Goal: Task Accomplishment & Management: Manage account settings

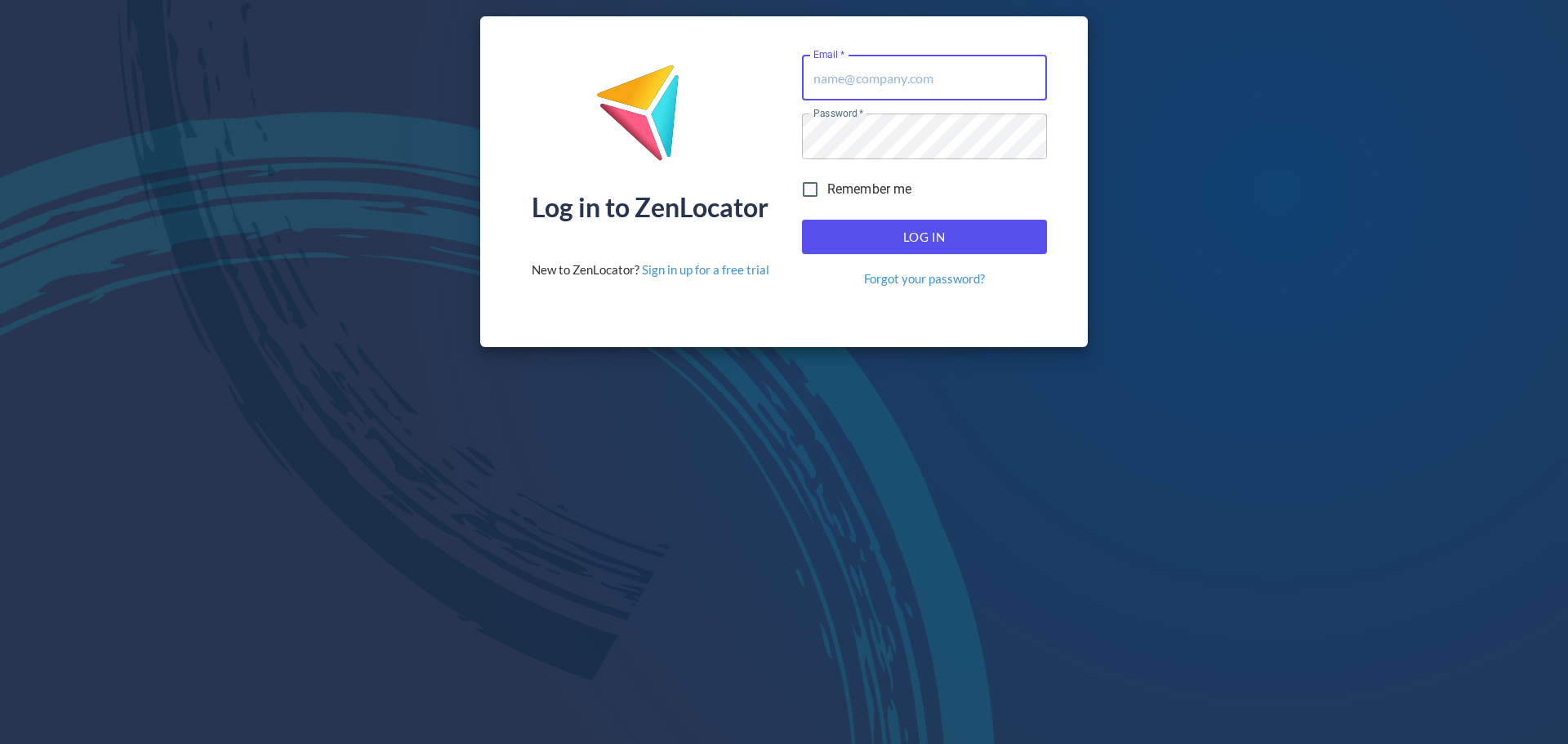
type input "donald.mckay@hemaalliance.com"
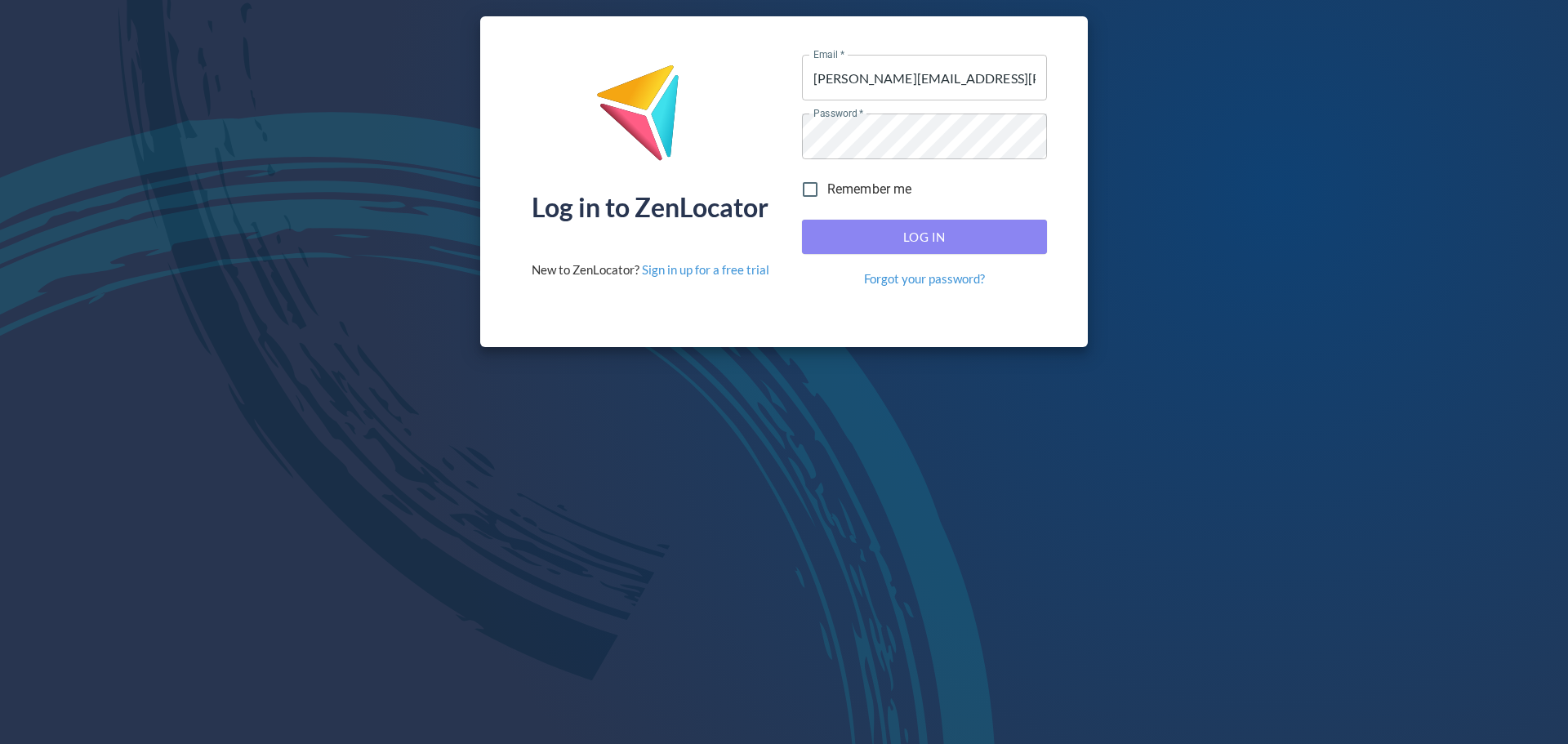
click at [936, 235] on span "Log In" at bounding box center [924, 237] width 209 height 21
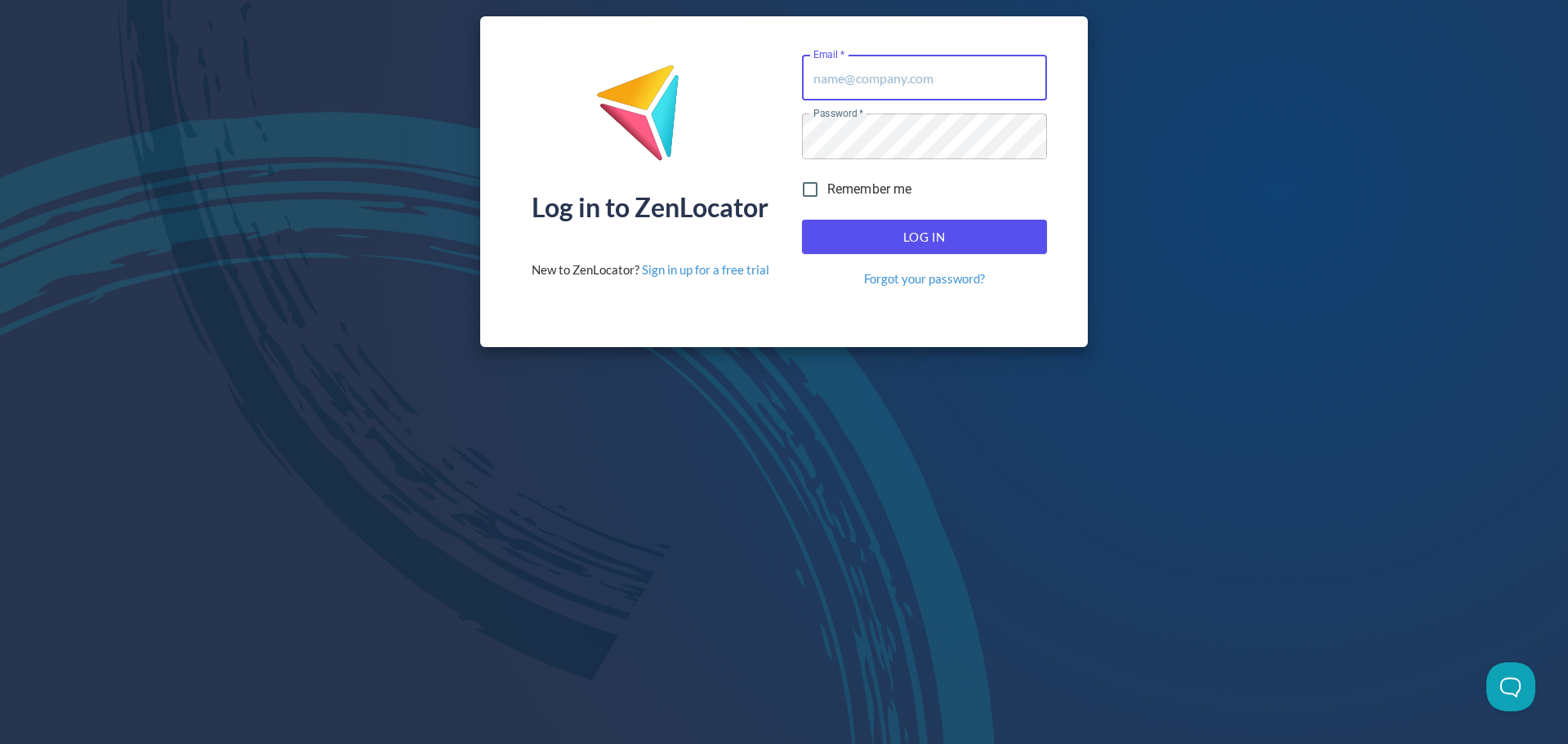
type input "[PERSON_NAME][EMAIL_ADDRESS][PERSON_NAME][DOMAIN_NAME]"
click at [937, 226] on button "Log In" at bounding box center [924, 237] width 245 height 35
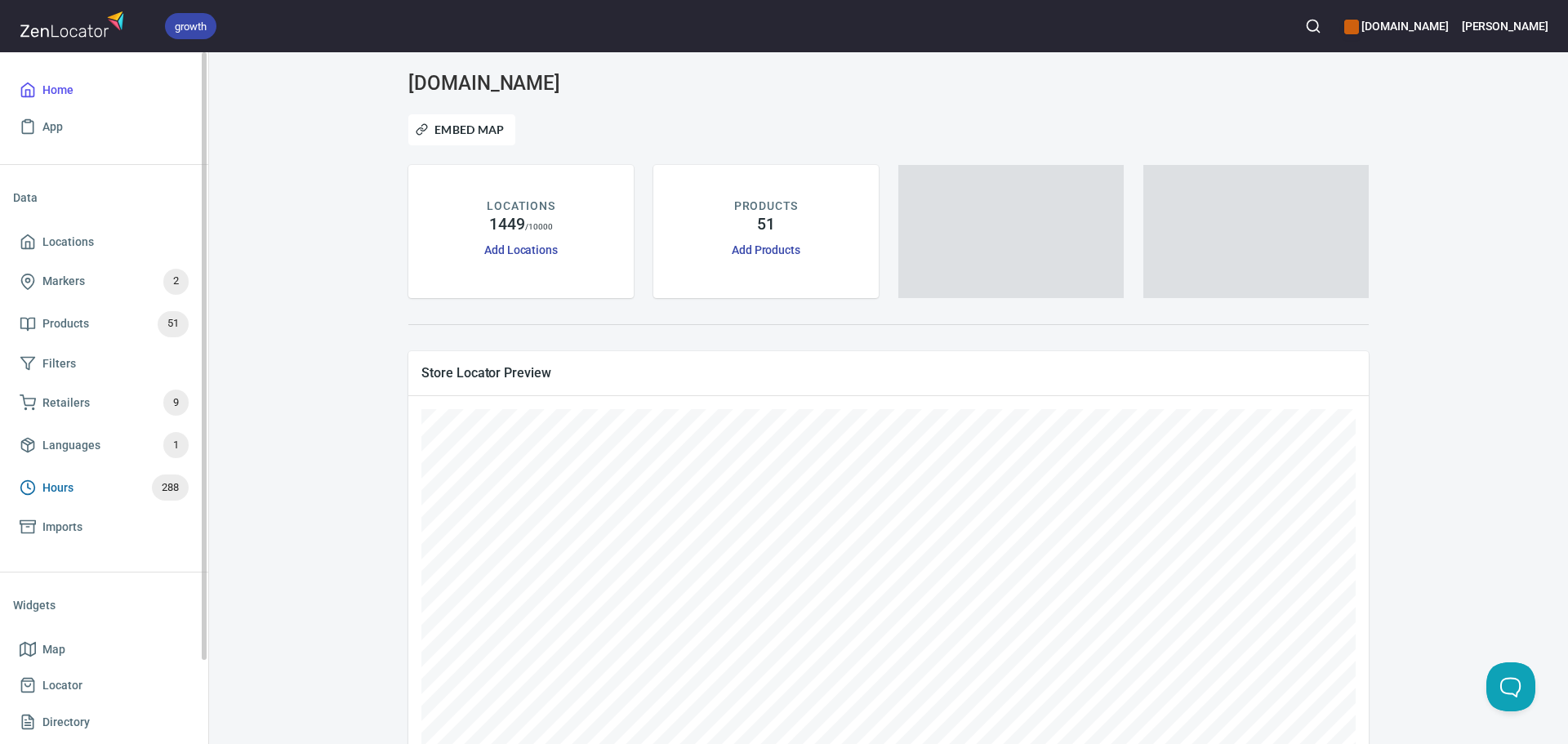
click at [55, 491] on span "Hours" at bounding box center [58, 488] width 31 height 20
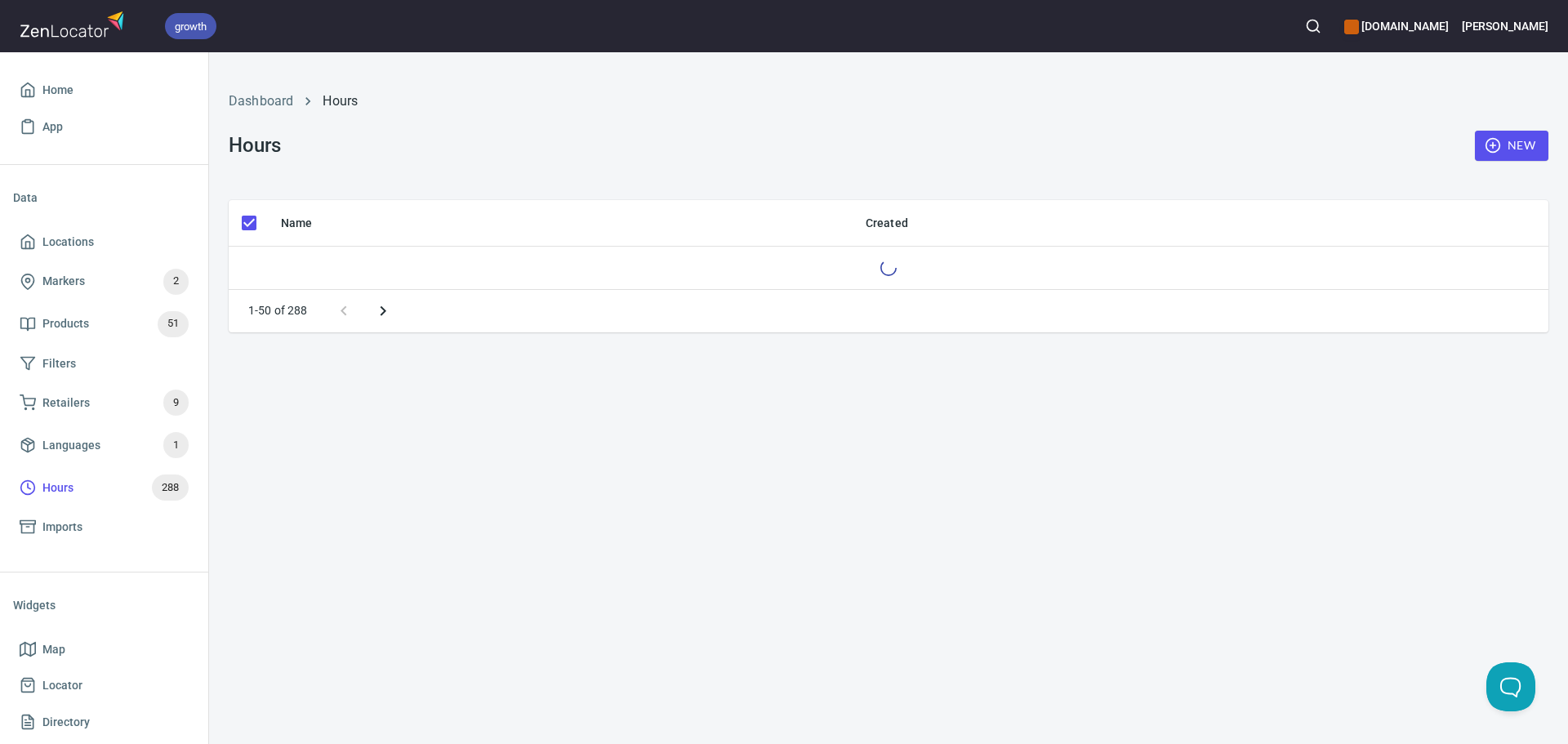
checkbox input "false"
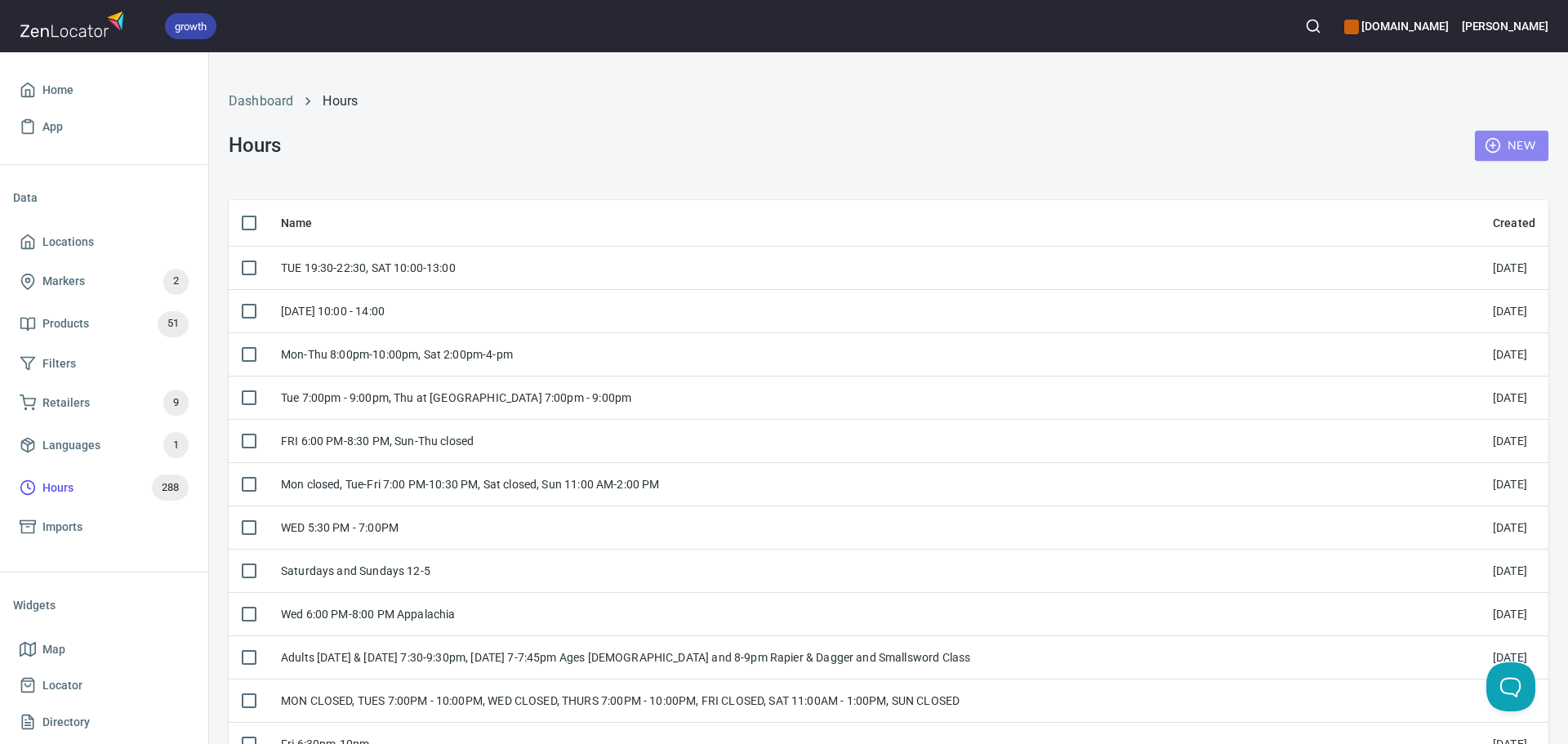
click at [1492, 143] on span "New" at bounding box center [1511, 146] width 47 height 20
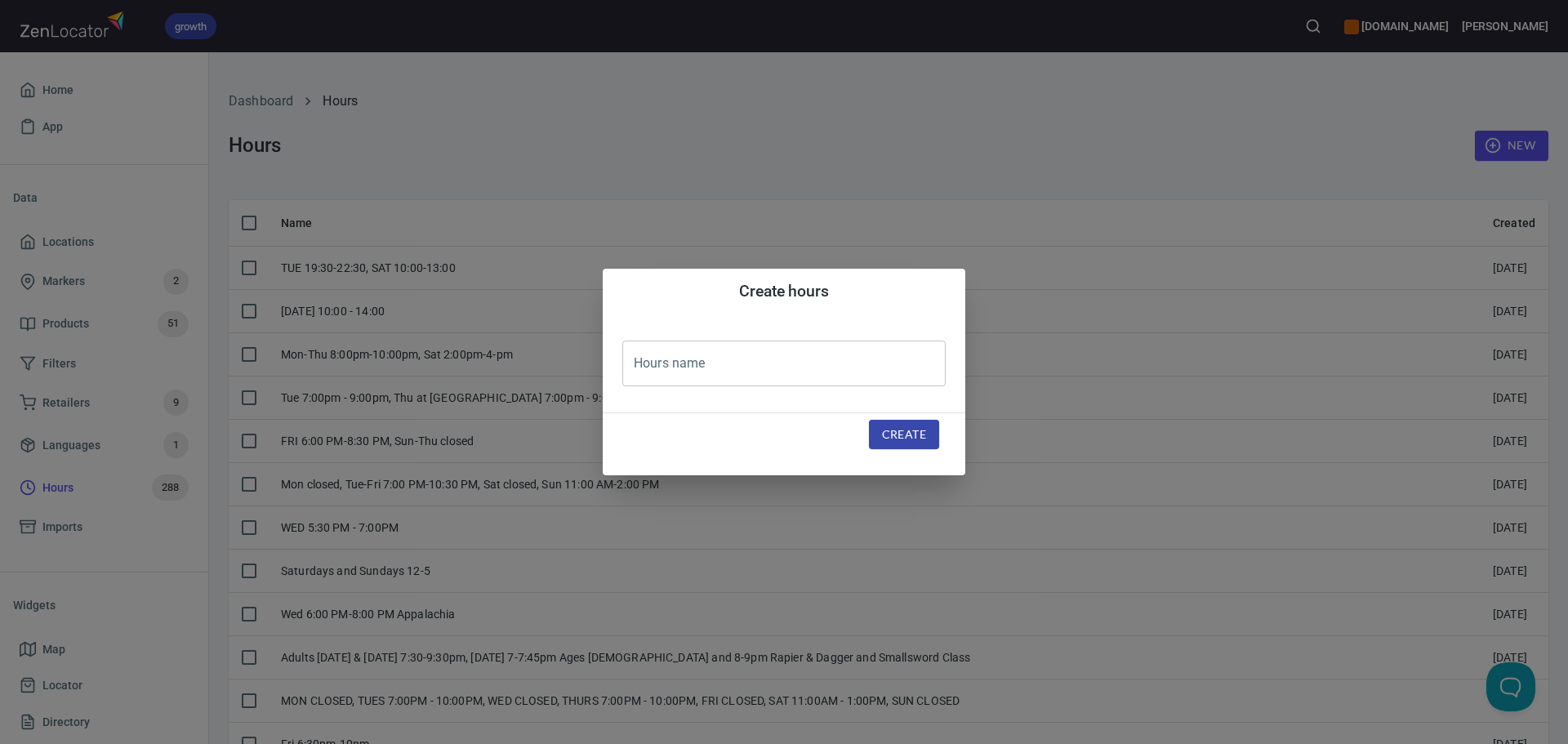
click at [773, 393] on div "Hours name Hours name" at bounding box center [784, 363] width 362 height 98
click at [731, 360] on input "text" at bounding box center [784, 362] width 324 height 45
paste input "TUES:16:00-17:30, SAT:17:00-20:00"
type input "TUES:16:00-17:30, SAT:17:00-20:00"
click at [912, 421] on button "Create" at bounding box center [903, 434] width 70 height 30
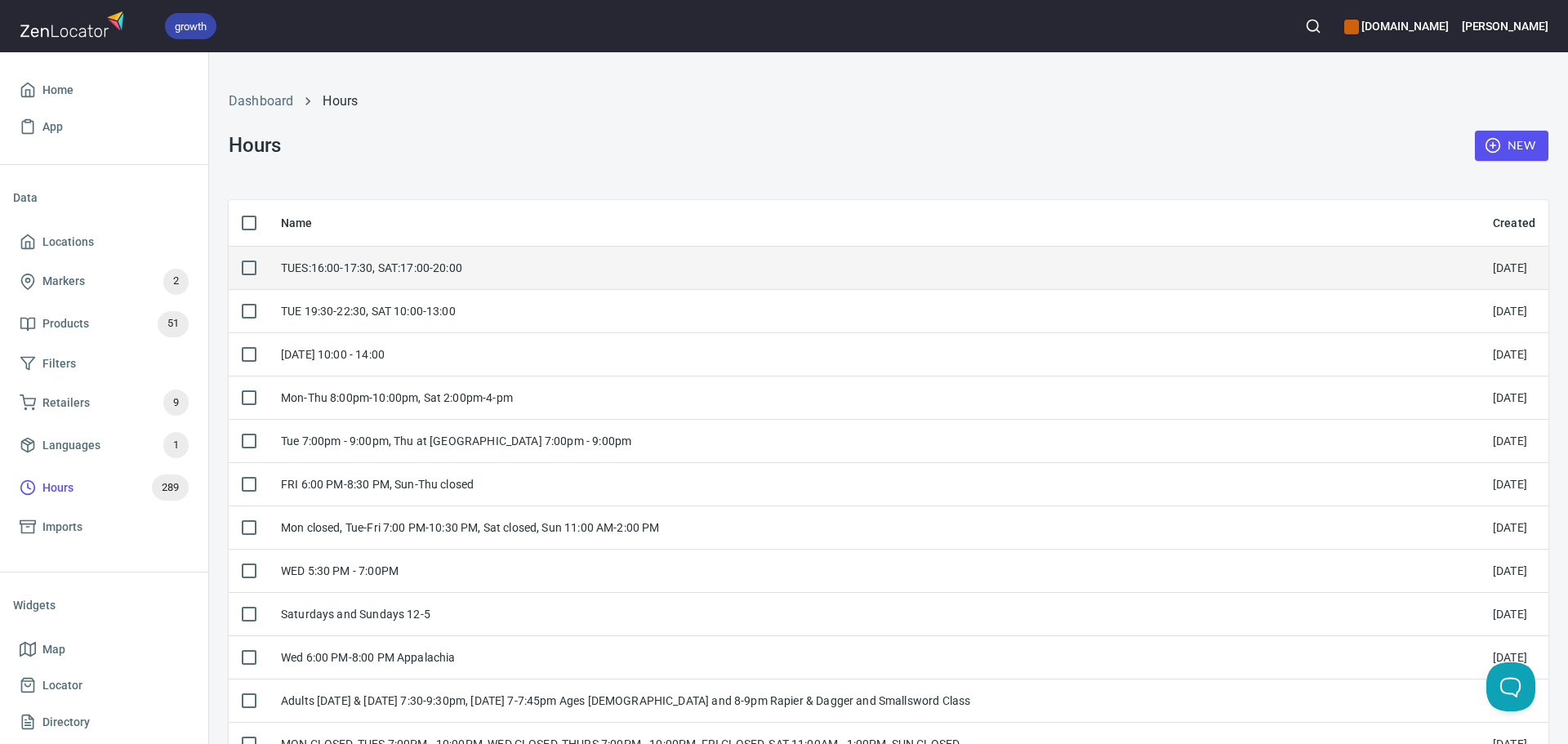
click at [530, 277] on td "TUES:16:00-17:30, SAT:17:00-20:00" at bounding box center [873, 267] width 1211 height 43
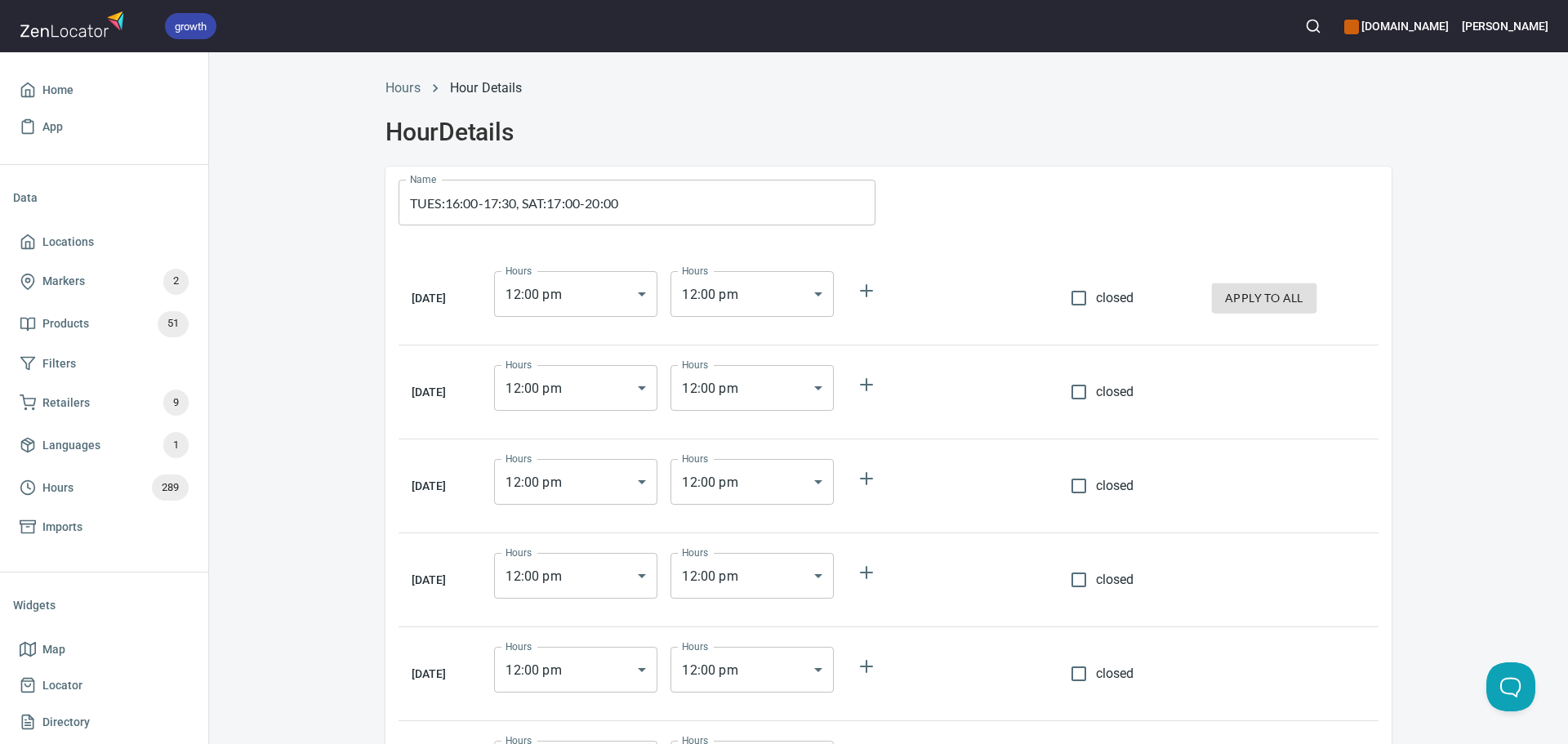
click at [1107, 301] on span "closed" at bounding box center [1115, 298] width 39 height 19
click at [1096, 301] on input "closed" at bounding box center [1078, 298] width 35 height 35
checkbox input "true"
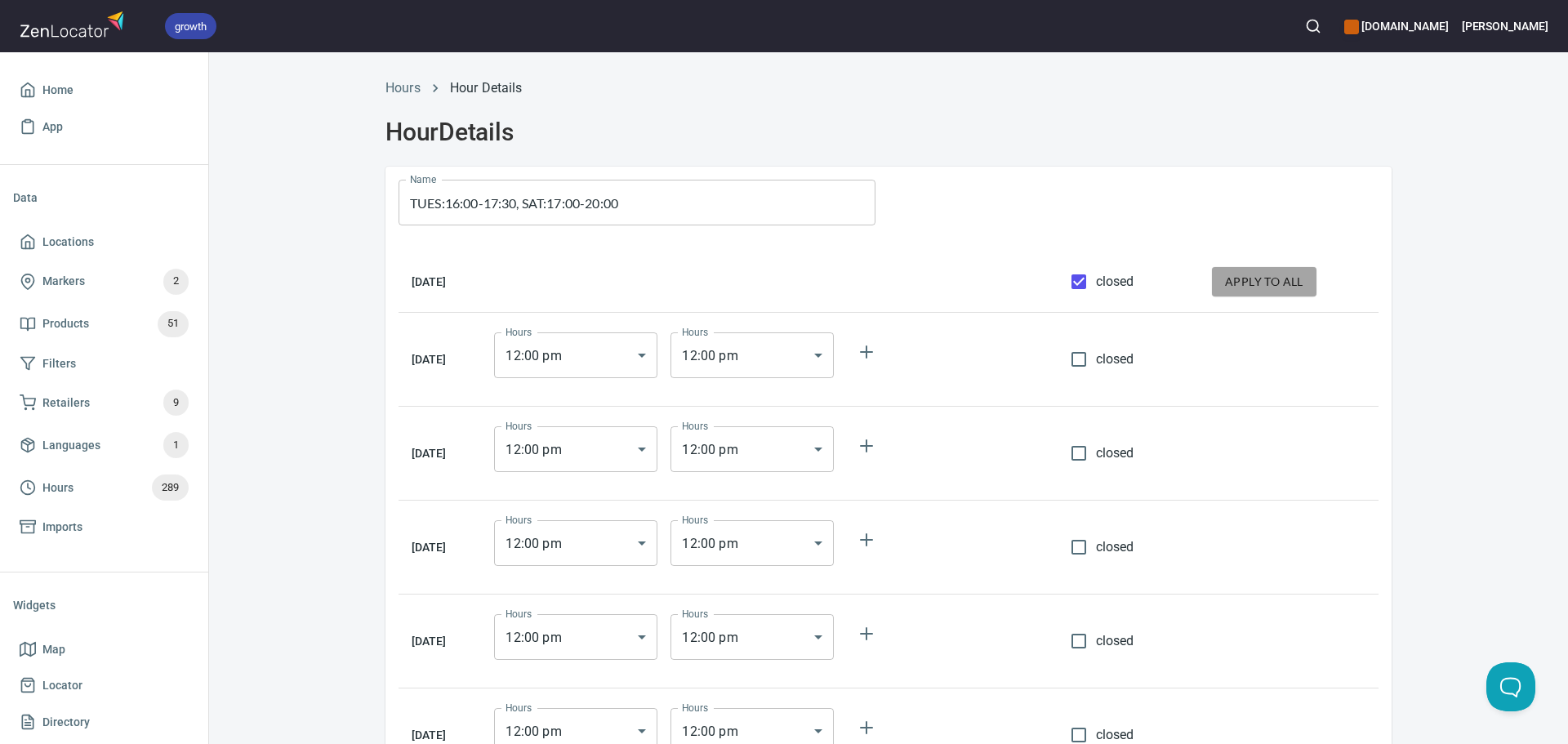
click at [1238, 286] on span "apply to all" at bounding box center [1263, 281] width 78 height 20
checkbox input "true"
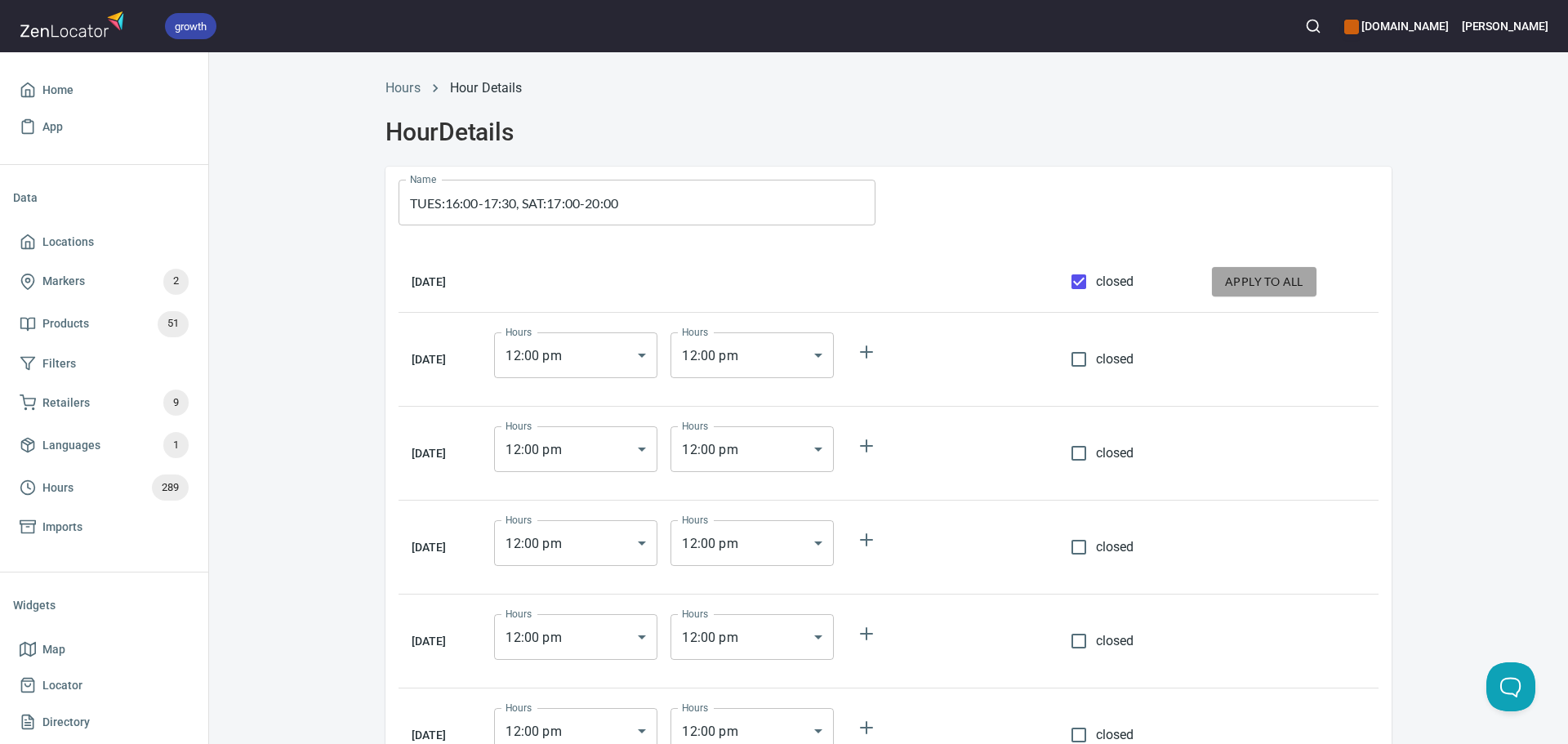
checkbox input "true"
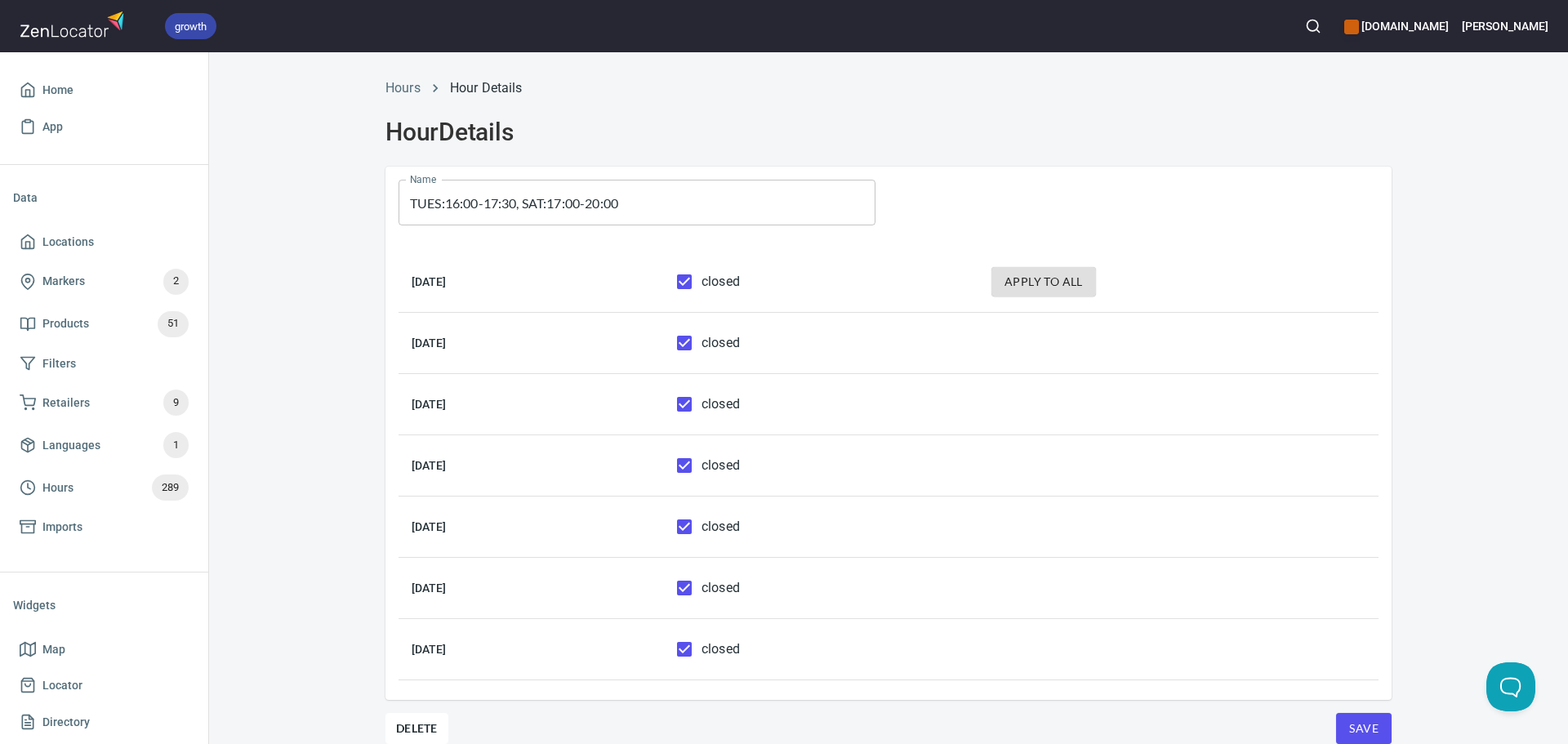
click at [702, 338] on input "closed" at bounding box center [684, 343] width 35 height 35
checkbox input "false"
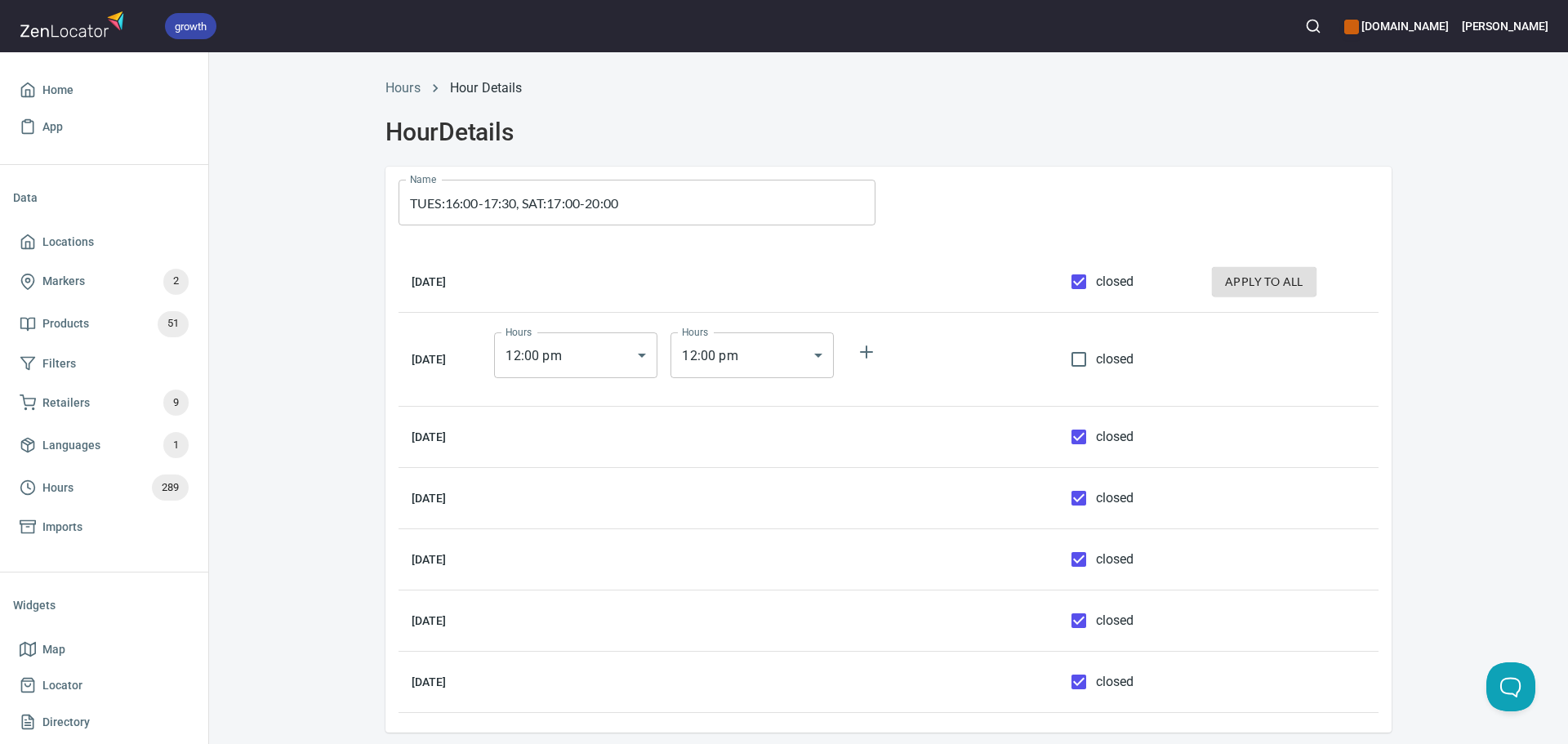
click at [640, 363] on body "growth hemaalliance.com Donald Home App Data Locations Markers 2 Products 51 Fi…" at bounding box center [784, 372] width 1568 height 744
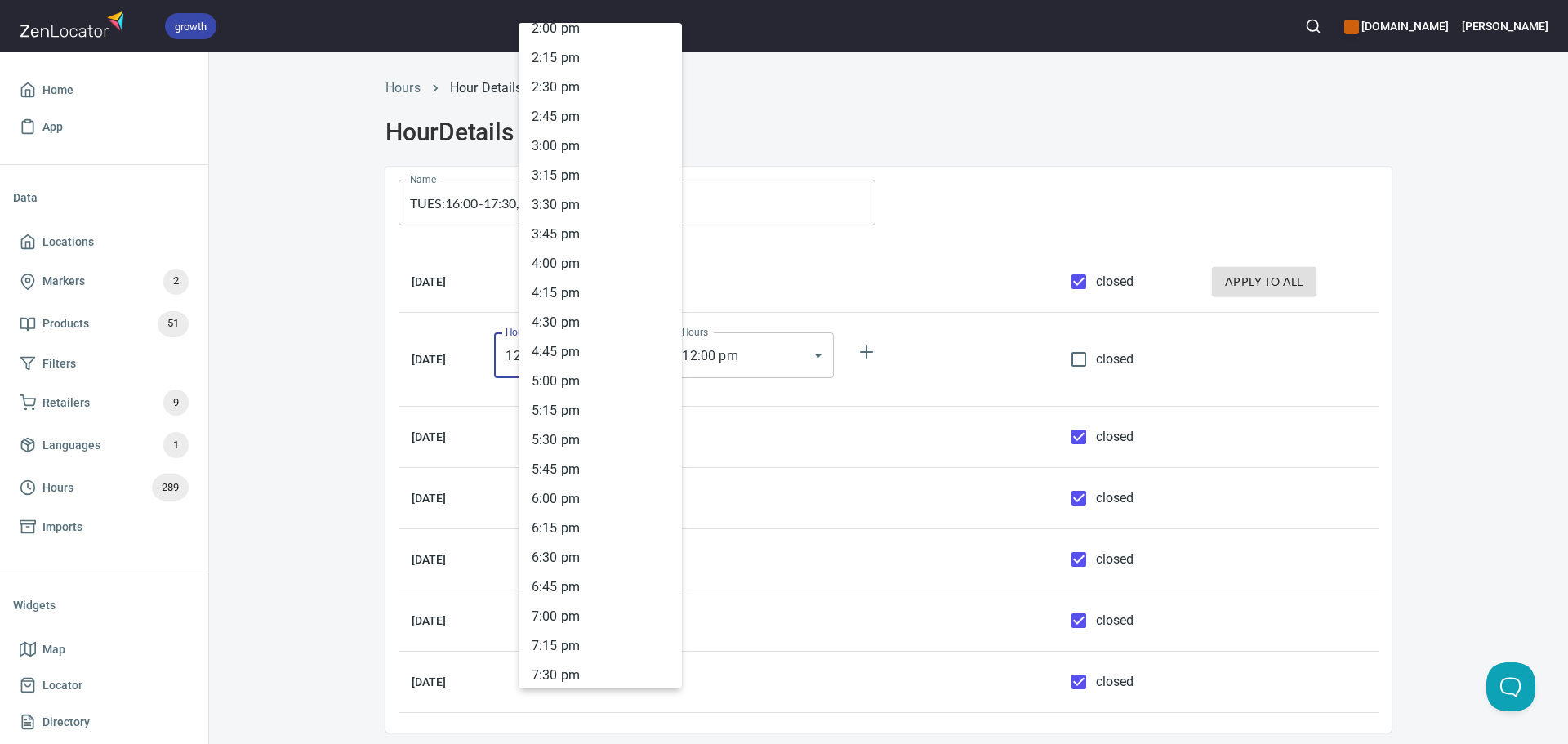
scroll to position [1671, 0]
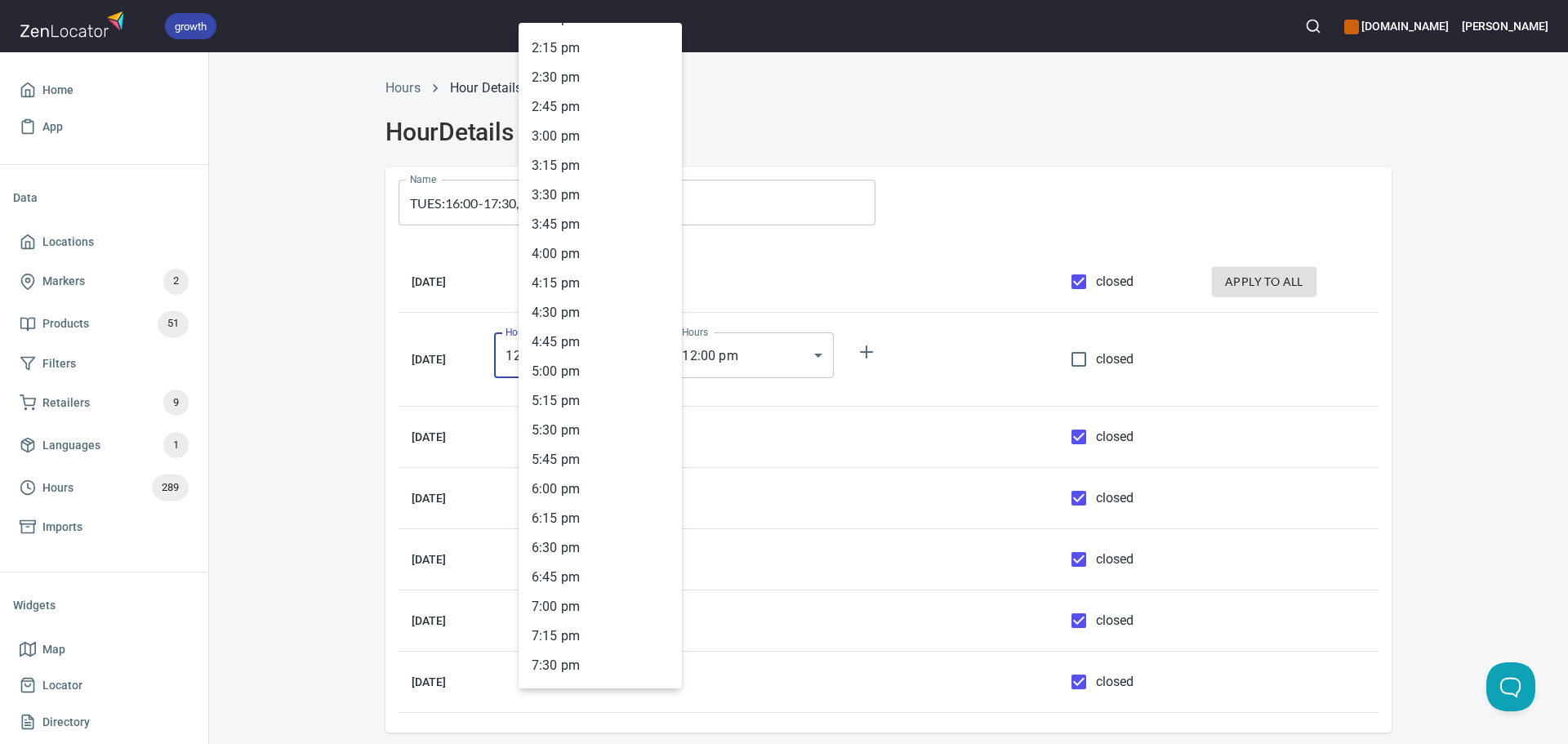
click at [551, 243] on li "4 : 00 pm" at bounding box center [599, 253] width 163 height 30
type input "16:00"
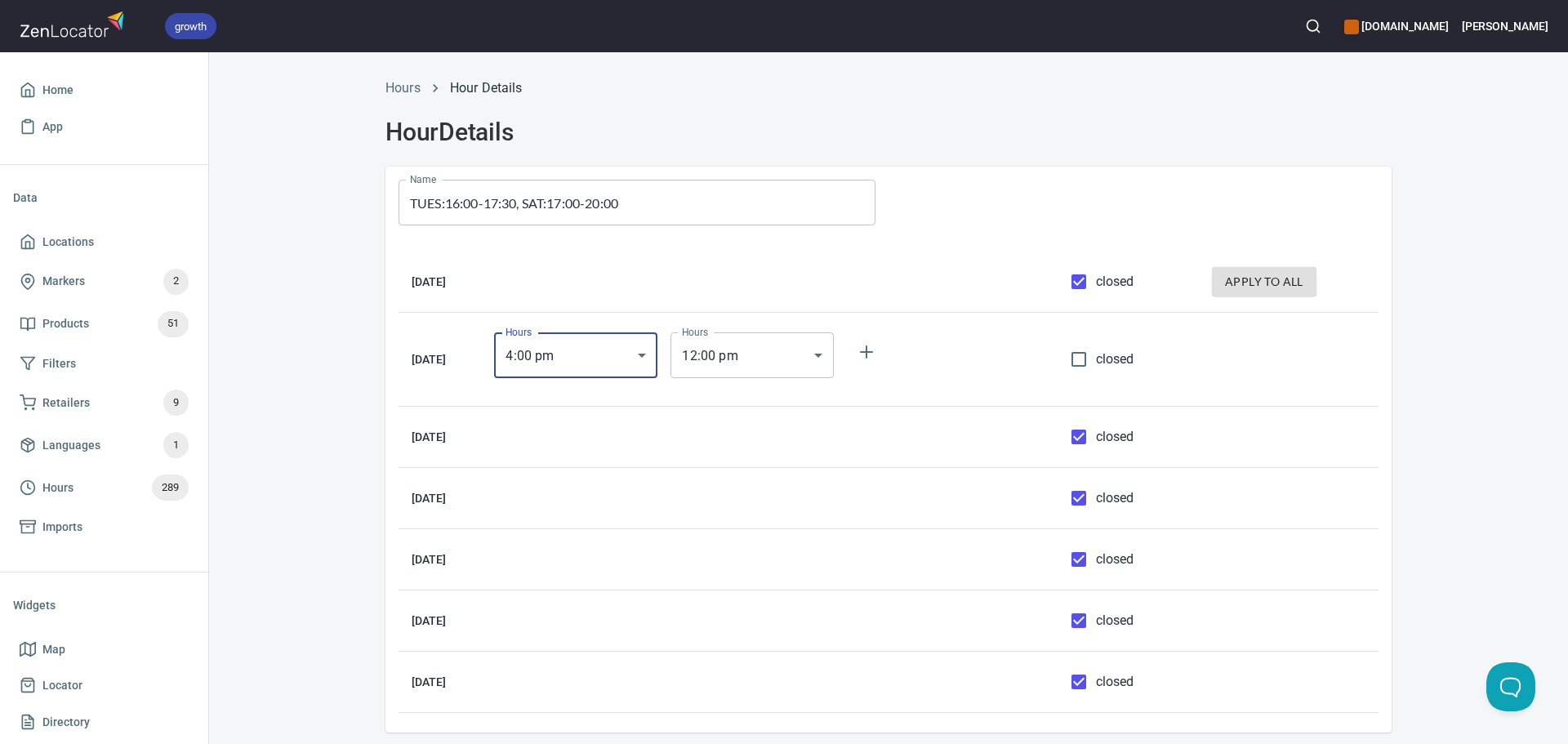
click at [779, 357] on body "growth hemaalliance.com Donald Home App Data Locations Markers 2 Products 51 Fi…" at bounding box center [784, 372] width 1568 height 744
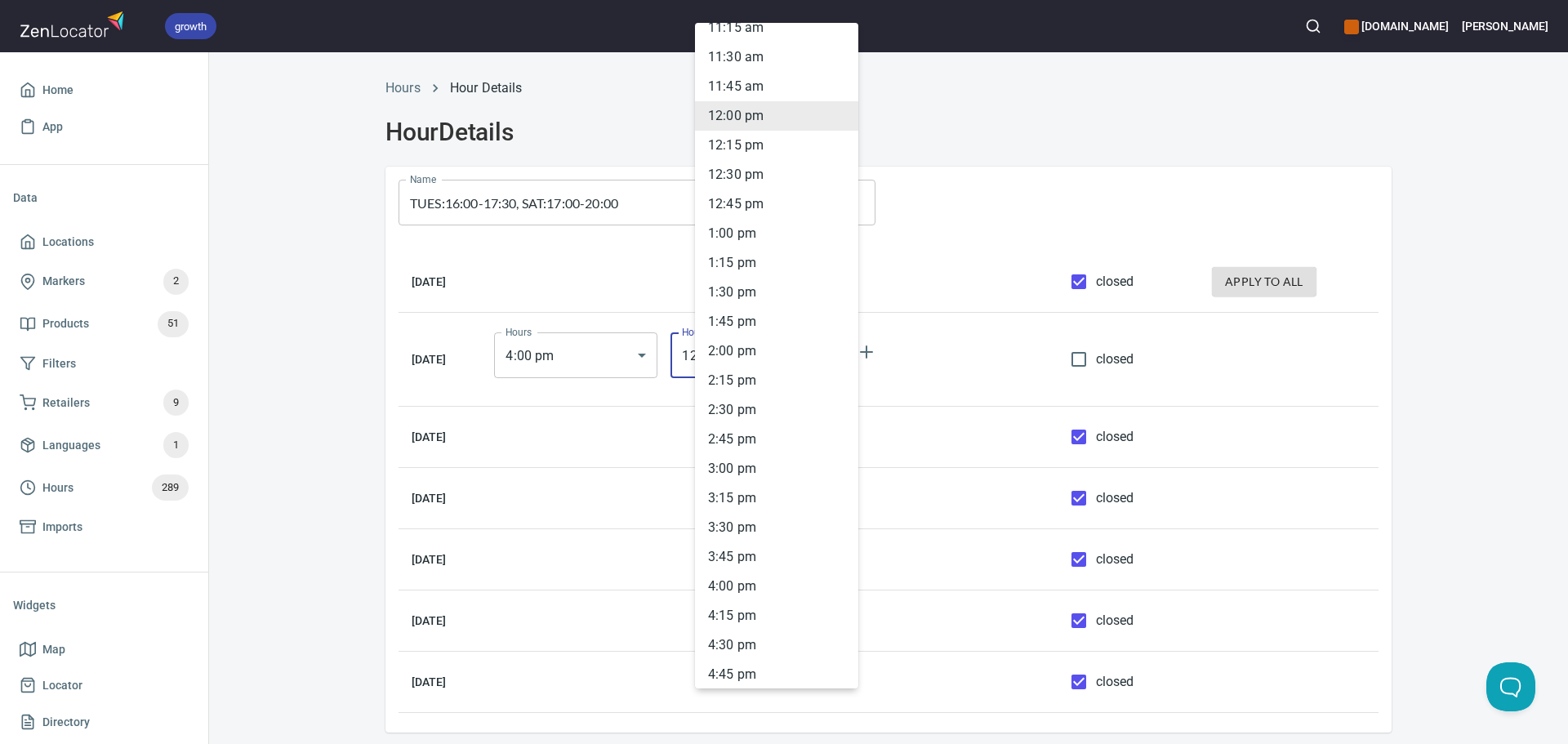
scroll to position [1590, 0]
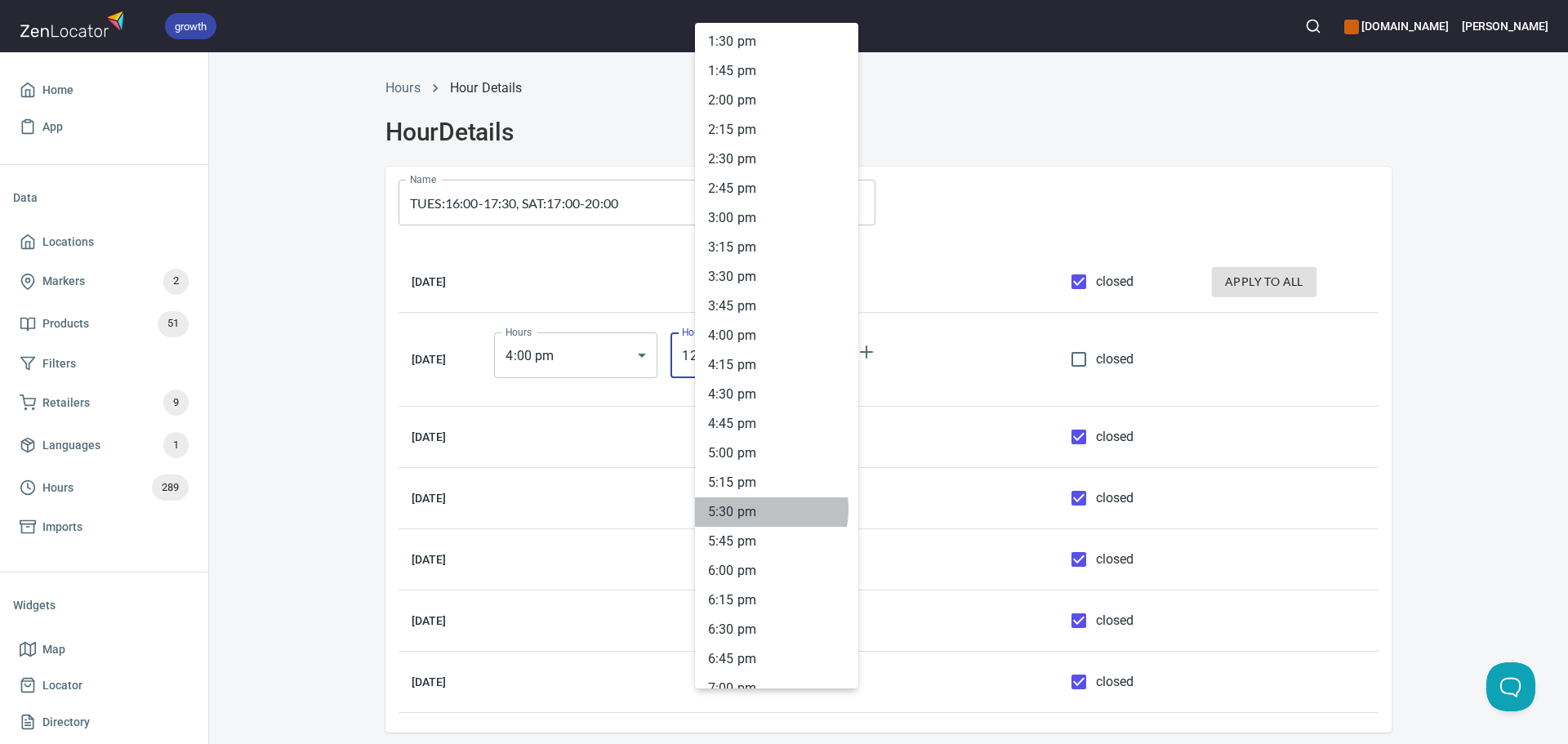
click at [752, 509] on li "5 : 30 pm" at bounding box center [776, 512] width 163 height 30
type input "17:30"
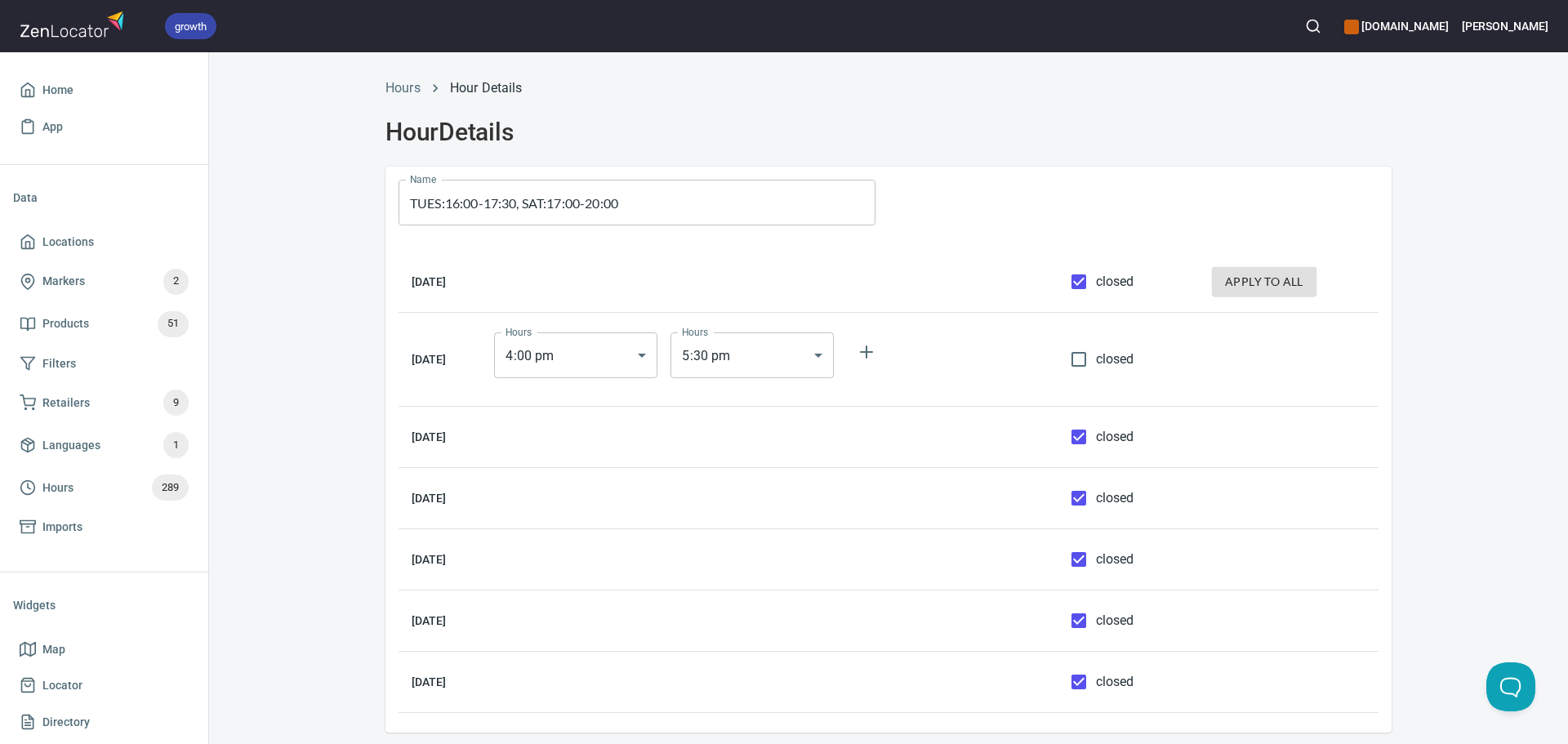
click at [990, 184] on div at bounding box center [1140, 202] width 503 height 72
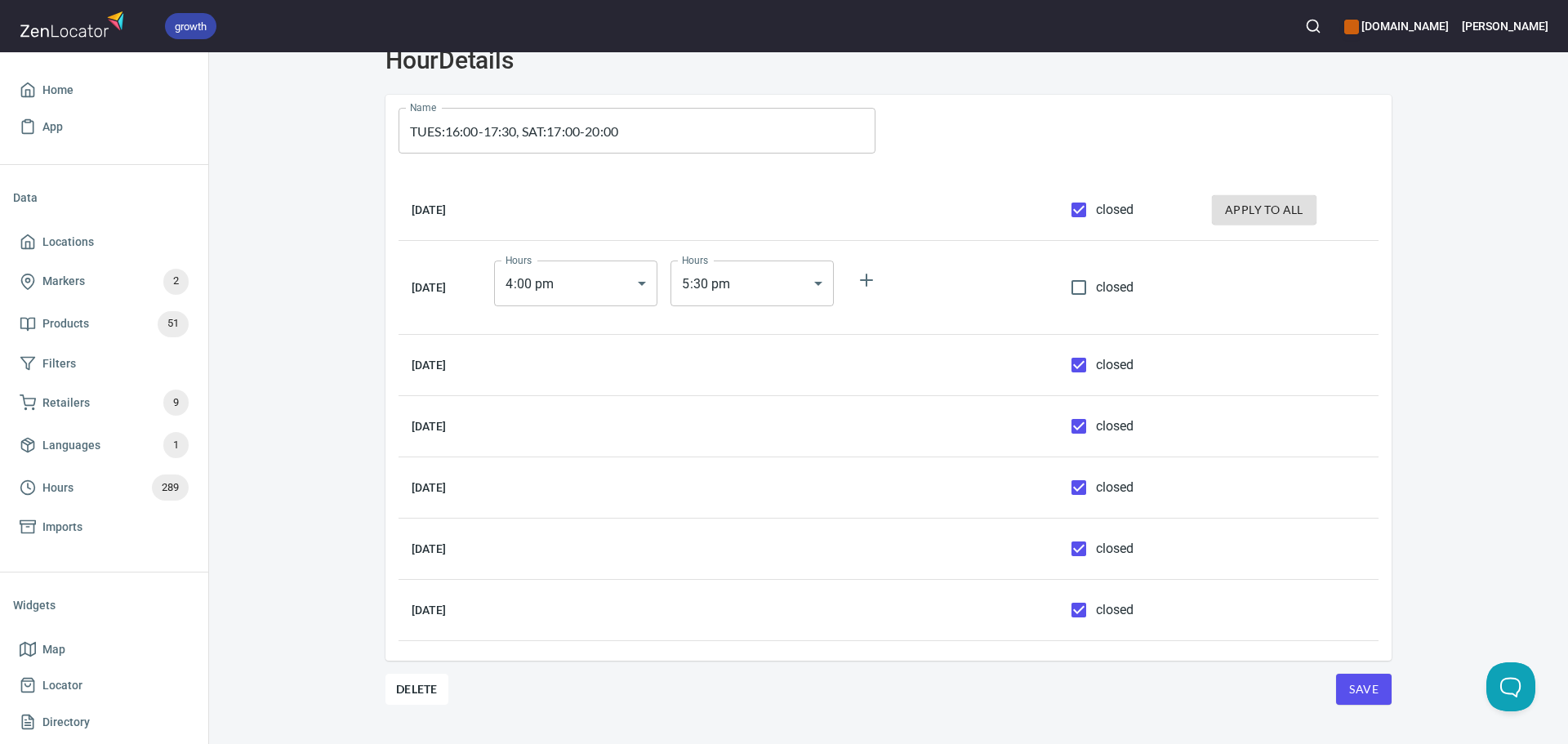
click at [1081, 559] on input "closed" at bounding box center [1078, 549] width 35 height 35
checkbox input "false"
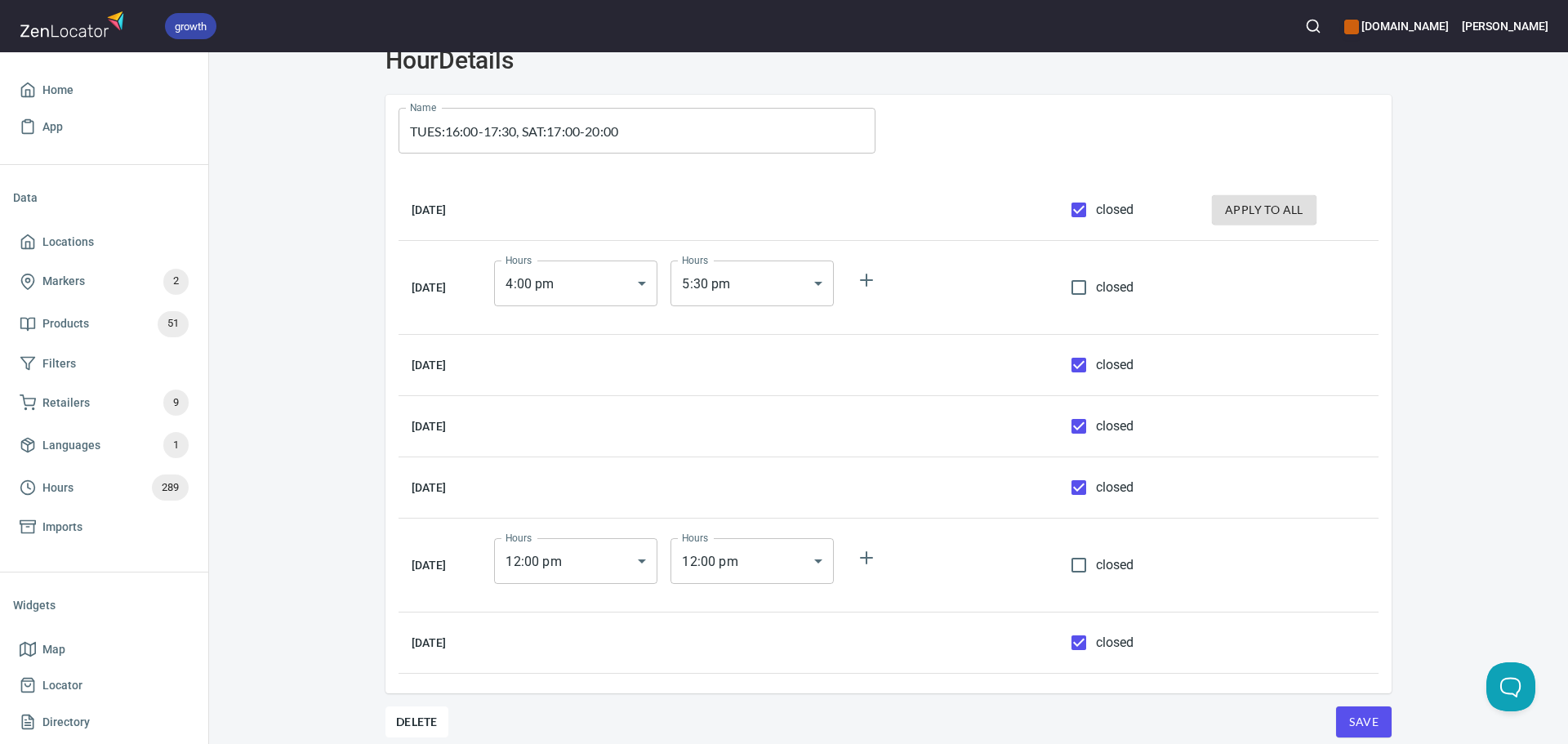
click at [623, 584] on div "Hours 12 : 00 pm 12:00 Hours" at bounding box center [575, 561] width 176 height 59
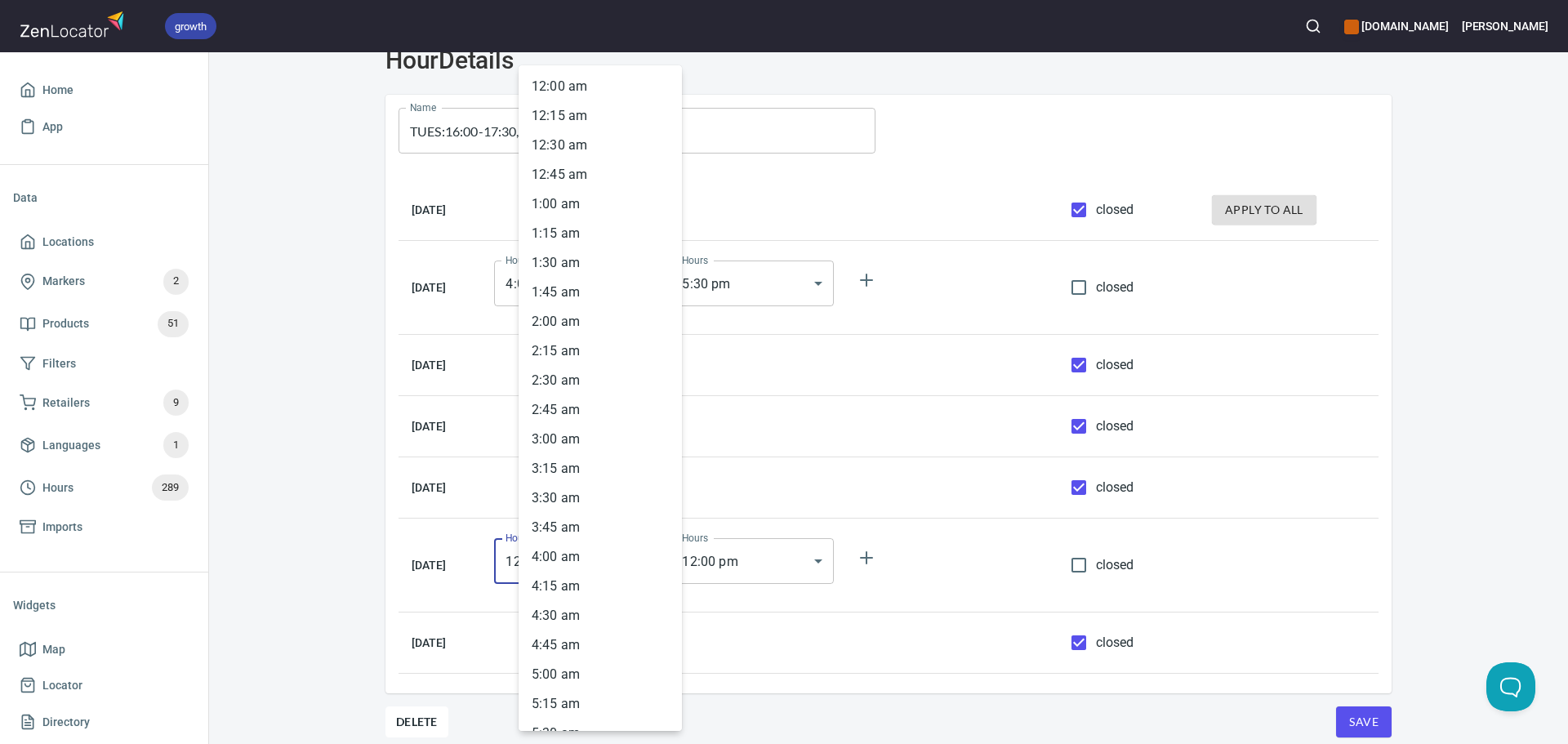
click at [623, 571] on body "growth hemaalliance.com Donald Home App Data Locations Markers 2 Products 51 Fi…" at bounding box center [784, 372] width 1568 height 744
click at [557, 83] on li "5 : 00 pm" at bounding box center [599, 79] width 163 height 30
type input "17:00"
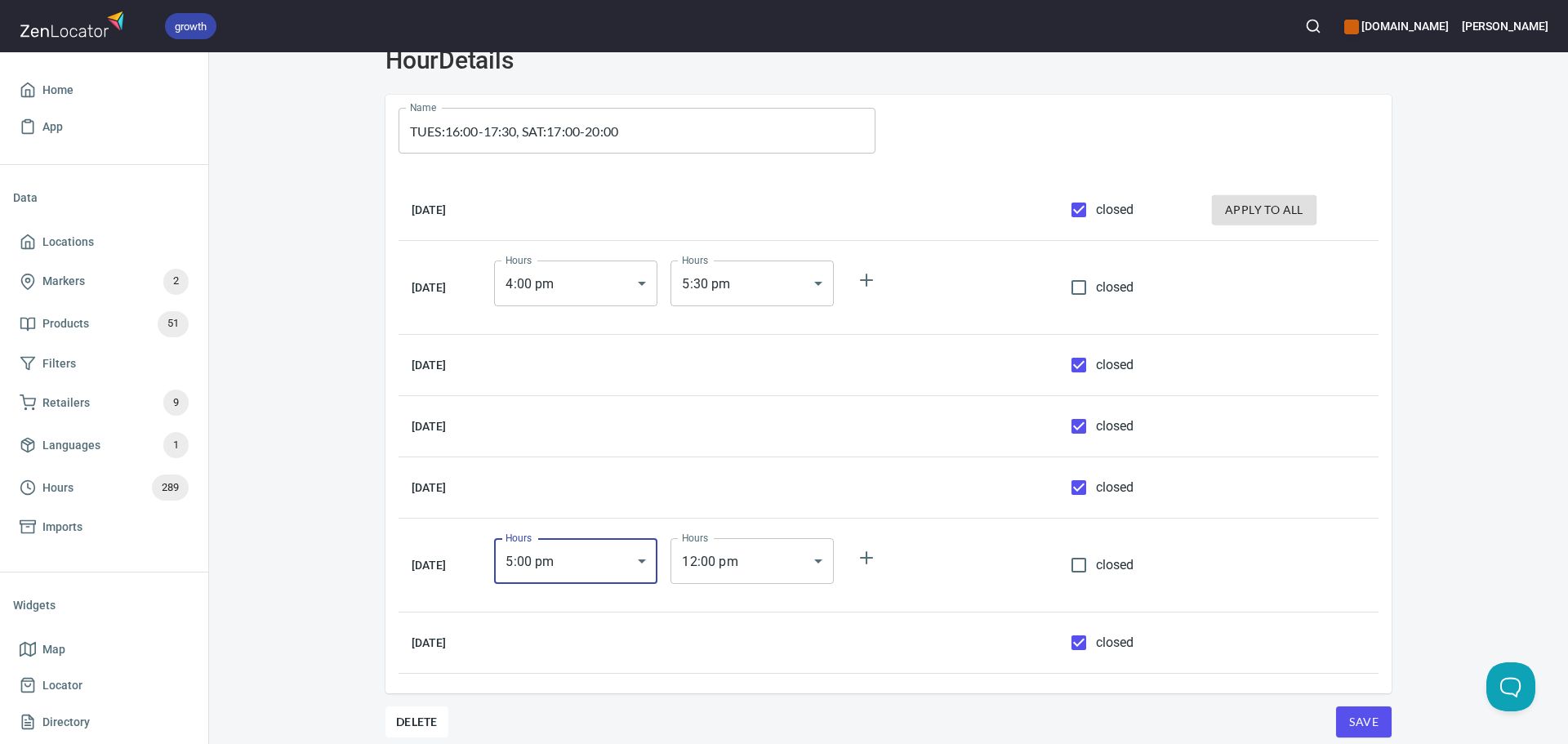
click at [815, 577] on body "growth hemaalliance.com Donald Home App Data Locations Markers 2 Products 51 Fi…" at bounding box center [784, 372] width 1568 height 744
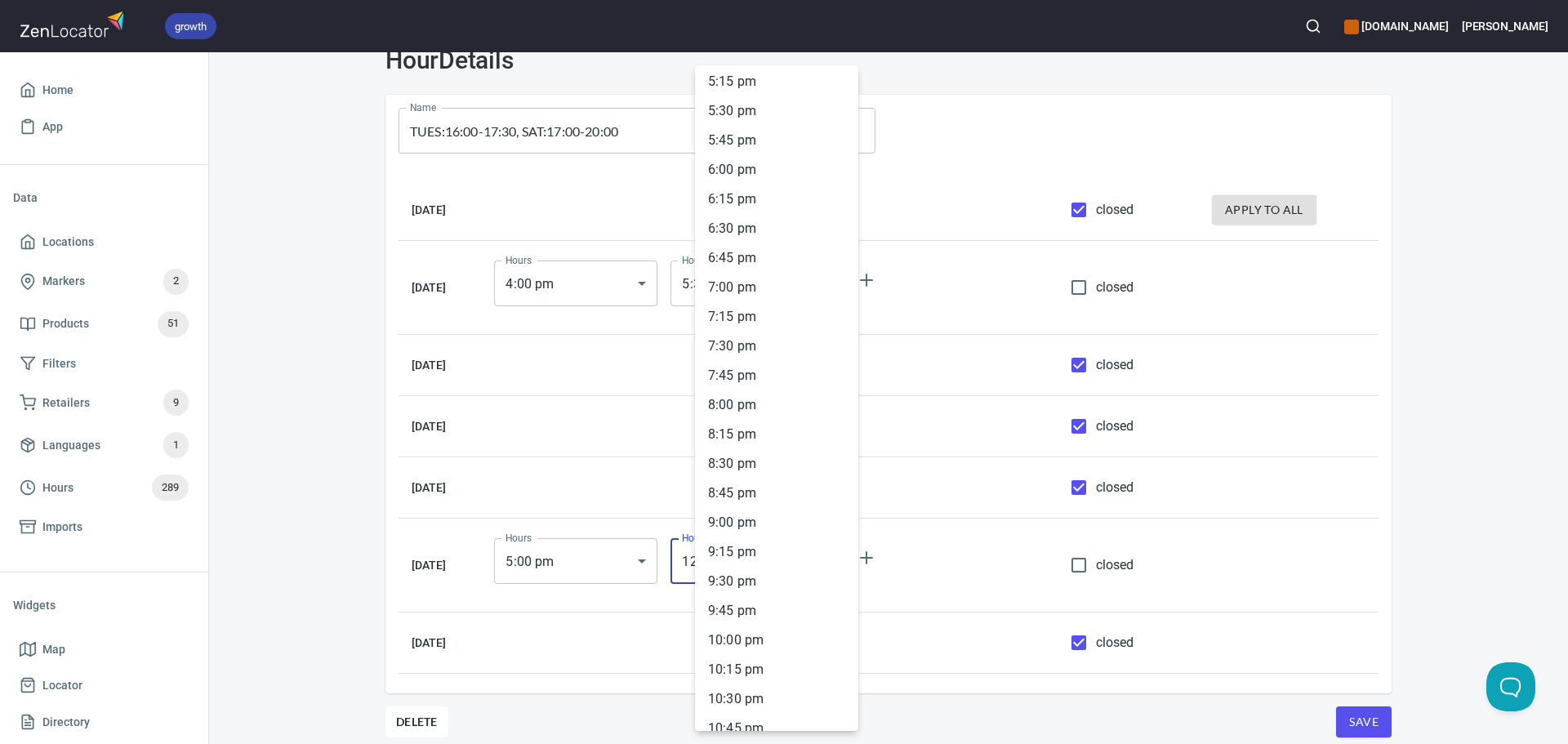
scroll to position [2169, 0]
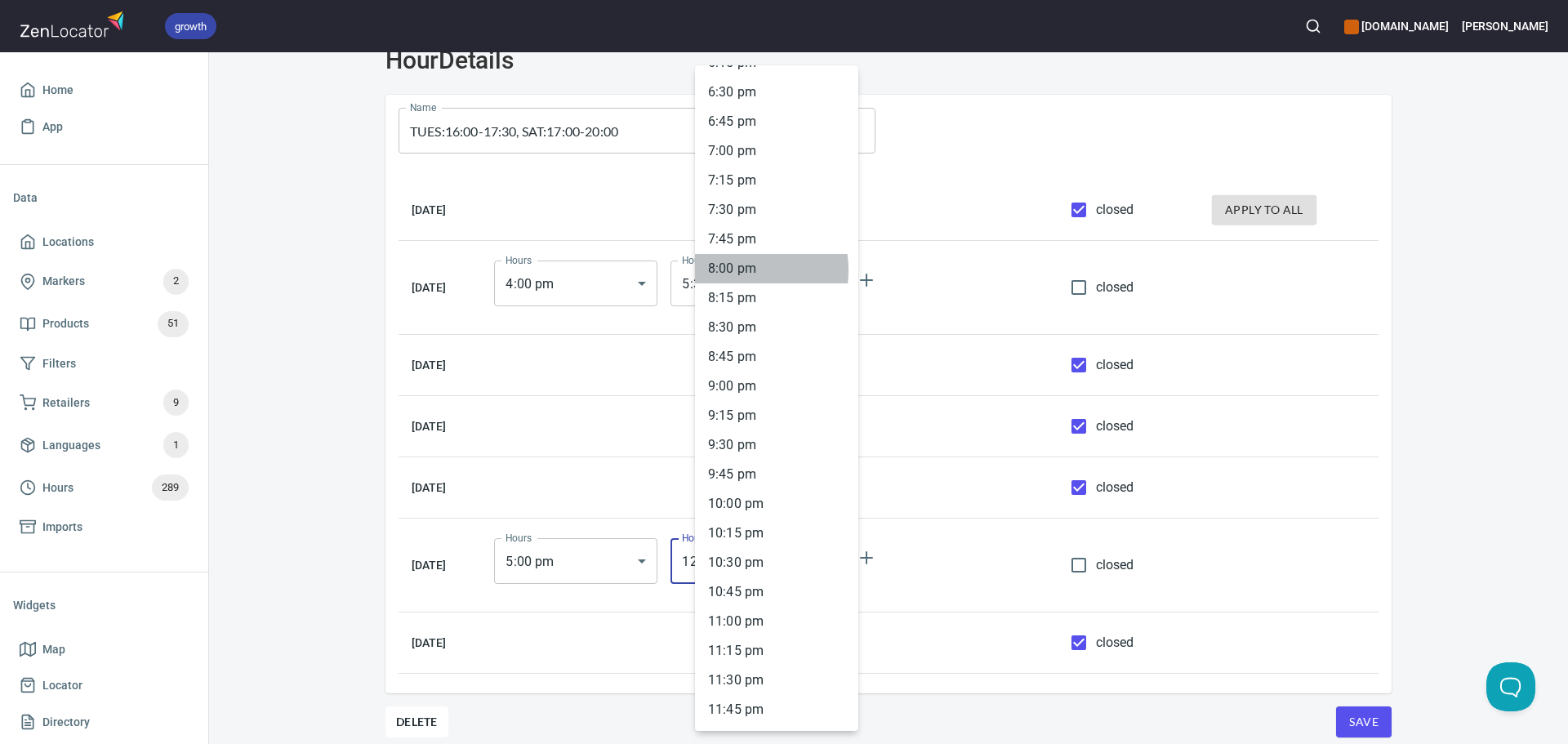
click at [734, 270] on li "8 : 00 pm" at bounding box center [776, 269] width 163 height 30
type input "20:00"
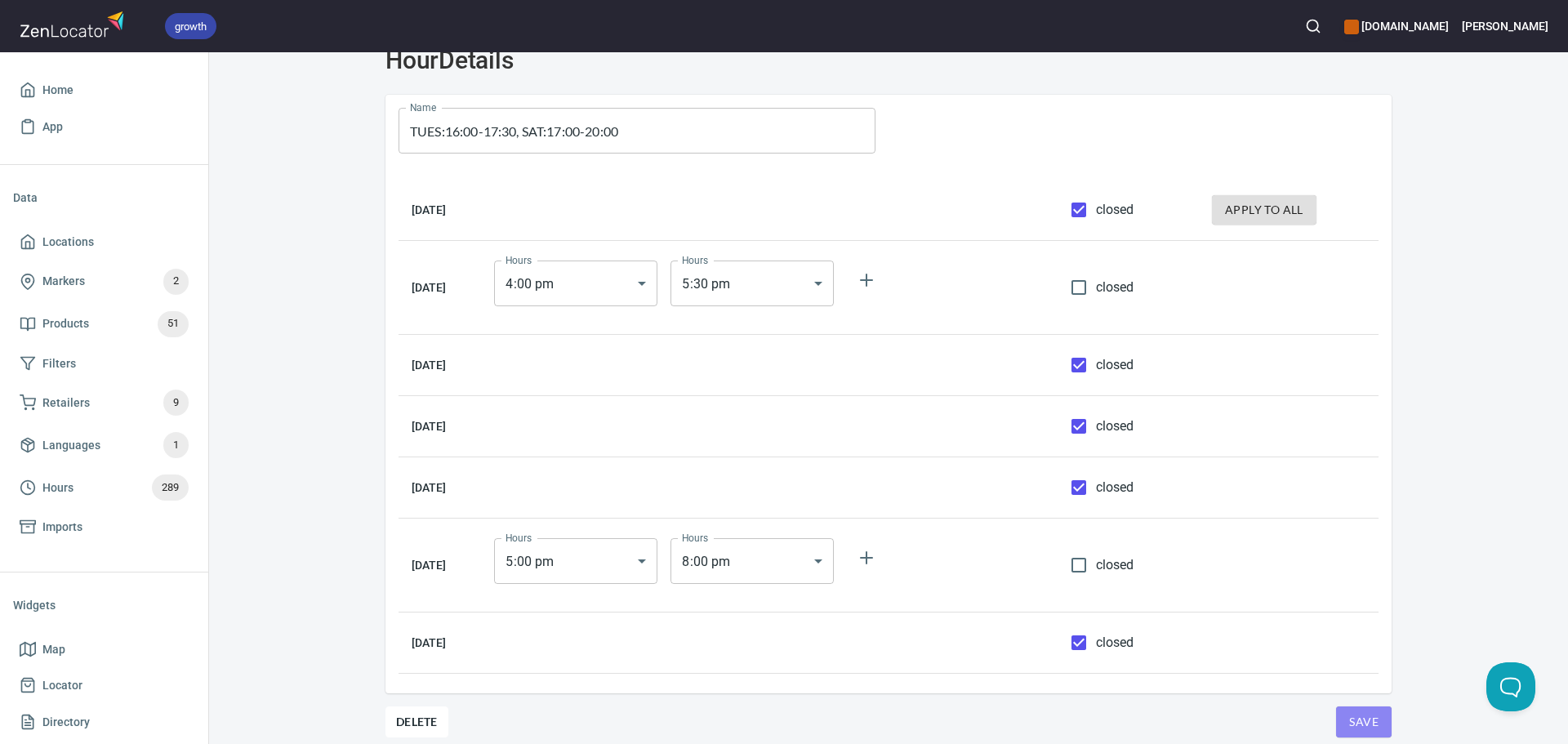
click at [1359, 721] on span "Save" at bounding box center [1364, 722] width 30 height 20
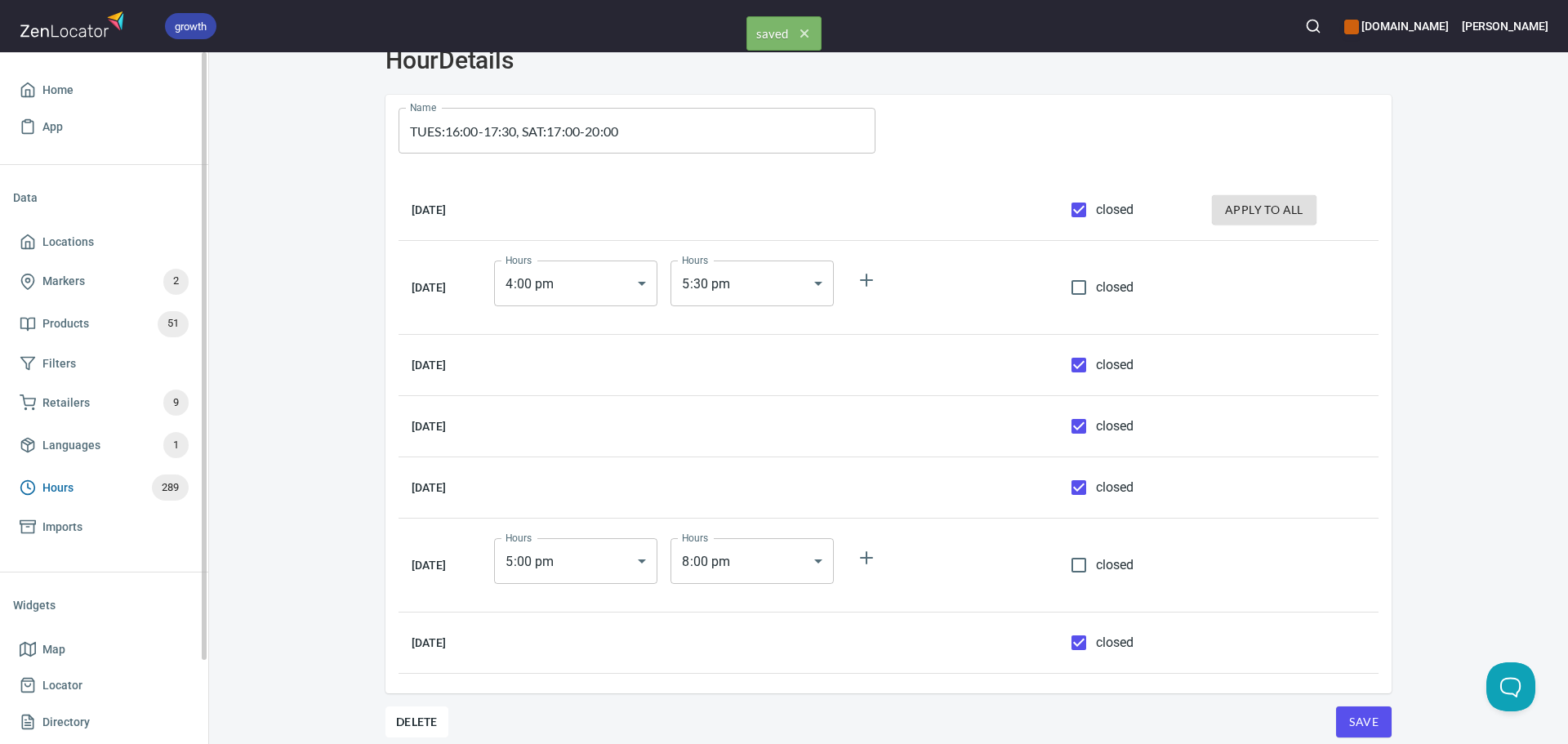
click at [77, 490] on span "Hours 289" at bounding box center [103, 487] width 169 height 26
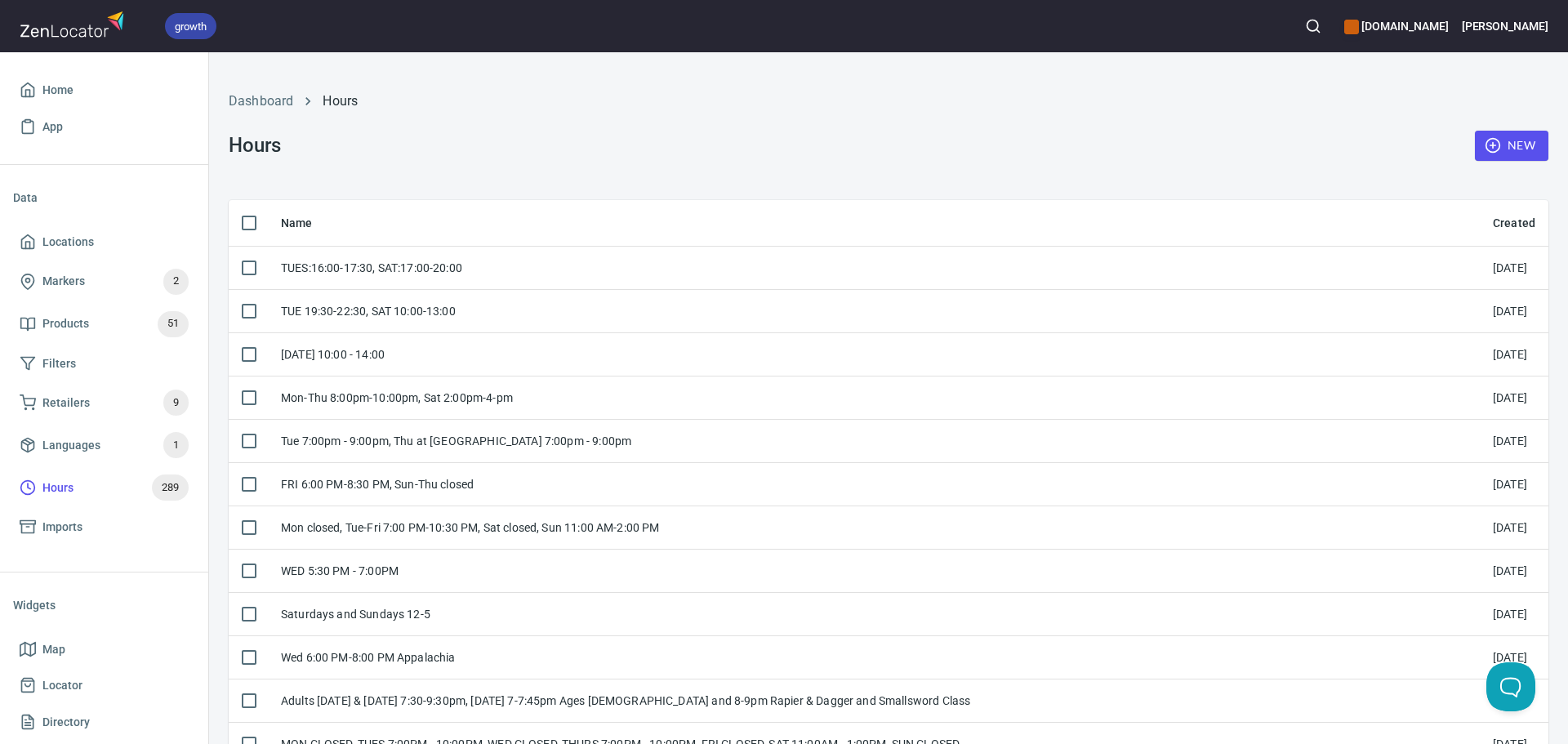
click at [1504, 138] on span "New" at bounding box center [1511, 146] width 47 height 20
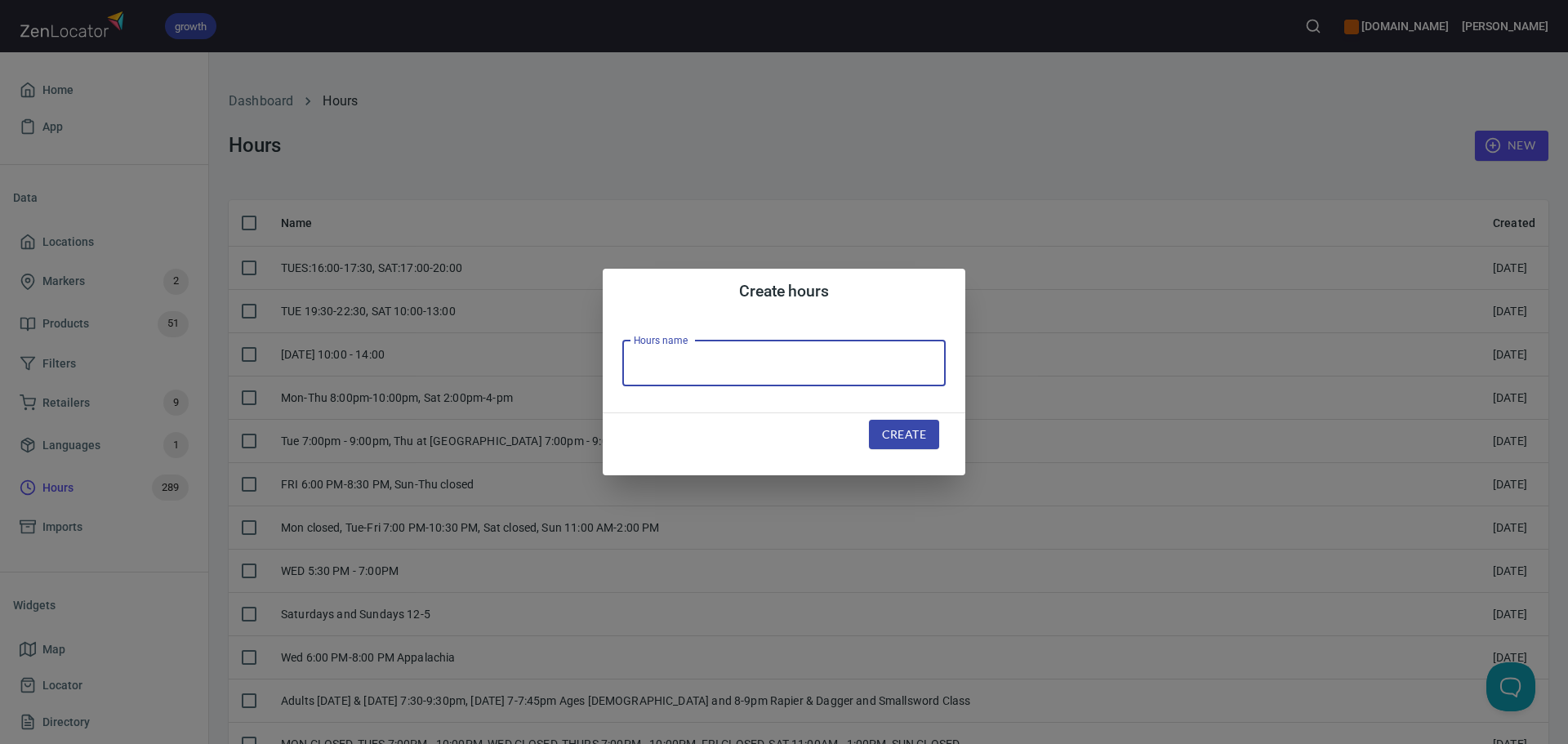
click at [710, 355] on input "text" at bounding box center [784, 362] width 324 height 45
paste input "[DATE] 6-8pm"
type input "[DATE] 6-8pm"
click at [919, 446] on button "Create" at bounding box center [903, 434] width 70 height 30
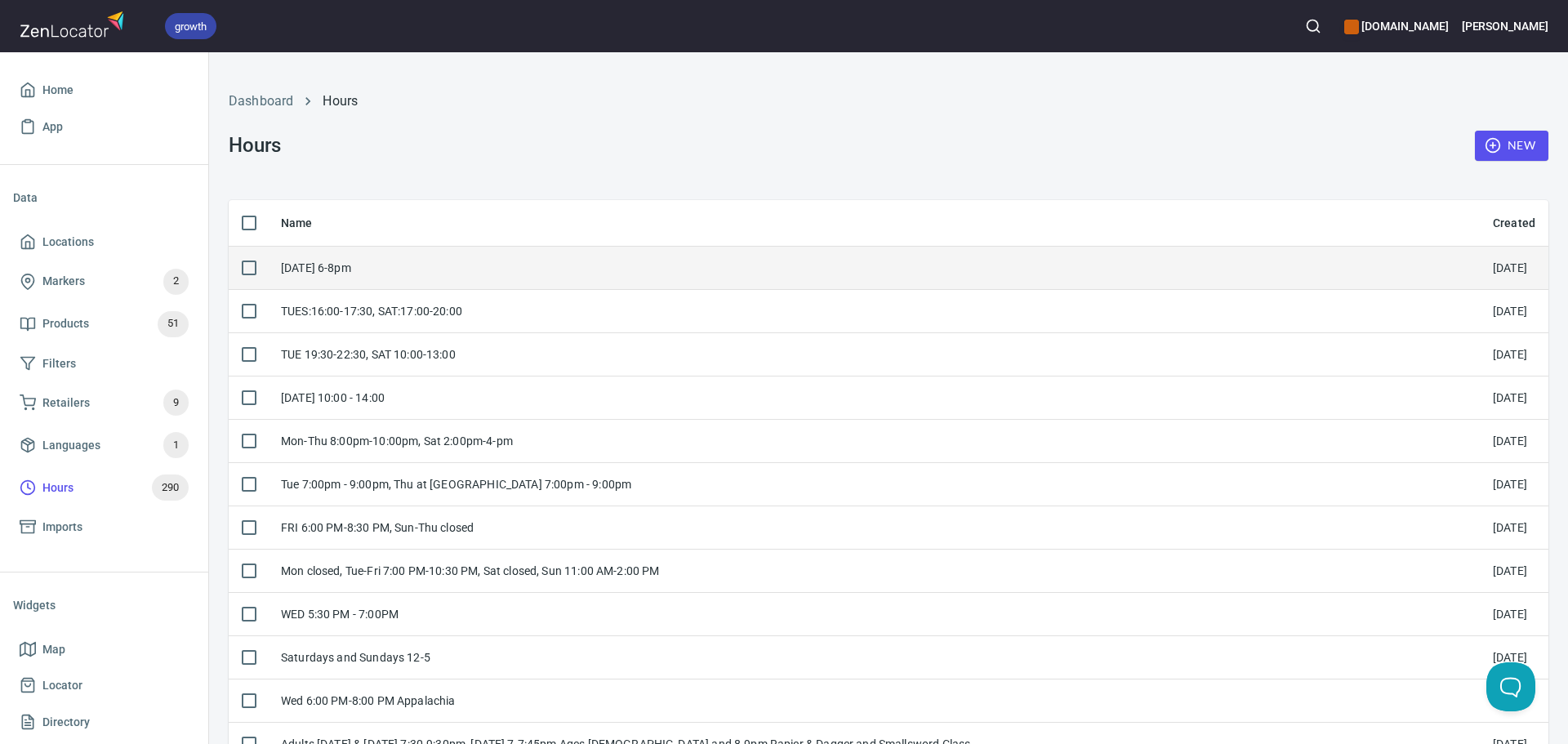
click at [548, 268] on div "[DATE] 6-8pm" at bounding box center [873, 267] width 1185 height 16
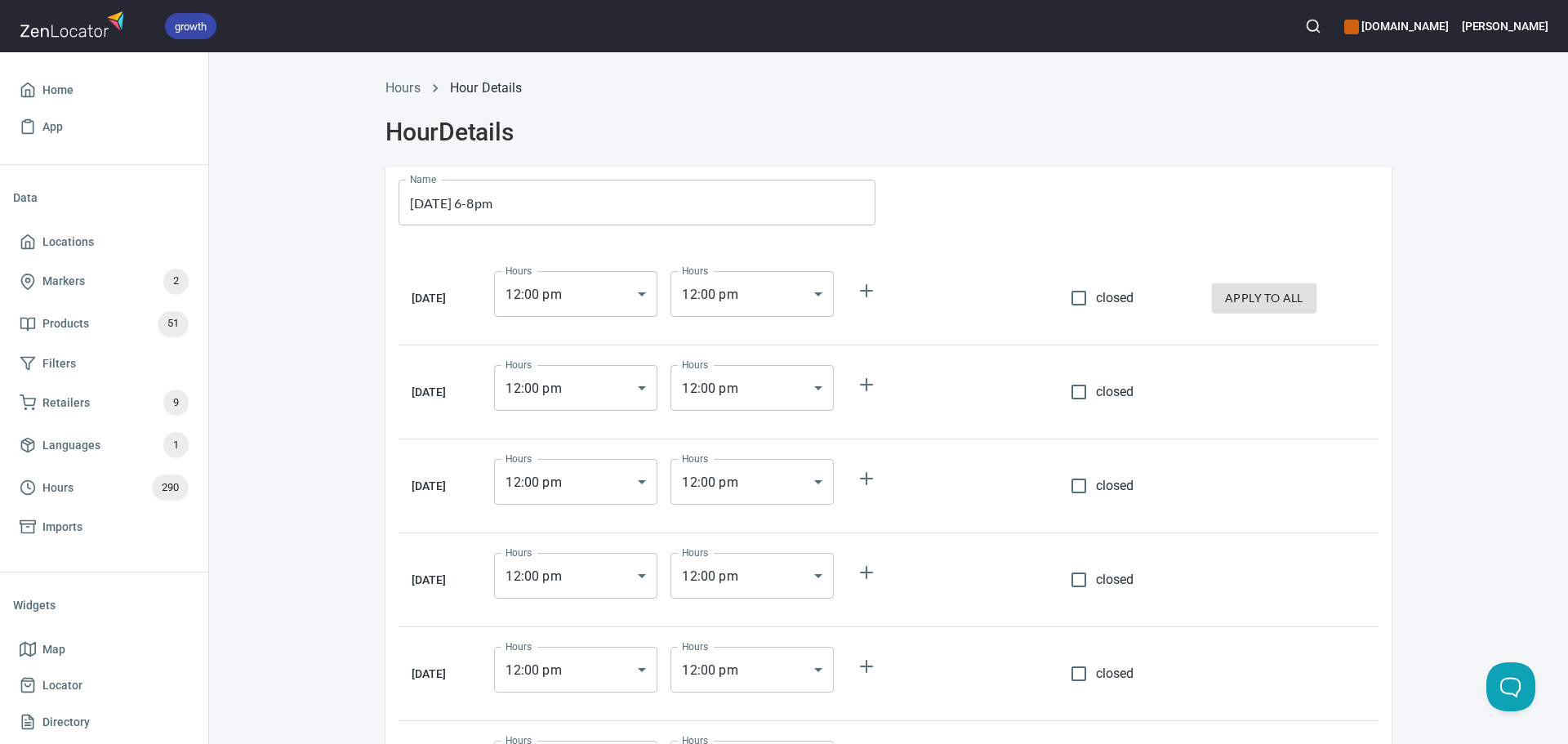
click at [1103, 303] on span "closed" at bounding box center [1115, 298] width 39 height 19
click at [1096, 303] on input "closed" at bounding box center [1078, 298] width 35 height 35
checkbox input "true"
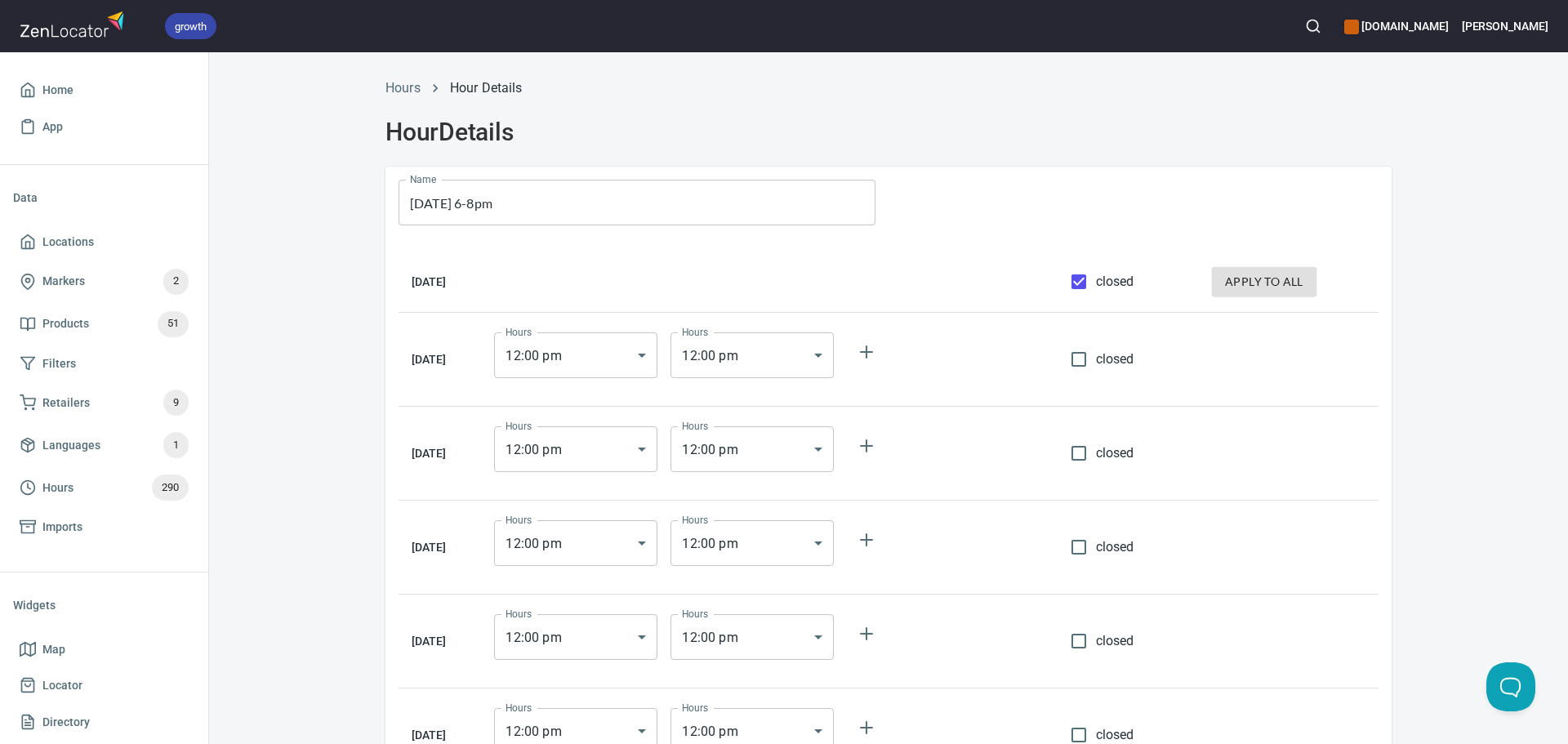
click at [1237, 280] on span "apply to all" at bounding box center [1263, 281] width 78 height 20
checkbox input "true"
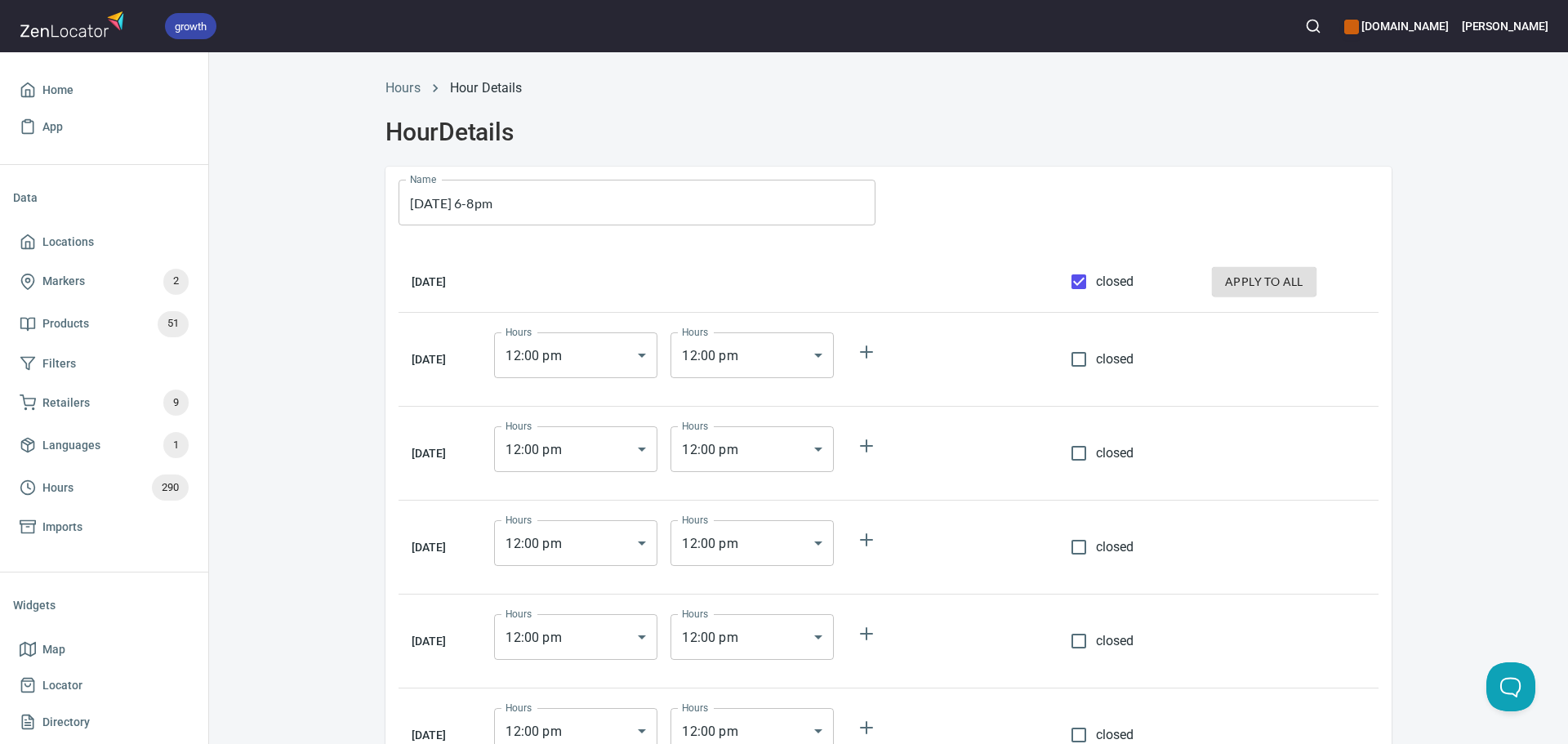
checkbox input "true"
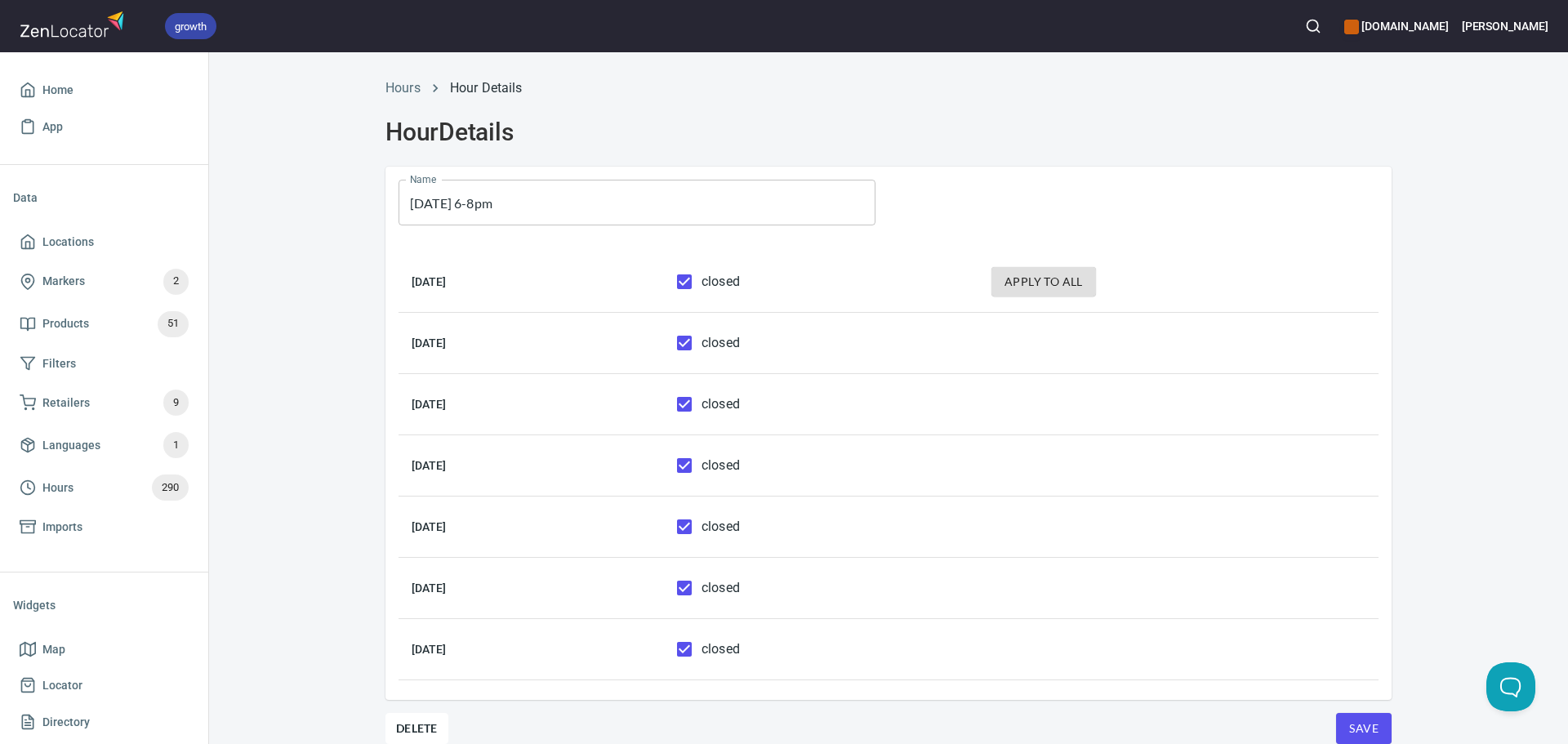
click at [663, 333] on td at bounding box center [623, 344] width 80 height 62
click at [702, 344] on input "closed" at bounding box center [684, 343] width 35 height 35
checkbox input "false"
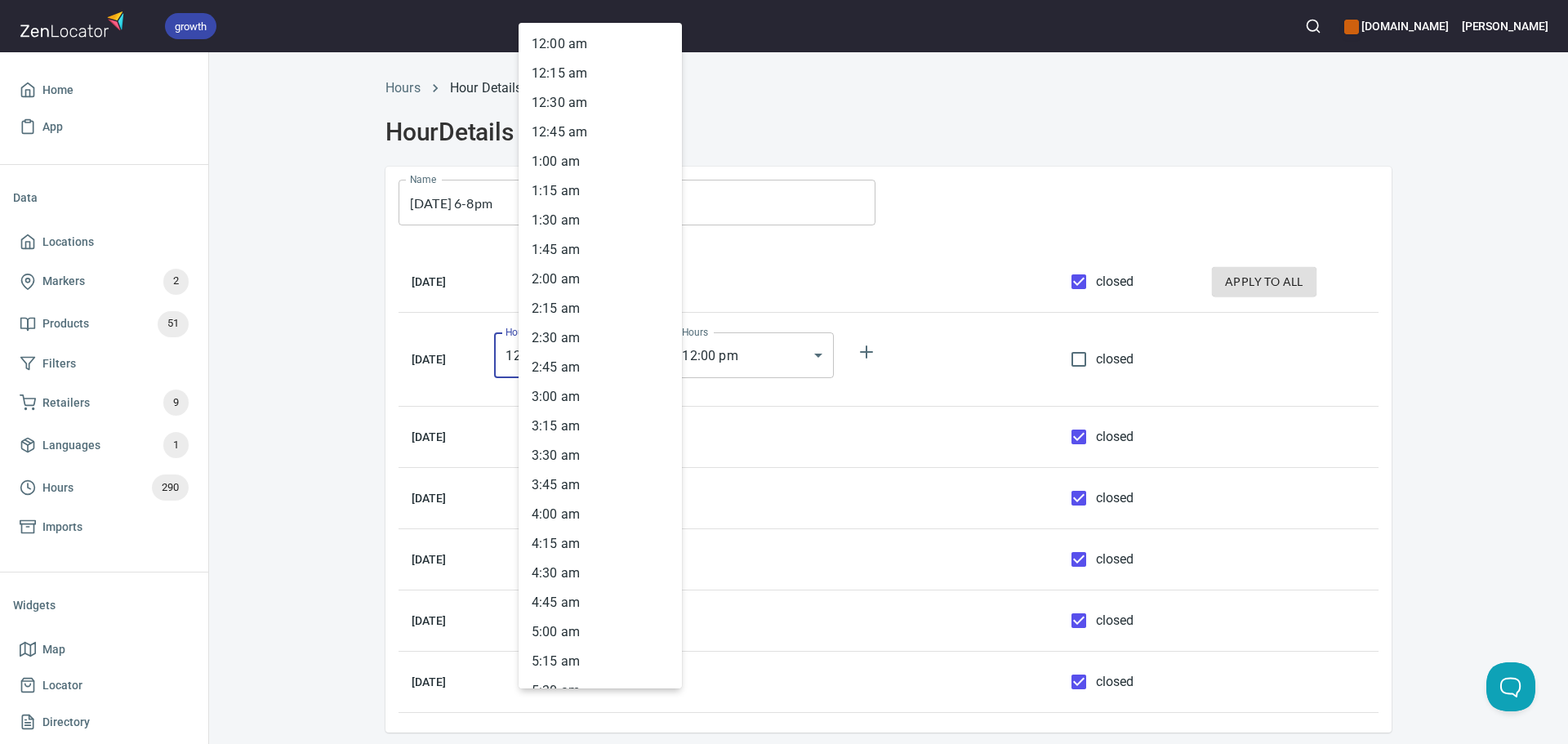
click at [681, 363] on body "growth hemaalliance.com Donald Home App Data Locations Markers 2 Products 51 Fi…" at bounding box center [784, 372] width 1568 height 744
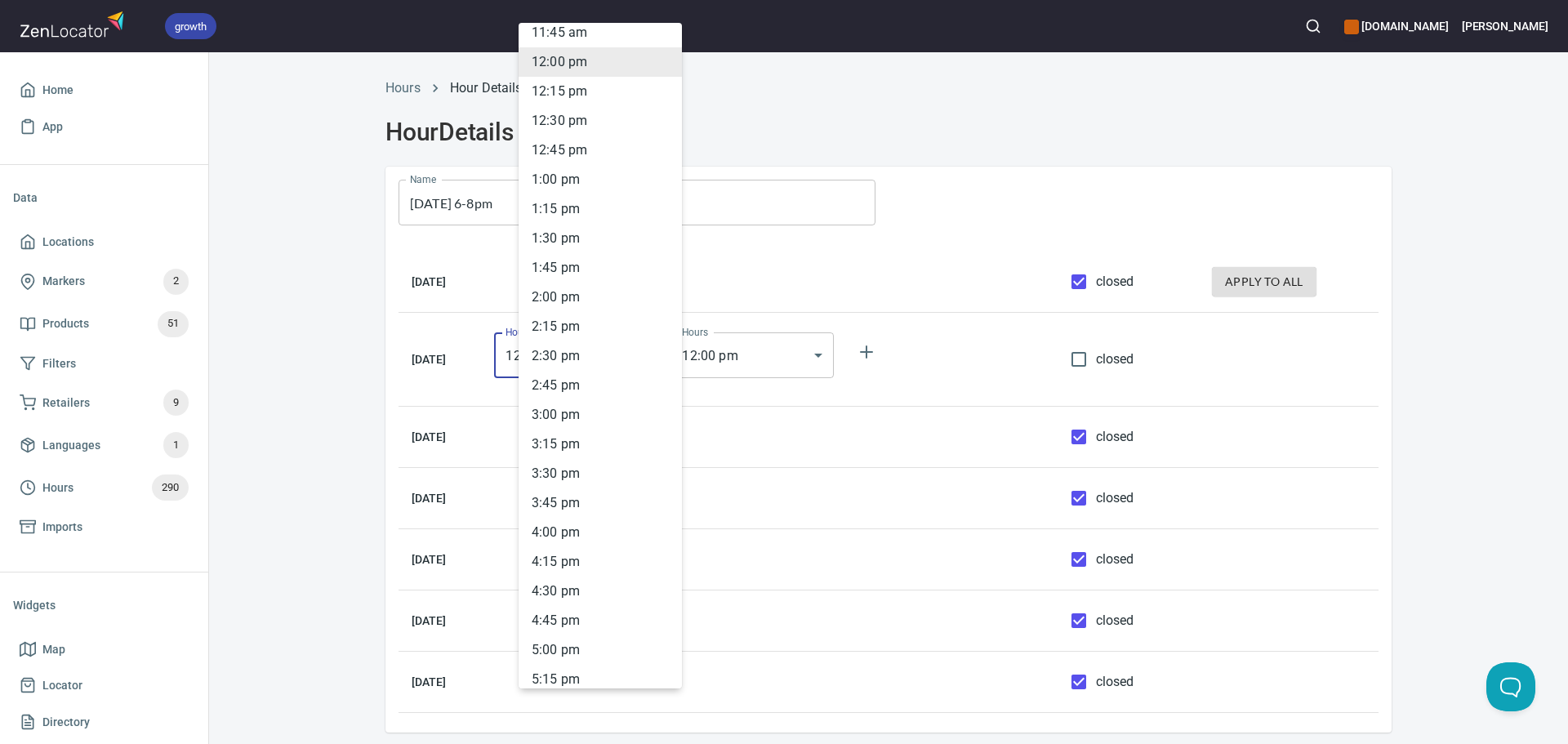
scroll to position [1671, 0]
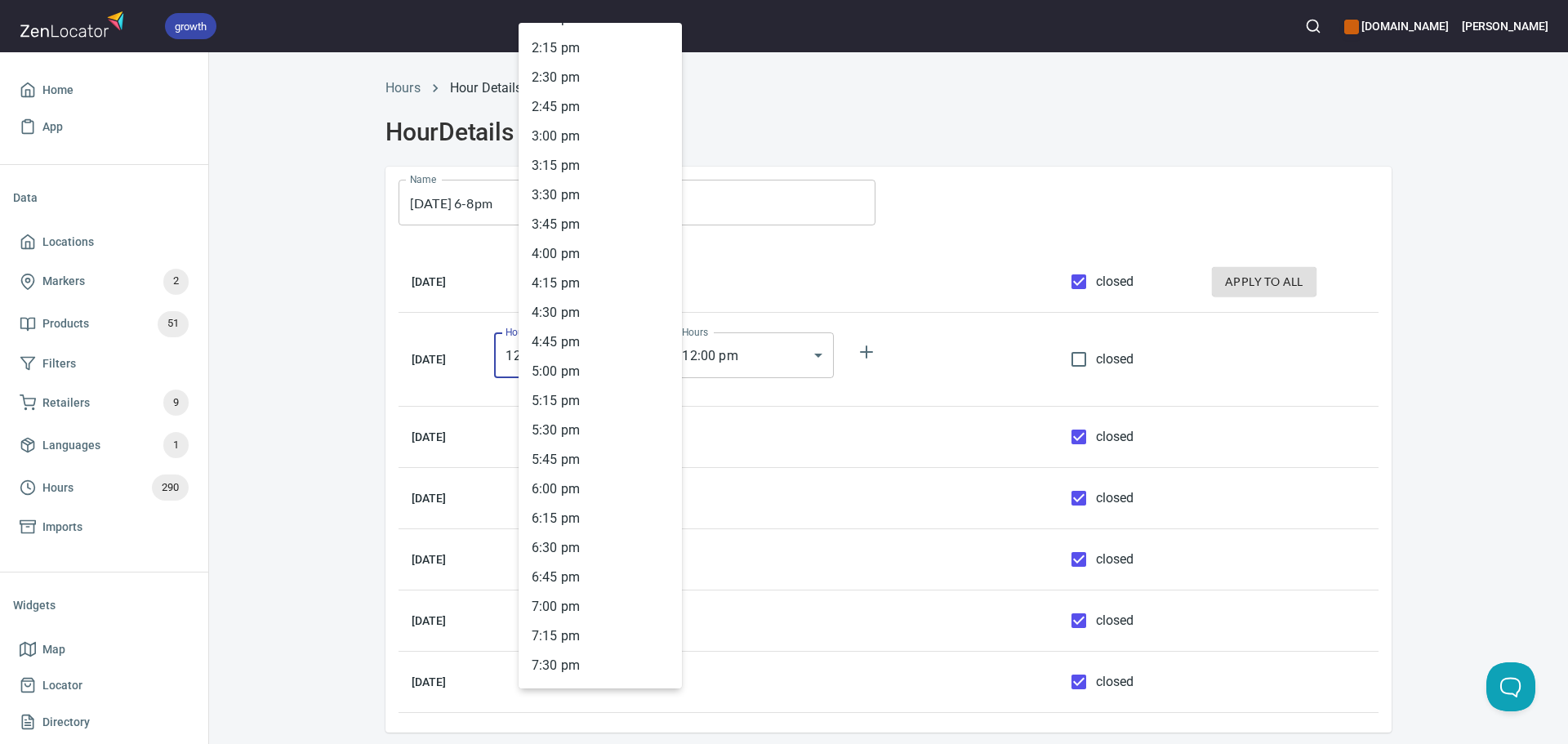
click at [578, 488] on li "6 : 00 pm" at bounding box center [599, 489] width 163 height 30
type input "18:00"
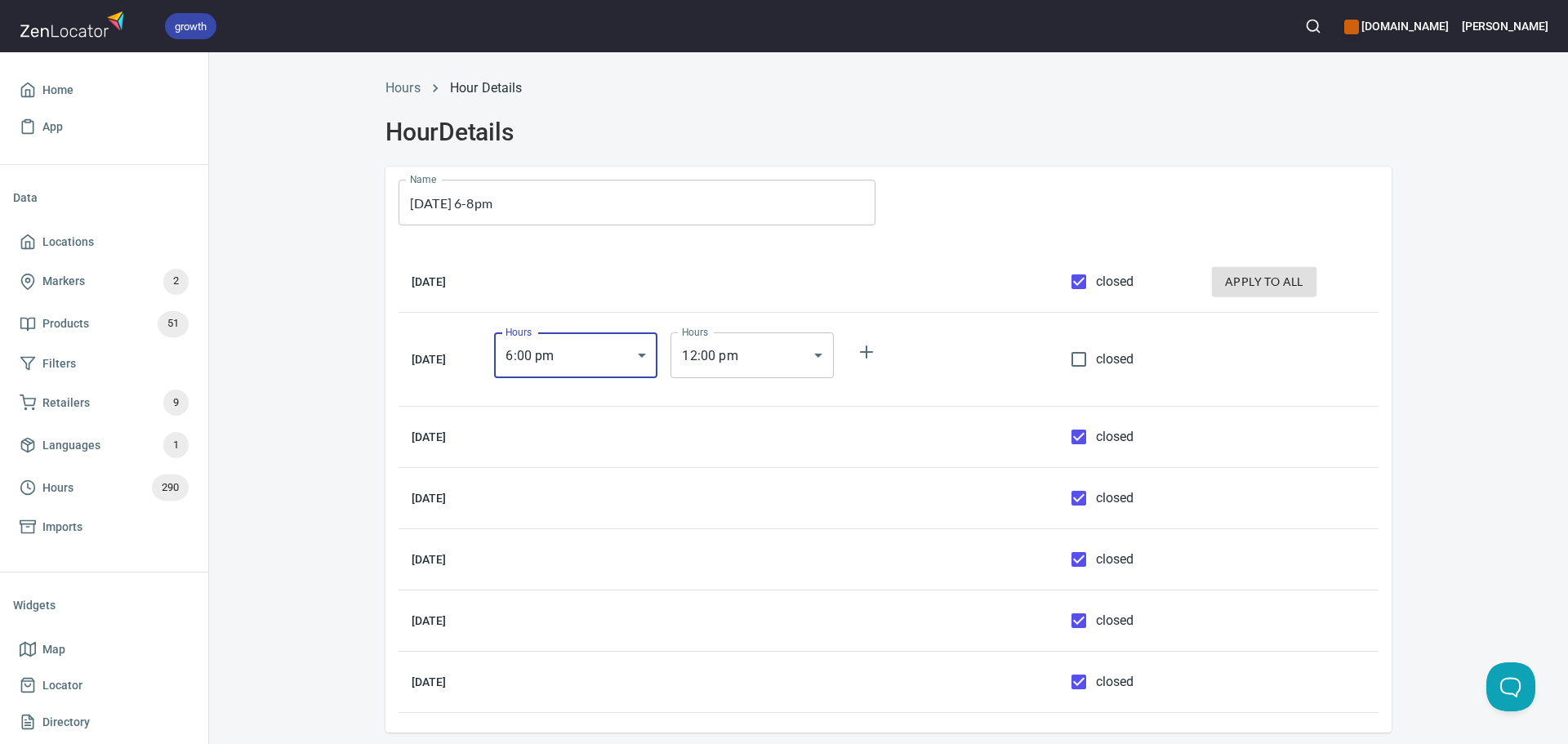
click at [758, 347] on body "growth hemaalliance.com Donald Home App Data Locations Markers 2 Products 51 Fi…" at bounding box center [784, 372] width 1568 height 744
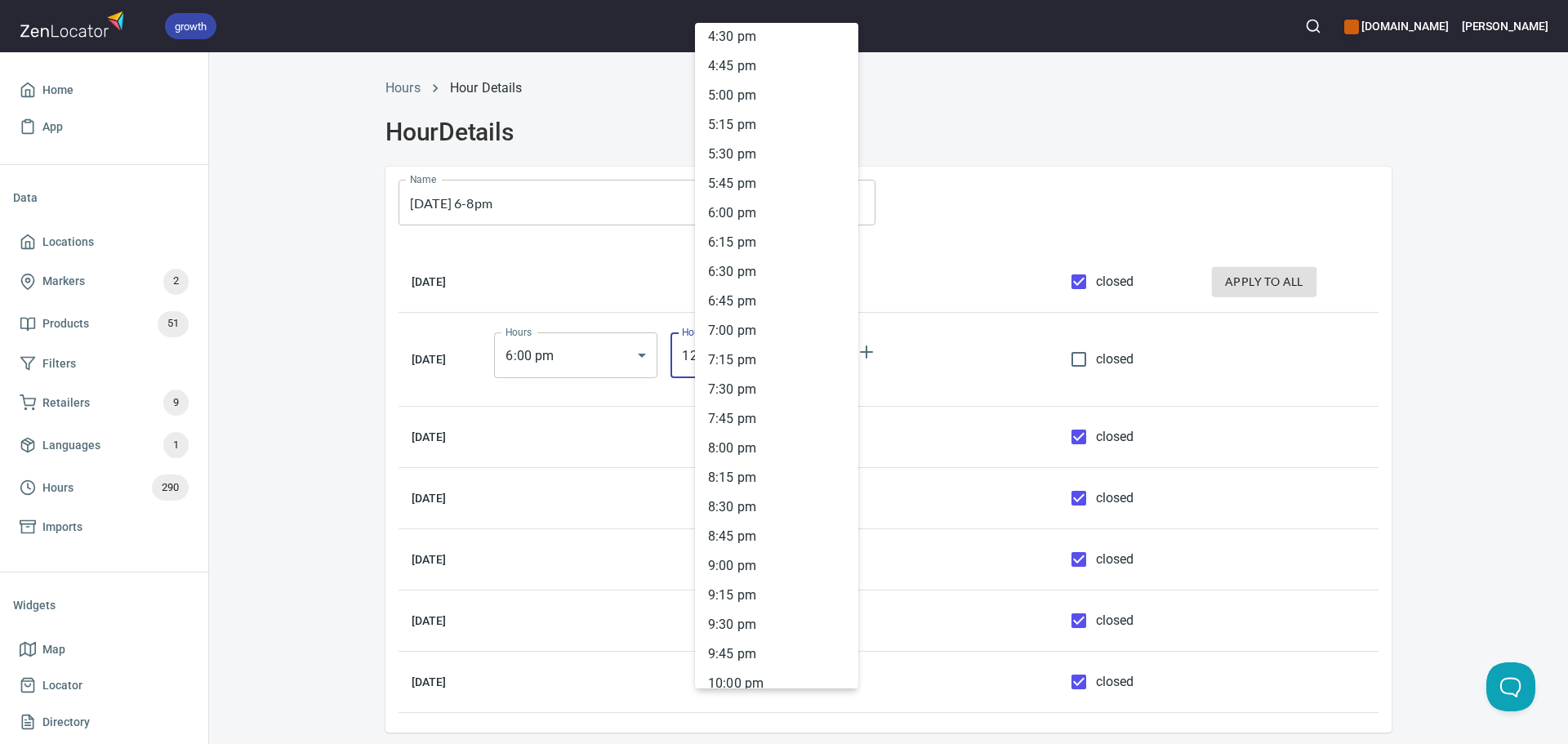
scroll to position [2080, 0]
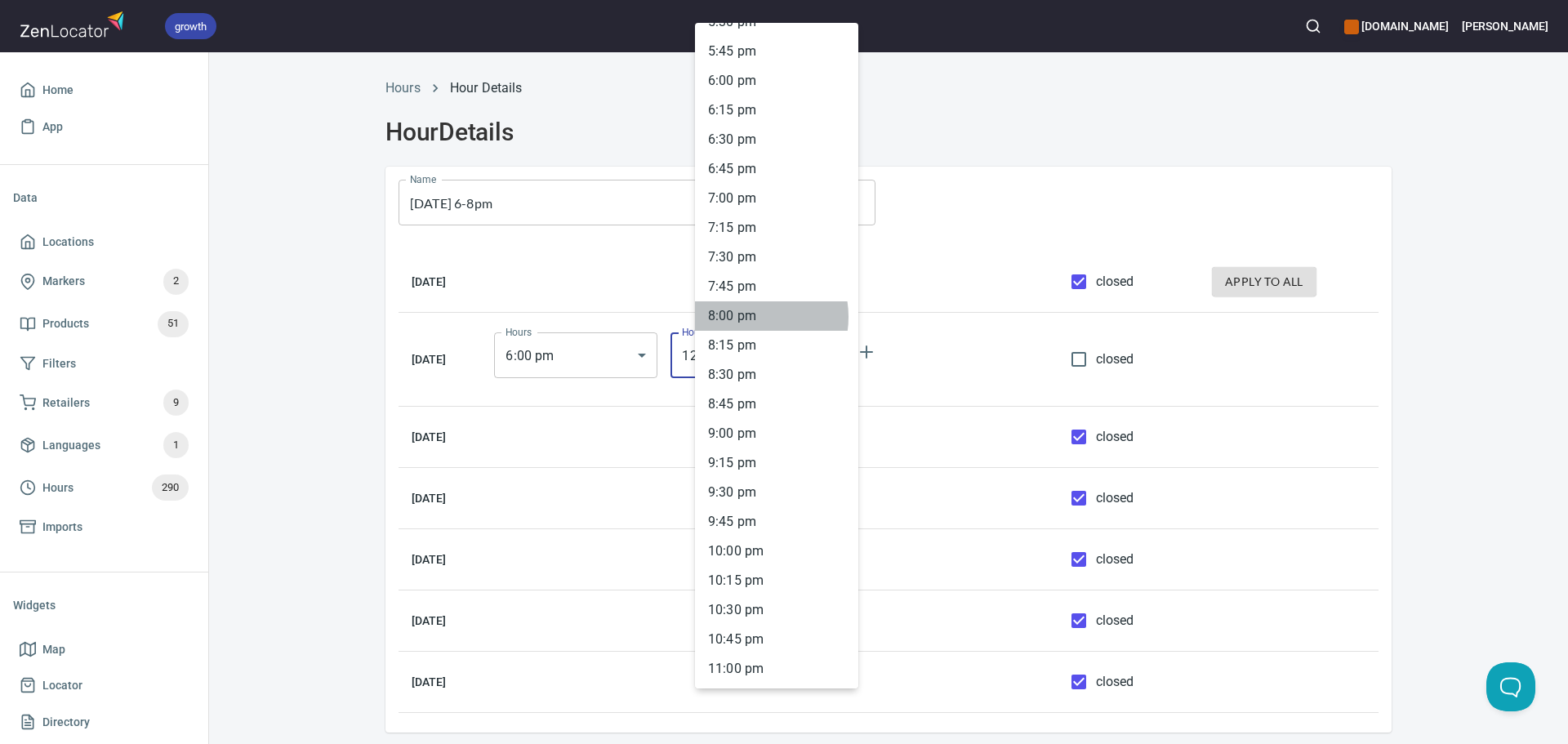
click at [748, 317] on li "8 : 00 pm" at bounding box center [776, 316] width 163 height 30
type input "20:00"
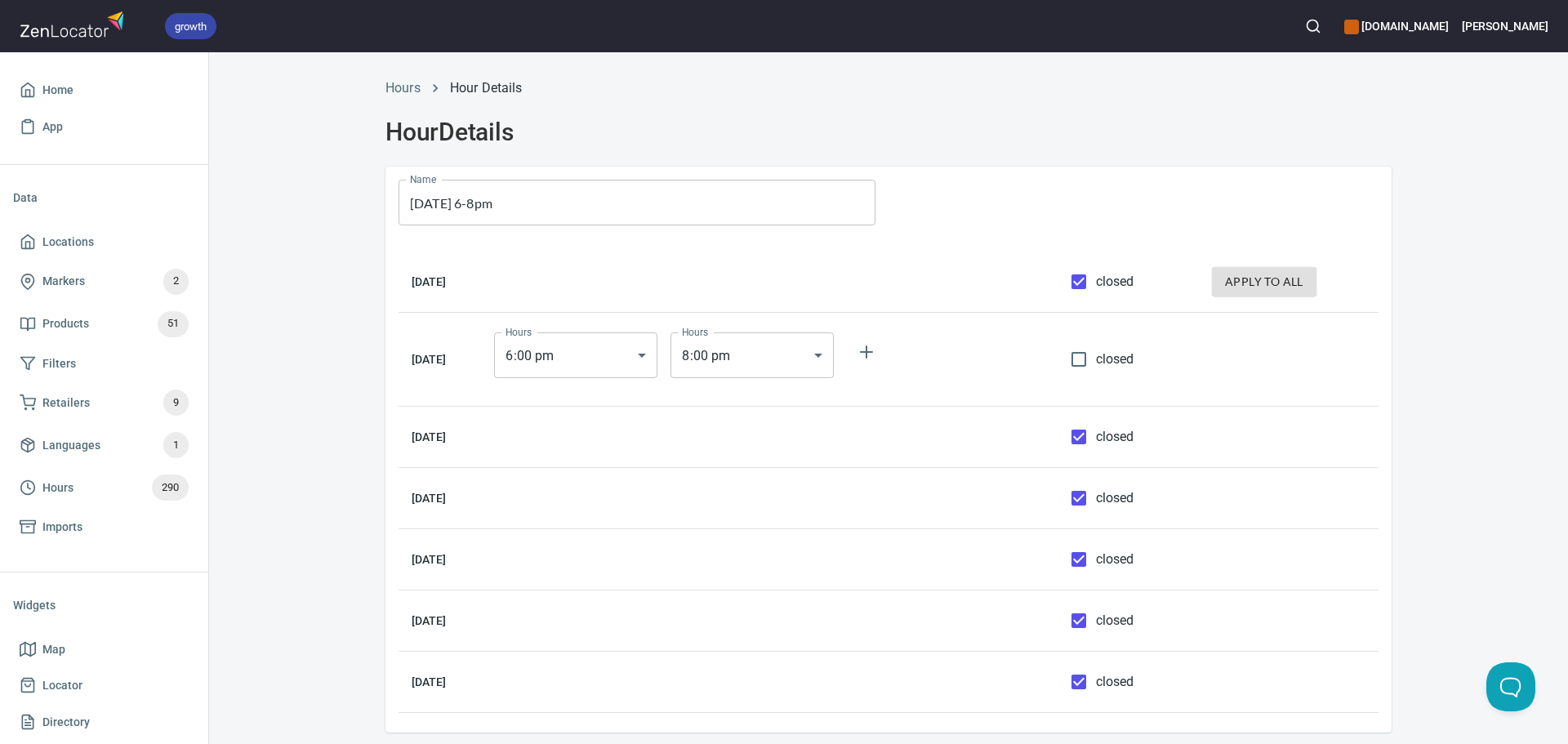
click at [1445, 328] on div "Hours Hour Details Hour Details Name Tuesday 6-8pm Name Monday closed apply to …" at bounding box center [889, 422] width 1359 height 708
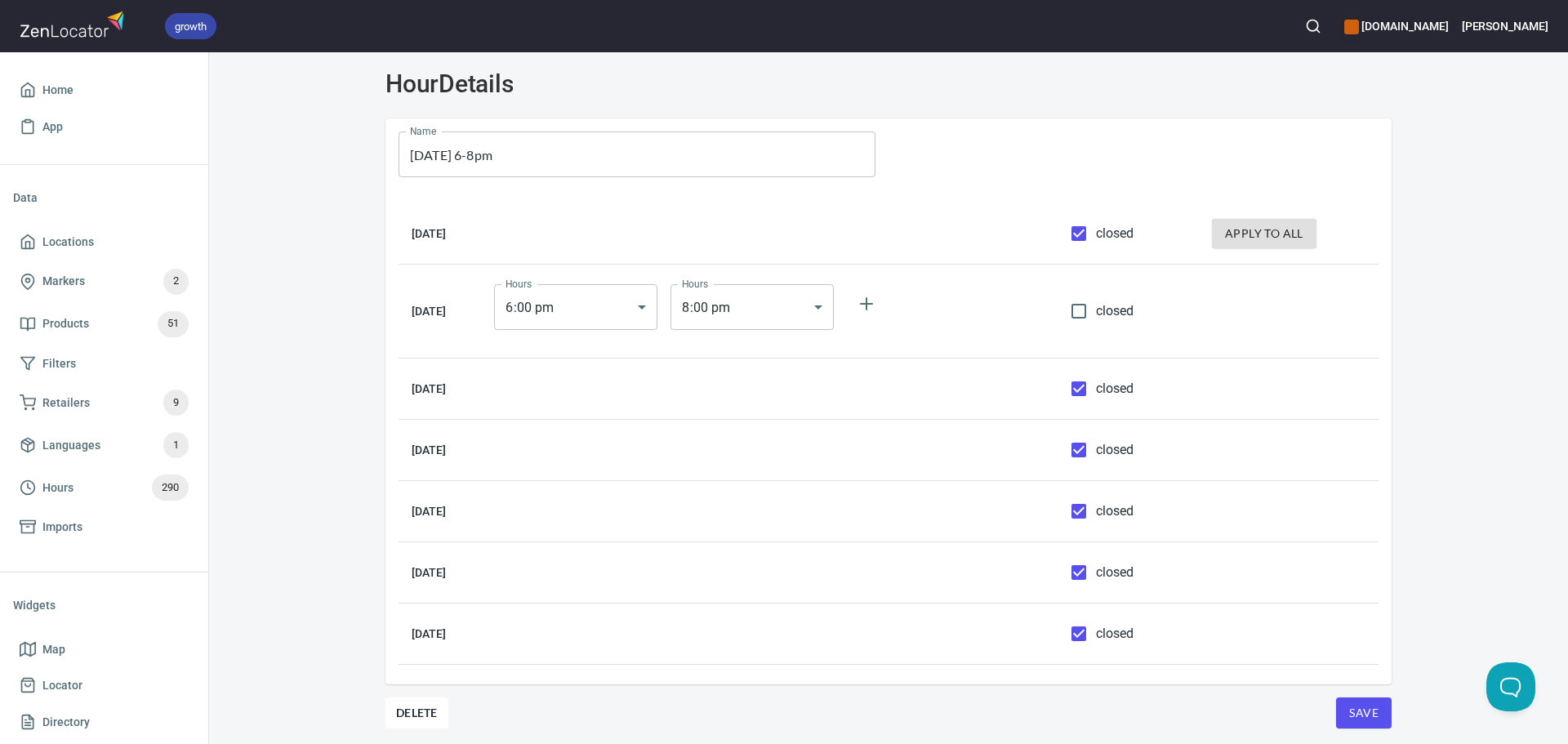
scroll to position [72, 0]
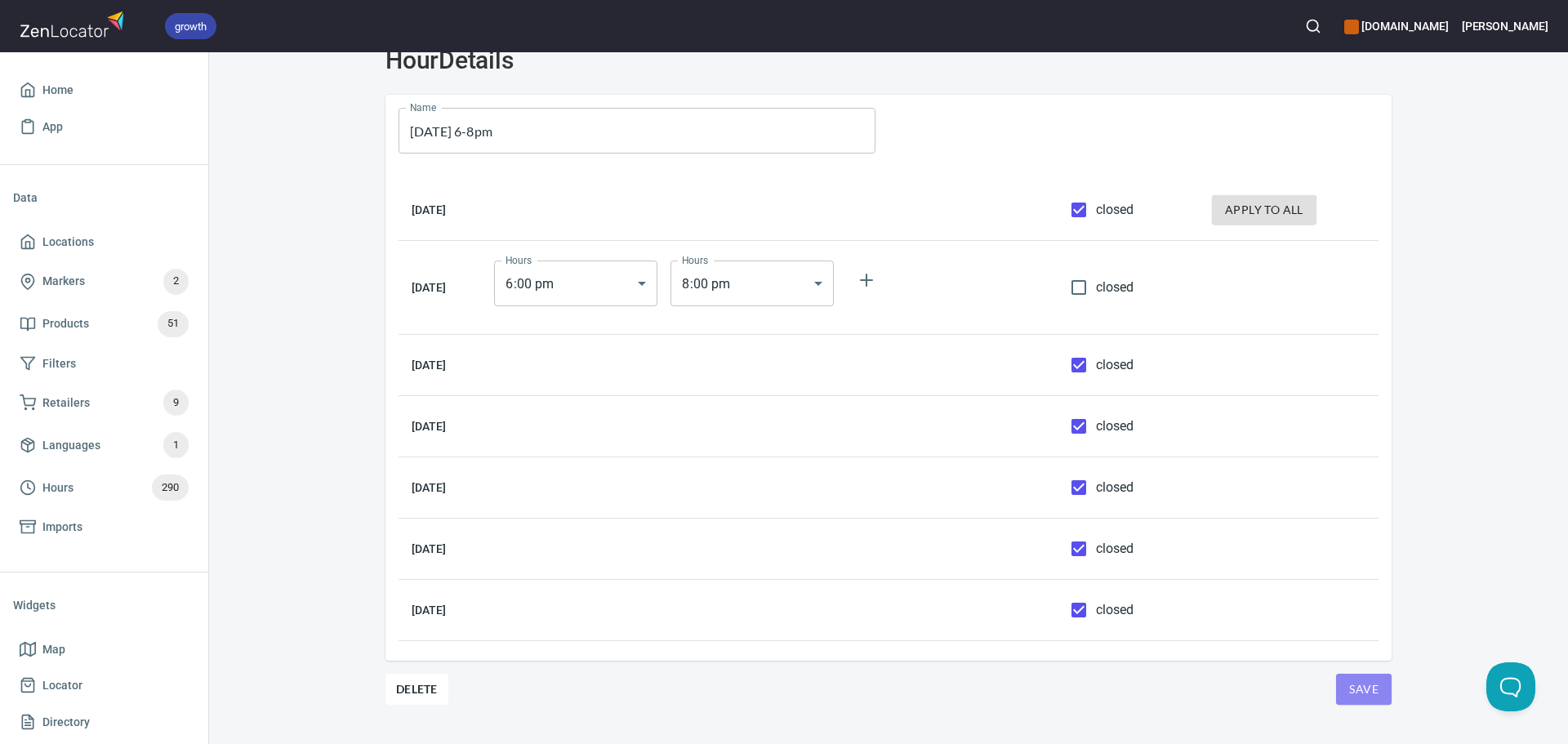
click at [1350, 688] on span "Save" at bounding box center [1364, 689] width 30 height 20
click at [1358, 688] on span "Save" at bounding box center [1364, 689] width 30 height 20
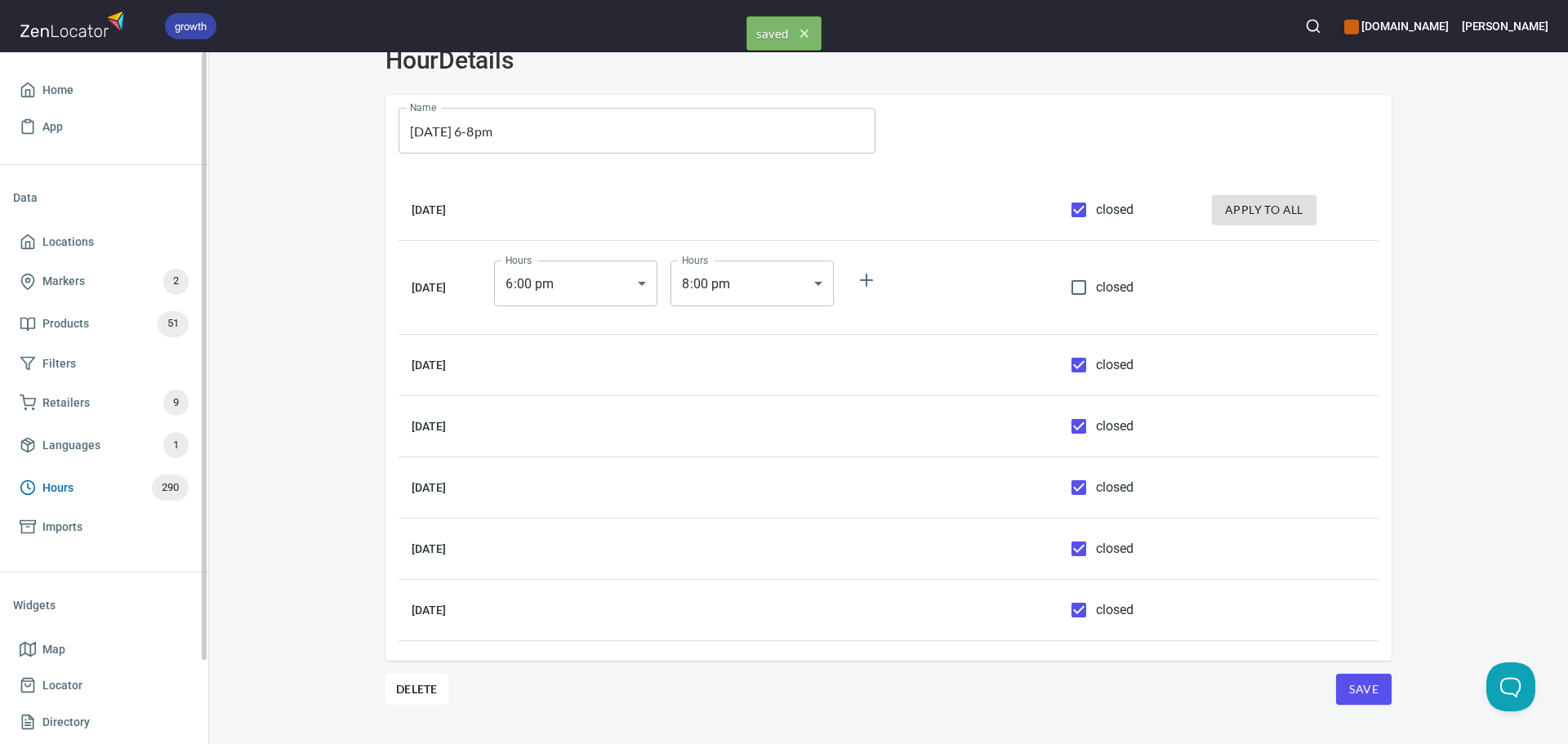
click at [89, 481] on span "Hours 290" at bounding box center [103, 487] width 169 height 26
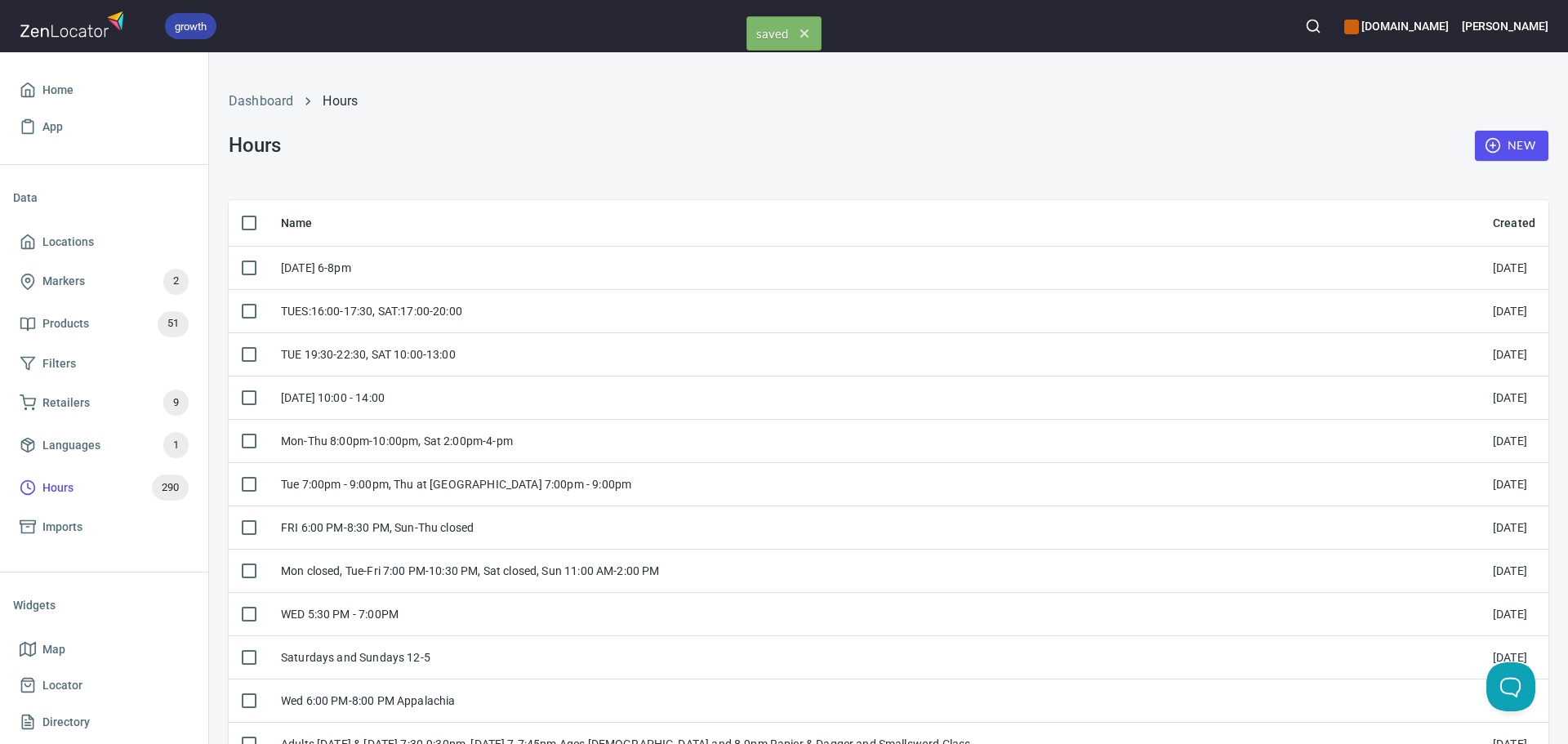
click at [1536, 154] on div "New" at bounding box center [1511, 146] width 93 height 50
click at [1484, 152] on icon "button" at bounding box center [1492, 145] width 16 height 16
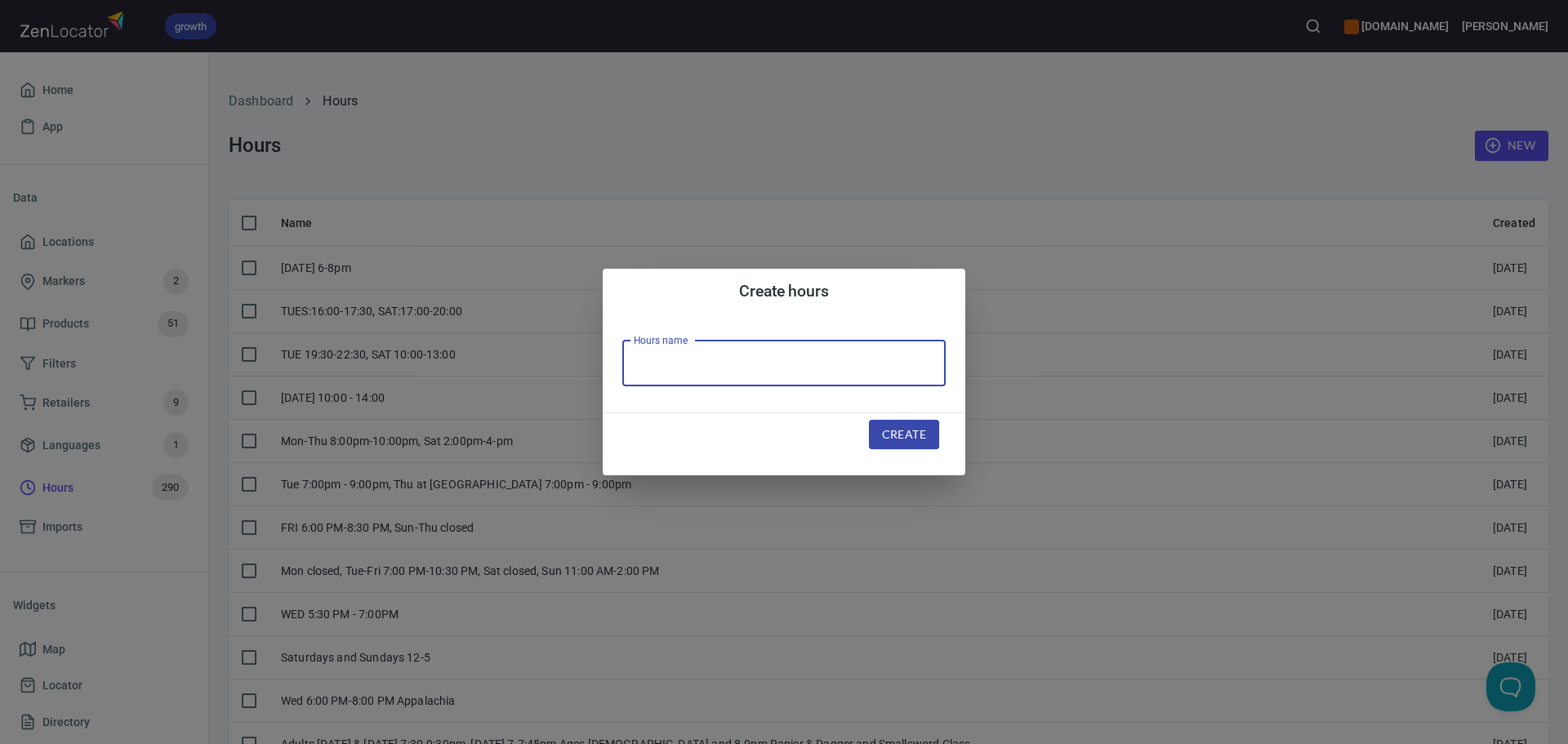
click at [719, 344] on input "text" at bounding box center [784, 362] width 324 height 45
paste input "Tue-Sun:1:00pm - 8:30pm"
type input "Tue-Sun:1:00pm - 8:30pm"
click at [900, 441] on span "Create" at bounding box center [904, 435] width 44 height 20
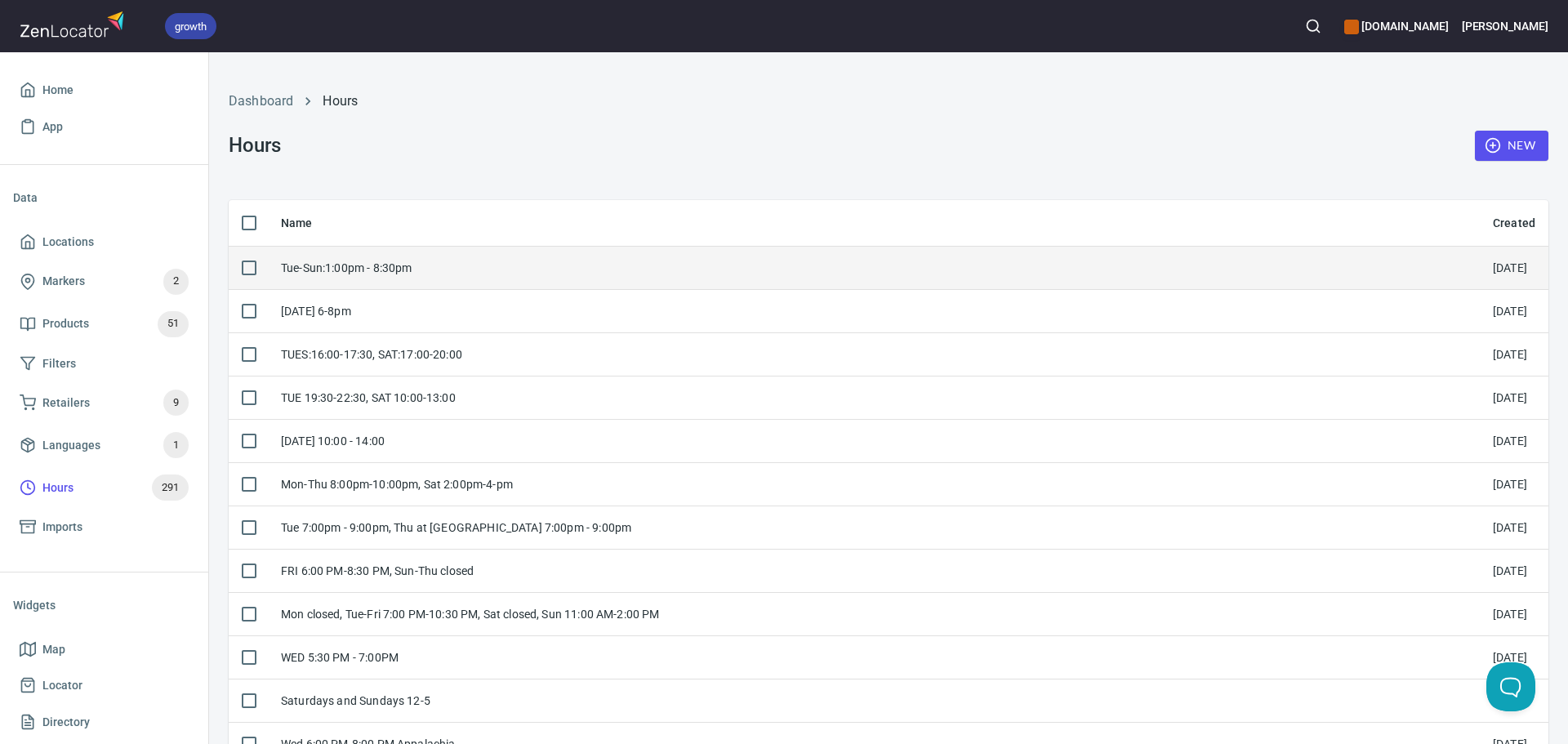
click at [537, 275] on div "Tue-Sun:1:00pm - 8:30pm" at bounding box center [873, 267] width 1185 height 16
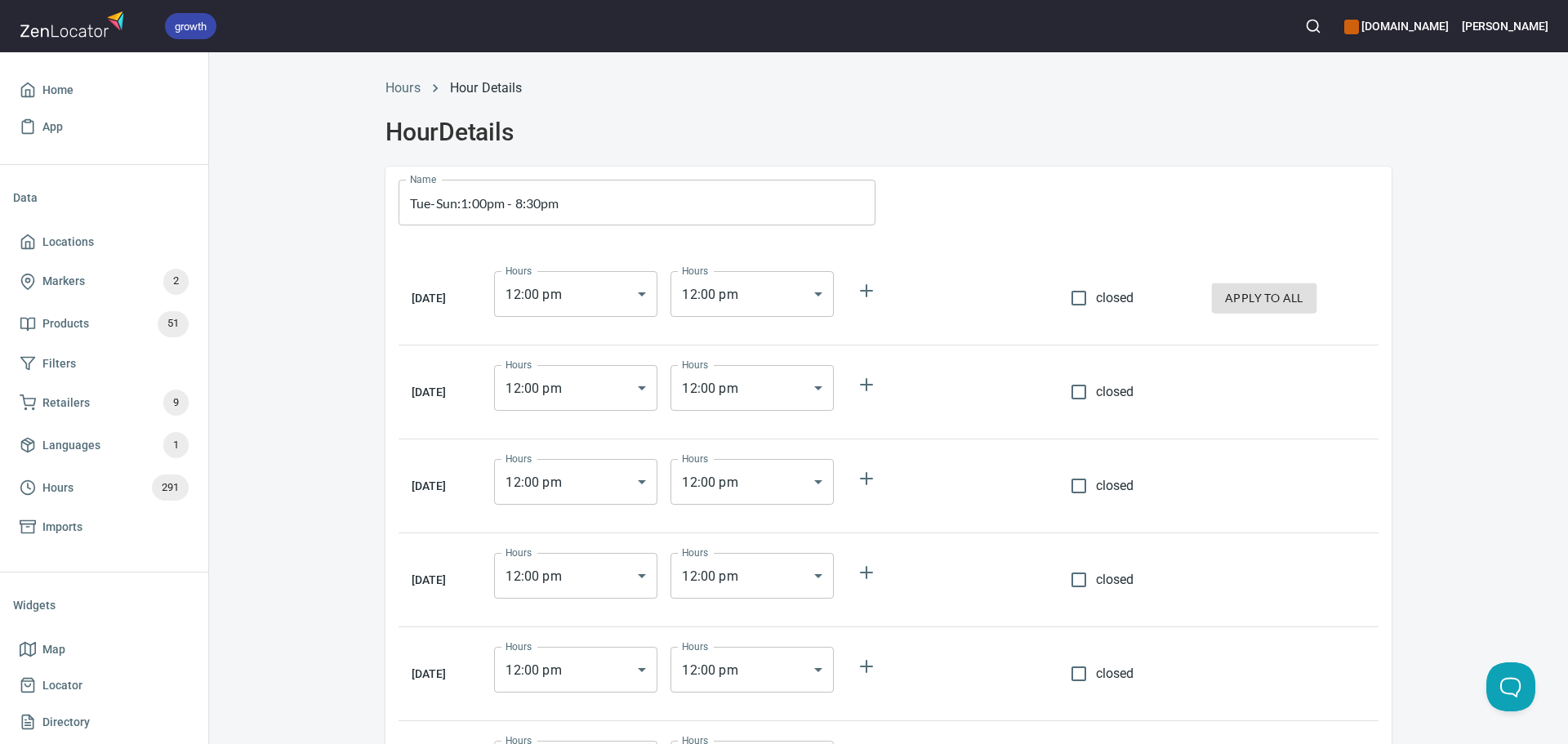
click at [662, 318] on div "Hours 12 : 00 pm 12:00 Hours" at bounding box center [575, 294] width 176 height 59
click at [639, 306] on body "growth hemaalliance.com Donald Home App Data Locations Markers 2 Products 51 Fi…" at bounding box center [784, 372] width 1568 height 744
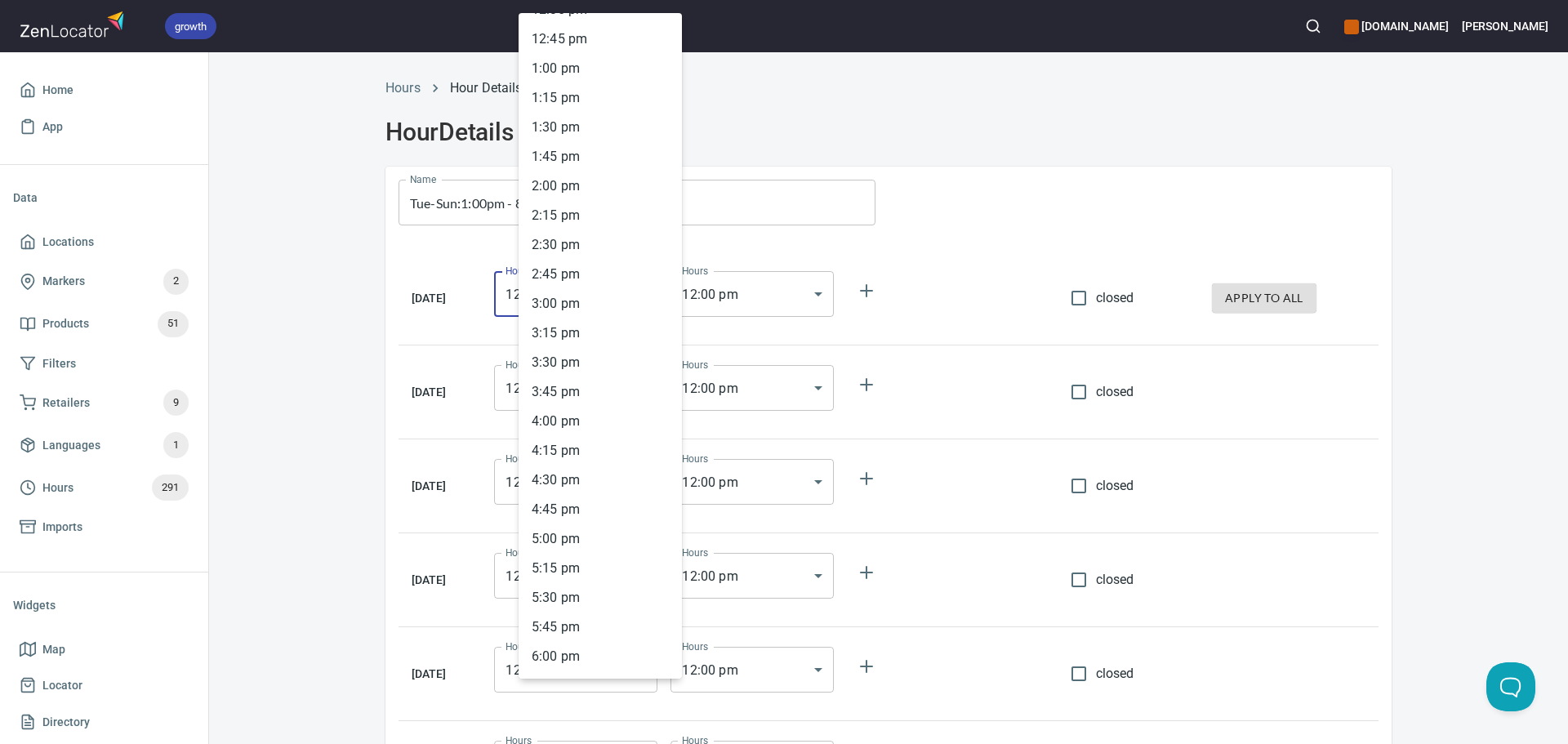
scroll to position [1435, 0]
click at [563, 123] on li "1 : 00 pm" at bounding box center [599, 128] width 163 height 30
type input "13:00"
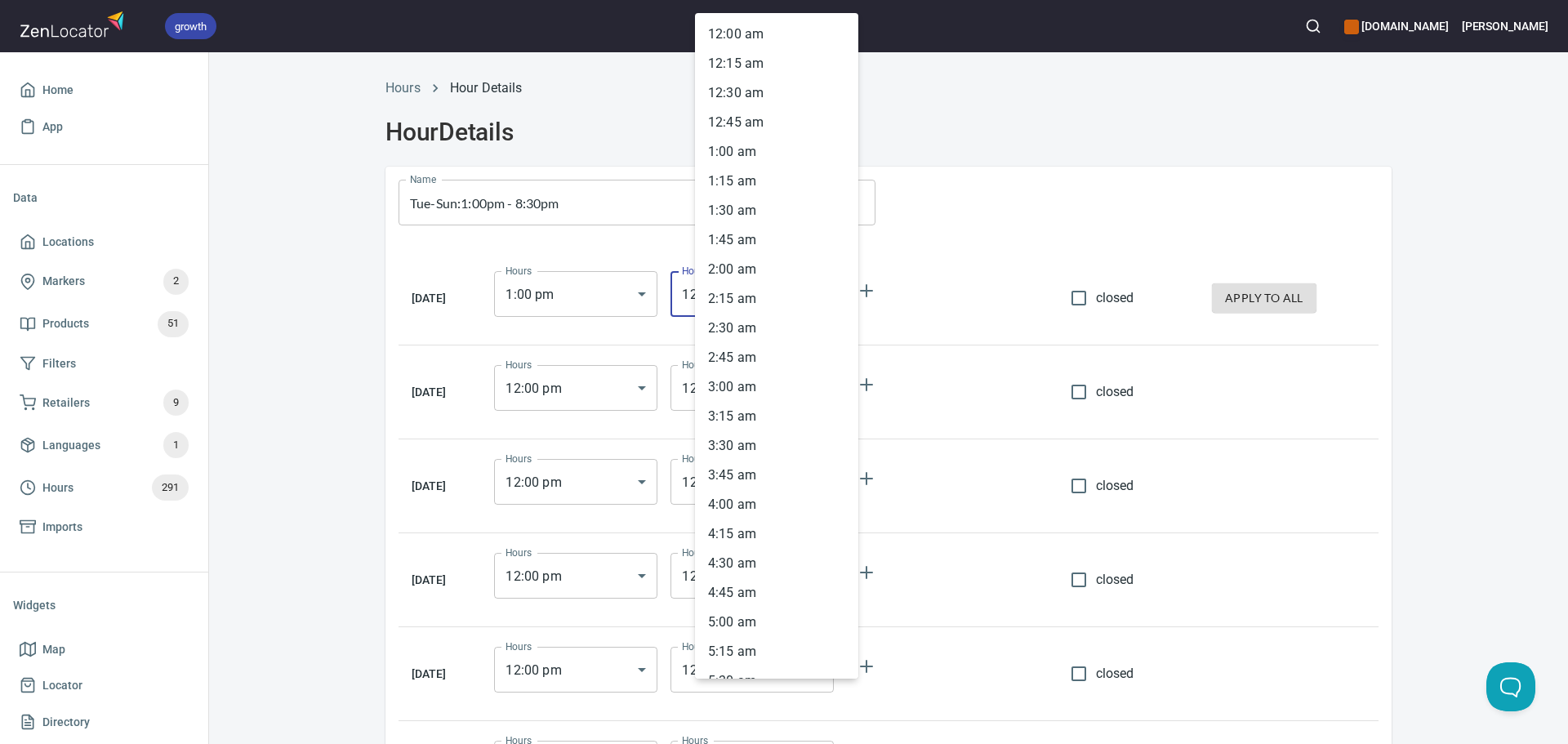
click at [767, 292] on body "growth hemaalliance.com Donald Home App Data Locations Markers 2 Products 51 Fi…" at bounding box center [784, 372] width 1568 height 744
click at [739, 275] on li "8 : 30 pm" at bounding box center [776, 275] width 163 height 30
type input "20:30"
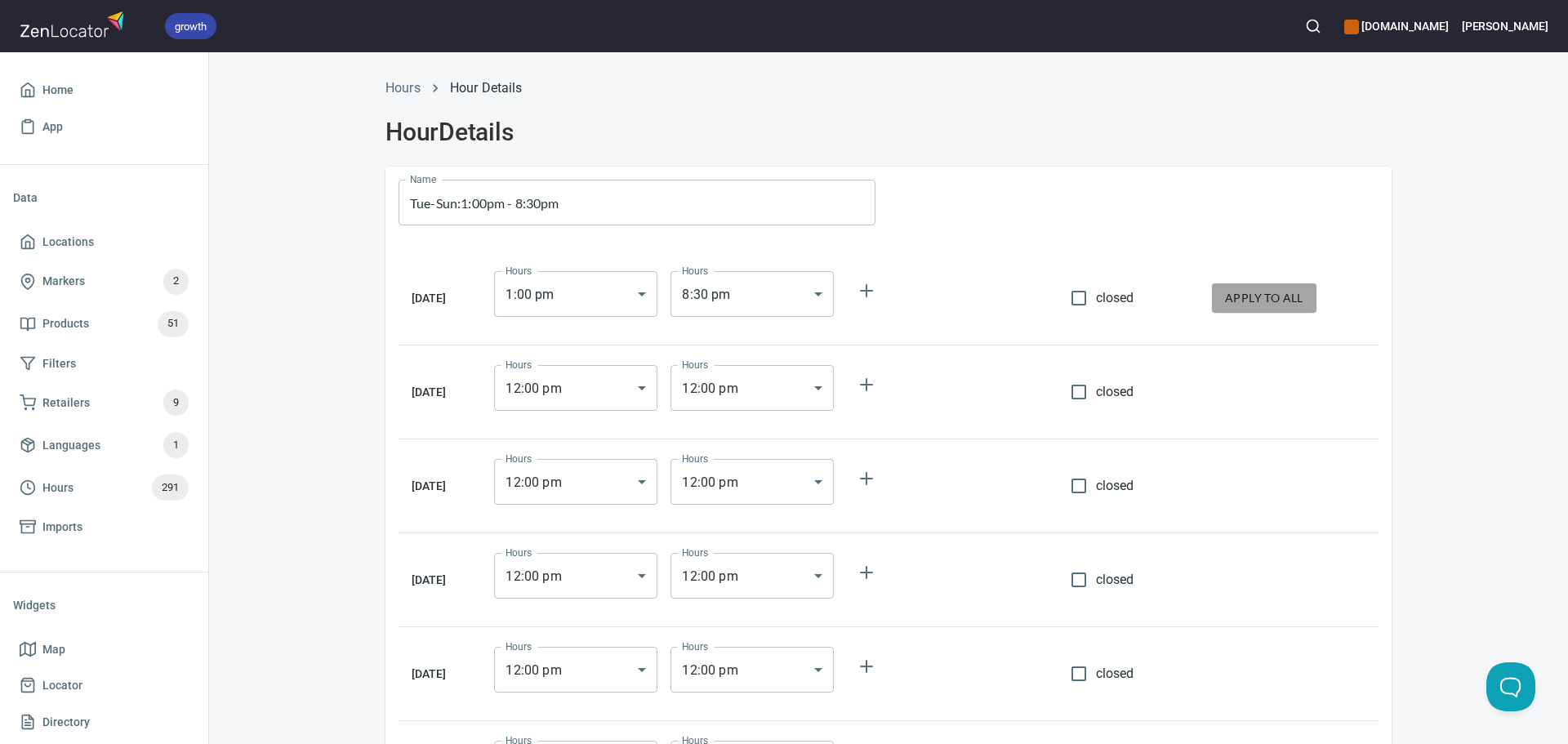
click at [1307, 297] on button "apply to all" at bounding box center [1263, 298] width 104 height 30
type input "13:00"
type input "20:30"
type input "13:00"
type input "20:30"
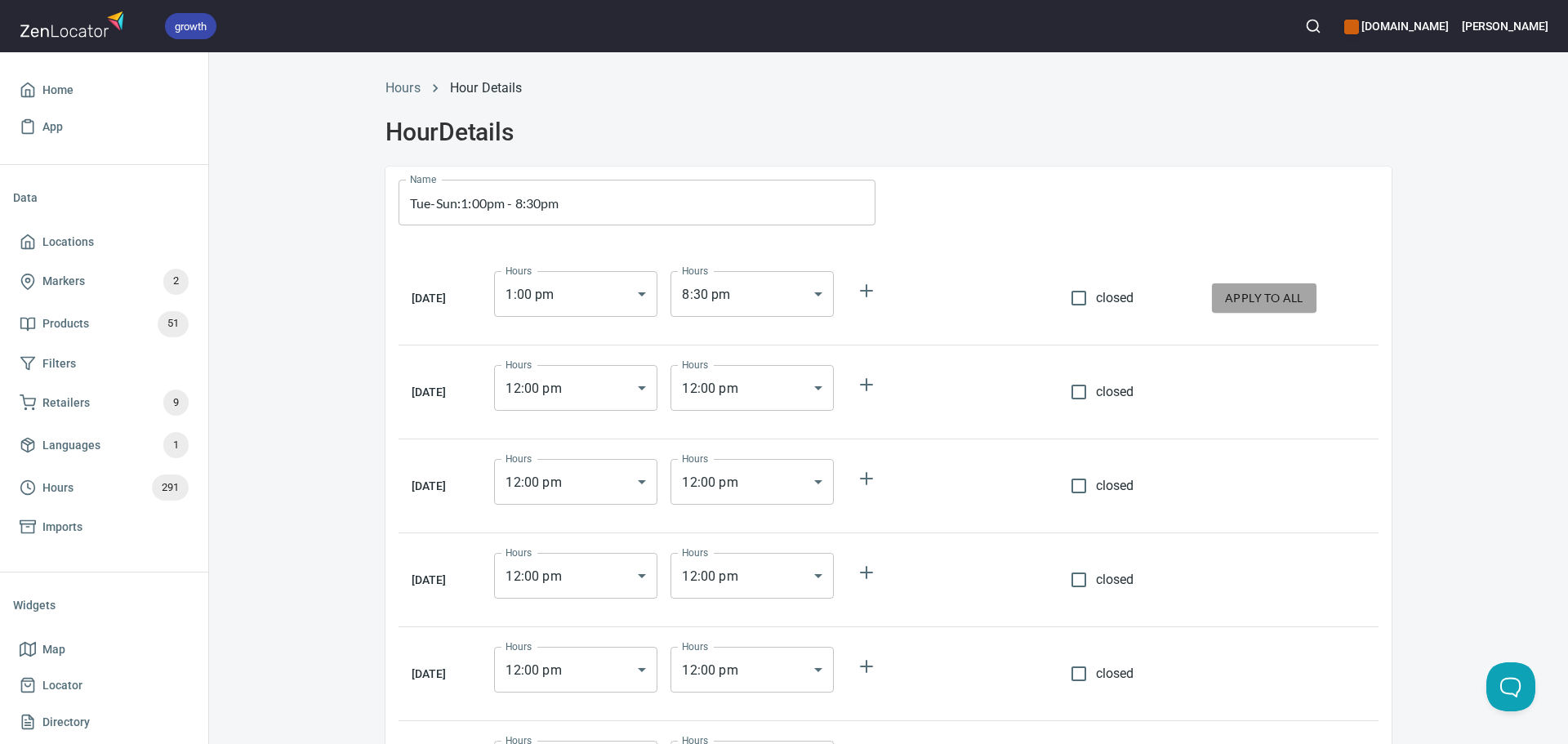
type input "13:00"
type input "20:30"
type input "13:00"
type input "20:30"
type input "13:00"
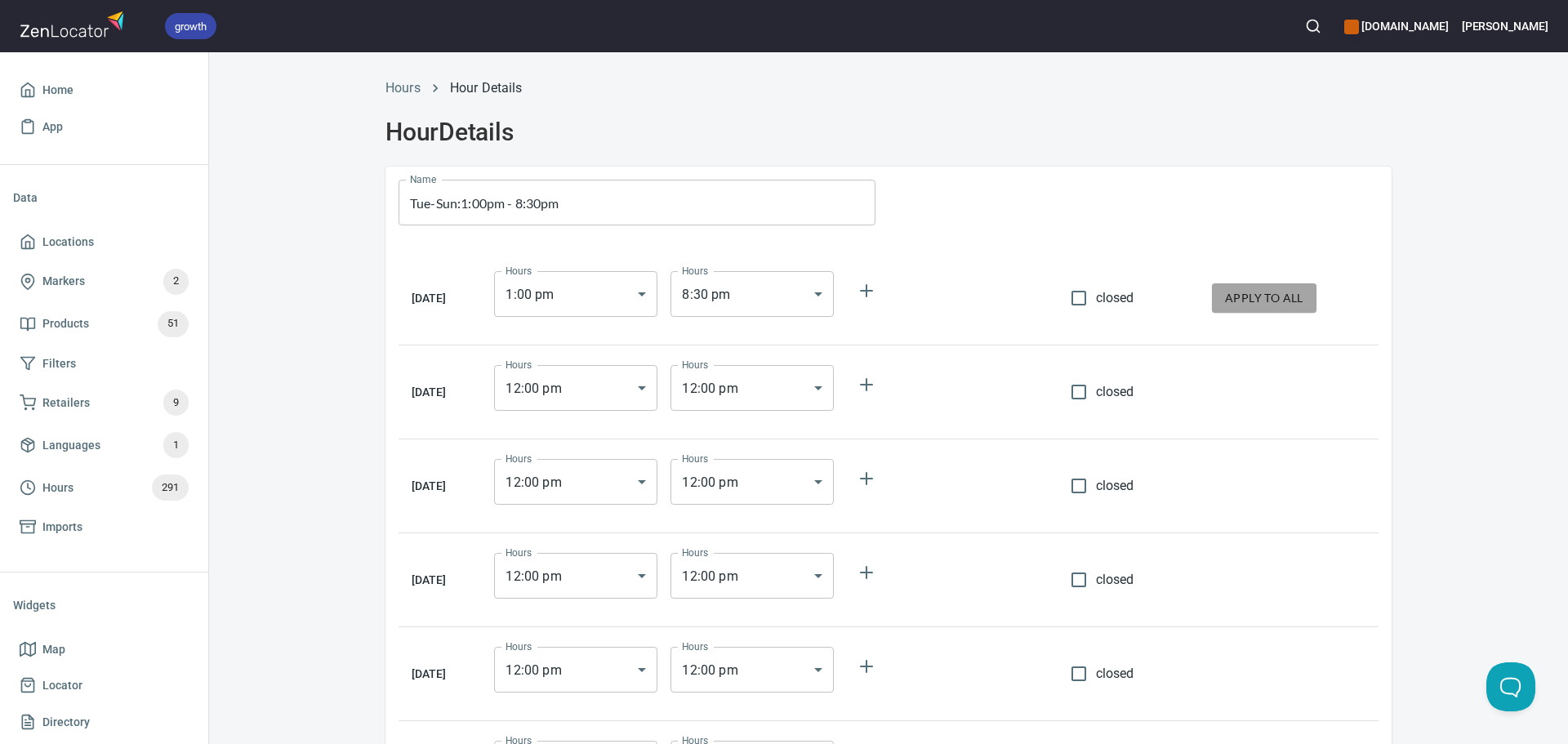
type input "20:30"
type input "13:00"
type input "20:30"
click at [1050, 297] on div "Hours 1 : 00 pm 13:00 Hours Hours 8 : 30 pm 20:30 Hours" at bounding box center [769, 294] width 563 height 59
click at [1103, 294] on span "closed" at bounding box center [1115, 298] width 39 height 19
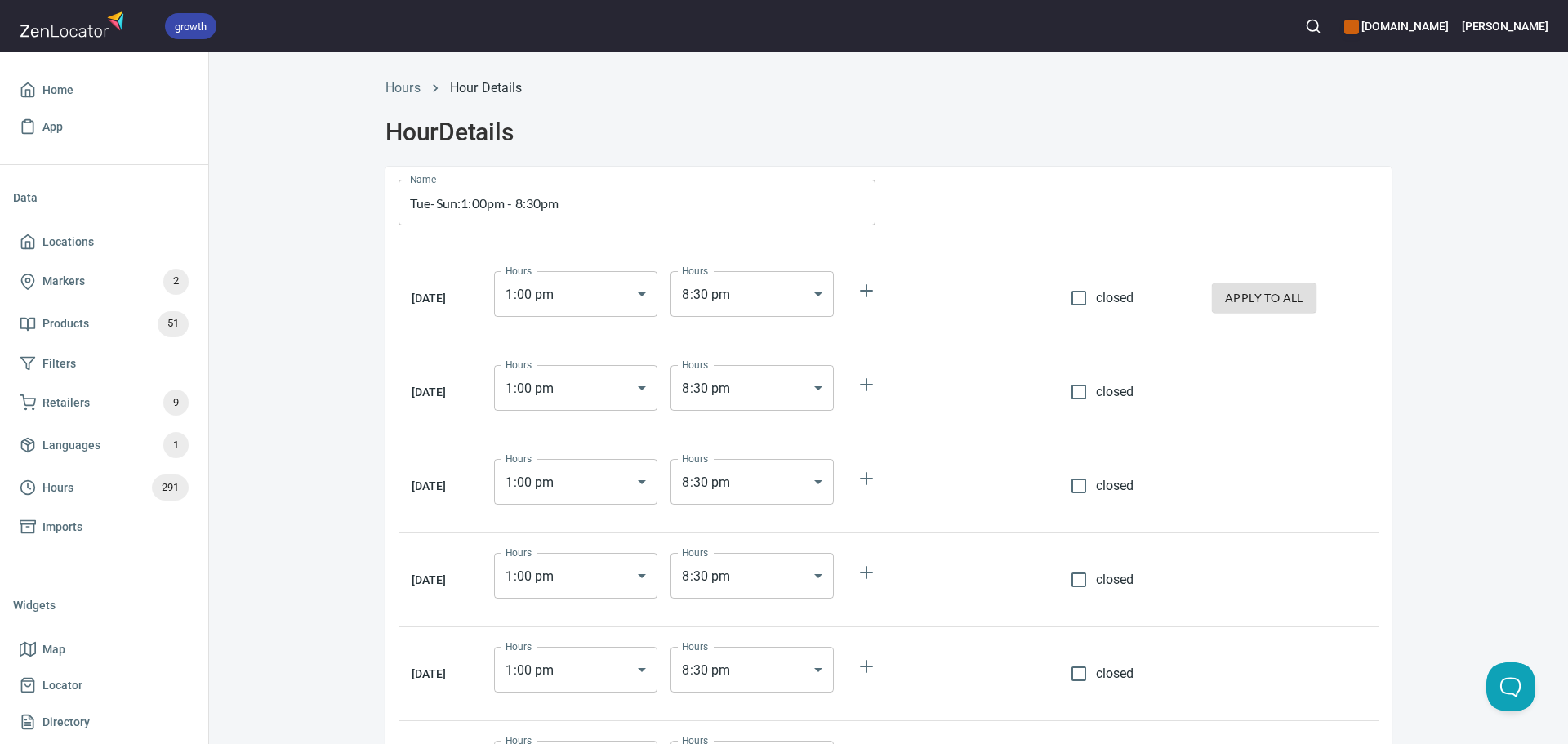
click at [1096, 294] on input "closed" at bounding box center [1078, 298] width 35 height 35
checkbox input "true"
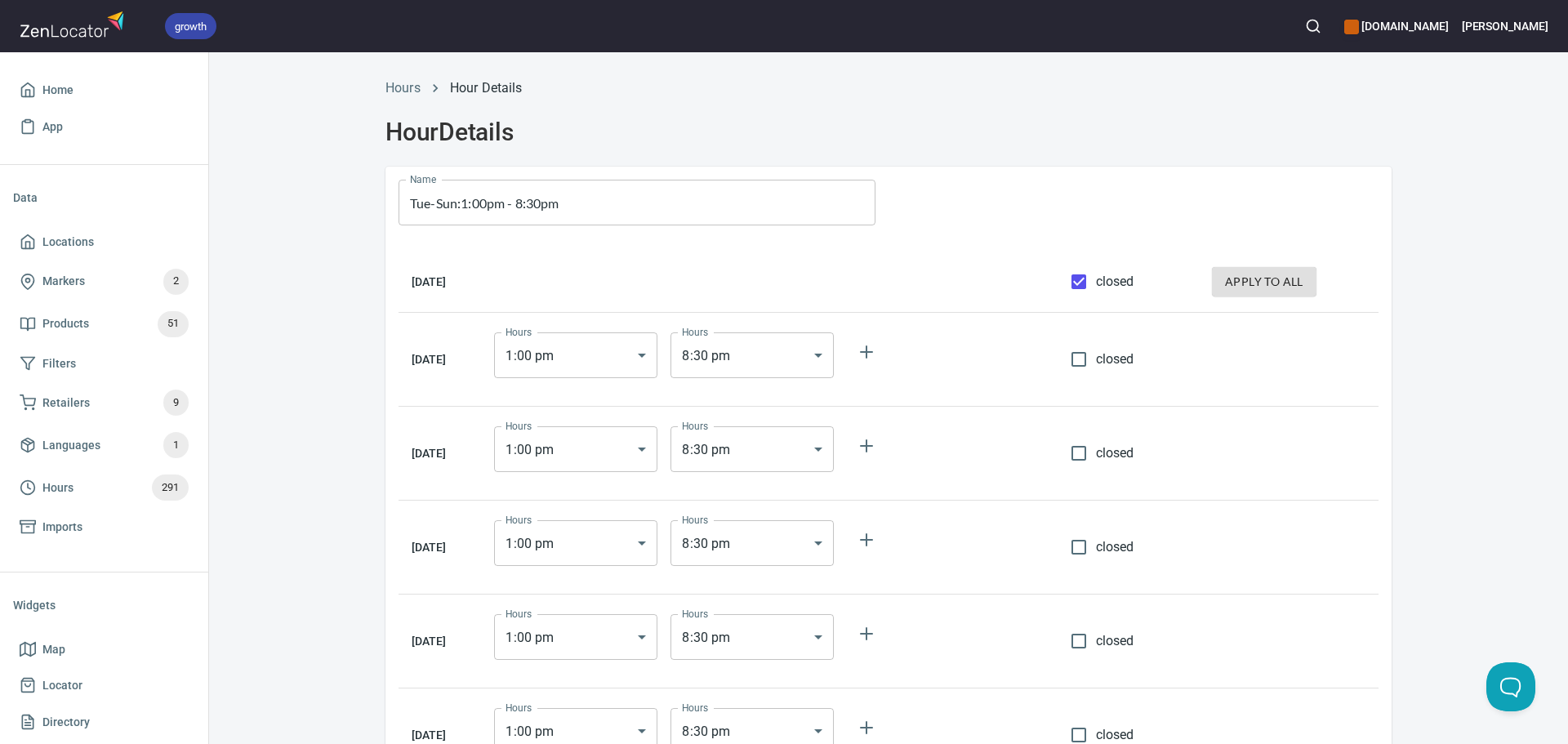
click at [1441, 570] on div "Hours Hour Details Hour Details Name Tue-Sun:1:00pm - 8:30pm Name Monday closed…" at bounding box center [889, 504] width 1359 height 871
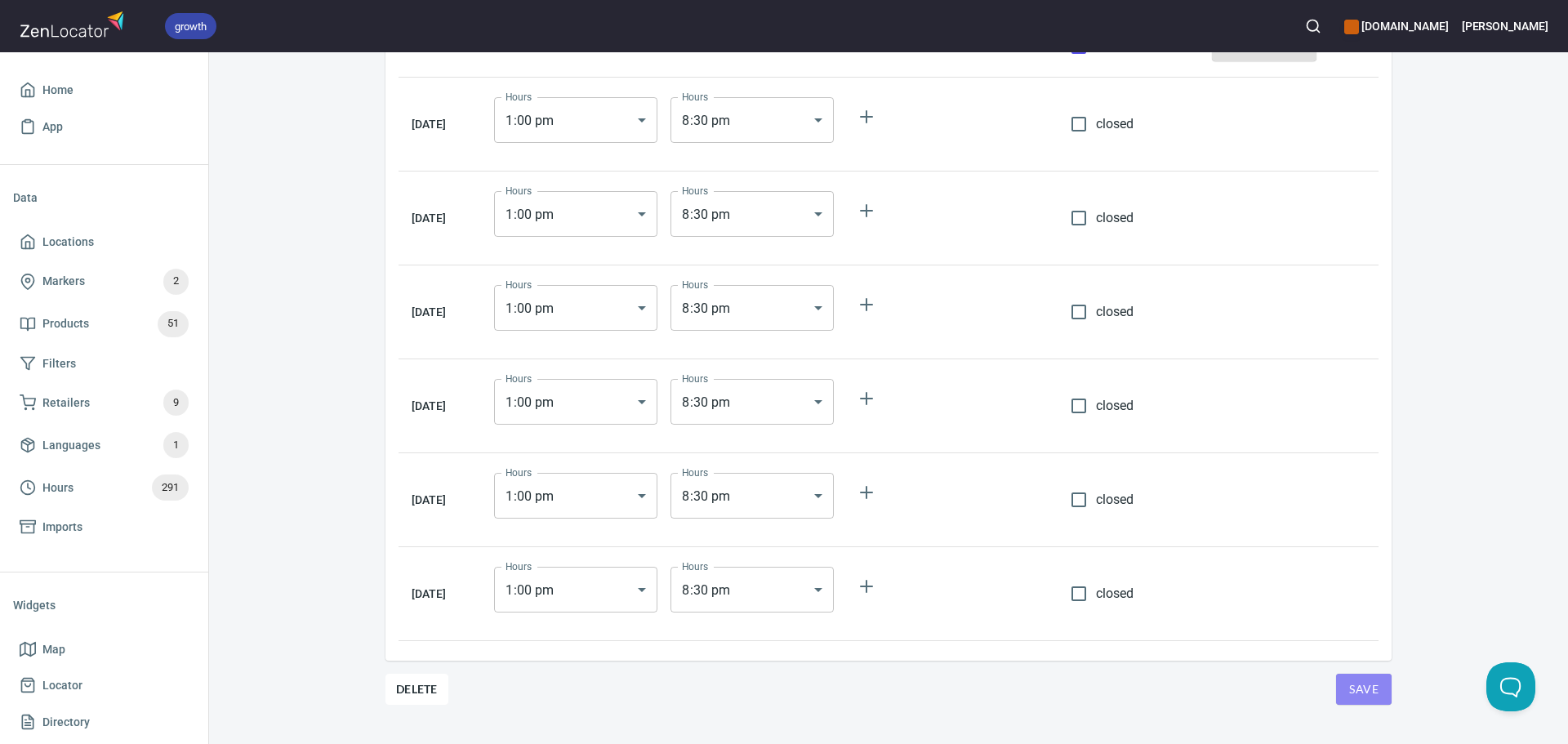
click at [1352, 687] on span "Save" at bounding box center [1364, 689] width 30 height 20
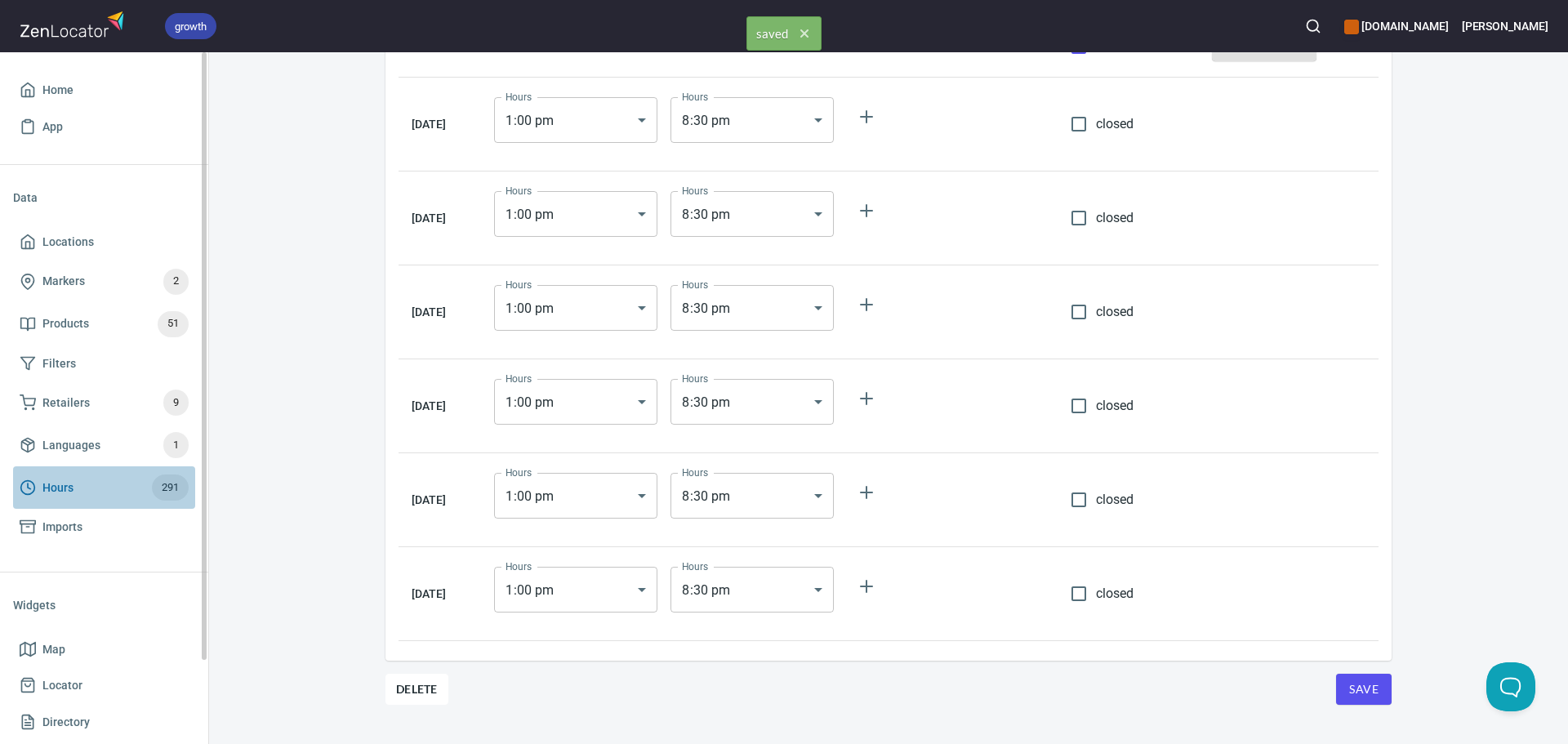
click at [36, 478] on span "Hours 291" at bounding box center [103, 487] width 169 height 26
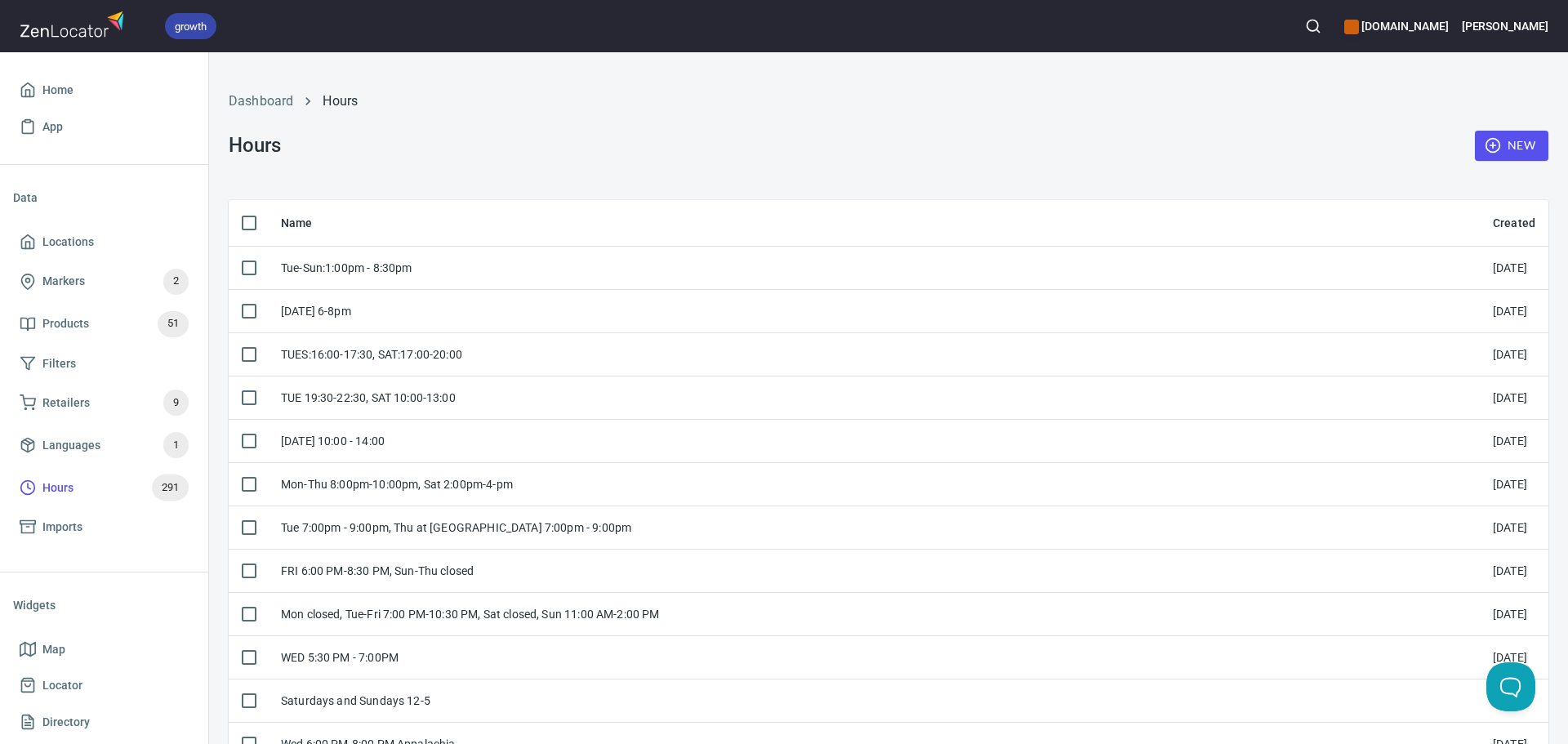
click at [1498, 152] on span "New" at bounding box center [1511, 146] width 47 height 20
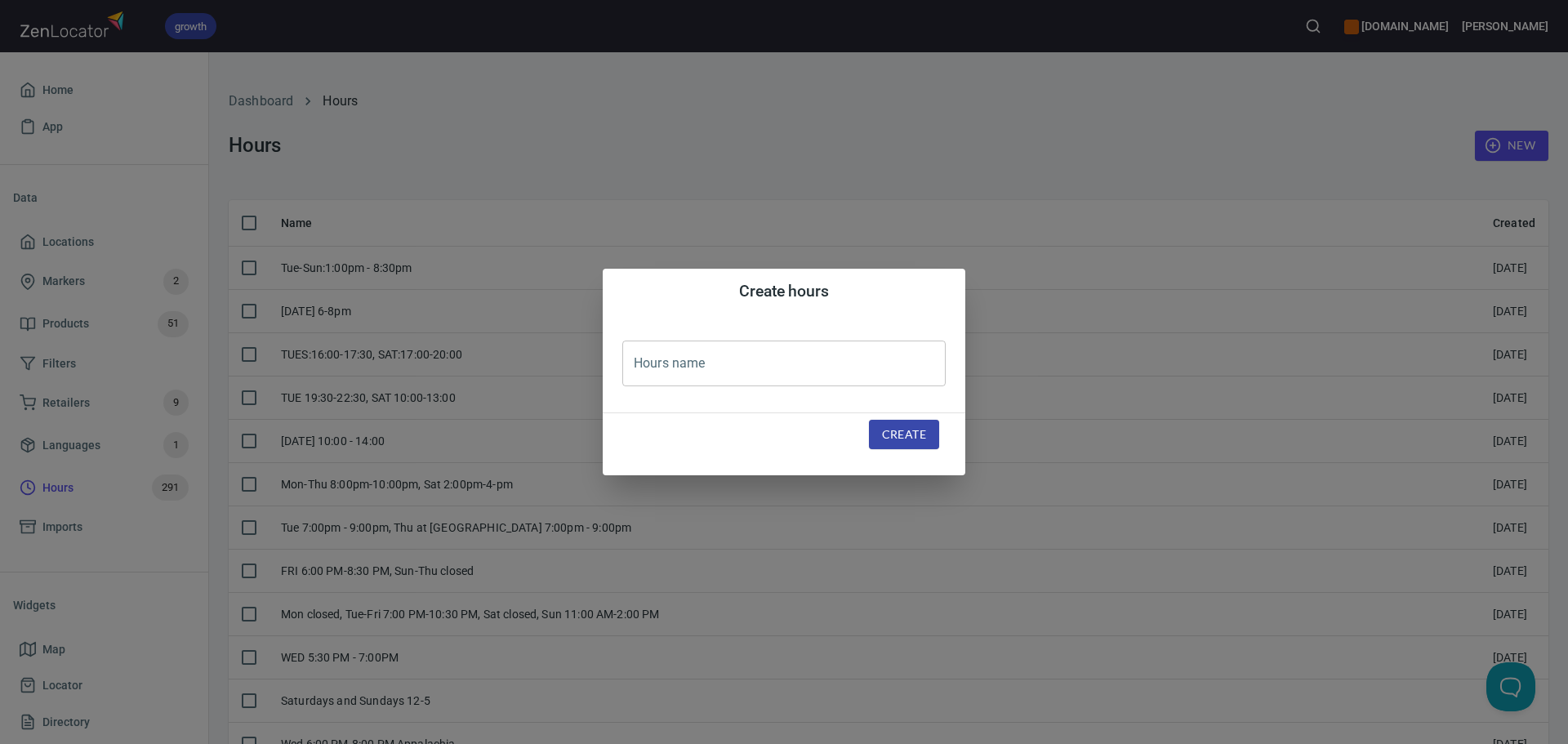
click at [869, 379] on input "text" at bounding box center [784, 362] width 324 height 45
paste input "Mondays and Wedsdays from 6:00 pm to 7:00 pm Intro and basic class. and 7:00 pm…"
type input "Mondays and Wedsdays from 6:00 pm to 7:00 pm Intro and basic class. and 7:00 pm…"
click at [917, 438] on span "Create" at bounding box center [904, 435] width 44 height 20
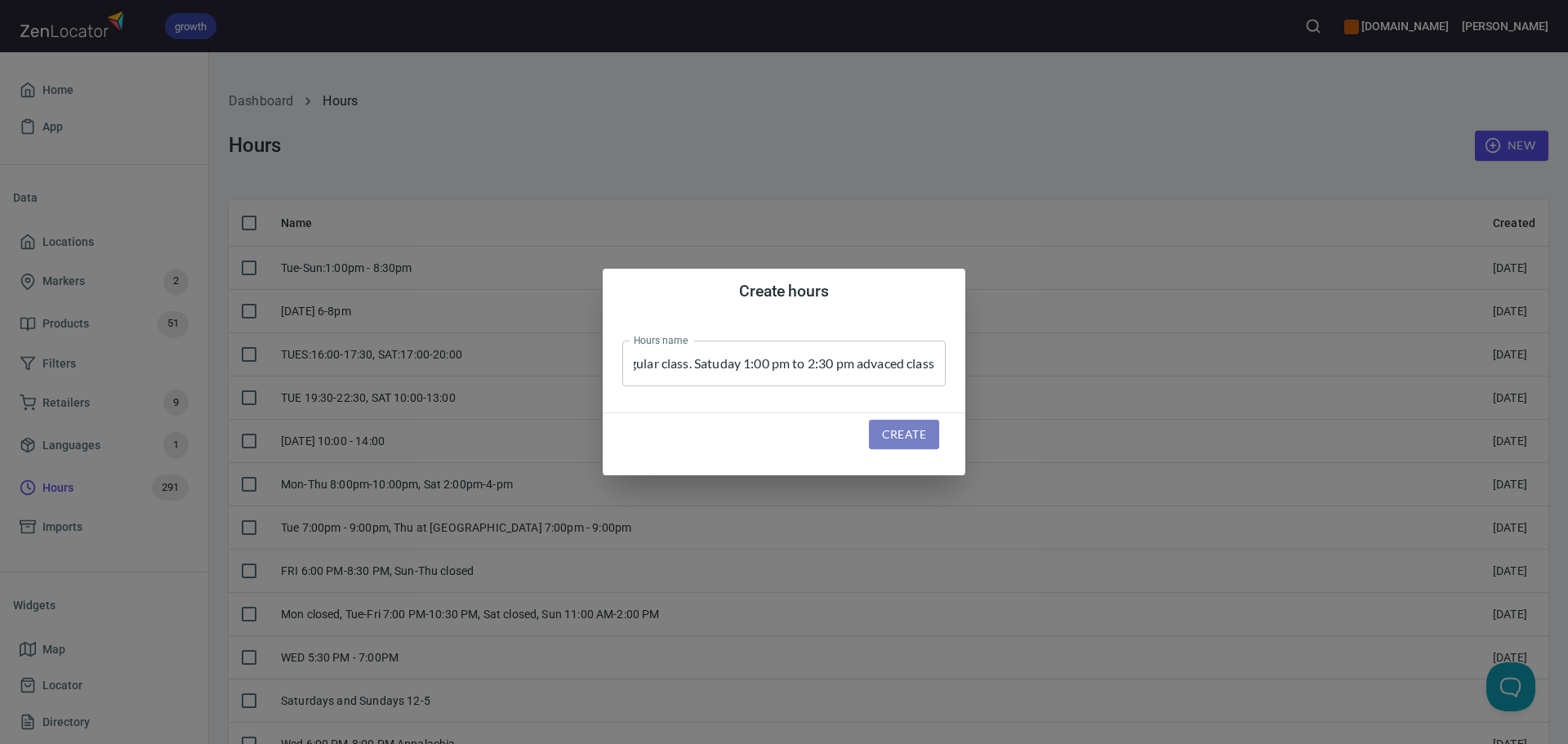
scroll to position [0, 0]
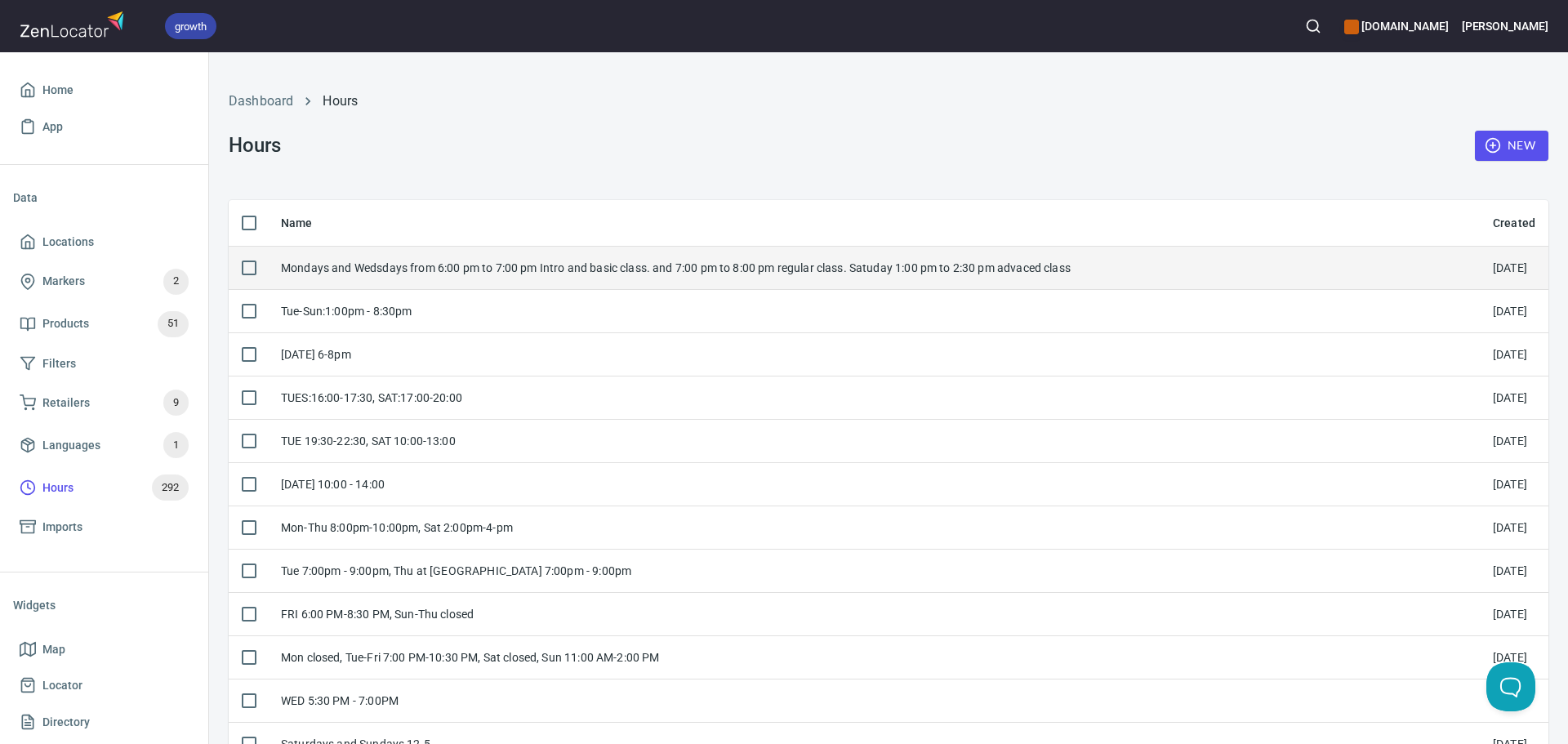
click at [534, 265] on div "Mondays and Wedsdays from 6:00 pm to 7:00 pm Intro and basic class. and 7:00 pm…" at bounding box center [675, 267] width 789 height 16
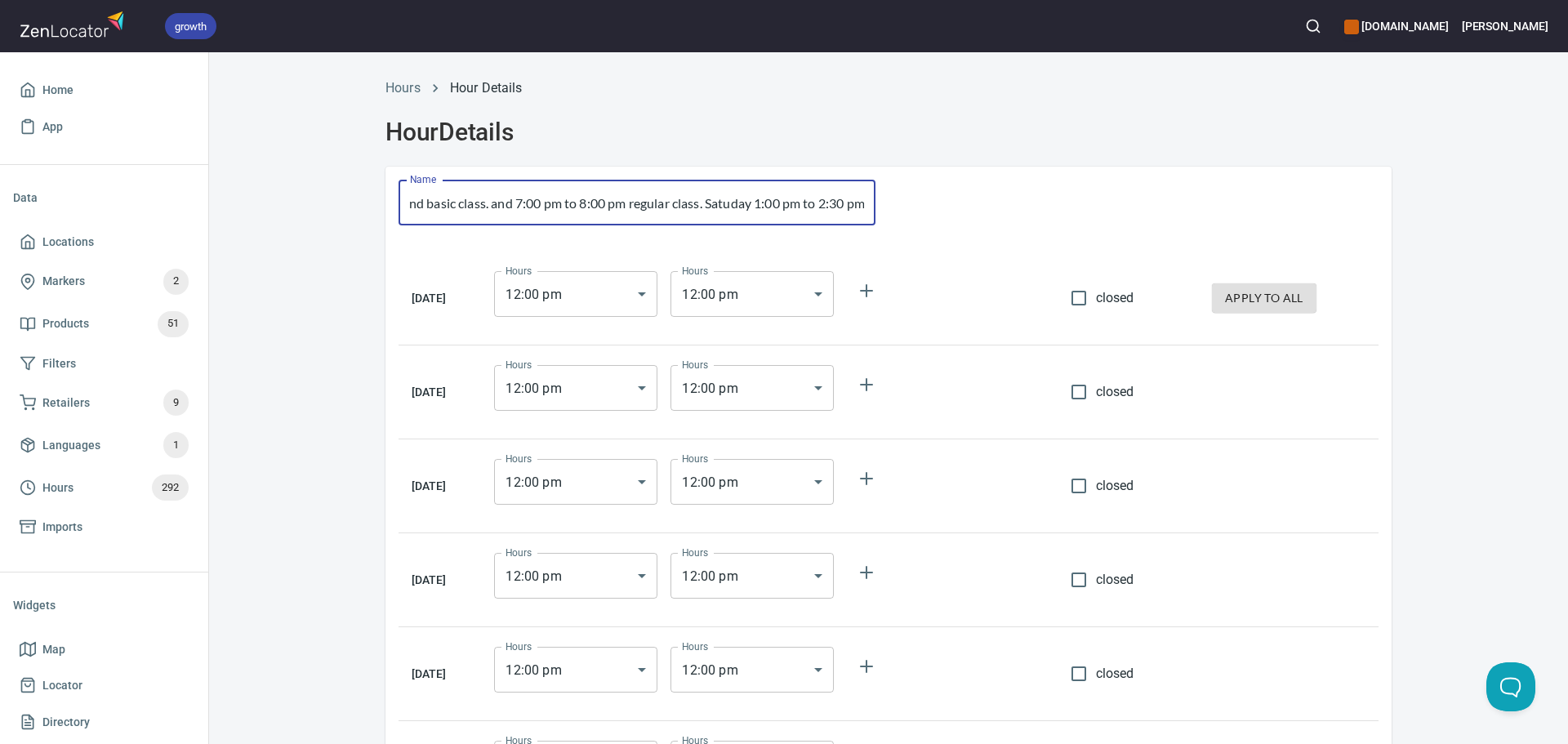
scroll to position [0, 418]
drag, startPoint x: 778, startPoint y: 212, endPoint x: 868, endPoint y: 214, distance: 90.0
click at [868, 214] on input "Mondays and Wedsdays from 6:00 pm to 7:00 pm Intro and basic class. and 7:00 pm…" at bounding box center [636, 201] width 477 height 45
click at [579, 213] on input "Mondays and Wedsdays from 6:00 pm to 7:00 pm Intro and basic class. and 7:00 pm…" at bounding box center [636, 201] width 477 height 45
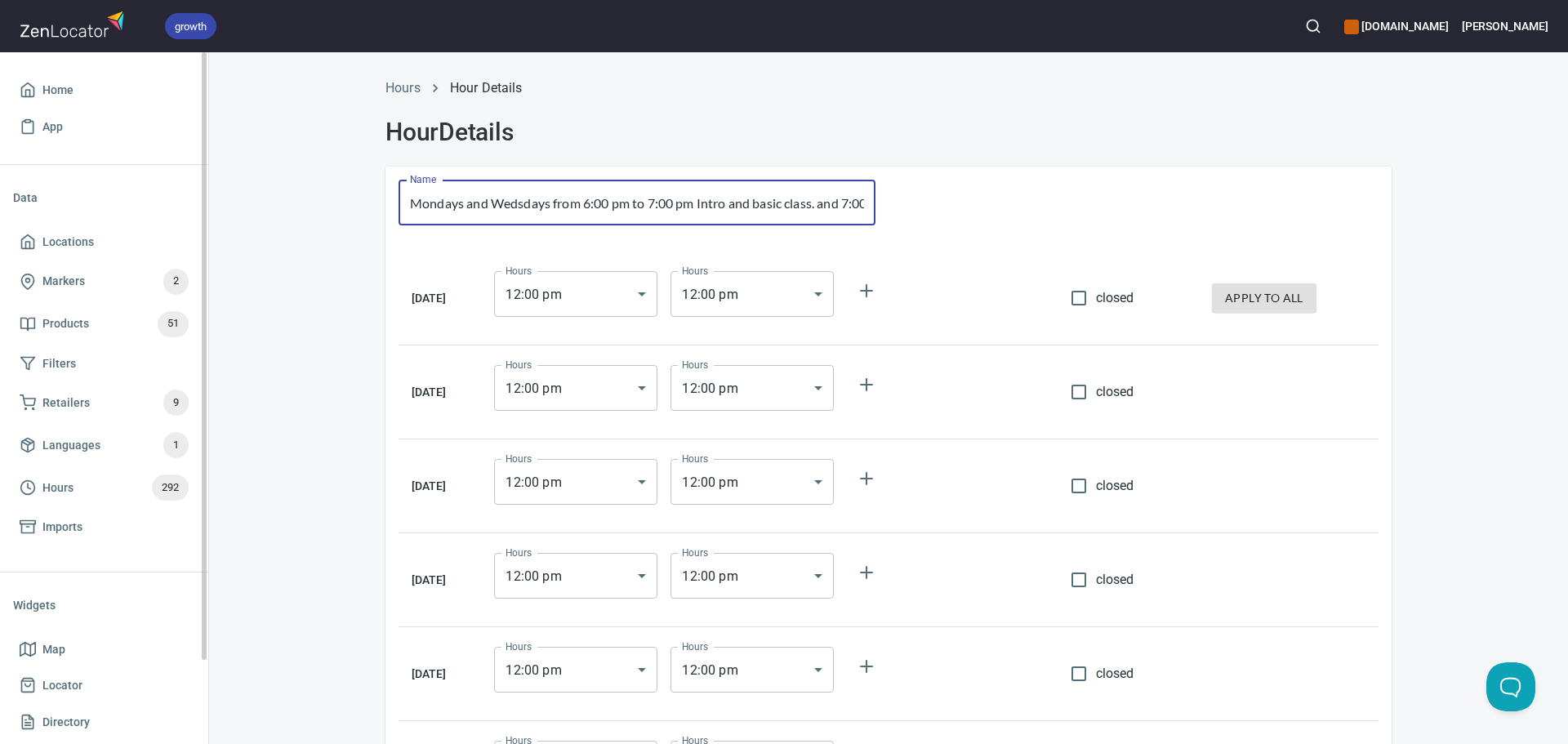
drag, startPoint x: 574, startPoint y: 207, endPoint x: 59, endPoint y: 203, distance: 515.0
click at [59, 203] on div "growth hemaalliance.com Donald Home App Data Locations Markers 2 Products 51 Fi…" at bounding box center [784, 372] width 1568 height 744
click at [927, 262] on td "Hours 12 : 00 pm 12:00 Hours Hours 12 : 00 pm 12:00 Hours" at bounding box center [768, 298] width 575 height 93
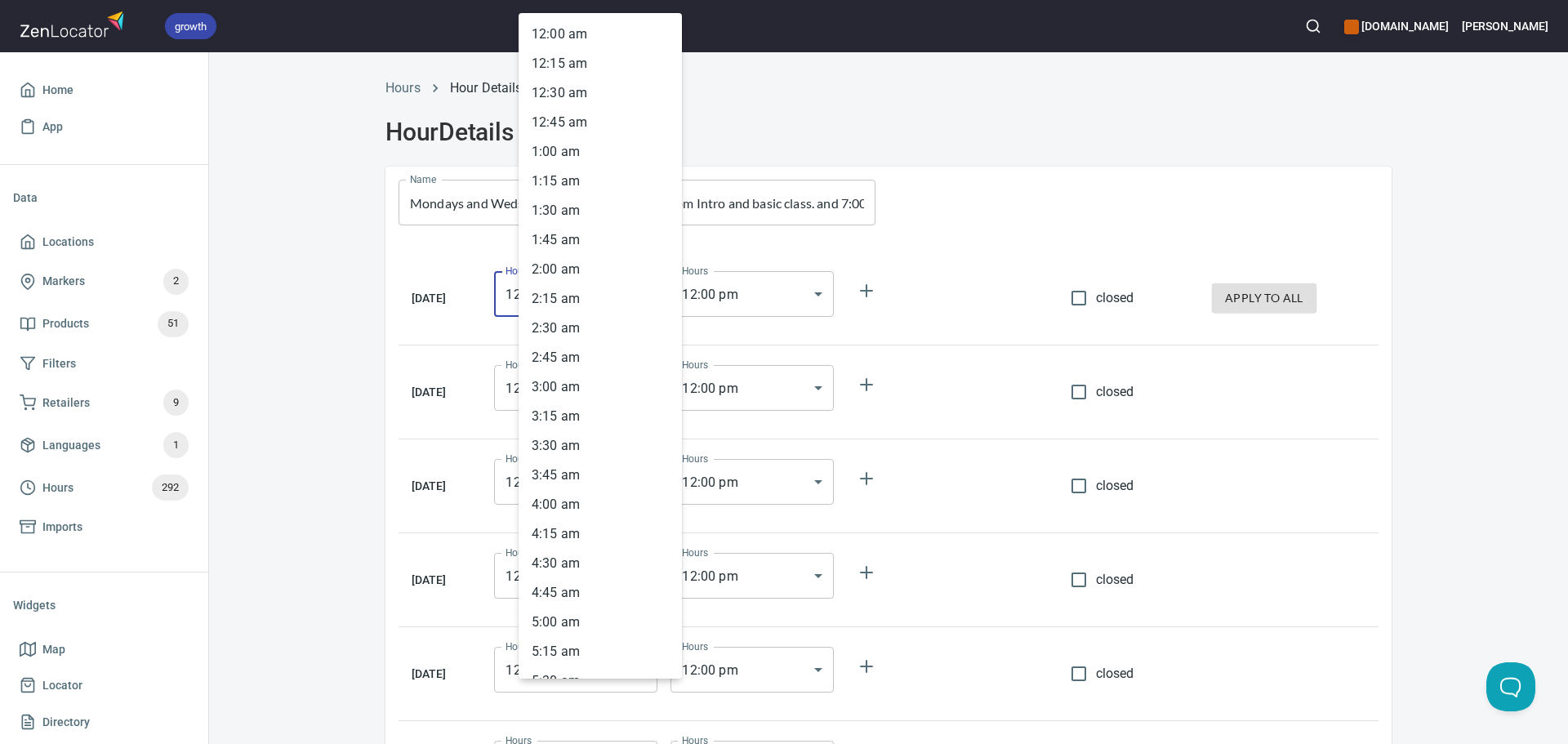
click at [617, 303] on body "growth hemaalliance.com Donald Home App Data Locations Markers 2 Products 51 Fi…" at bounding box center [784, 372] width 1568 height 744
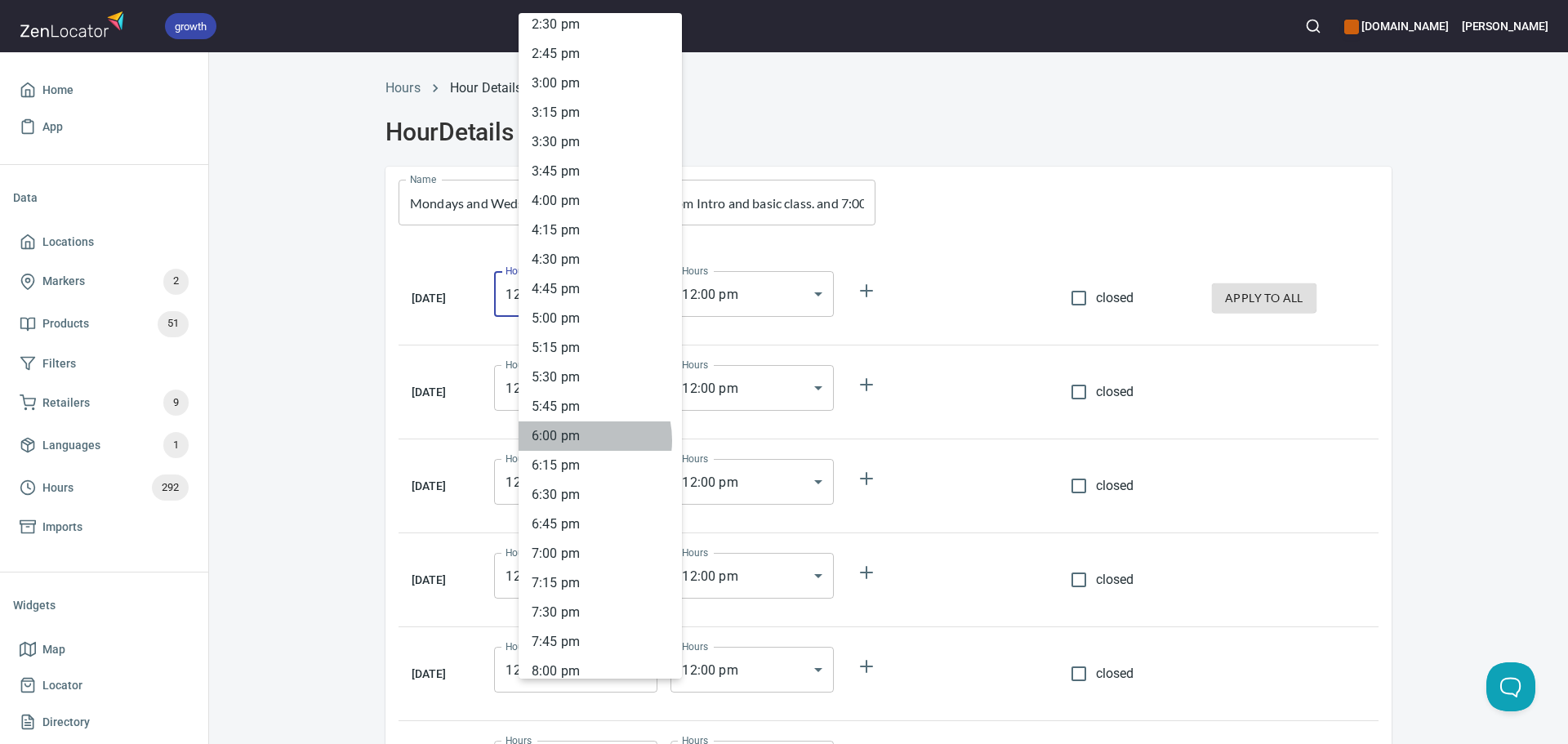
click at [573, 440] on li "6 : 00 pm" at bounding box center [599, 436] width 163 height 30
type input "18:00"
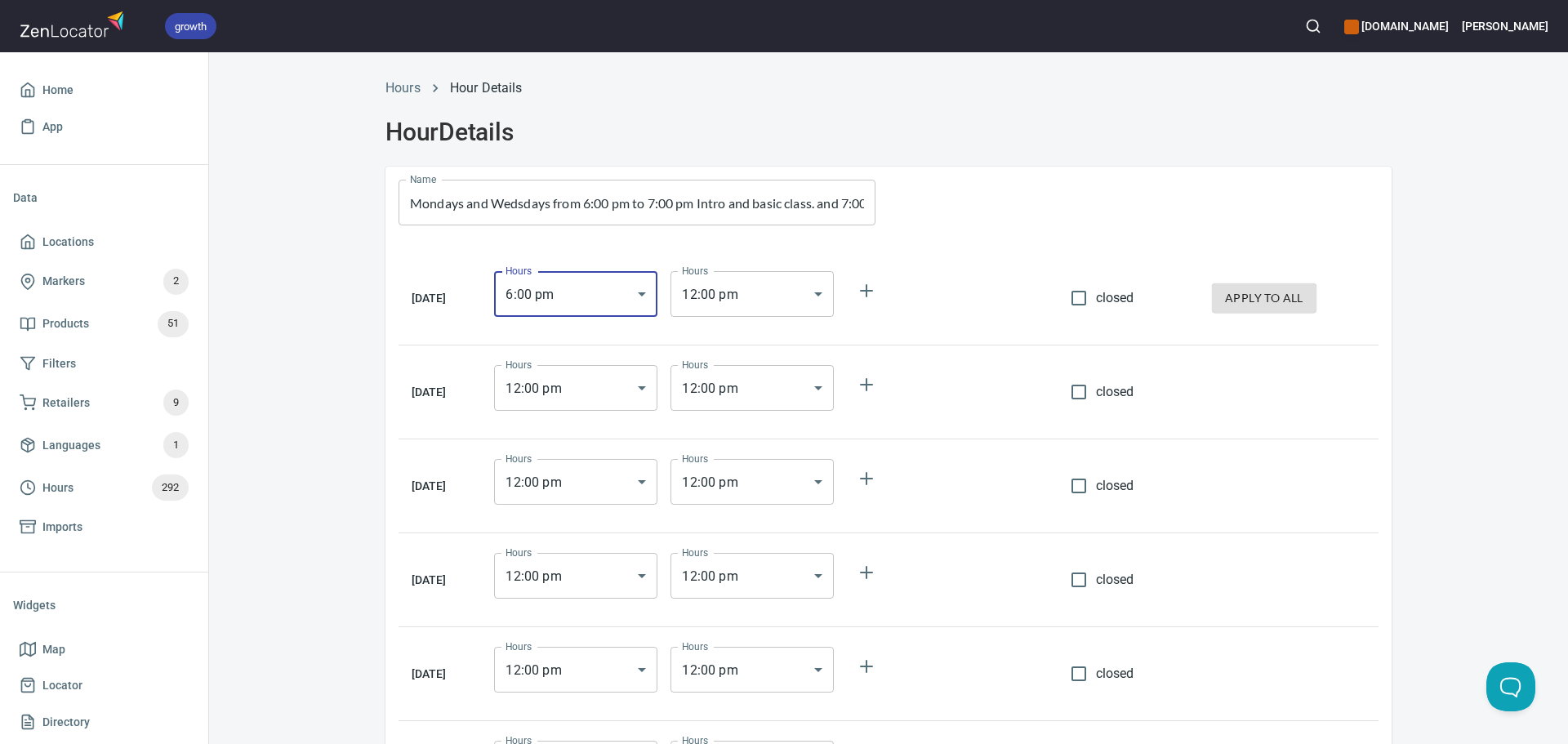
click at [726, 314] on body "growth hemaalliance.com Donald Home App Data Locations Markers 2 Products 51 Fi…" at bounding box center [784, 372] width 1568 height 744
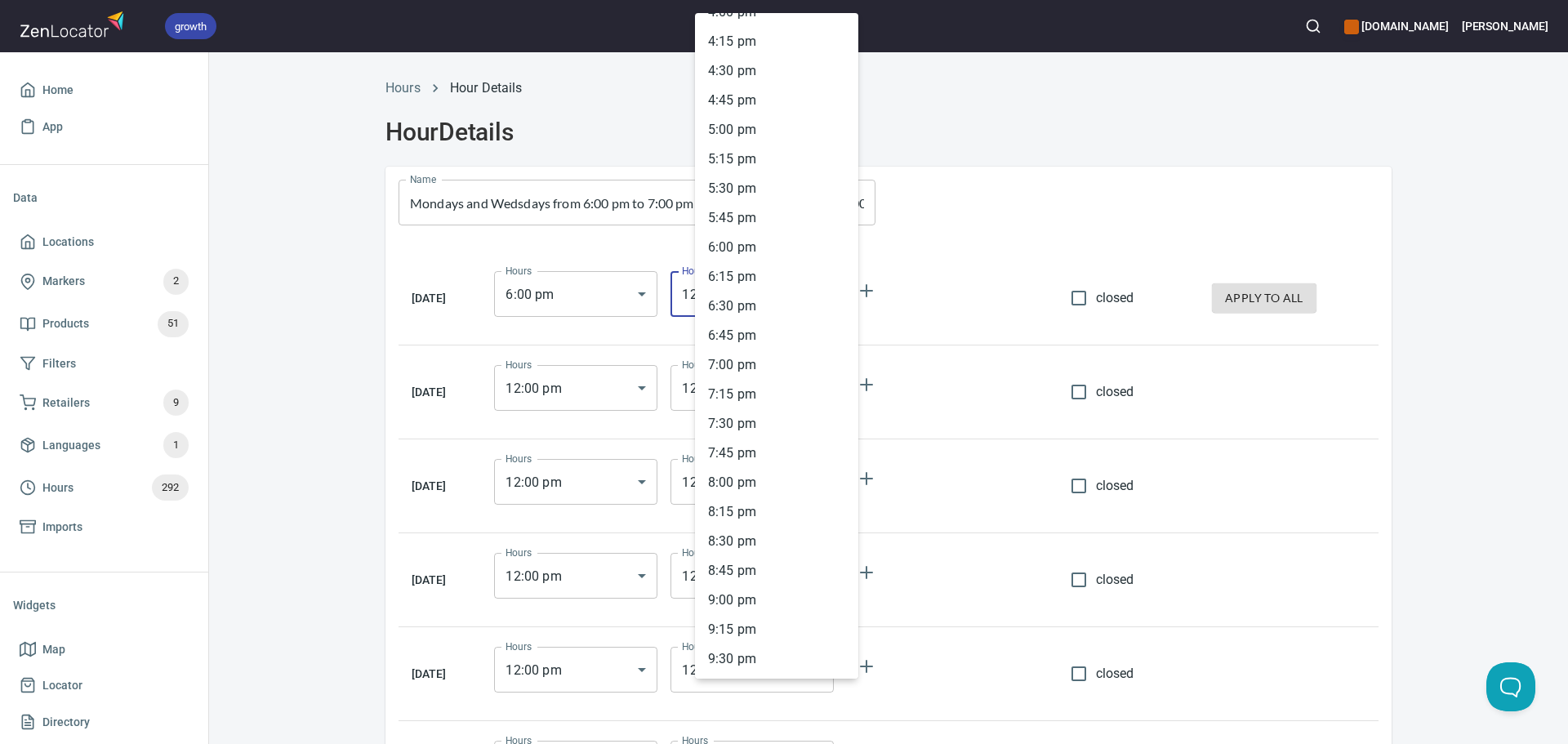
scroll to position [2080, 0]
click at [756, 299] on li "8 : 00 pm" at bounding box center [776, 306] width 163 height 30
type input "20:00"
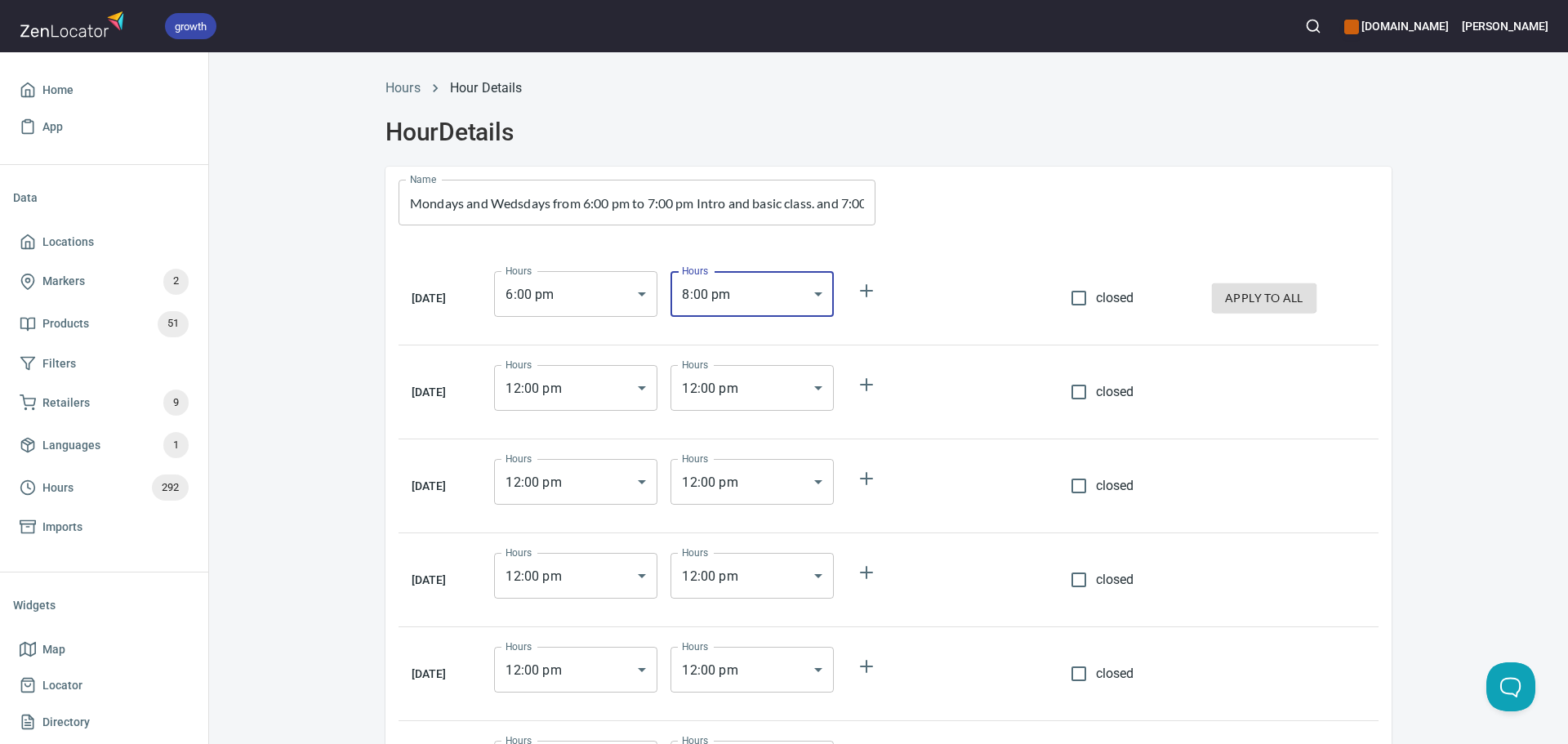
click at [1088, 392] on input "closed" at bounding box center [1078, 392] width 35 height 35
checkbox input "true"
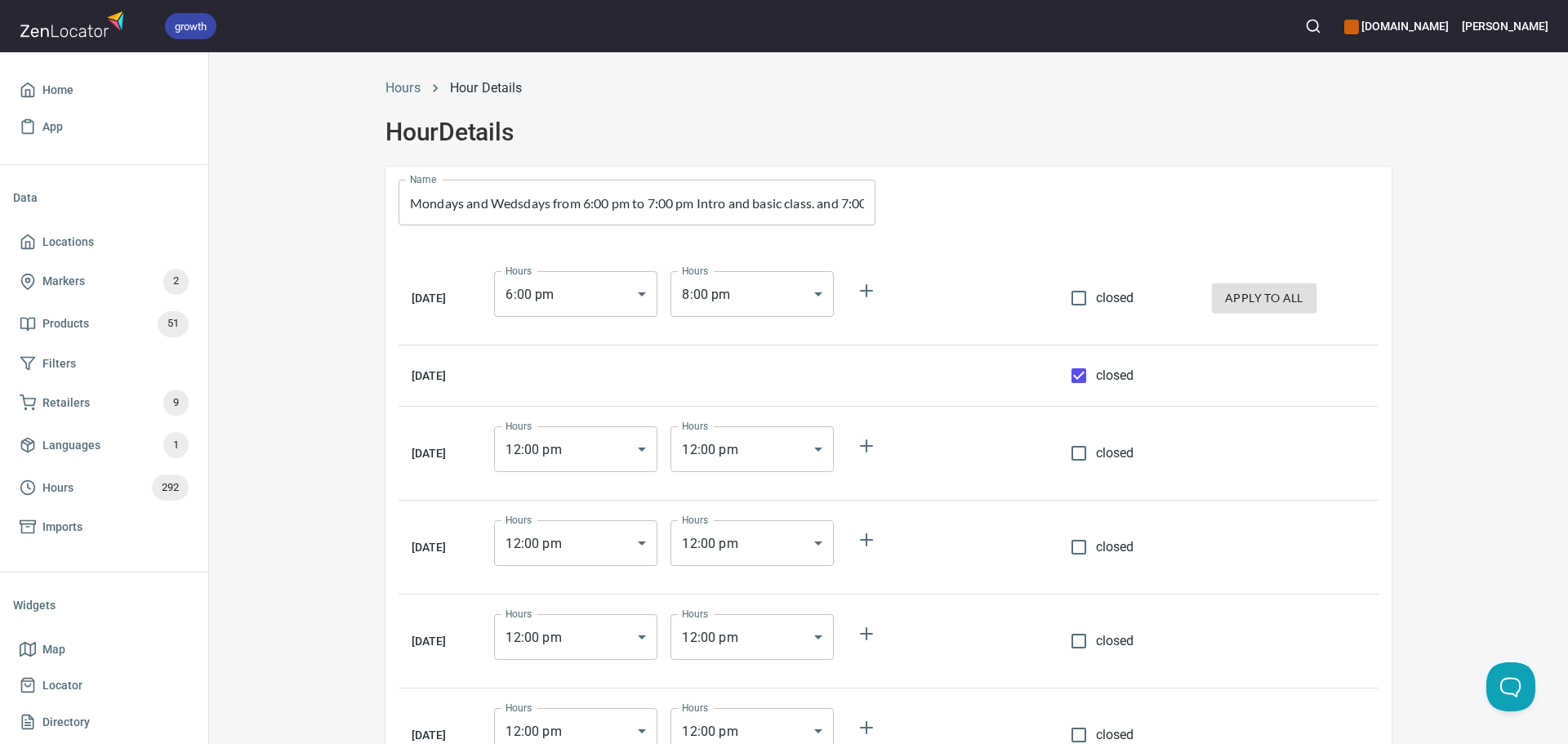
click at [592, 201] on input "Mondays and Wedsdays from 6:00 pm to 7:00 pm Intro and basic class. and 7:00 pm…" at bounding box center [636, 201] width 477 height 45
drag, startPoint x: 591, startPoint y: 199, endPoint x: 965, endPoint y: 199, distance: 374.0
click at [965, 199] on div "Name Mondays and Wedsdays from 6:00 pm to 7:00 pm Intro and basic class. and 7:…" at bounding box center [889, 528] width 1006 height 723
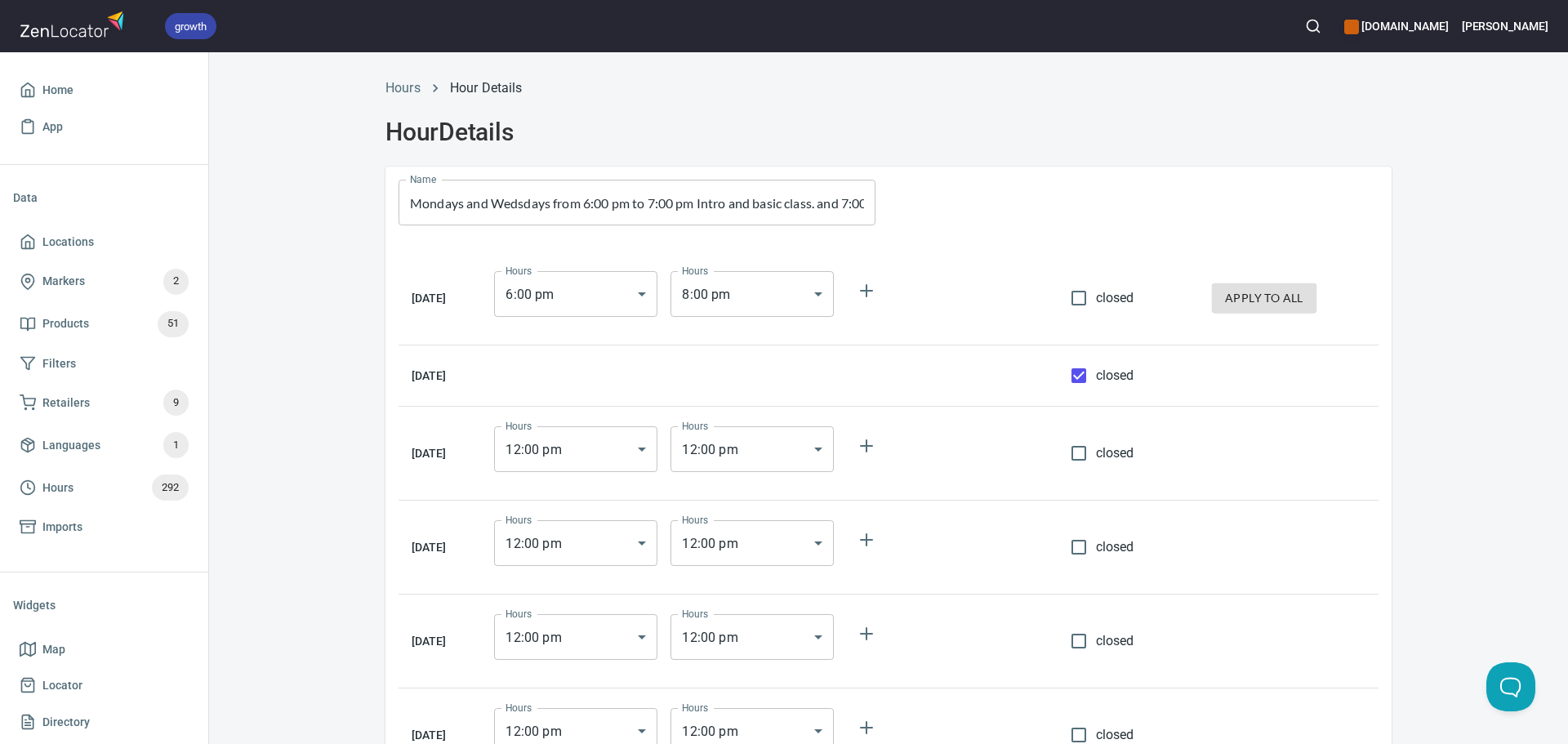
click at [1013, 181] on div at bounding box center [1140, 202] width 503 height 72
click at [1088, 543] on input "closed" at bounding box center [1078, 547] width 35 height 35
checkbox input "true"
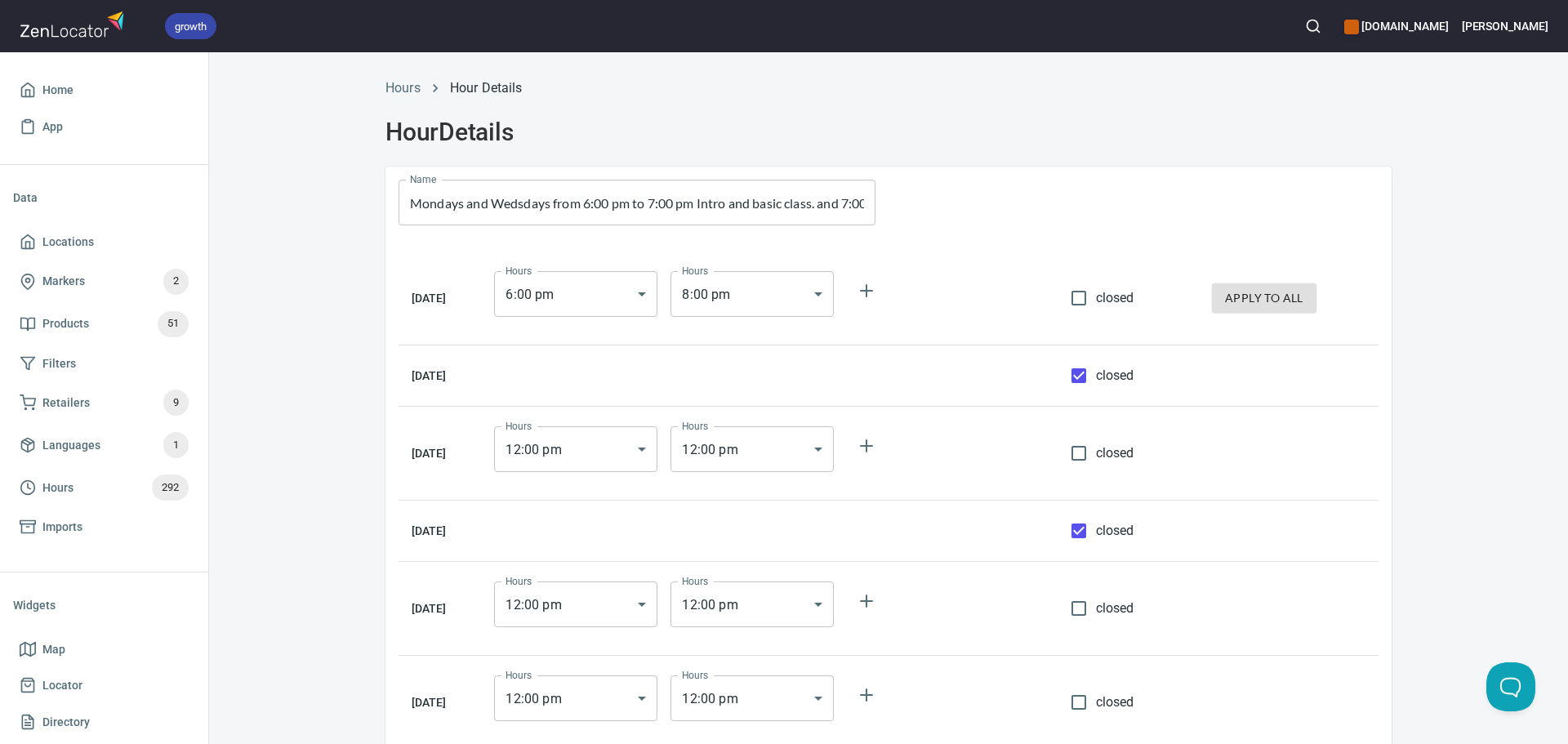
click at [1086, 596] on input "closed" at bounding box center [1078, 608] width 35 height 35
checkbox input "true"
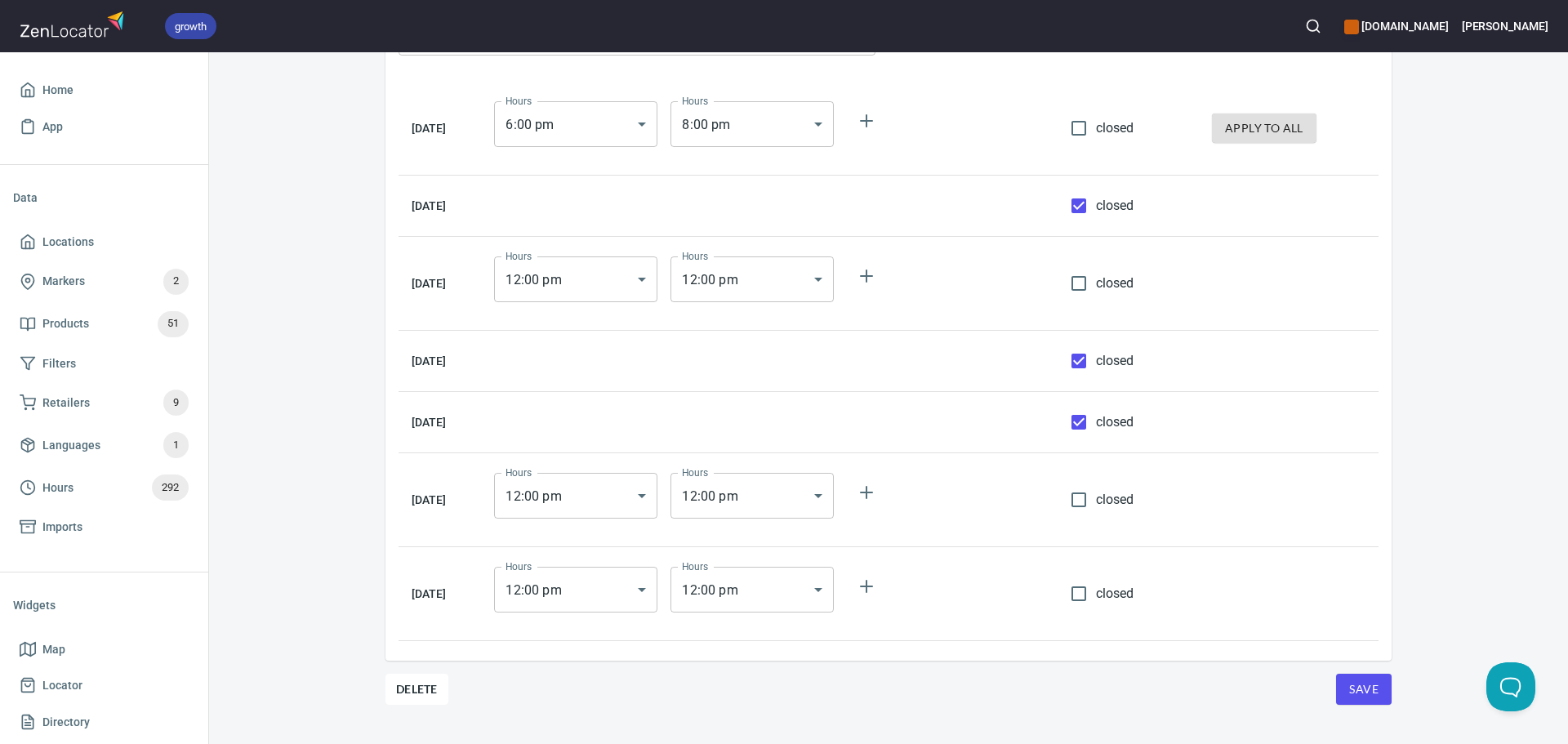
click at [1093, 607] on input "closed" at bounding box center [1078, 594] width 35 height 35
checkbox input "true"
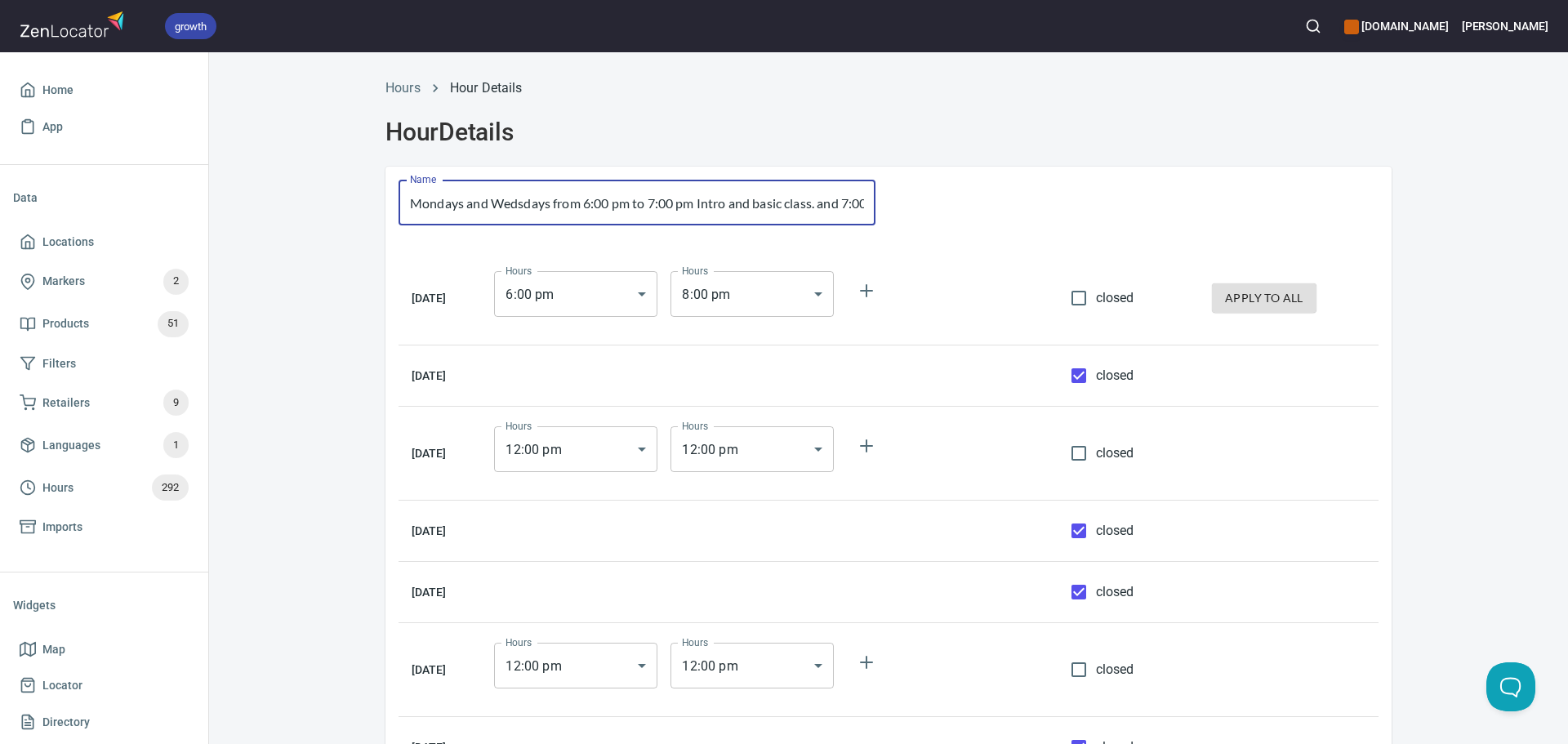
scroll to position [0, 418]
drag, startPoint x: 672, startPoint y: 210, endPoint x: 1089, endPoint y: 210, distance: 417.0
click at [1089, 210] on div "Name Mondays and Wedsdays from 6:00 pm to 7:00 pm Intro and basic class. and 7:…" at bounding box center [889, 479] width 1006 height 624
click at [1089, 210] on div at bounding box center [1140, 202] width 503 height 72
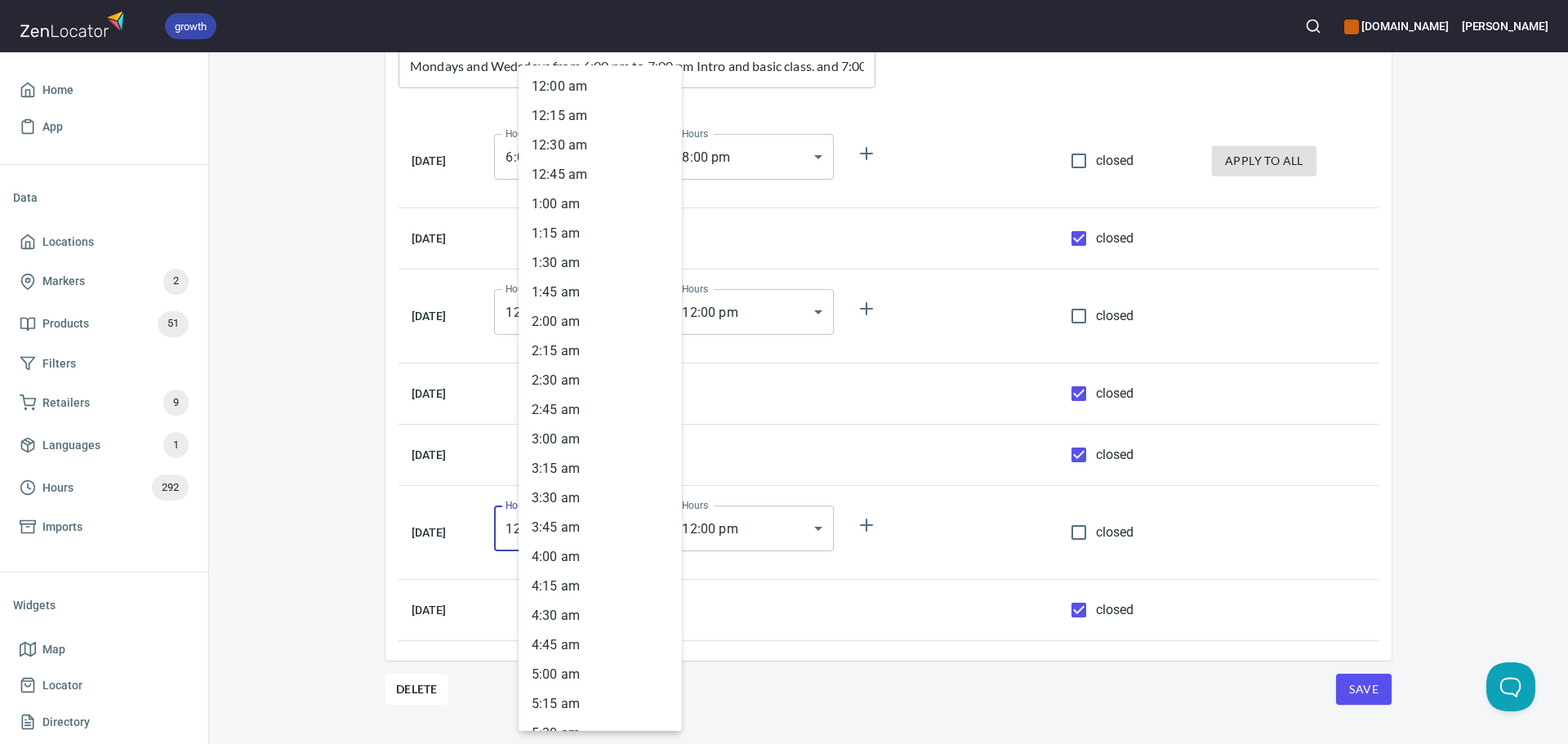
click at [677, 528] on body "growth hemaalliance.com Donald Home App Data Locations Markers 2 Products 51 Fi…" at bounding box center [784, 372] width 1568 height 744
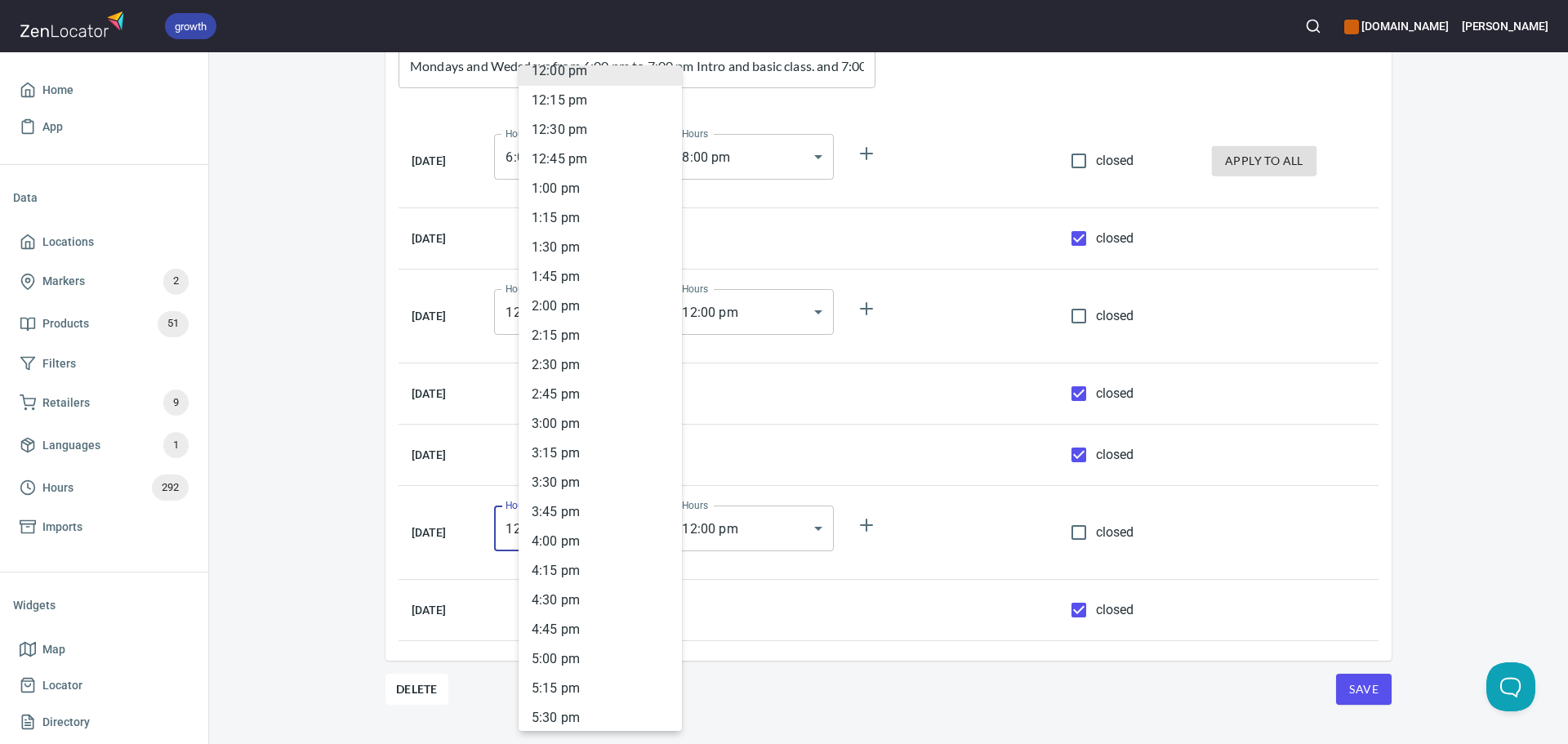
click at [566, 194] on li "1 : 00 pm" at bounding box center [599, 188] width 163 height 30
type input "13:00"
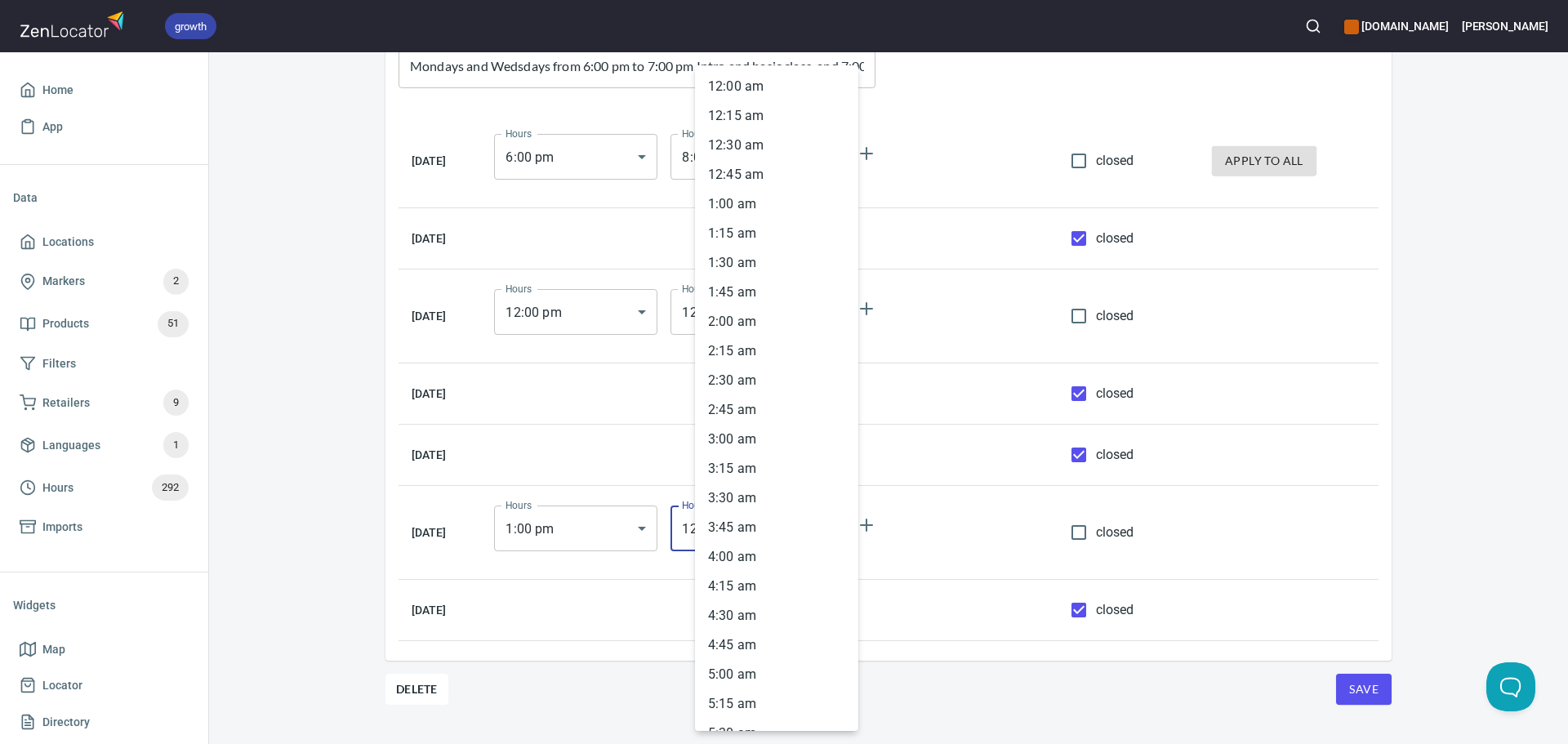
click at [844, 538] on body "growth hemaalliance.com Donald Home App Data Locations Markers 2 Products 51 Fi…" at bounding box center [784, 372] width 1568 height 744
click at [714, 131] on li "2 : 30 pm" at bounding box center [776, 120] width 163 height 30
type input "14:30"
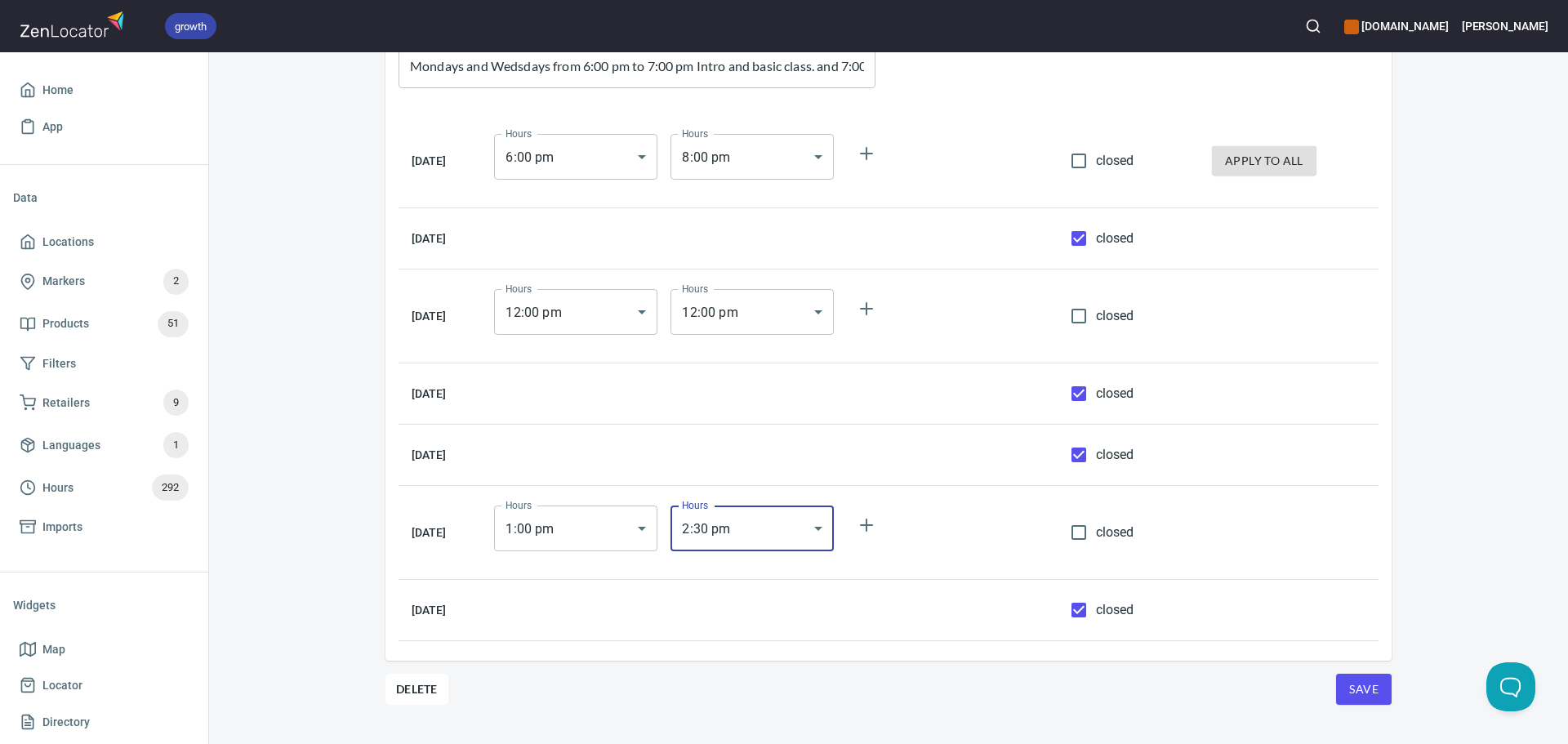
click at [1364, 691] on span "Save" at bounding box center [1364, 689] width 30 height 20
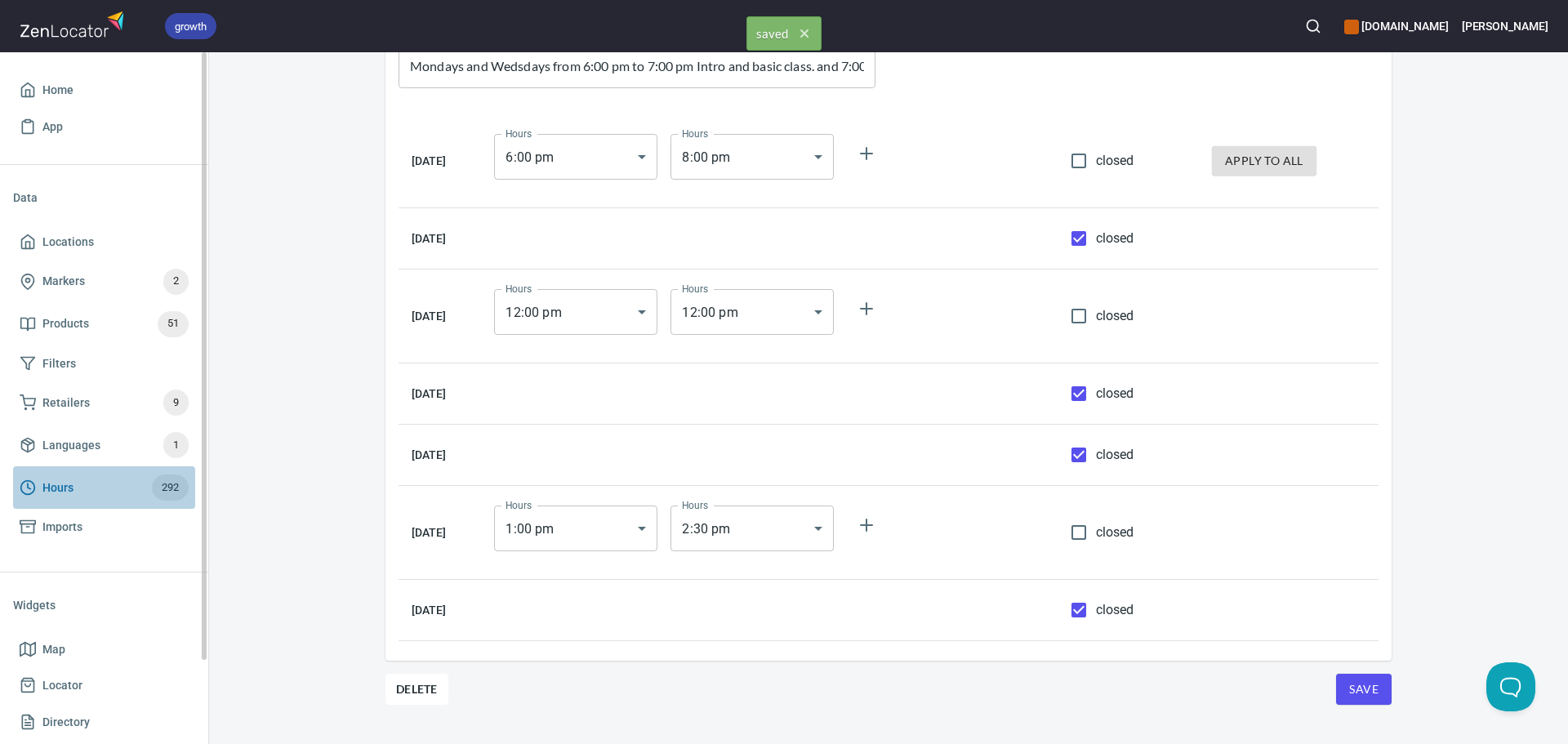
click at [56, 485] on span "Hours" at bounding box center [58, 488] width 31 height 20
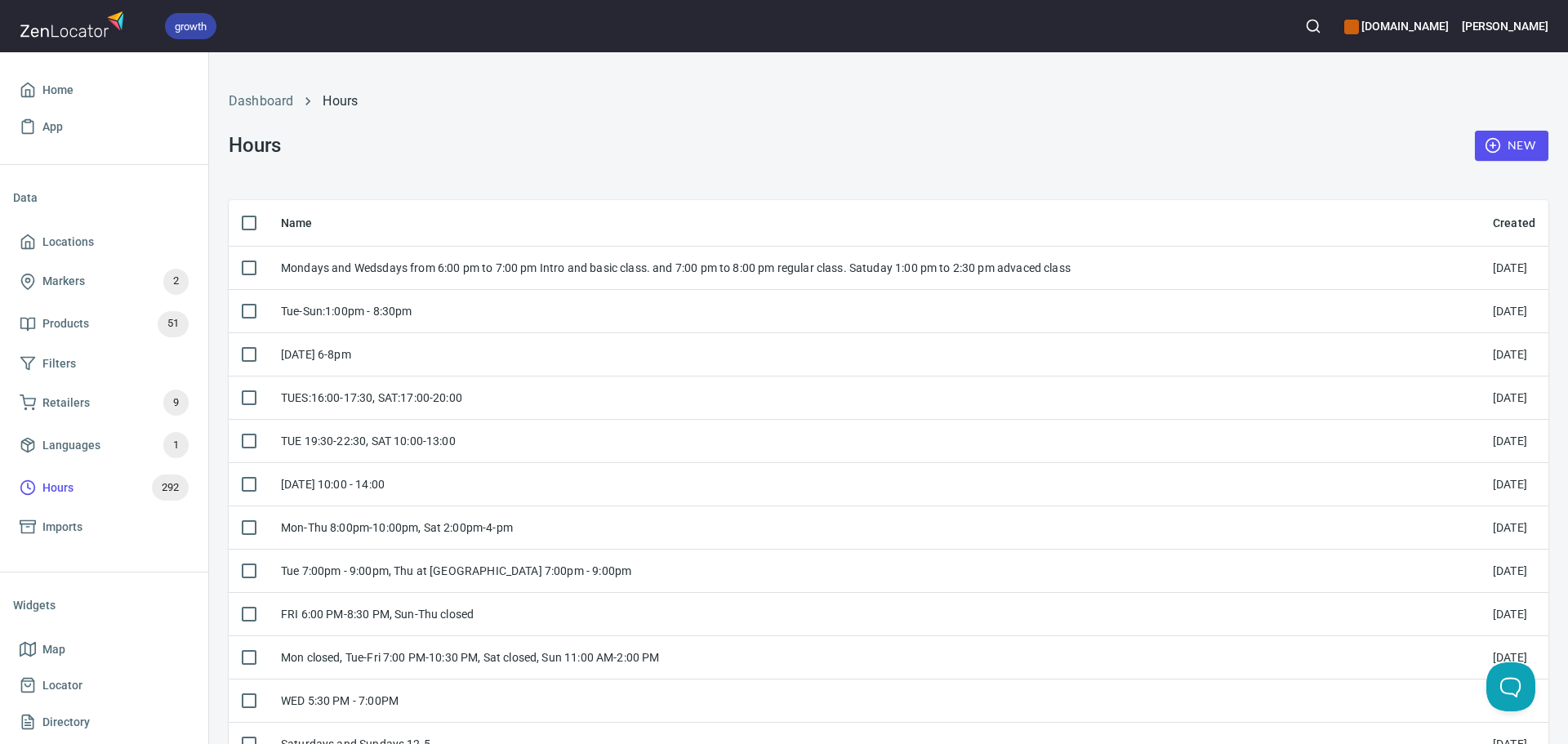
click at [1512, 125] on div "New" at bounding box center [1511, 146] width 93 height 50
click at [1500, 147] on span "New" at bounding box center [1511, 146] width 47 height 20
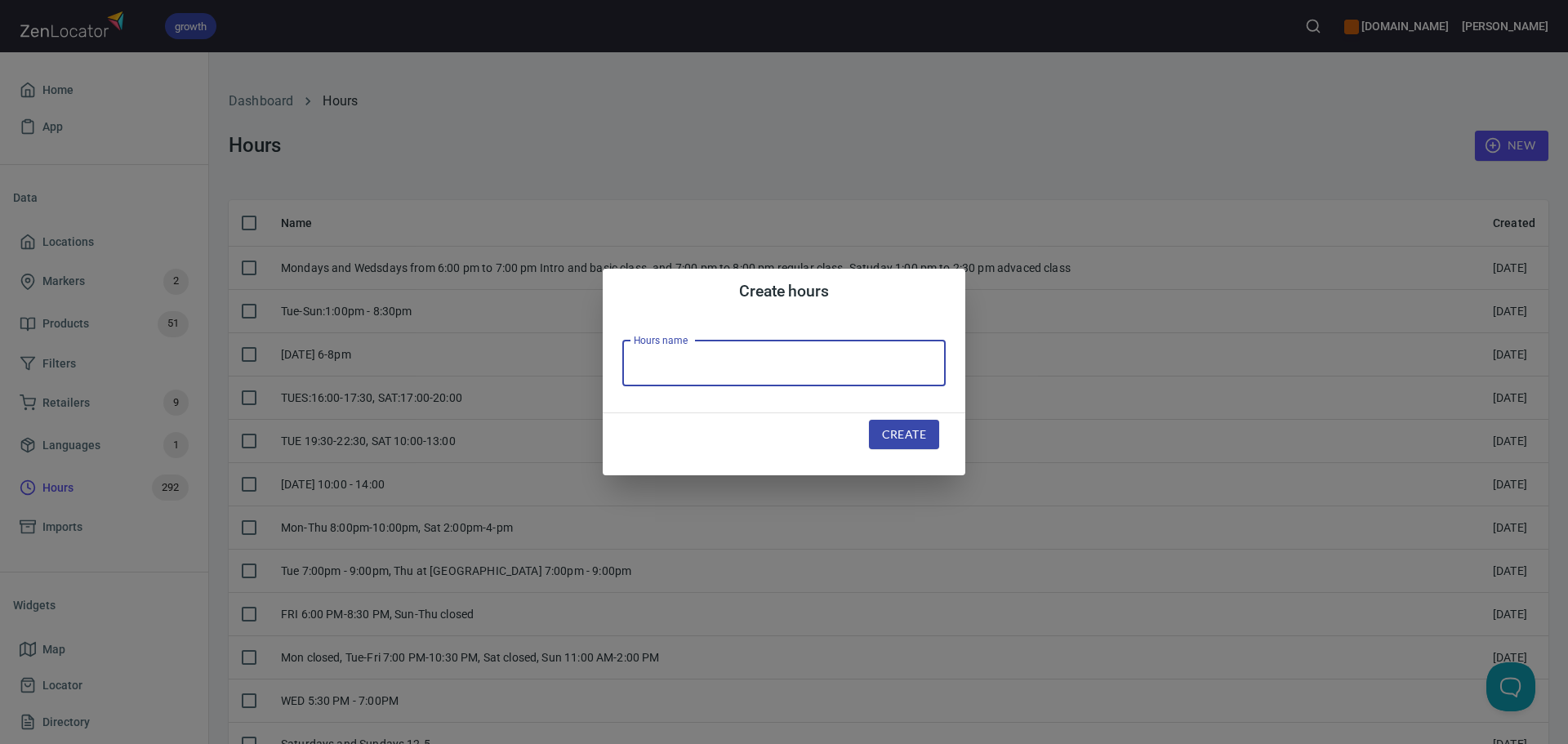
click at [687, 356] on input "text" at bounding box center [784, 362] width 324 height 45
paste input "Thurs 6:00 PM-9:00 PM"
type input "Thurs 6:00 PM-9:00 PM"
click at [901, 438] on span "Create" at bounding box center [904, 435] width 44 height 20
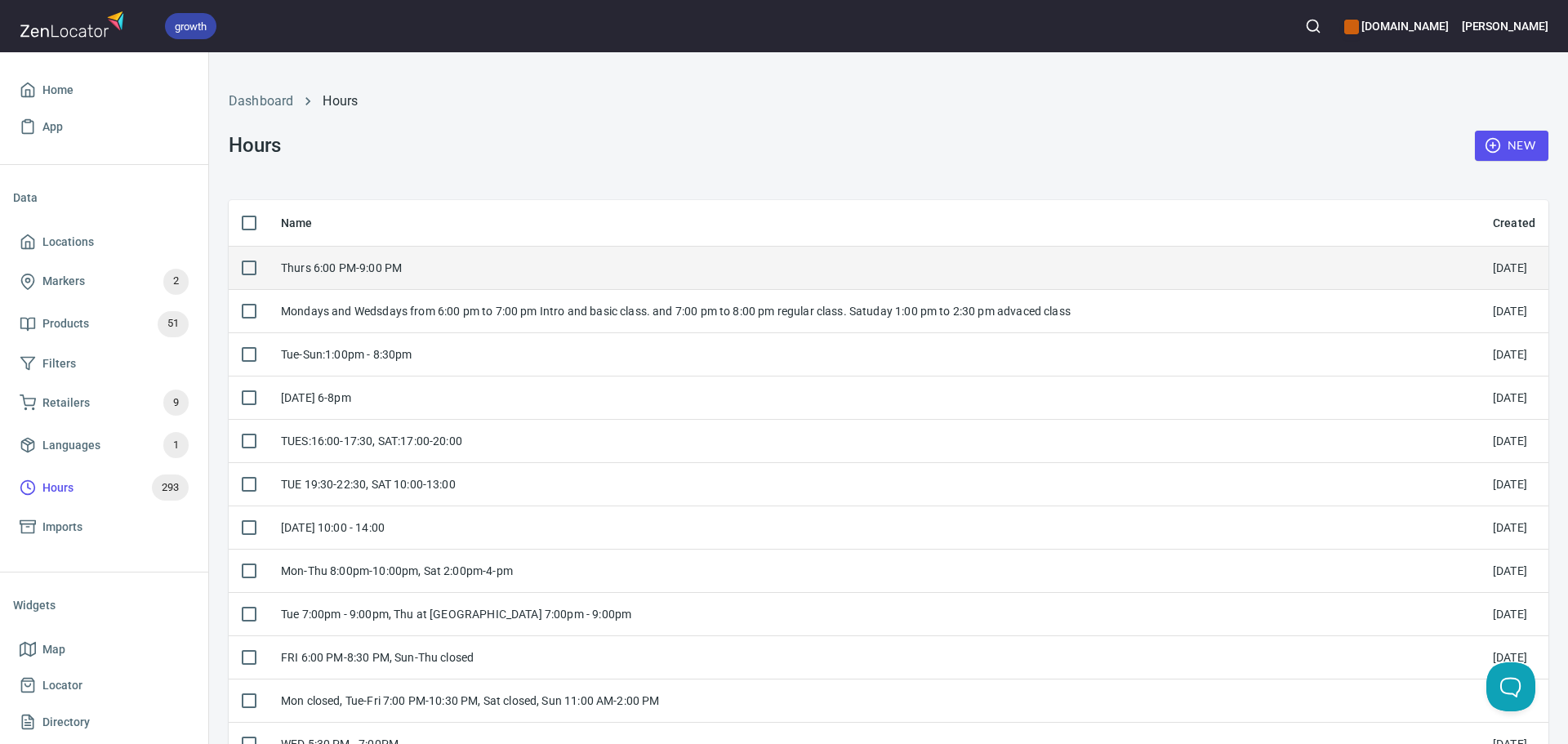
click at [511, 275] on div "Thurs 6:00 PM-9:00 PM" at bounding box center [873, 267] width 1185 height 16
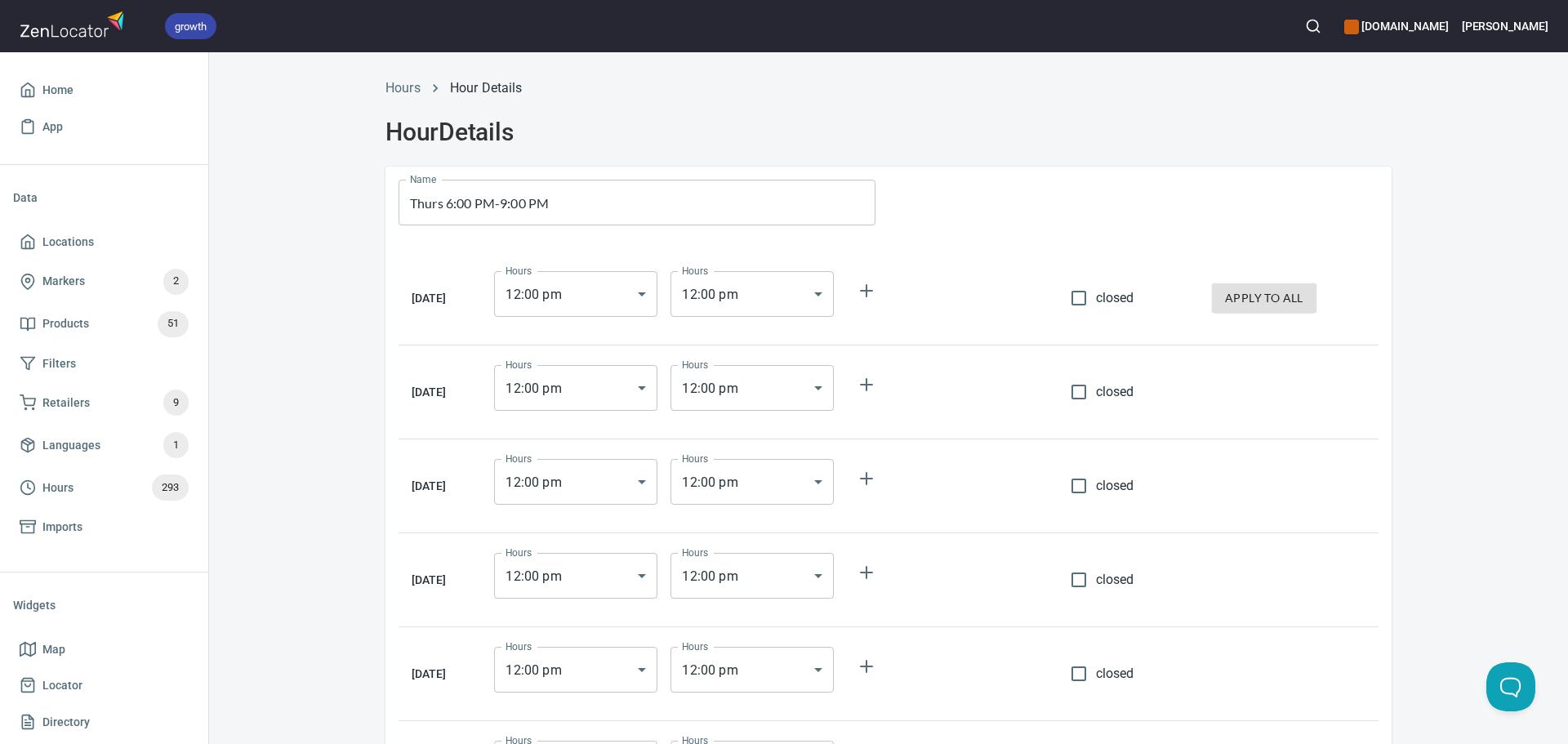
click at [1119, 303] on span "closed" at bounding box center [1115, 298] width 39 height 19
click at [1096, 303] on input "closed" at bounding box center [1078, 298] width 35 height 35
checkbox input "true"
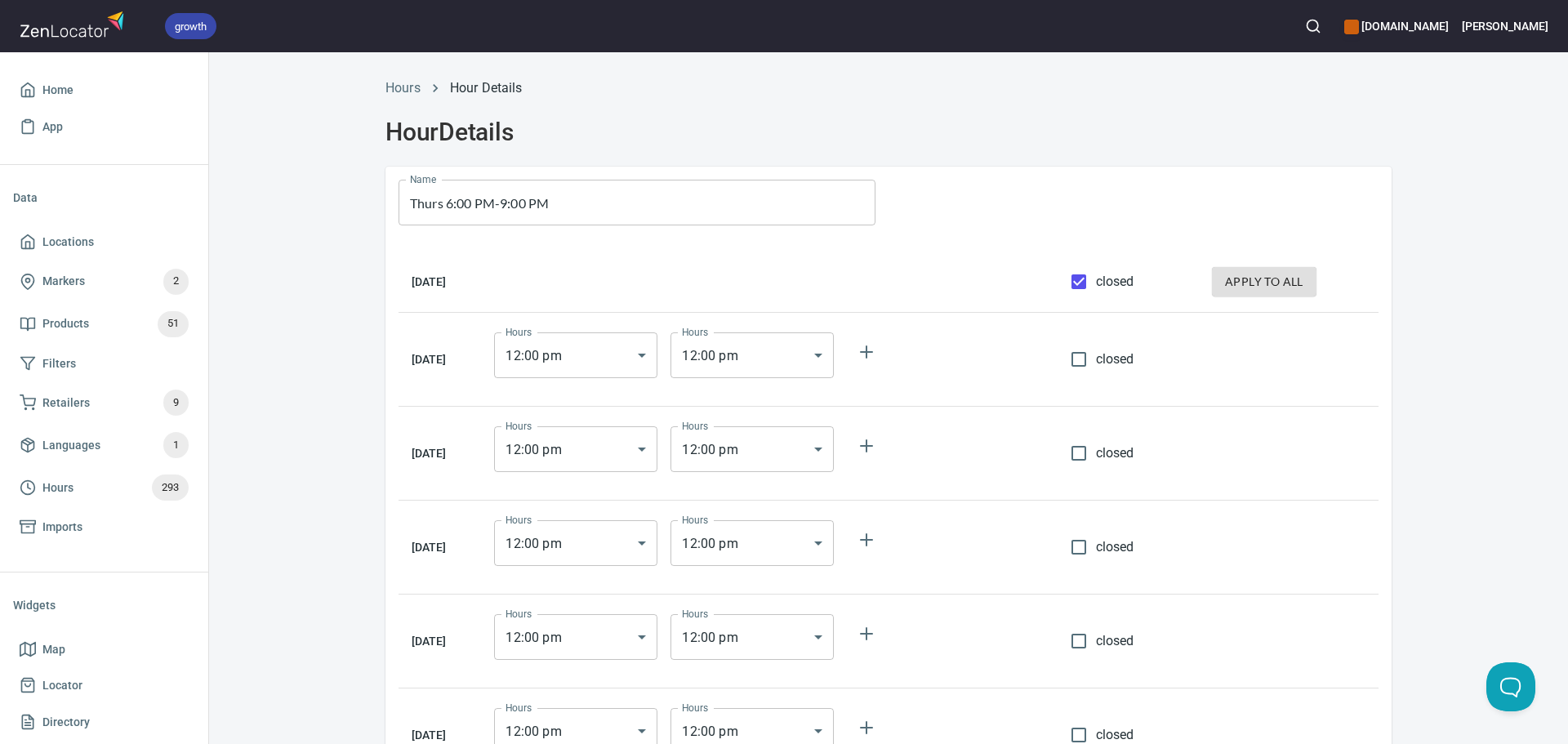
click at [1222, 296] on button "apply to all" at bounding box center [1263, 281] width 104 height 30
checkbox input "true"
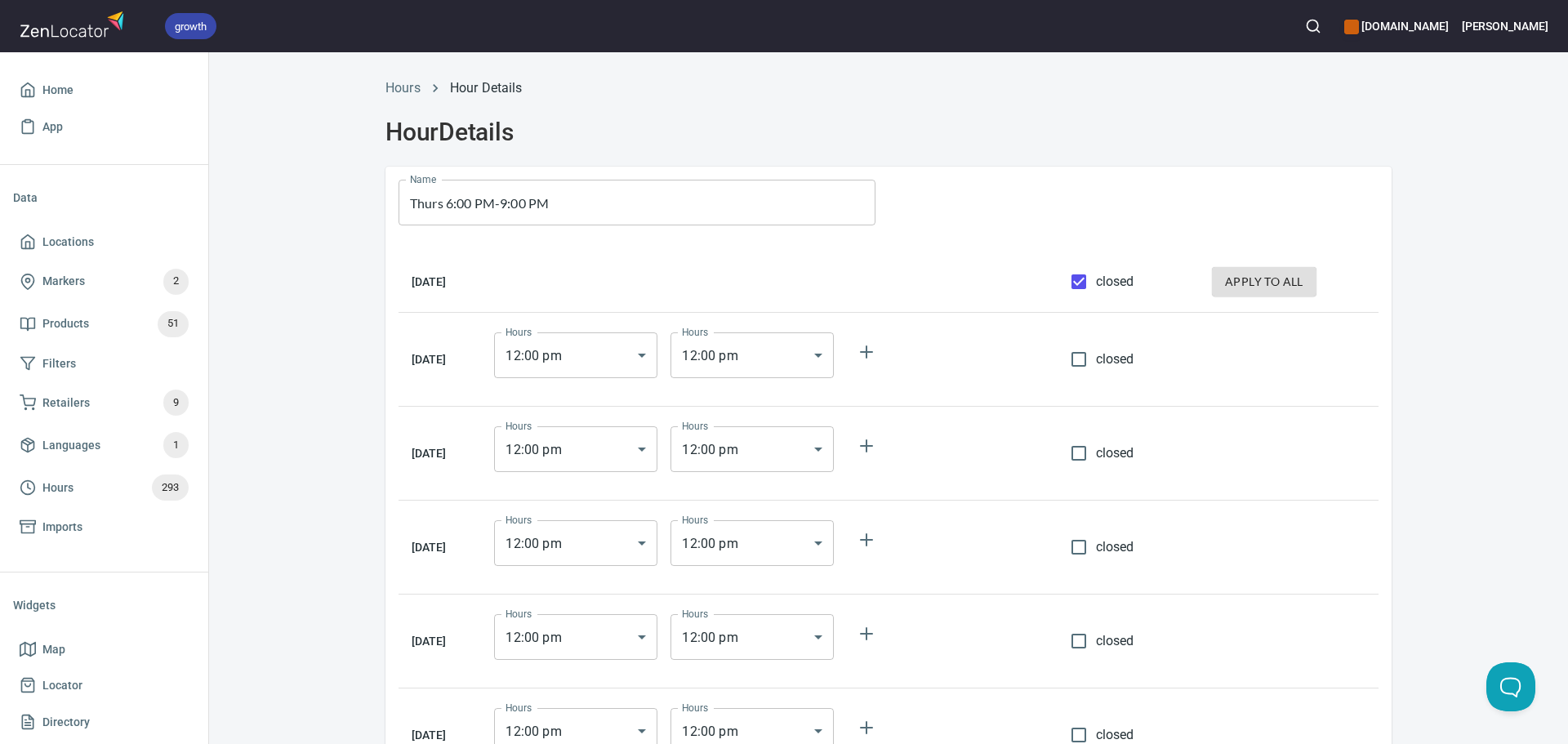
checkbox input "true"
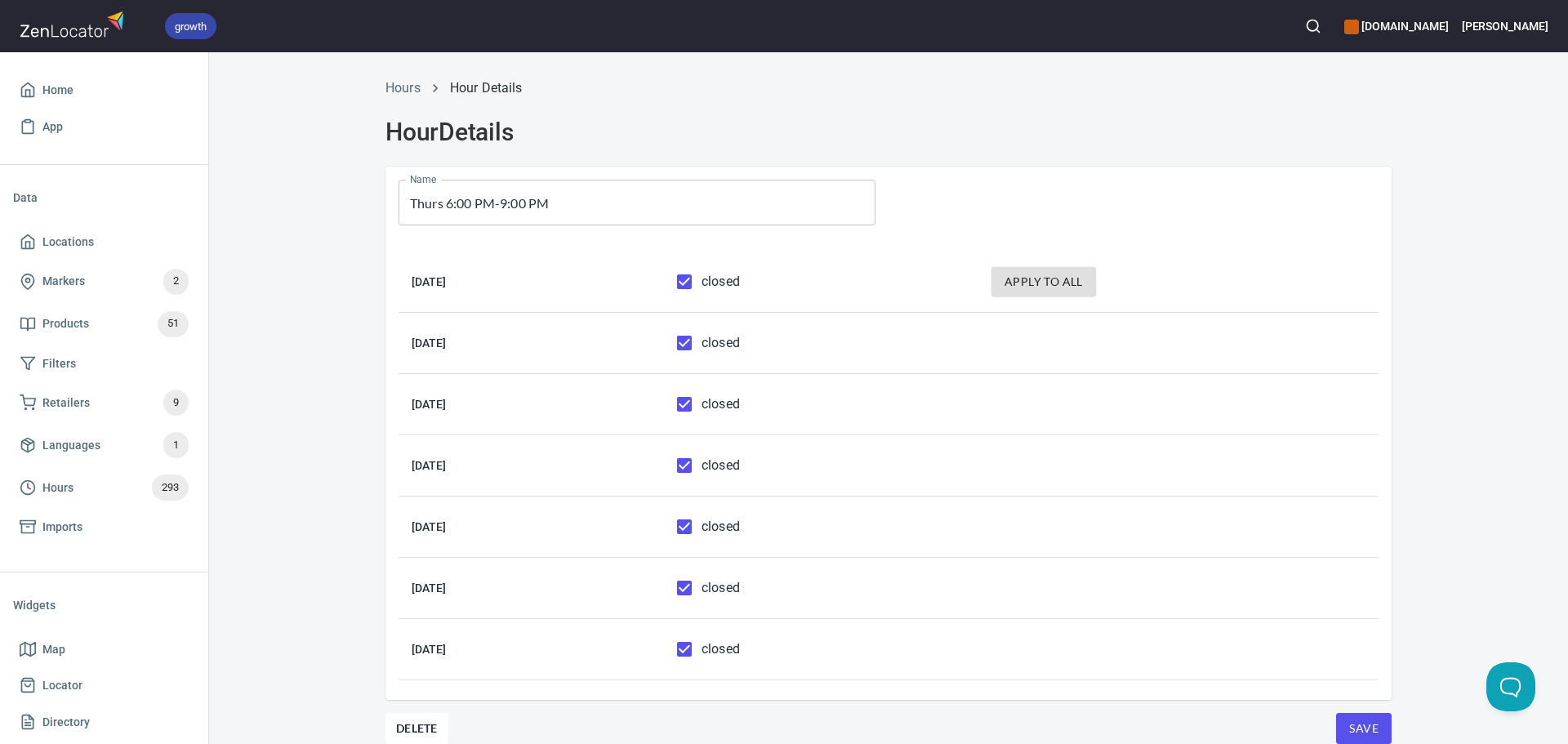
click at [740, 471] on span "closed" at bounding box center [721, 465] width 39 height 19
click at [702, 471] on input "closed" at bounding box center [684, 465] width 35 height 35
checkbox input "false"
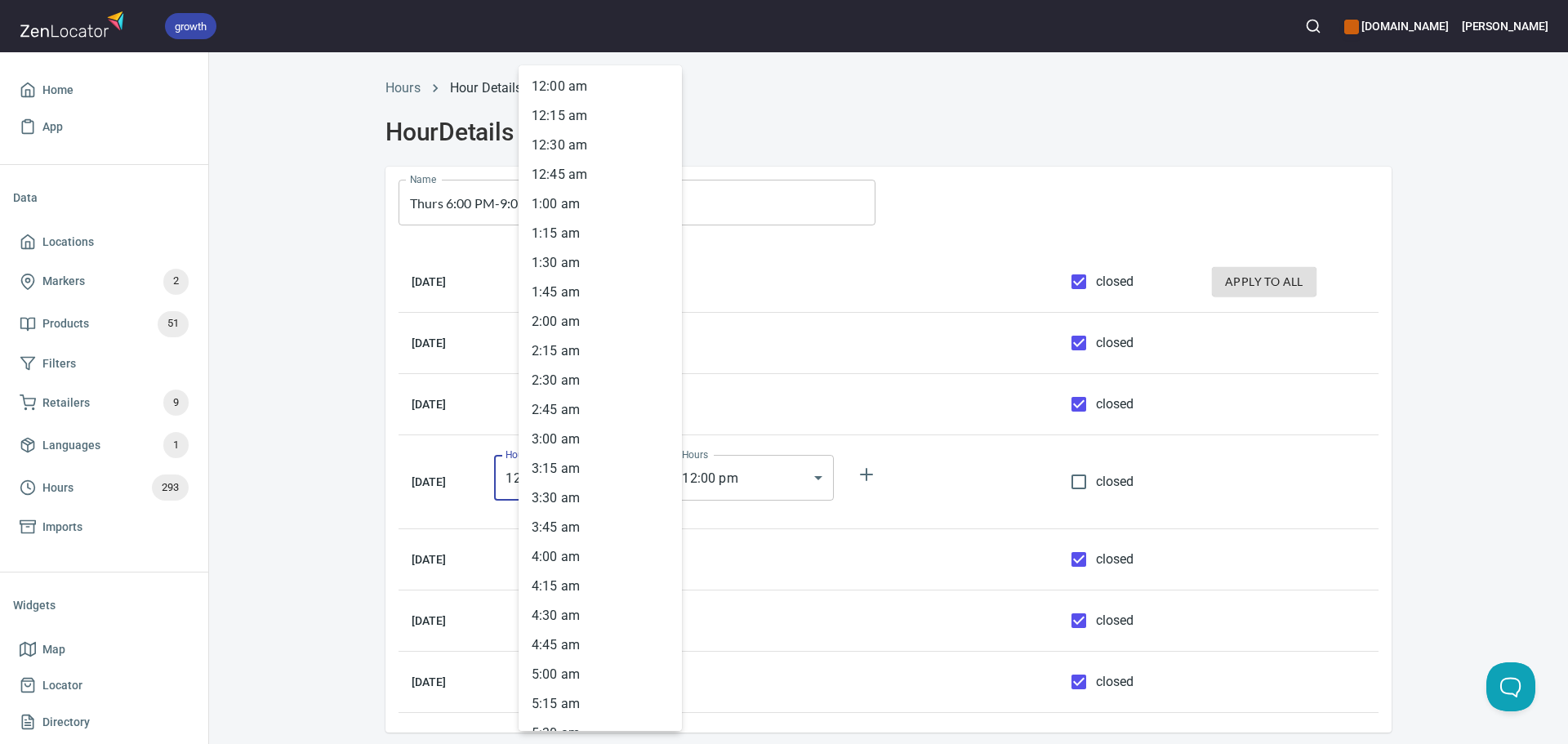
click at [522, 458] on body "growth hemaalliance.com Donald Home App Data Locations Markers 2 Products 51 Fi…" at bounding box center [784, 372] width 1568 height 744
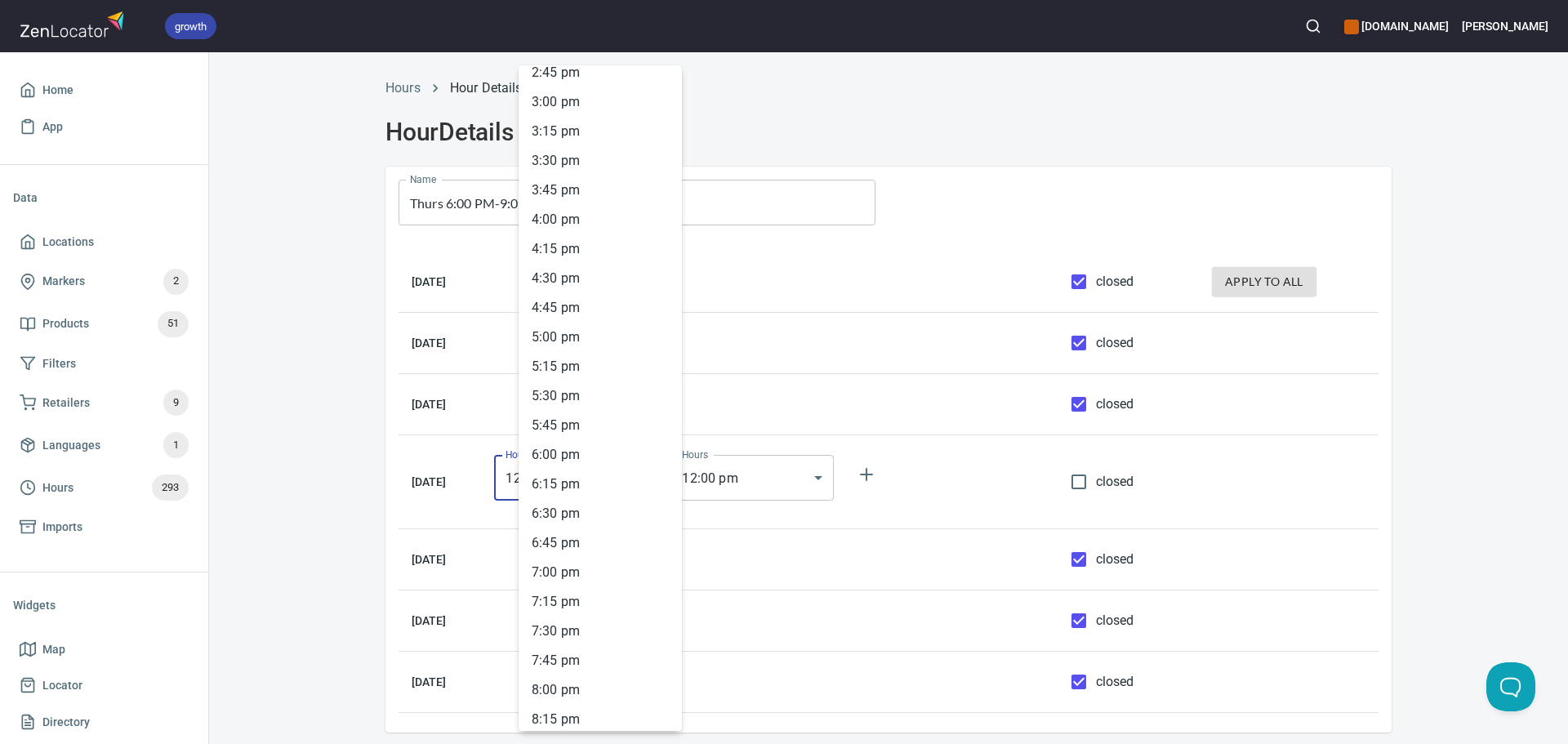
scroll to position [1753, 0]
click at [589, 443] on li "6 : 00 pm" at bounding box center [599, 450] width 163 height 30
type input "18:00"
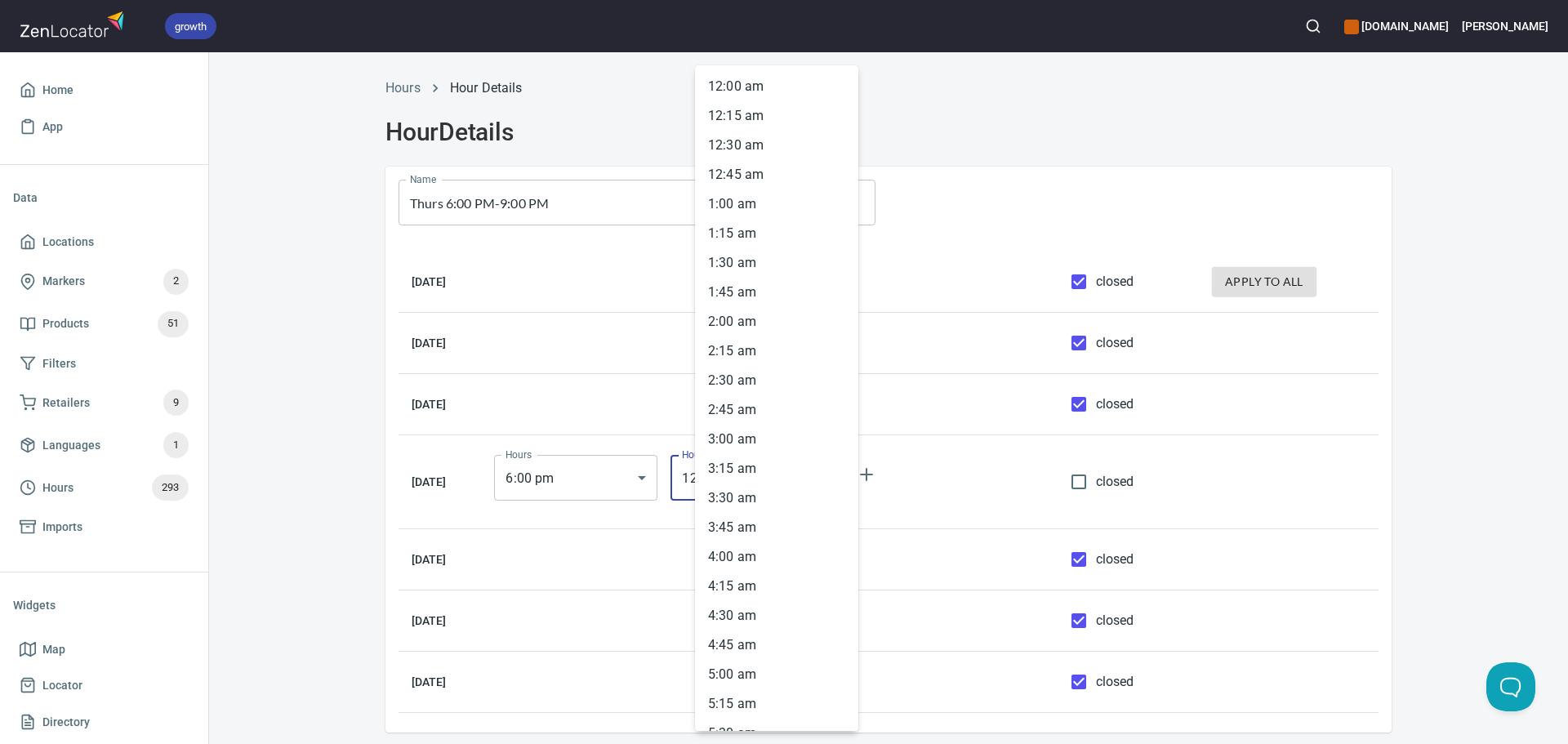
click at [738, 473] on body "growth hemaalliance.com Donald Home App Data Locations Markers 2 Products 51 Fi…" at bounding box center [784, 372] width 1568 height 744
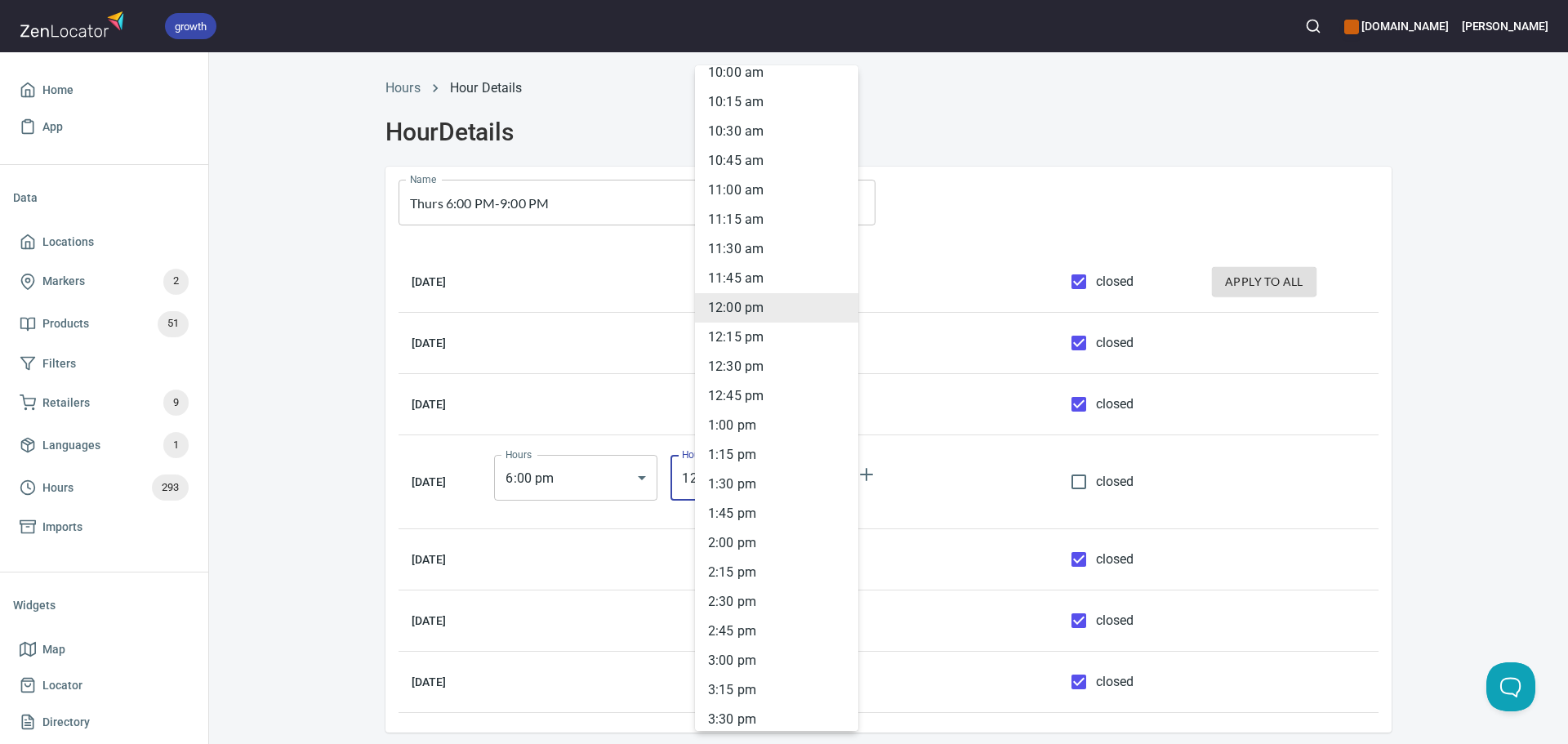
scroll to position [1835, 0]
click at [755, 711] on li "9 : 00 pm" at bounding box center [776, 721] width 163 height 30
type input "21:00"
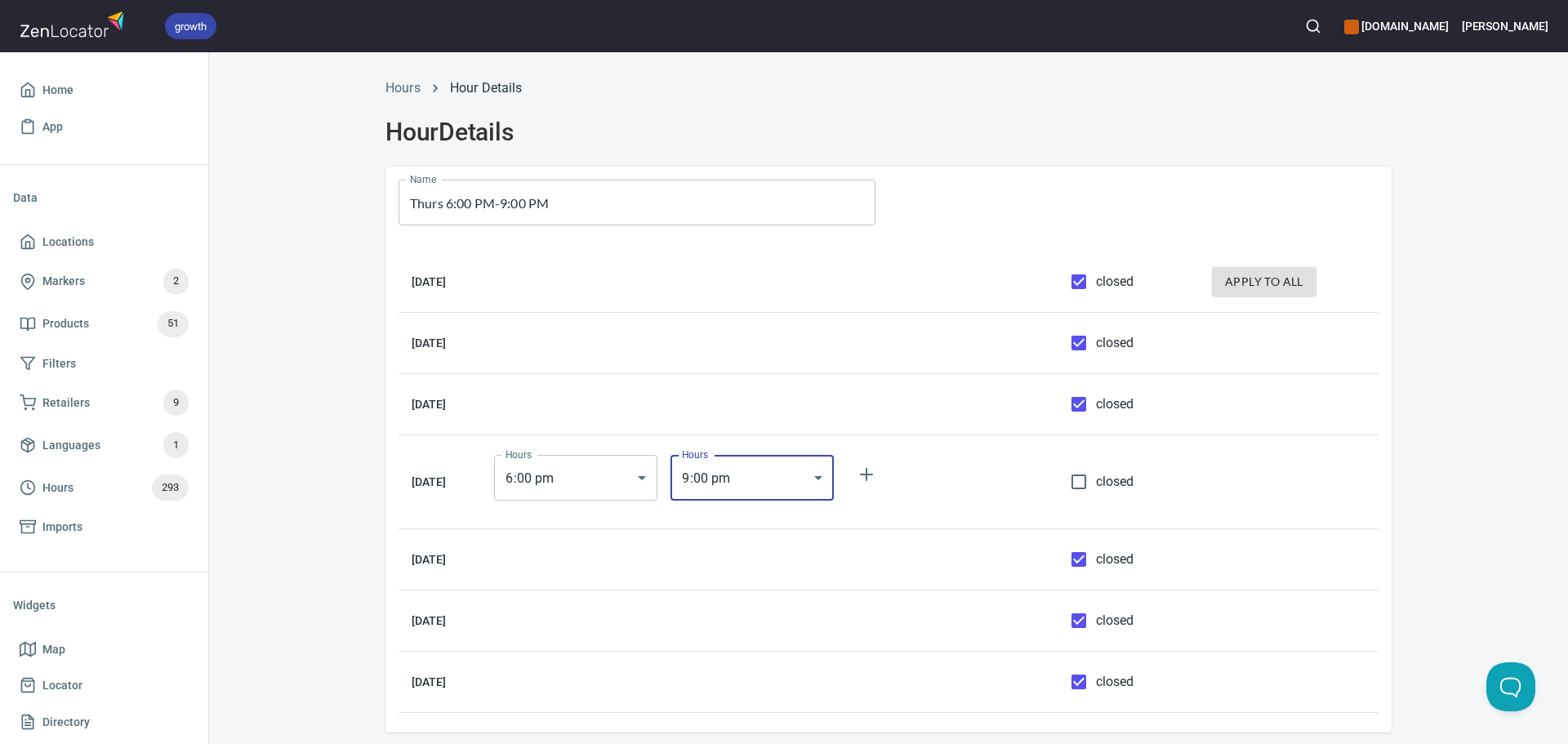
click at [1420, 427] on div "Hours Hour Details Hour Details Name Thurs 6:00 PM-9:00 PM Name Monday closed a…" at bounding box center [889, 422] width 1359 height 708
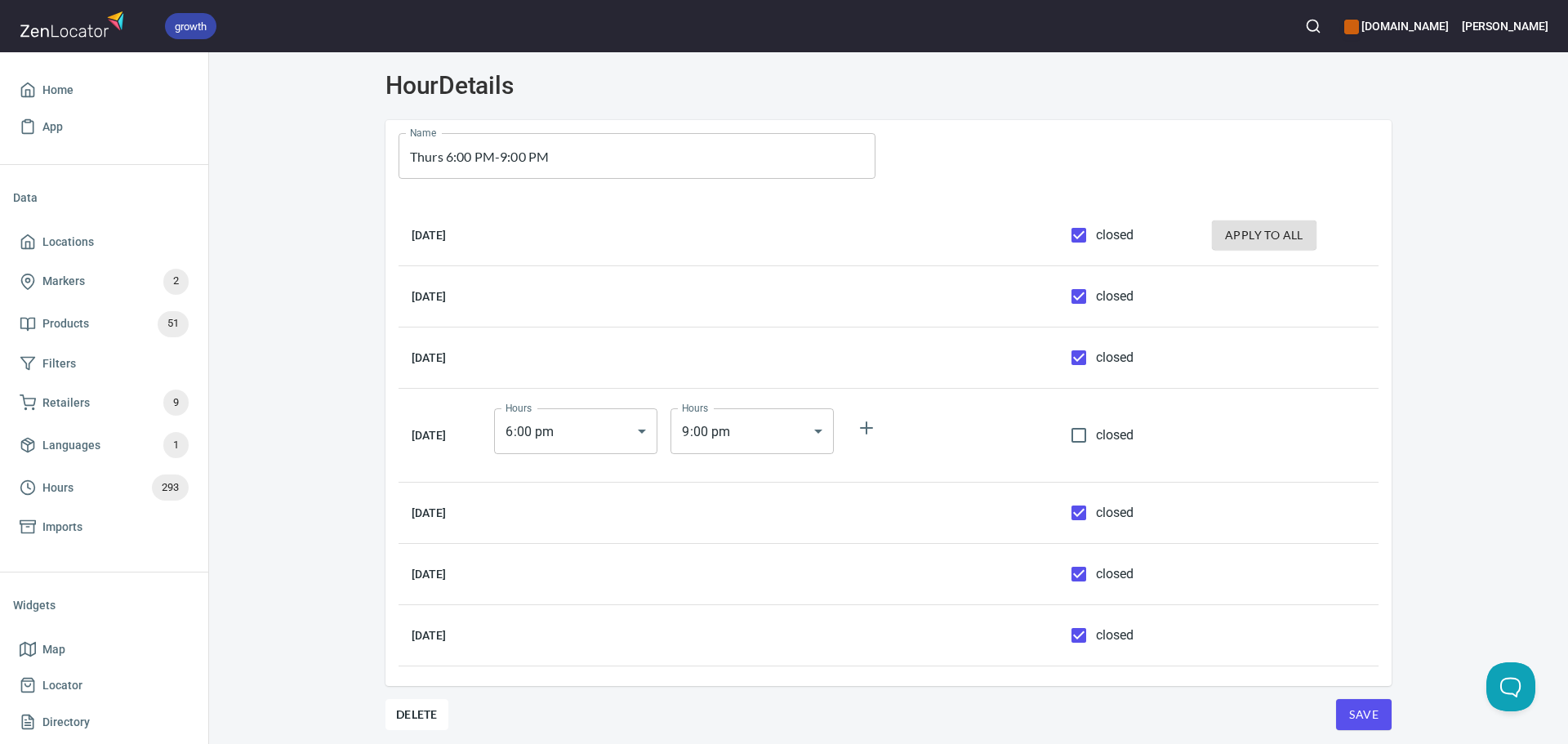
scroll to position [72, 0]
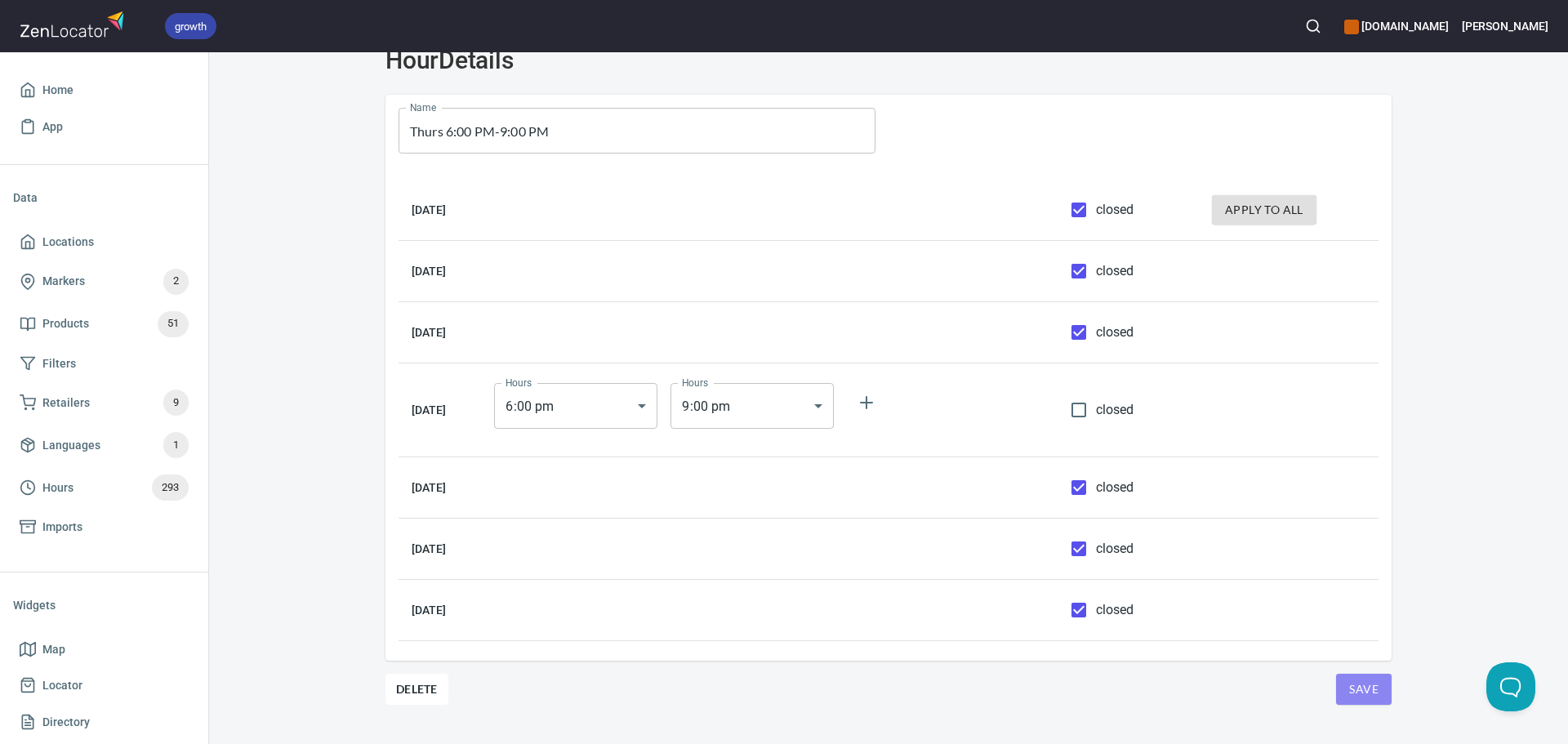
click at [1349, 688] on span "Save" at bounding box center [1364, 689] width 30 height 20
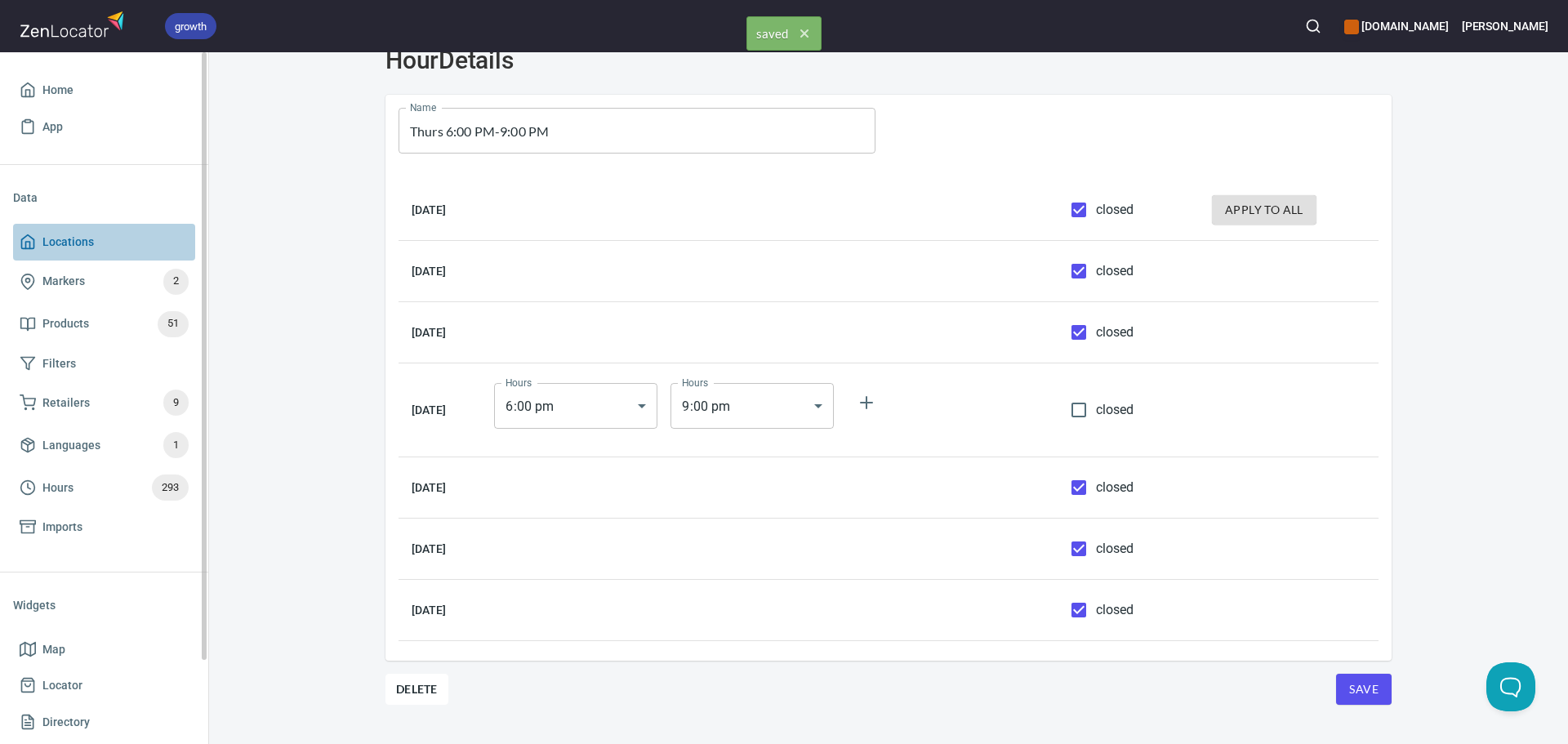
click at [83, 252] on link "Locations" at bounding box center [104, 242] width 182 height 37
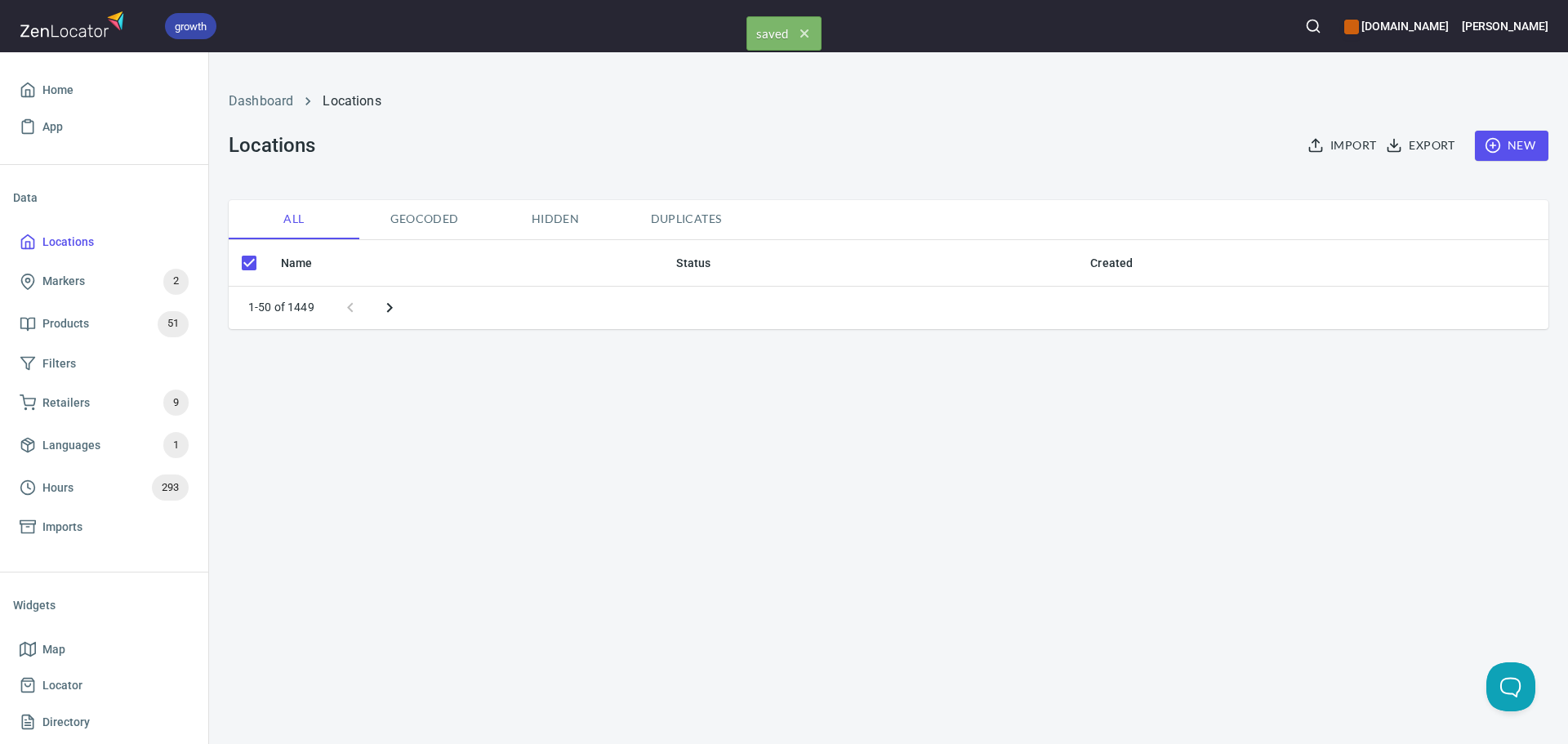
checkbox input "false"
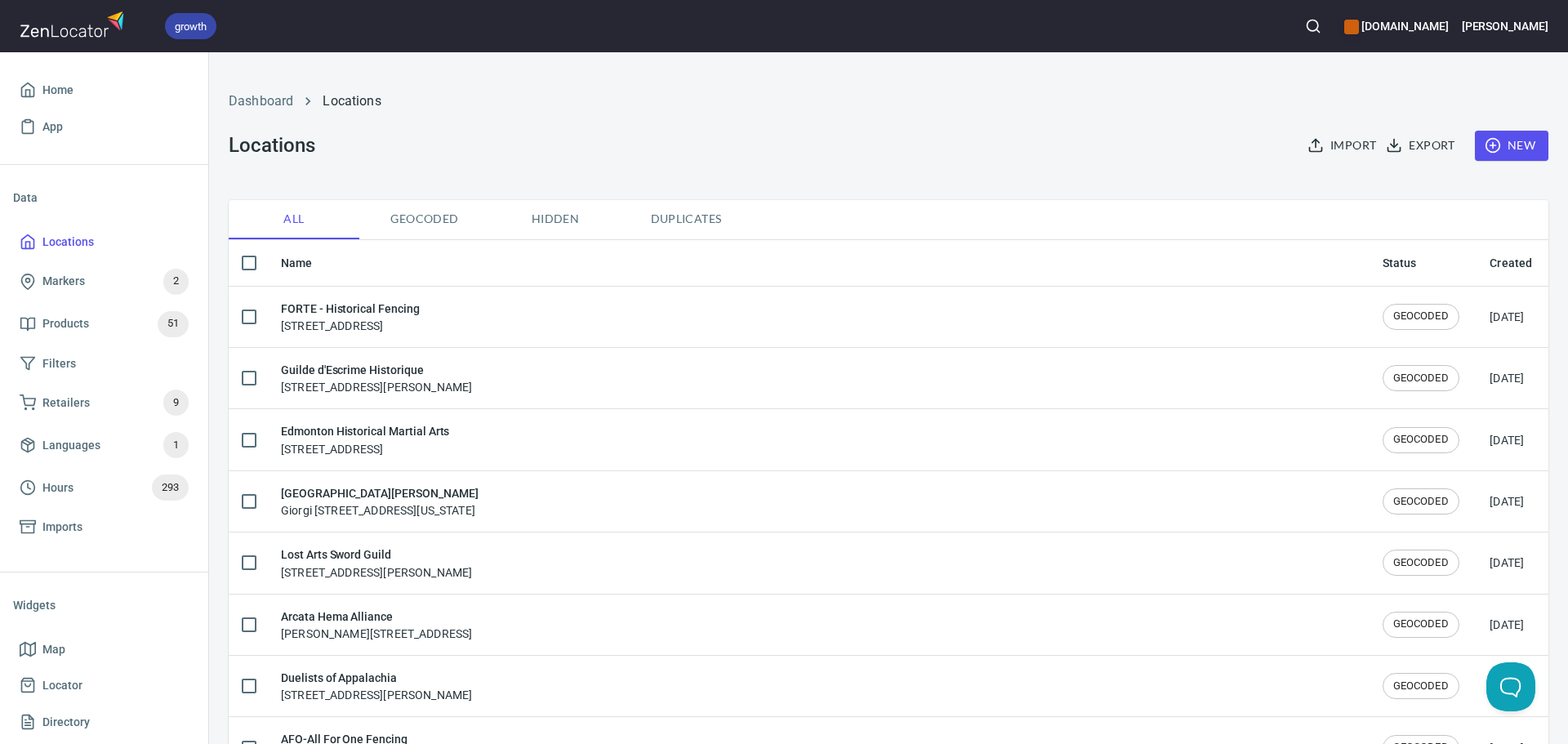
click at [1331, 29] on button "button" at bounding box center [1313, 25] width 36 height 36
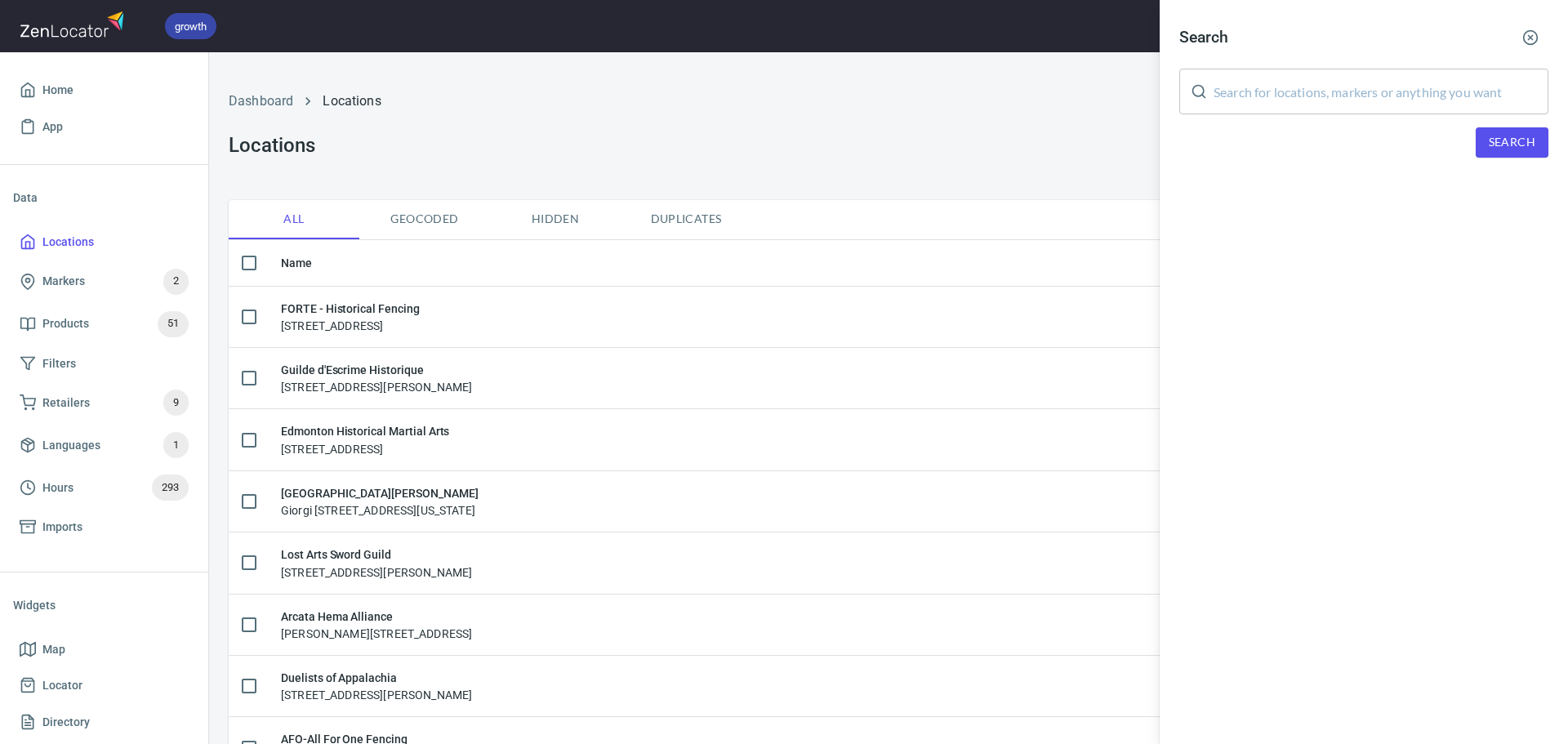
click at [1295, 97] on input "text" at bounding box center [1380, 91] width 334 height 45
paste input "Freifechter von Vilnius - VU Istorinio fechtavimo klubas"
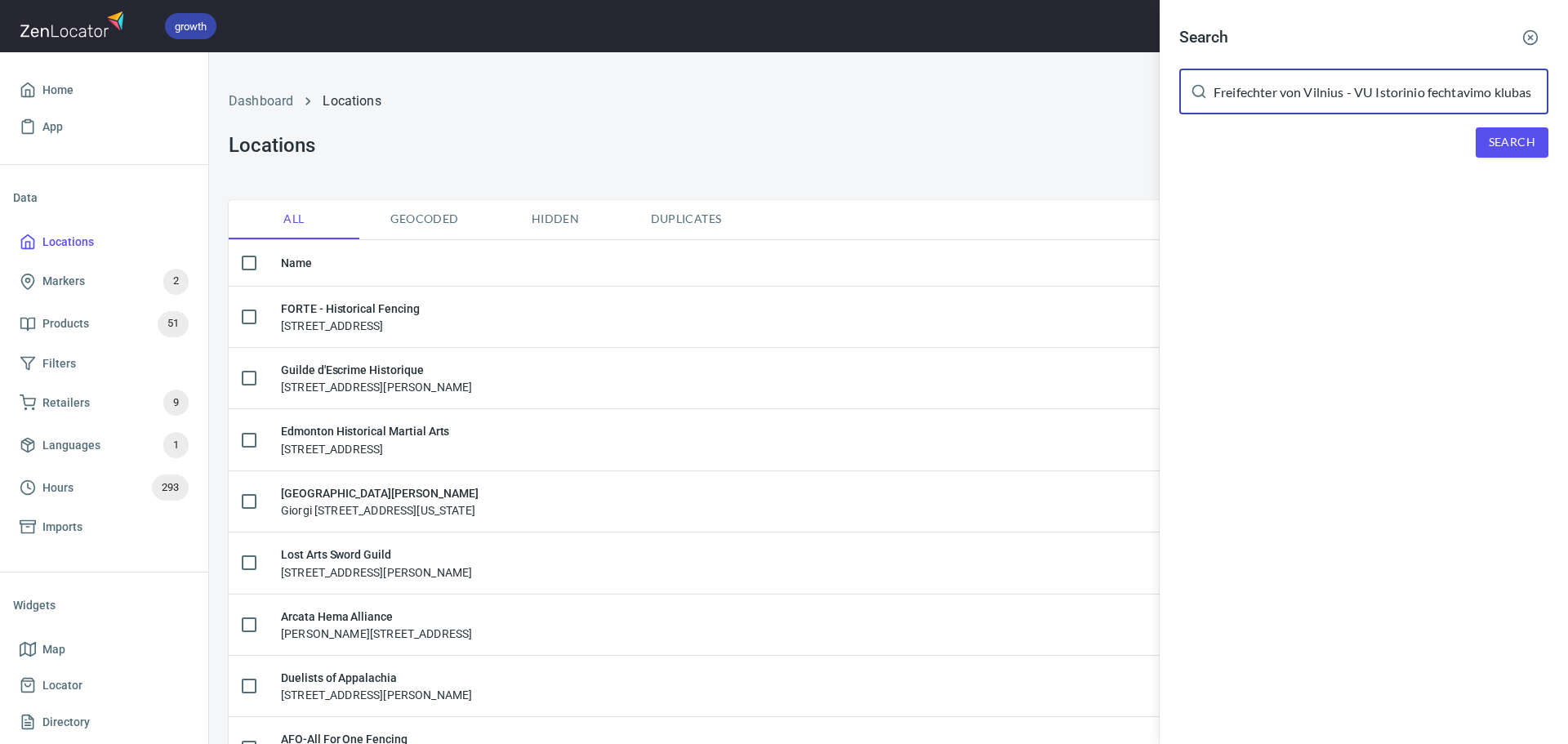
click at [1519, 148] on span "Search" at bounding box center [1512, 142] width 46 height 20
drag, startPoint x: 1355, startPoint y: 92, endPoint x: 1676, endPoint y: 81, distance: 321.2
click at [1567, 81] on html "growth hemaalliance.com Donald Home App Data Locations Markers 2 Products 51 Fi…" at bounding box center [784, 372] width 1568 height 744
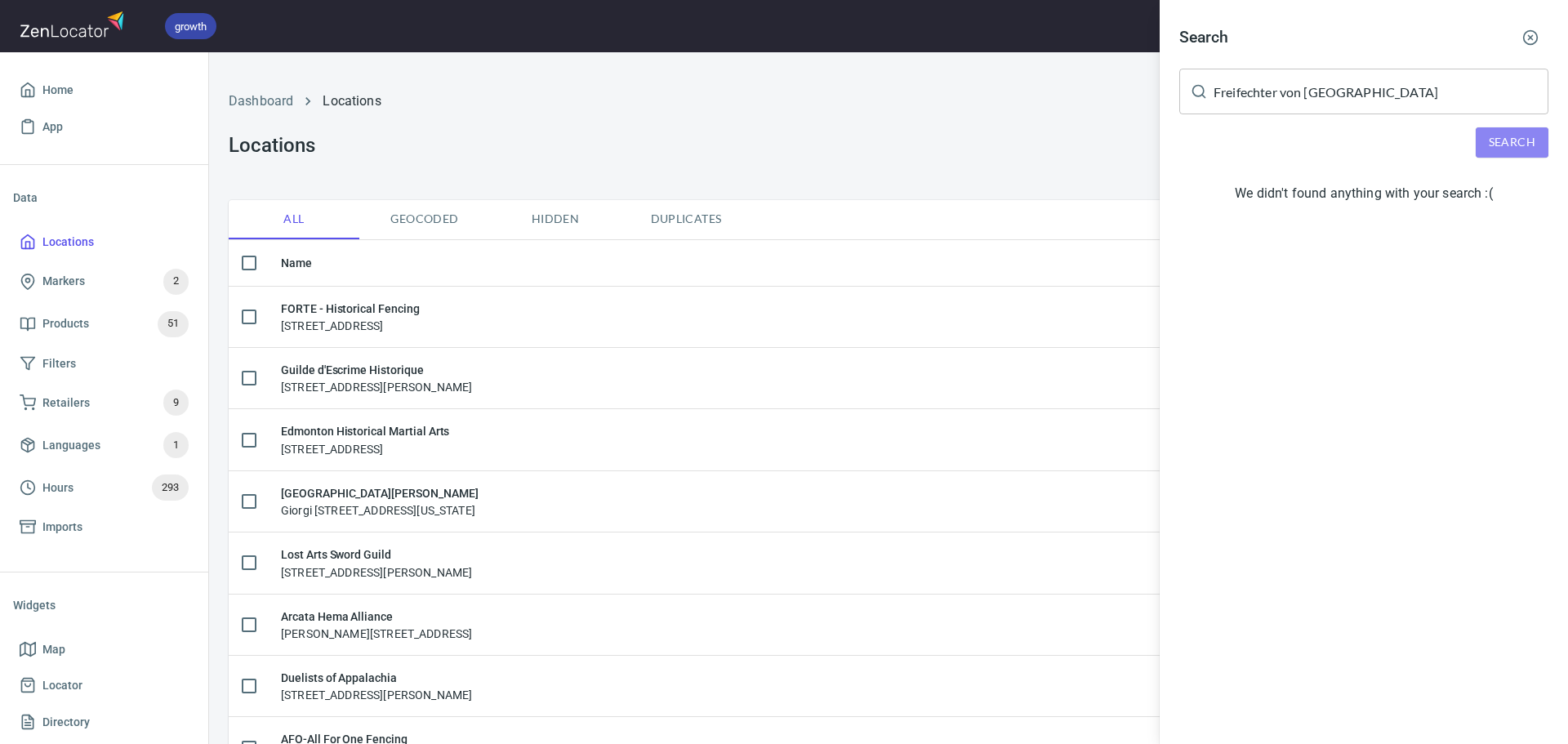
click at [1496, 137] on span "Search" at bounding box center [1512, 142] width 46 height 20
drag, startPoint x: 1395, startPoint y: 83, endPoint x: 618, endPoint y: 75, distance: 777.0
click at [618, 75] on div "Search Freifechter von Vilnius ​ Search We didn't found anything with your sear…" at bounding box center [784, 372] width 1568 height 744
paste input "Kastytis Bandžiuli"
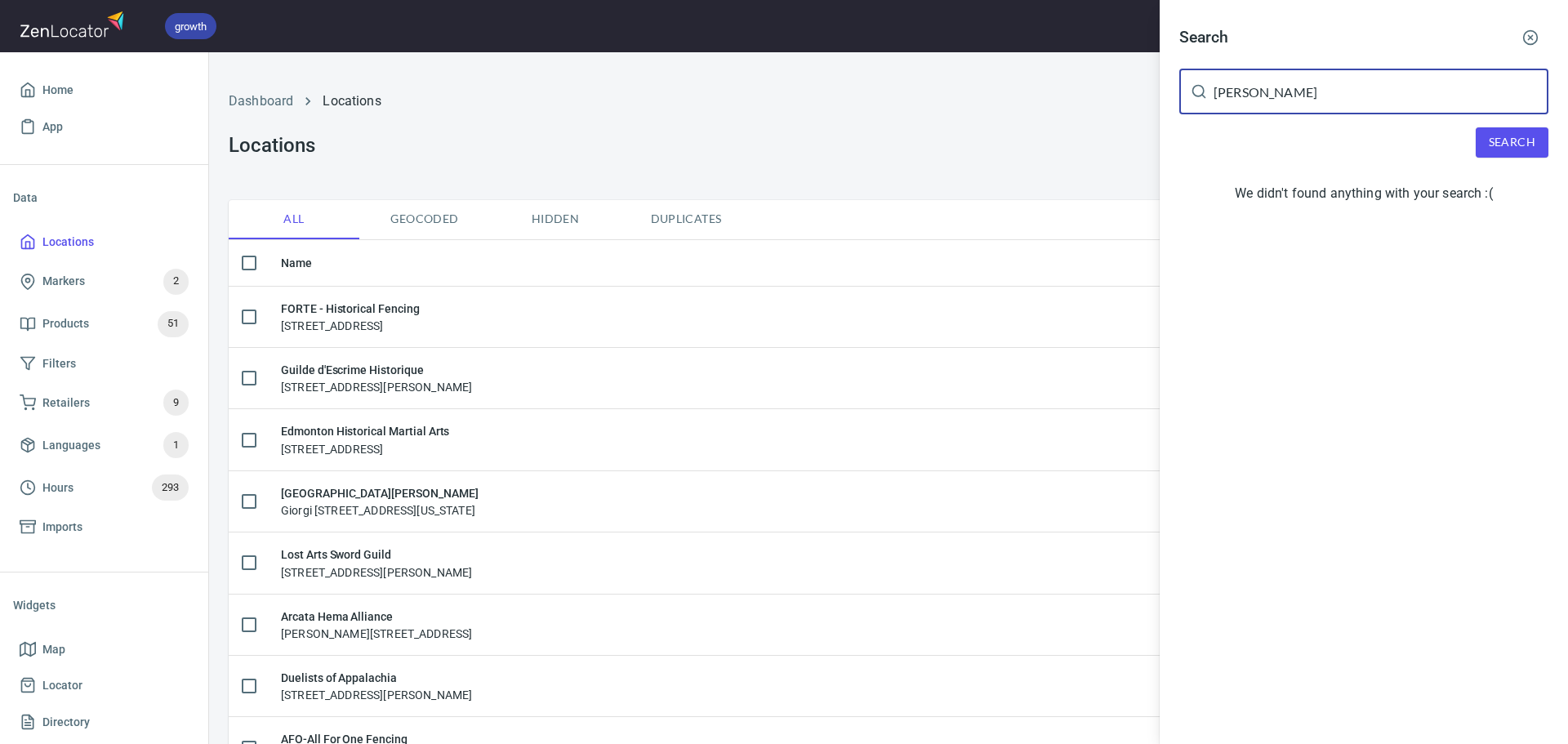
click at [1492, 143] on span "Search" at bounding box center [1512, 142] width 46 height 20
drag, startPoint x: 1331, startPoint y: 89, endPoint x: 1007, endPoint y: 93, distance: 324.0
click at [1007, 93] on div "Search Kastytis Bandžiulis ​ Search We didn't found anything with your search :(" at bounding box center [784, 372] width 1568 height 744
paste input "freifechter.vu.hema@gmail.com"
type input "freifechter.vu.hema@gmail.com"
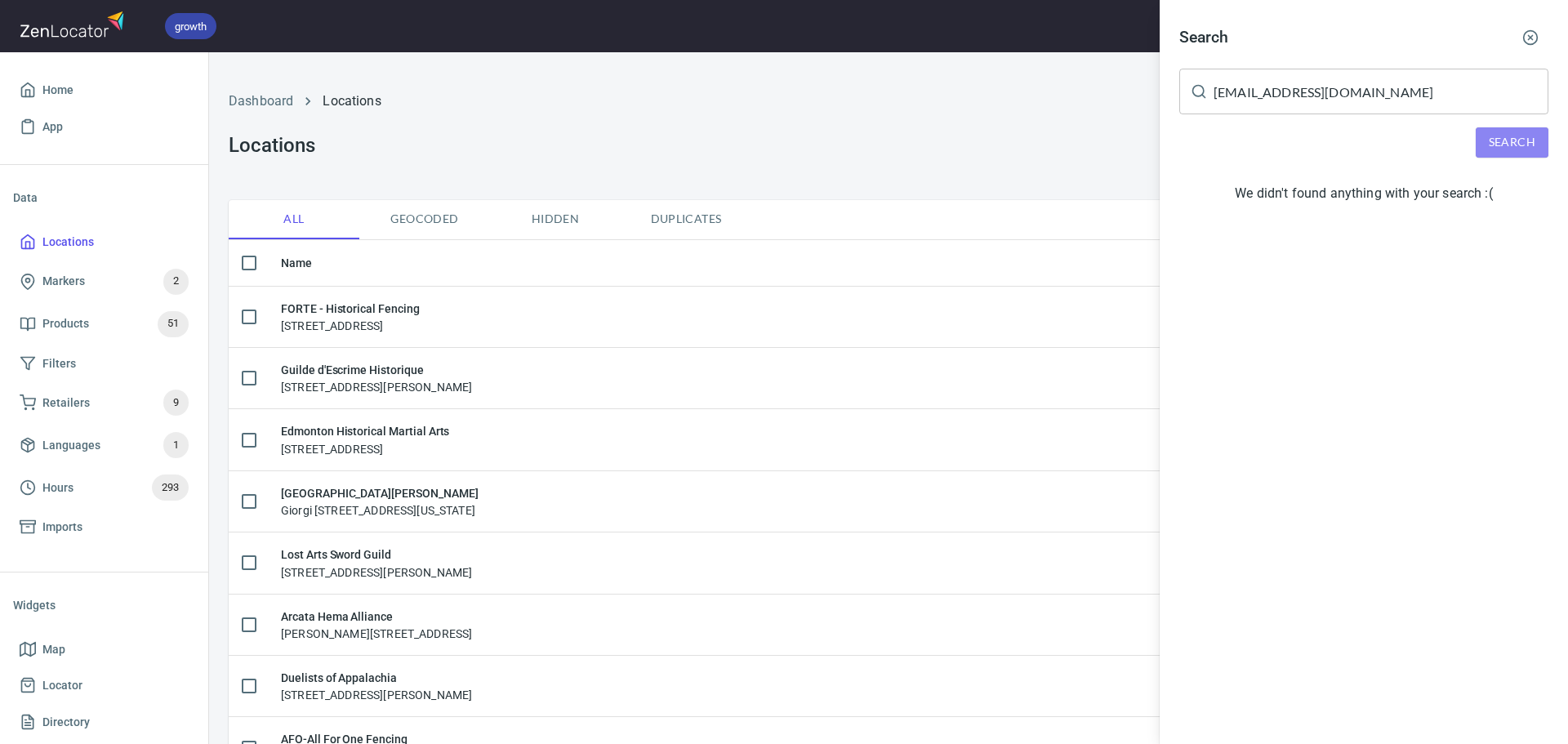
click at [1488, 139] on button "Search" at bounding box center [1511, 142] width 72 height 30
click at [1541, 31] on button "button" at bounding box center [1529, 37] width 36 height 36
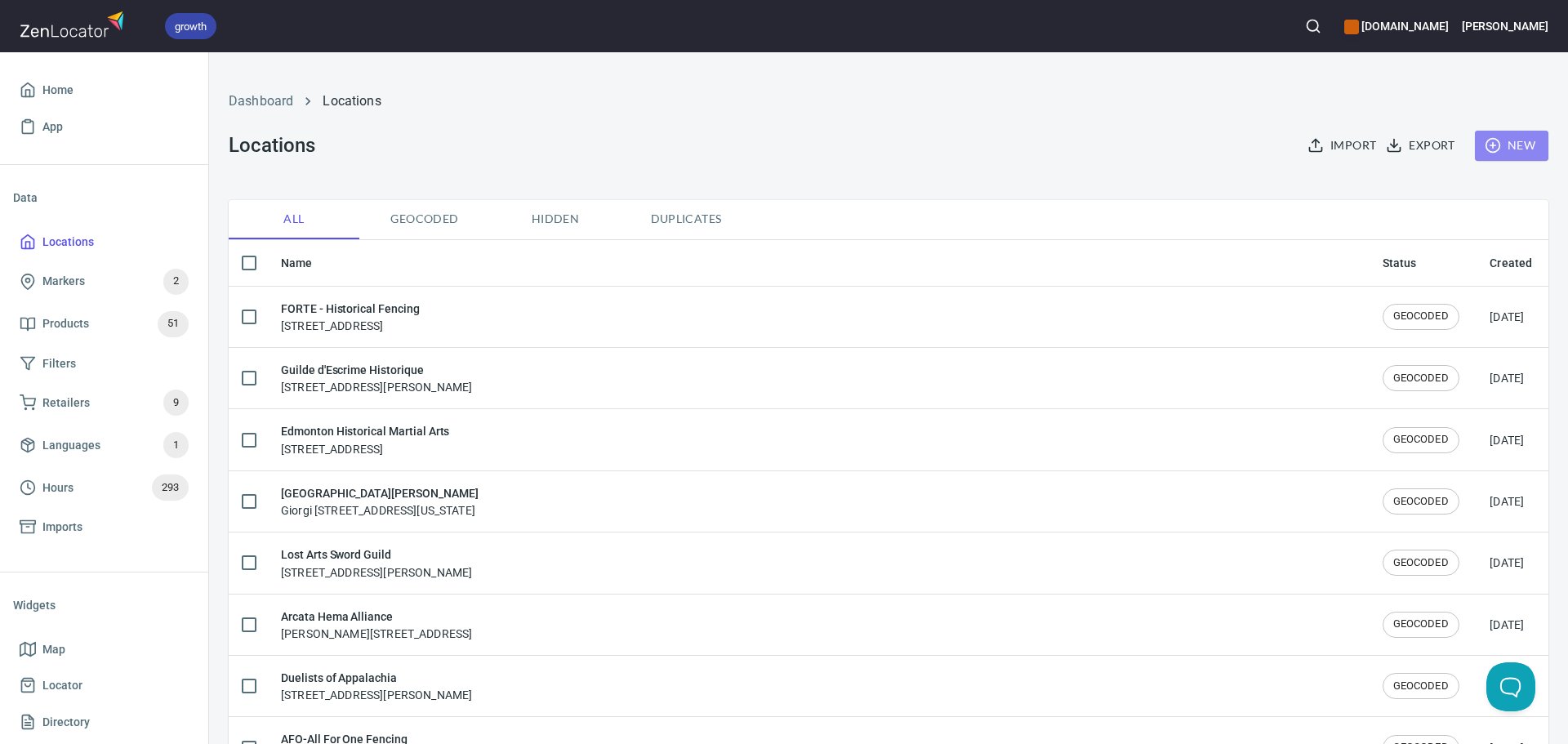
click at [1485, 140] on icon "button" at bounding box center [1492, 145] width 16 height 16
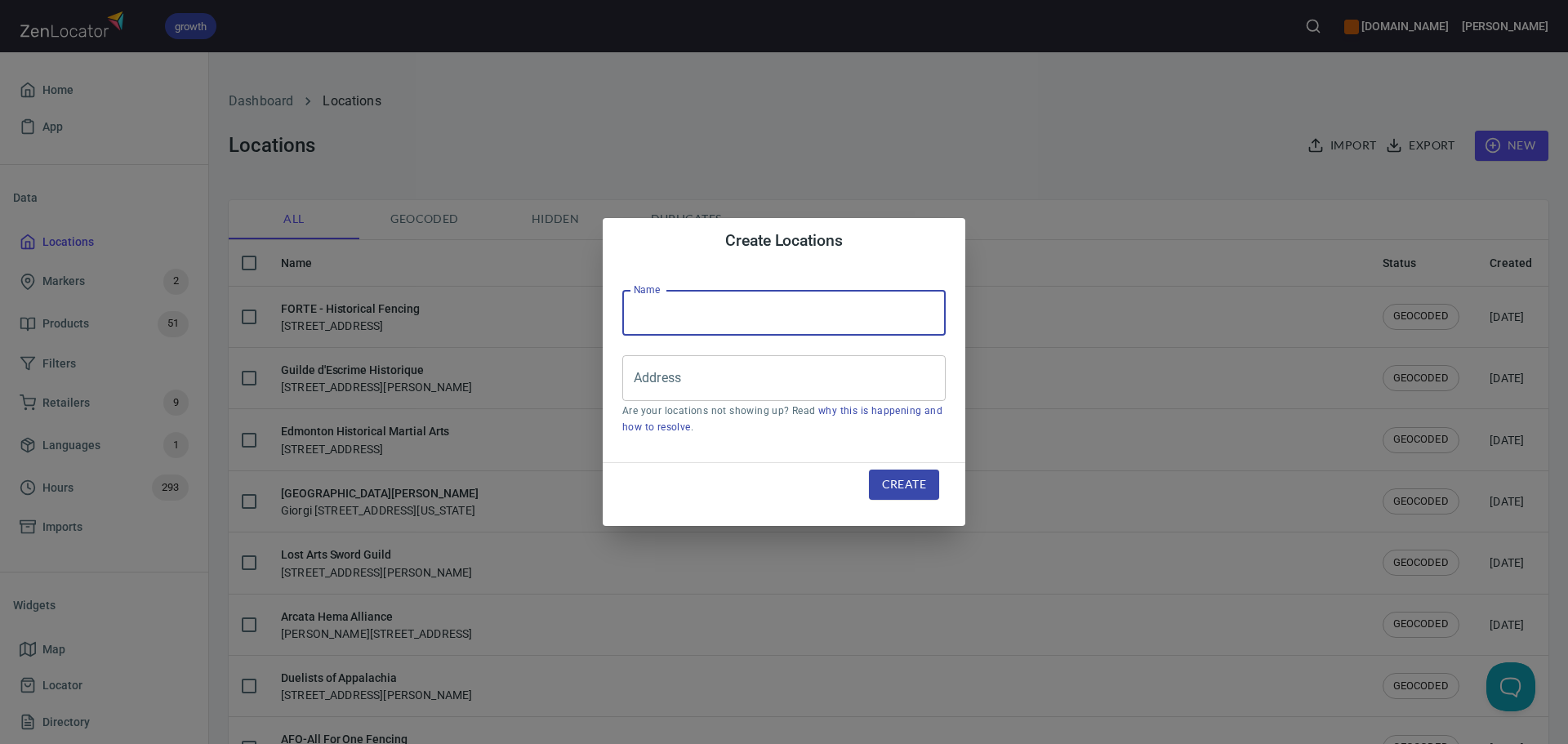
click at [766, 321] on input "text" at bounding box center [784, 312] width 324 height 45
paste input "Freifechter von Vilnius - VU Istorinio fechtavimo klubas"
type input "Freifechter von Vilnius - VU Istorinio fechtavimo klubas"
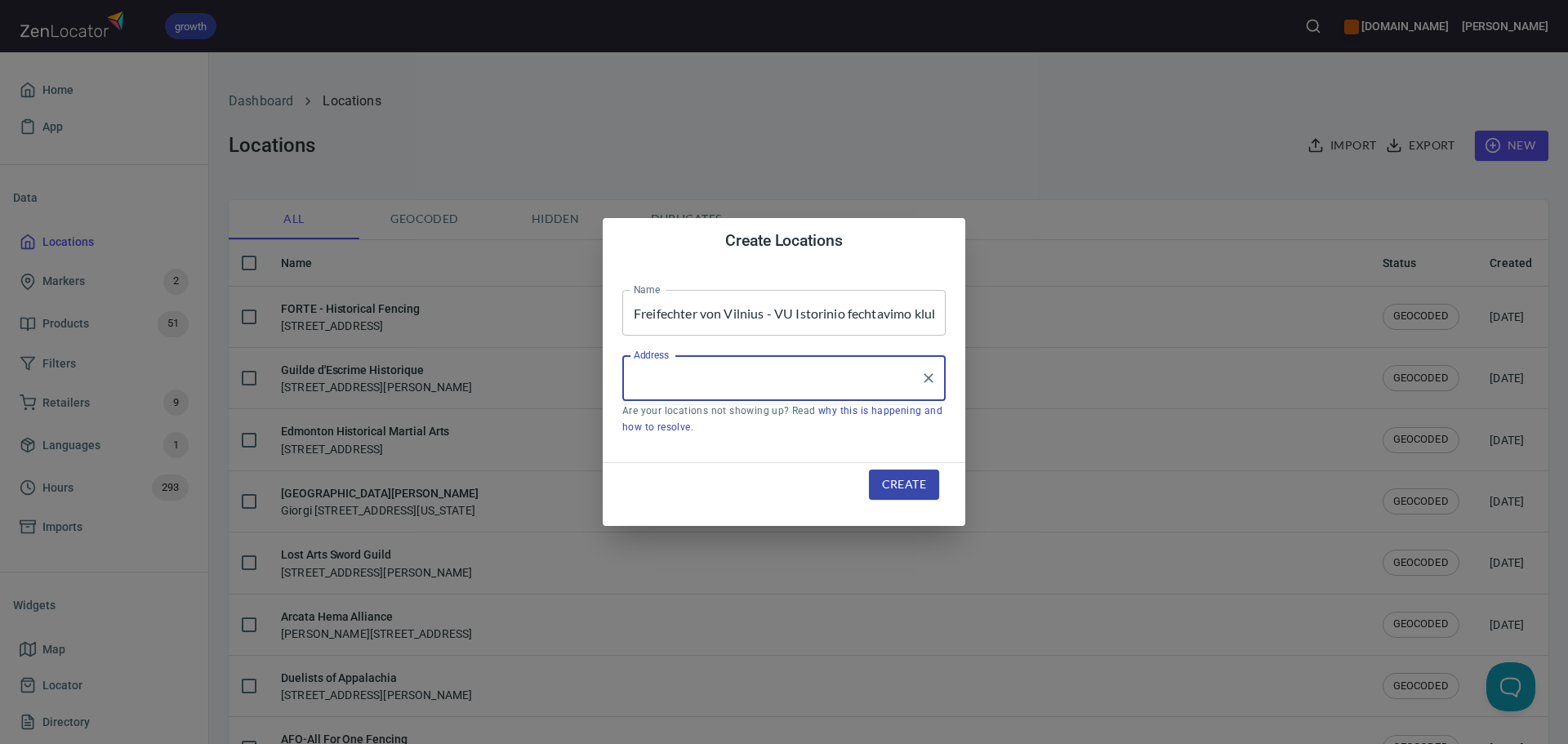
click at [703, 368] on input "Address" at bounding box center [771, 378] width 284 height 31
paste input "[STREET_ADDRESS]"
type input "[STREET_ADDRESS]"
click at [926, 484] on button "Create" at bounding box center [903, 484] width 70 height 30
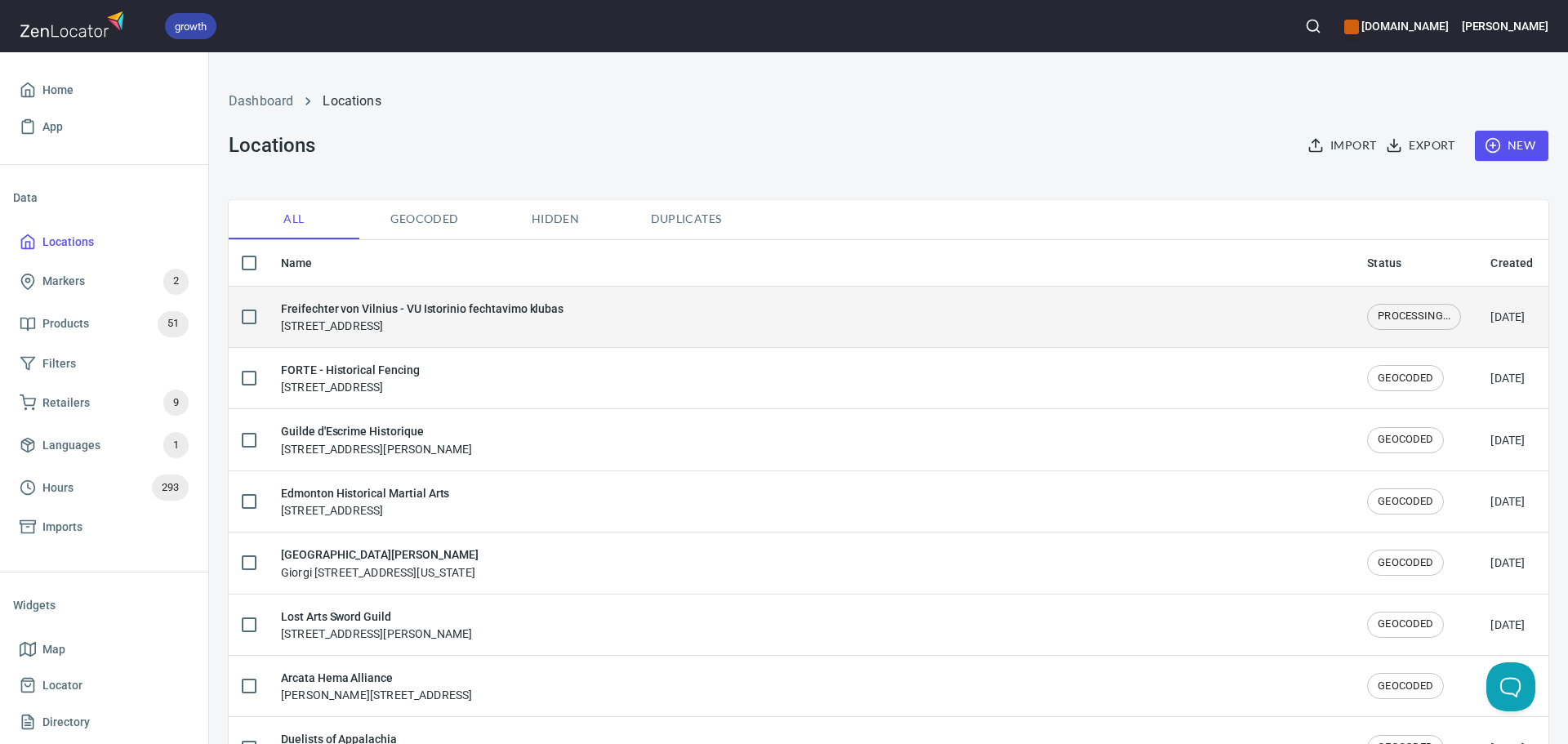
click at [603, 325] on div "Freifechter von Vilnius - VU Istorinio fechtavimo klubas Universiteto g.3, 0151…" at bounding box center [811, 317] width 1060 height 35
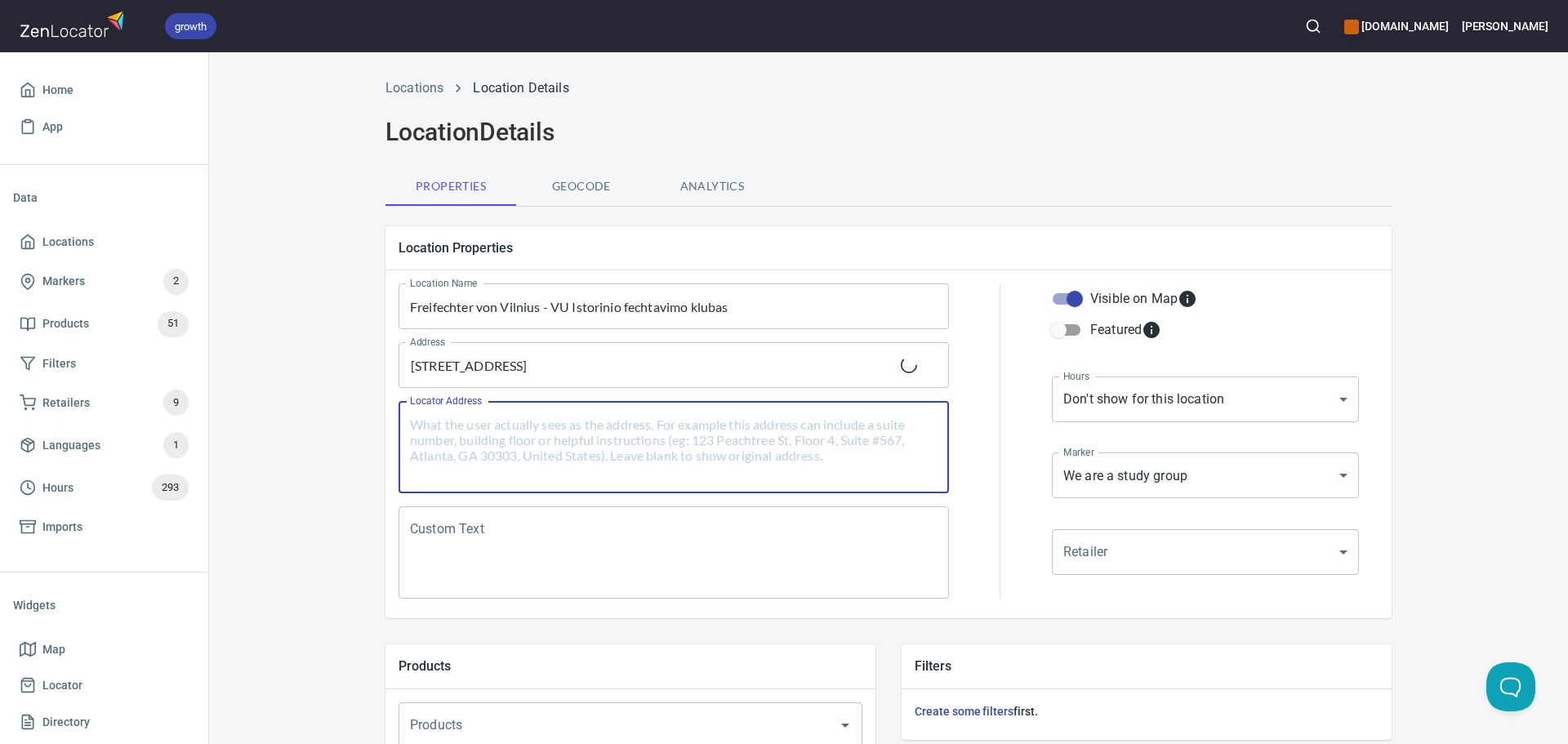
click at [604, 426] on textarea "Locator Address" at bounding box center [673, 447] width 527 height 62
paste textarea "[STREET_ADDRESS]"
type textarea "[STREET_ADDRESS]"
click at [762, 512] on div "Custom Text" at bounding box center [673, 552] width 550 height 93
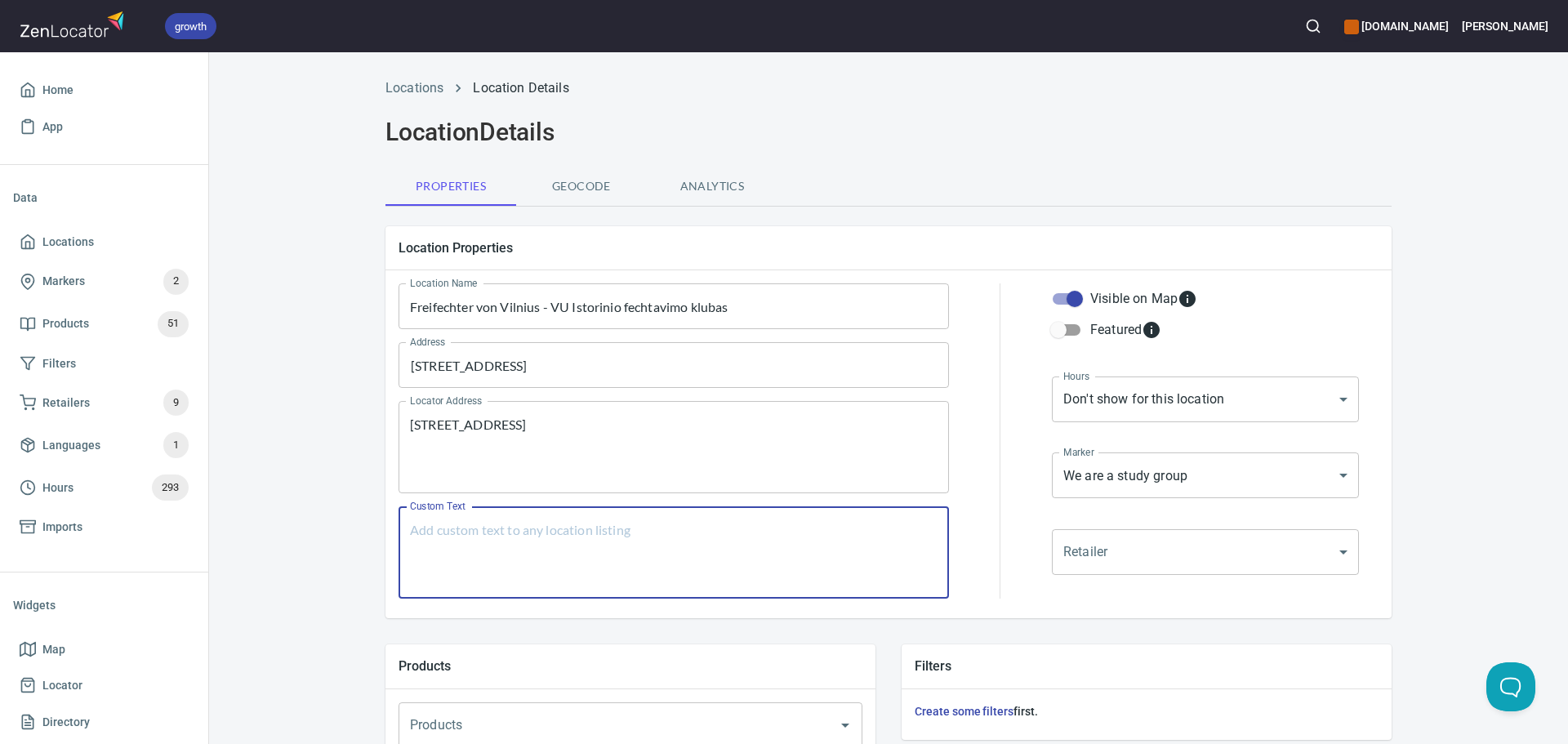
paste textarea "Historical fencing club in Vilnius, Lithuania"
type textarea "Historical fencing club in Vilnius, Lithuania"
click at [1320, 410] on body "growth hemaalliance.com Donald Home App Data Locations Markers 2 Products 51 Fi…" at bounding box center [784, 372] width 1568 height 744
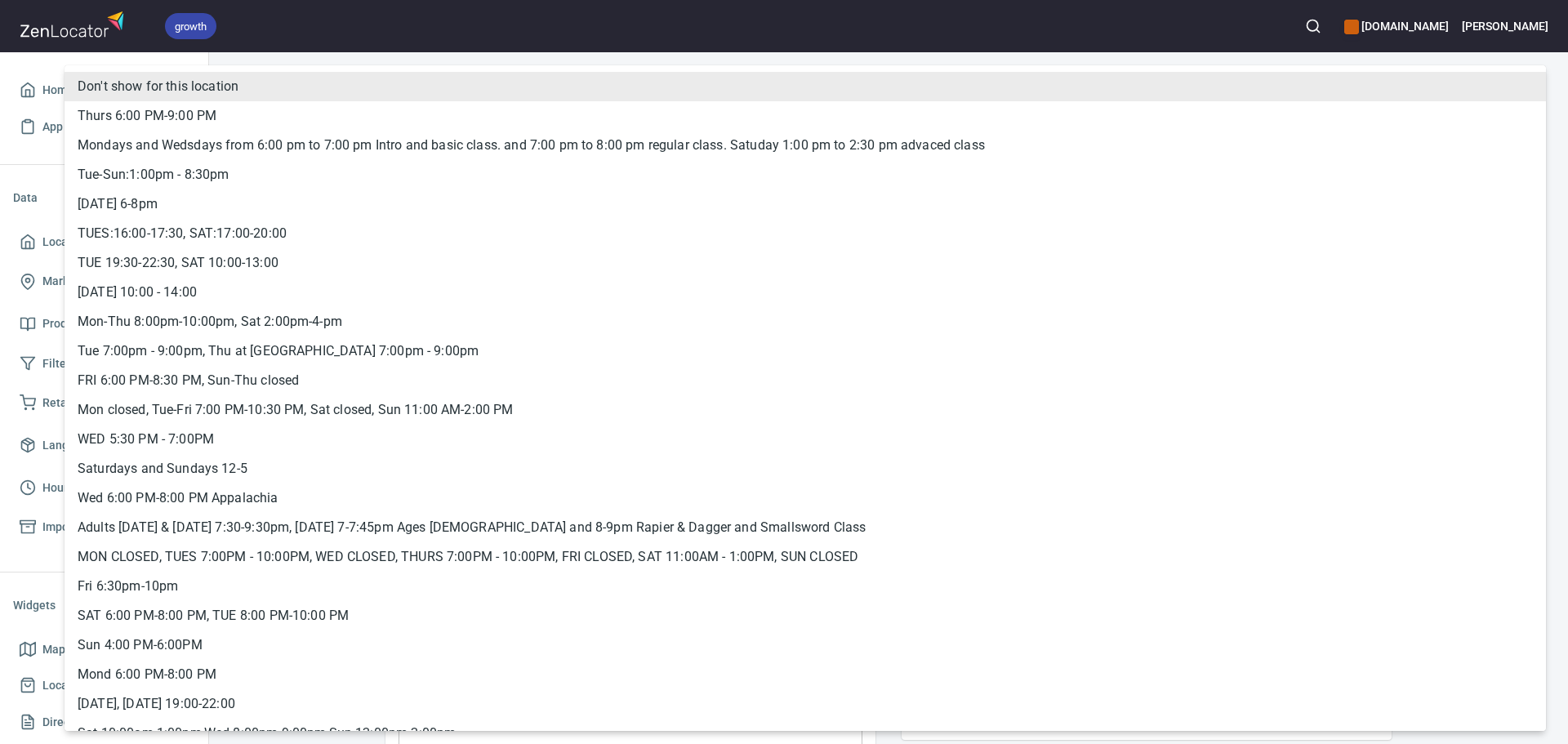
click at [325, 266] on li "TUE 19:30-22:30, SAT 10:00-13:00" at bounding box center [805, 263] width 1481 height 30
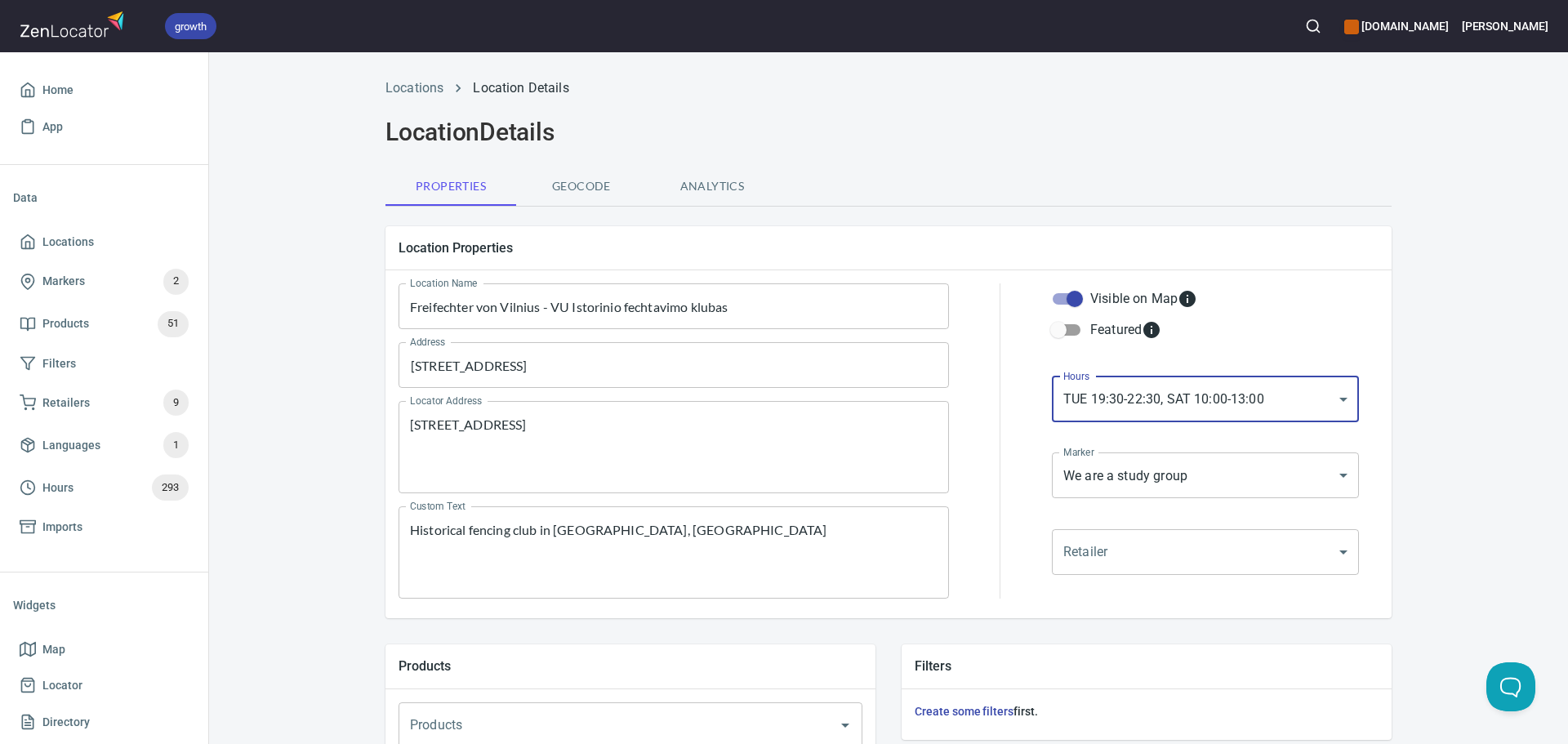
click at [1225, 410] on body "growth hemaalliance.com Donald Home App Data Locations Markers 2 Products 51 Fi…" at bounding box center [784, 372] width 1568 height 744
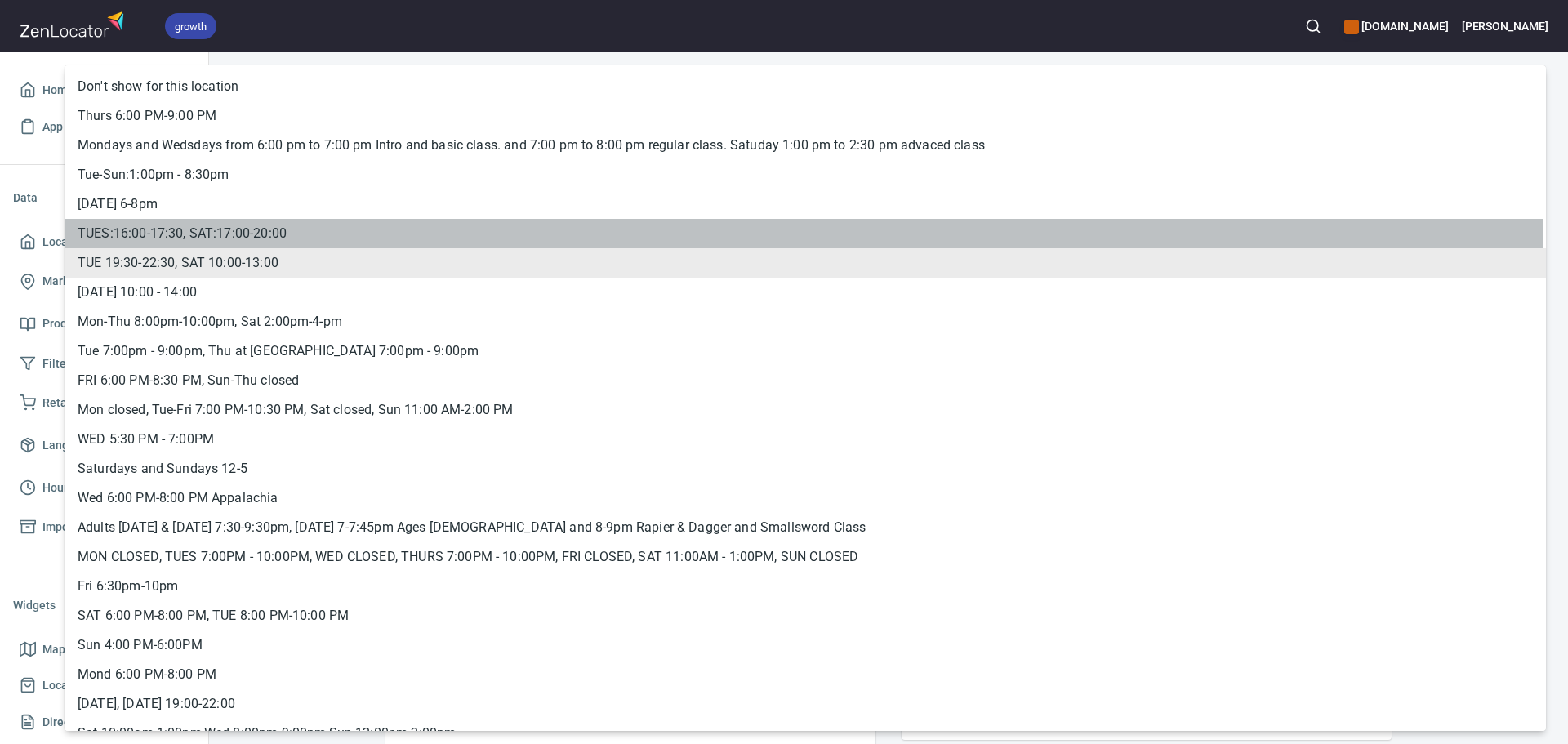
click at [207, 226] on li "TUES:16:00-17:30, SAT:17:00-20:00" at bounding box center [805, 233] width 1481 height 30
type input "hrs_6rmw2sab"
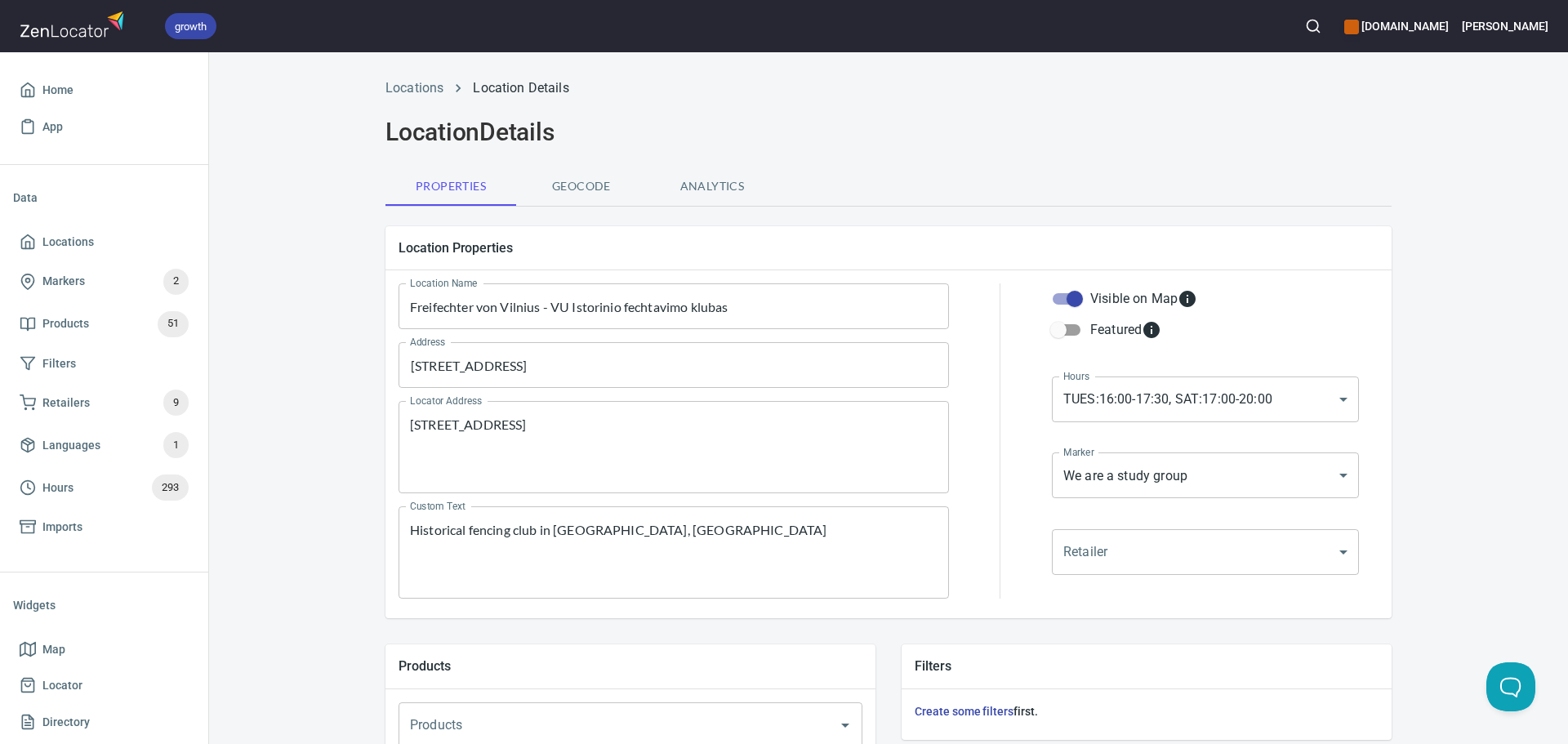
drag, startPoint x: 1388, startPoint y: 302, endPoint x: 1366, endPoint y: 294, distance: 23.4
click at [1388, 301] on div "Location Properties Location Name Freifechter von Vilnius - VU Istorinio fechta…" at bounding box center [888, 422] width 1032 height 418
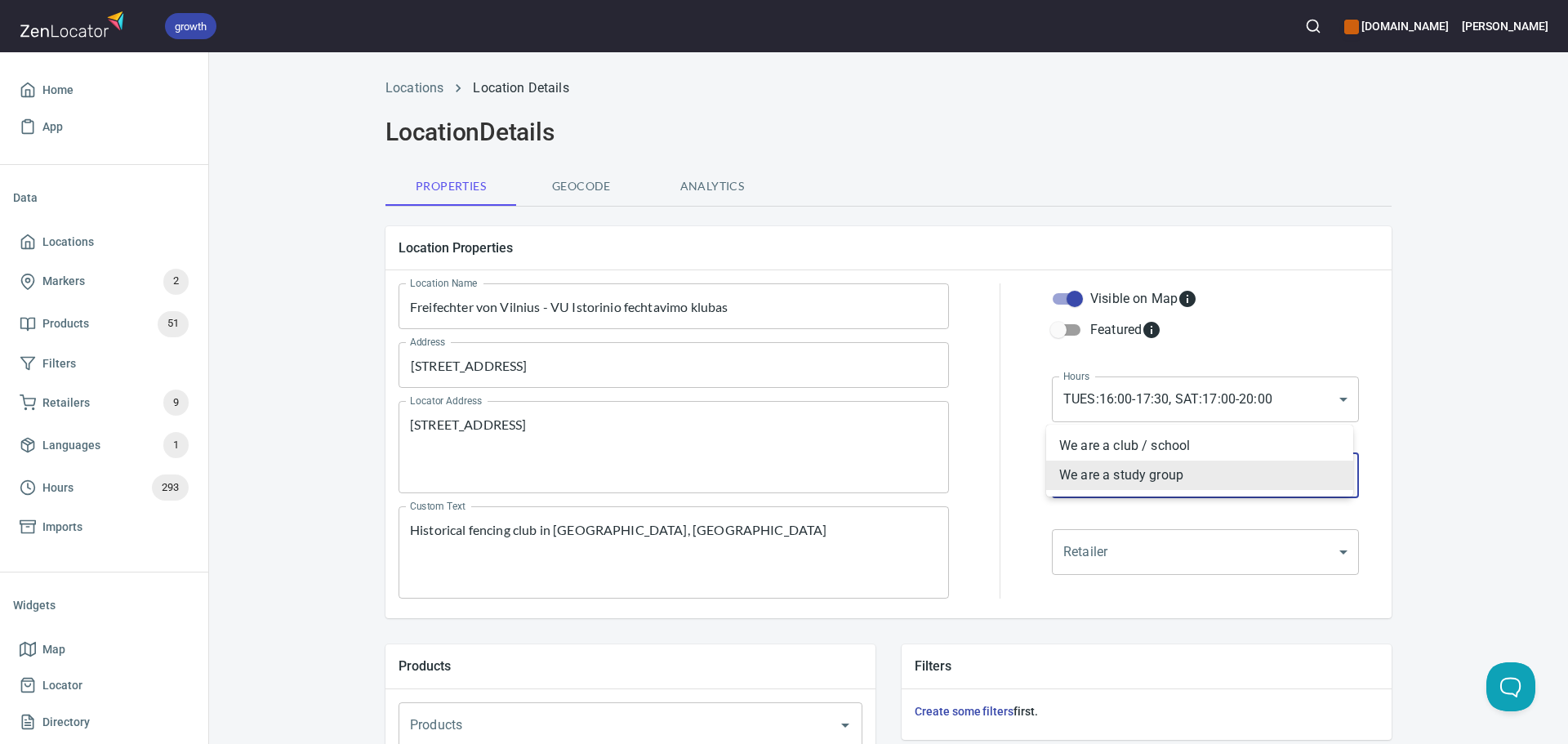
click at [1107, 460] on body "growth hemaalliance.com Donald Home App Data Locations Markers 2 Products 51 Fi…" at bounding box center [784, 372] width 1568 height 744
click at [1096, 446] on li "We are a club / school" at bounding box center [1199, 445] width 307 height 30
type input "mrk_k5vbpvas"
click at [1485, 314] on div "Locations Location Details Location Details Properties Geocode Analytics Locati…" at bounding box center [889, 684] width 1359 height 1233
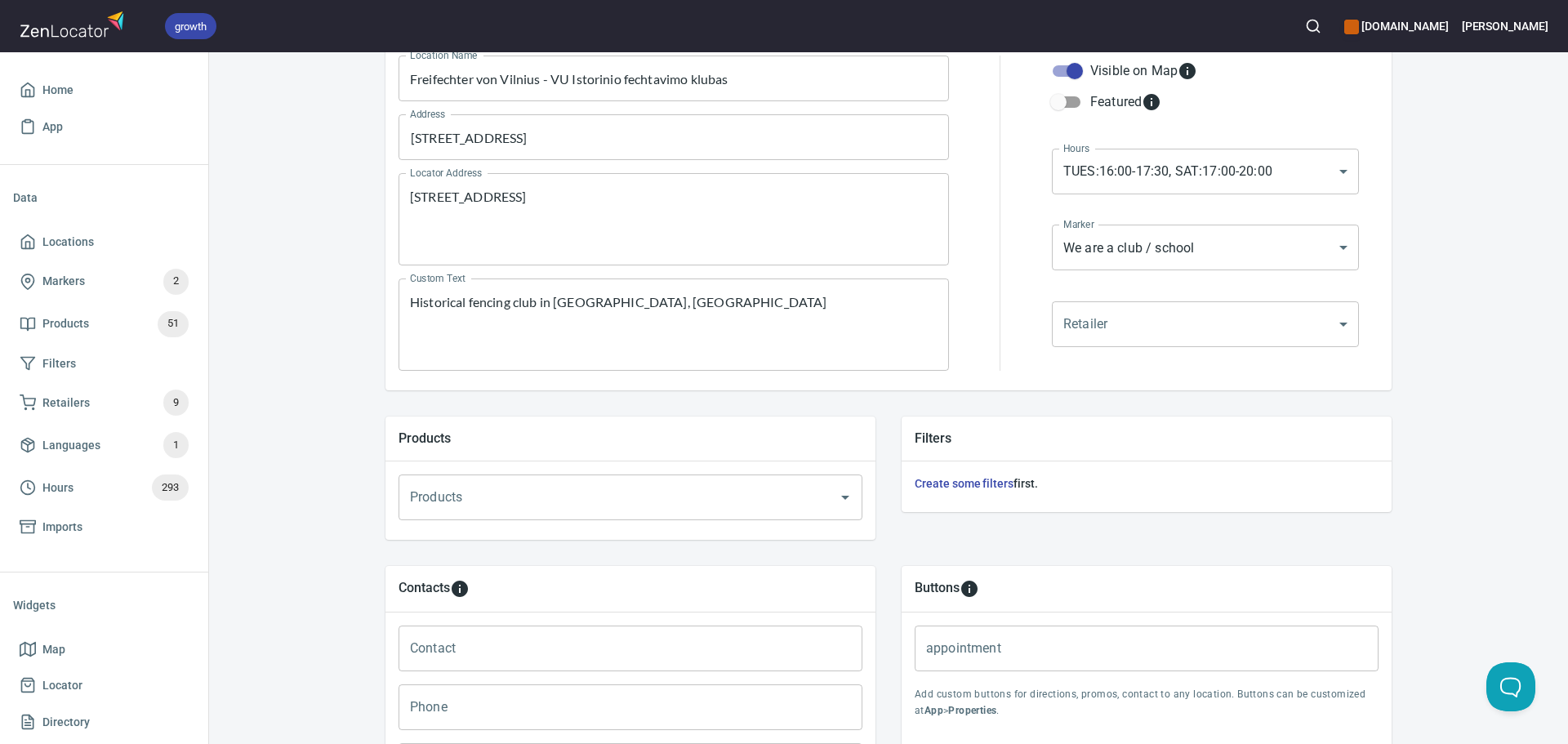
scroll to position [558, 0]
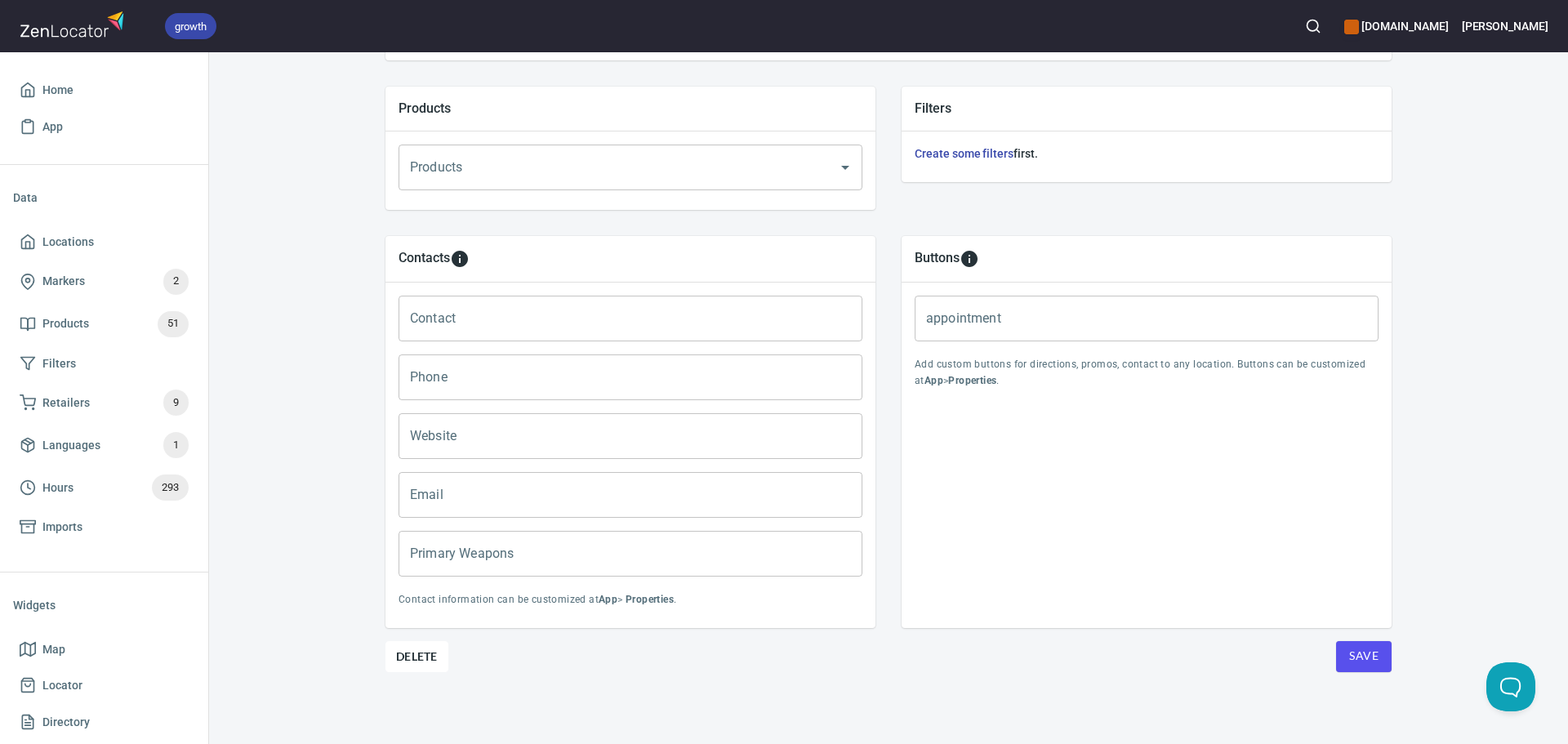
click at [533, 551] on input "Primary Weapons" at bounding box center [629, 553] width 464 height 45
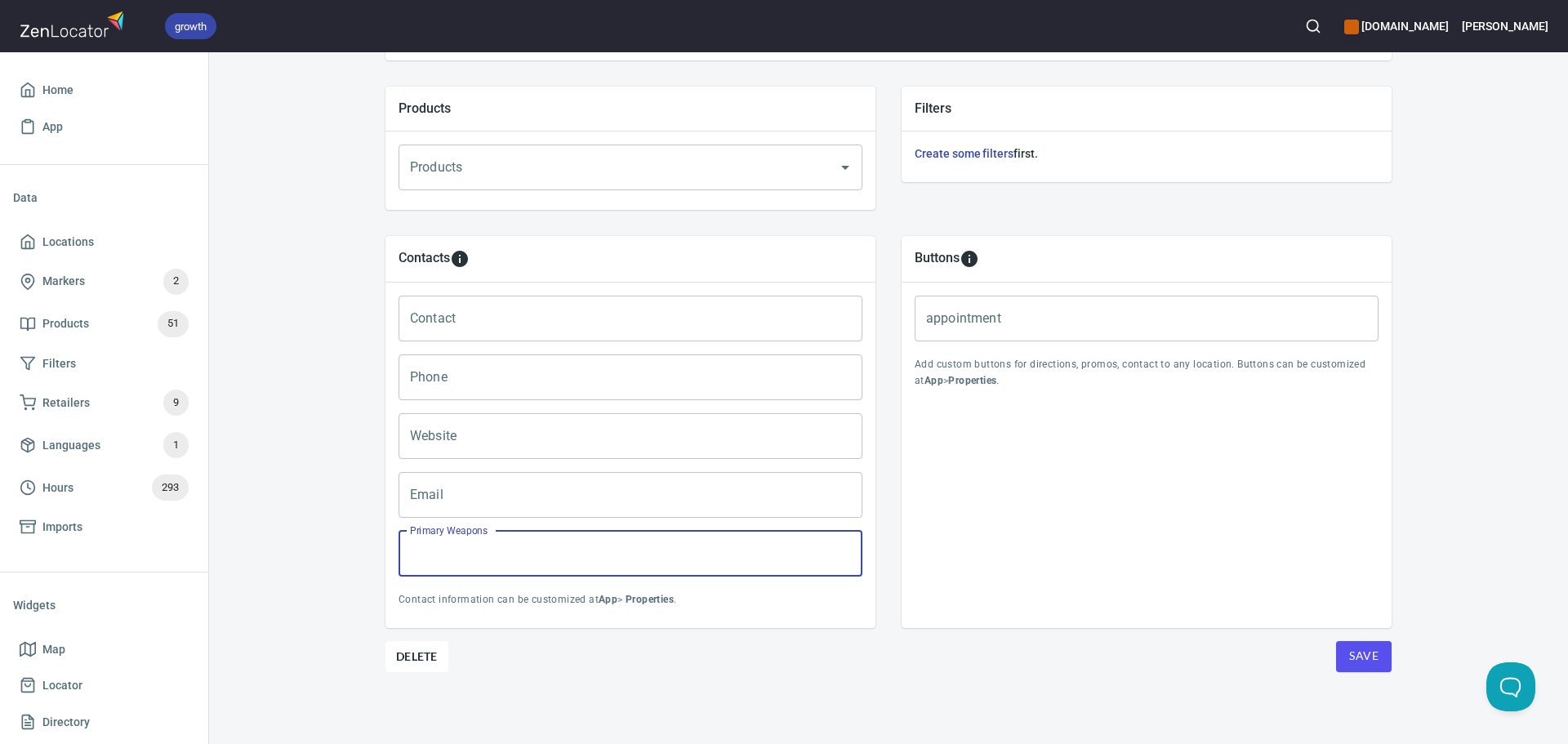
paste input "Longsword, sword and buckler,"
type input "Longsword, sword and buckler,"
click at [466, 329] on input "Contact" at bounding box center [629, 318] width 464 height 45
paste input "Kastytis Bandžiulis"
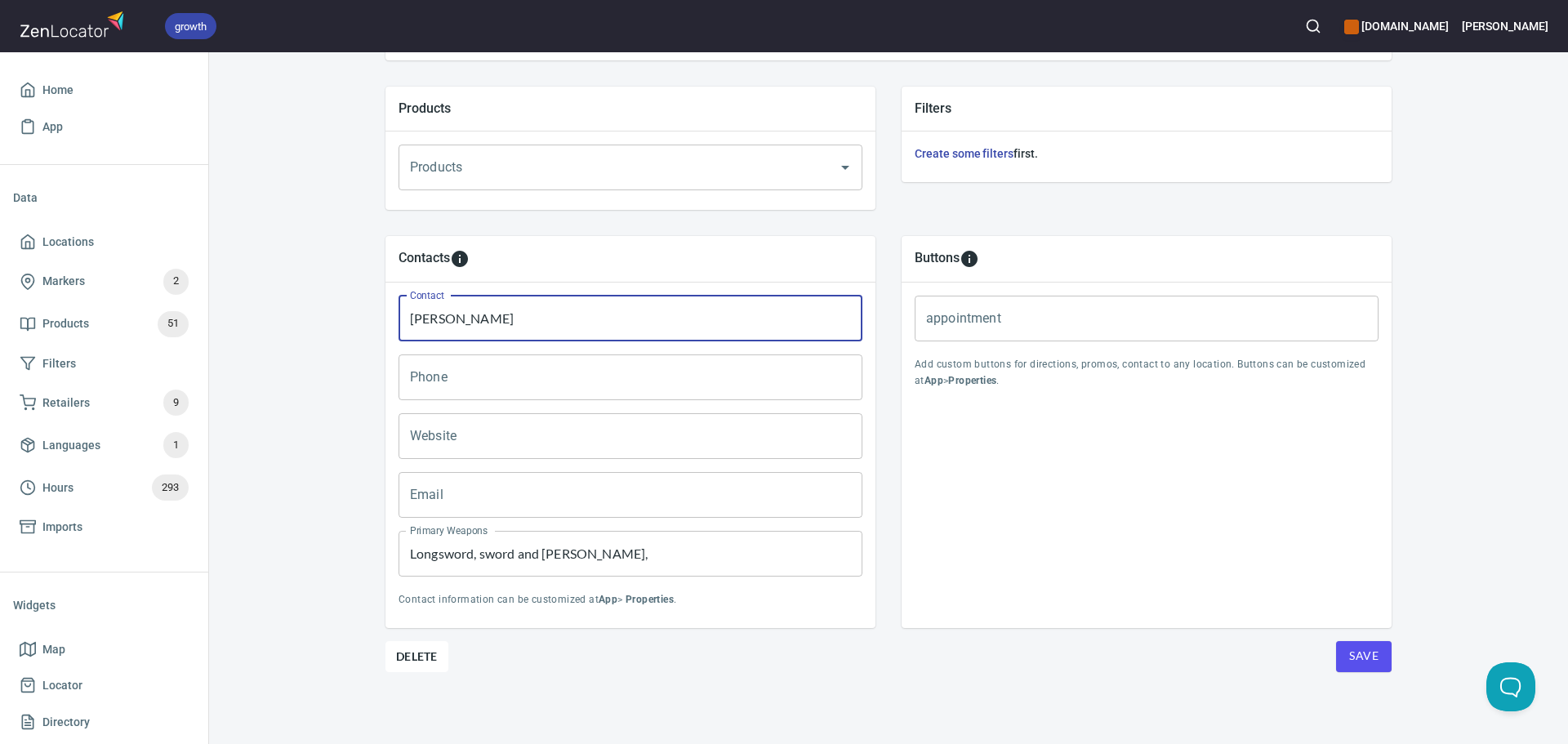
type input "Kastytis Bandžiulis"
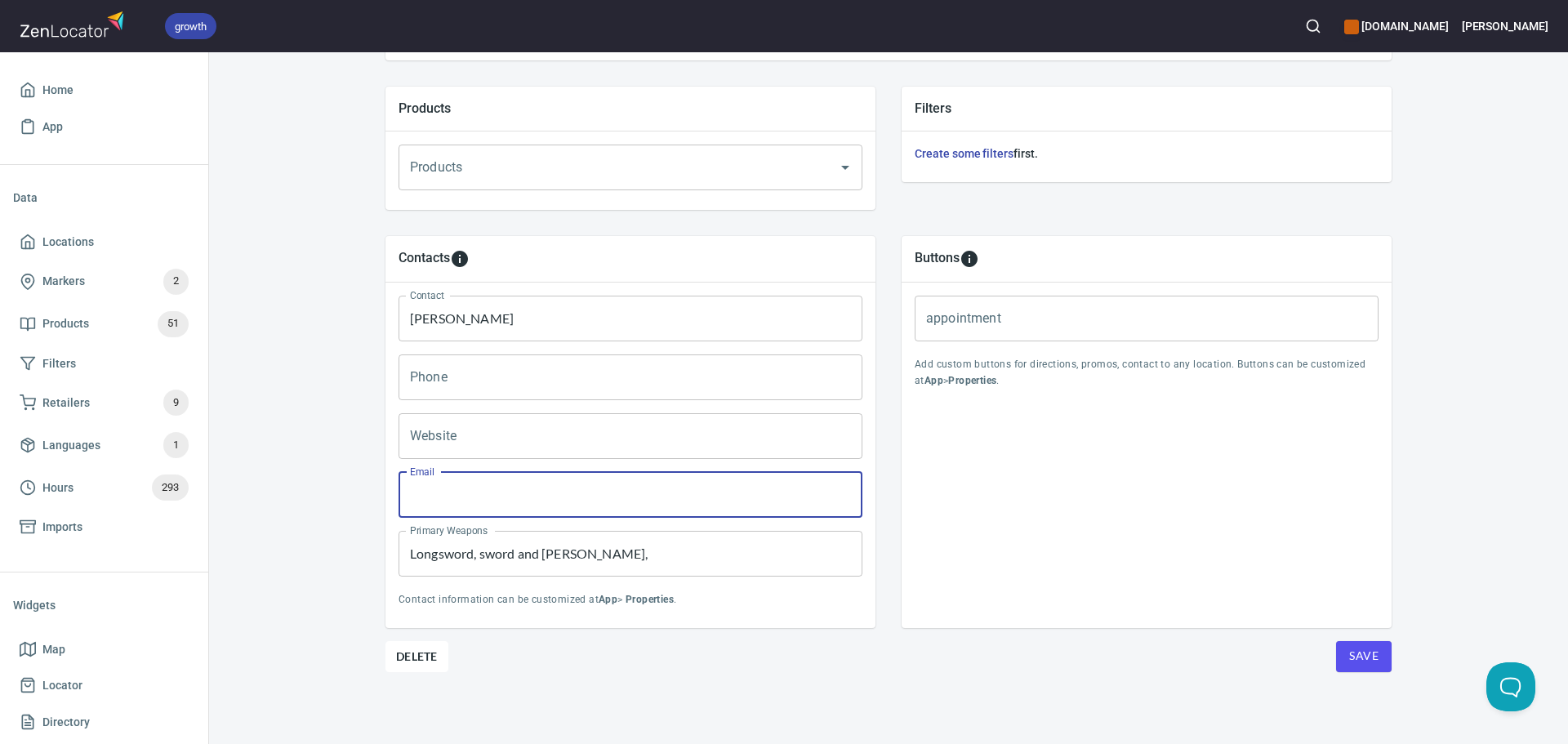
click at [480, 484] on input "Email" at bounding box center [629, 494] width 464 height 45
paste input "freifechter.vu.hema@gmail.com"
type input "freifechter.vu.hema@gmail.com"
click at [525, 431] on input "Website" at bounding box center [629, 436] width 464 height 45
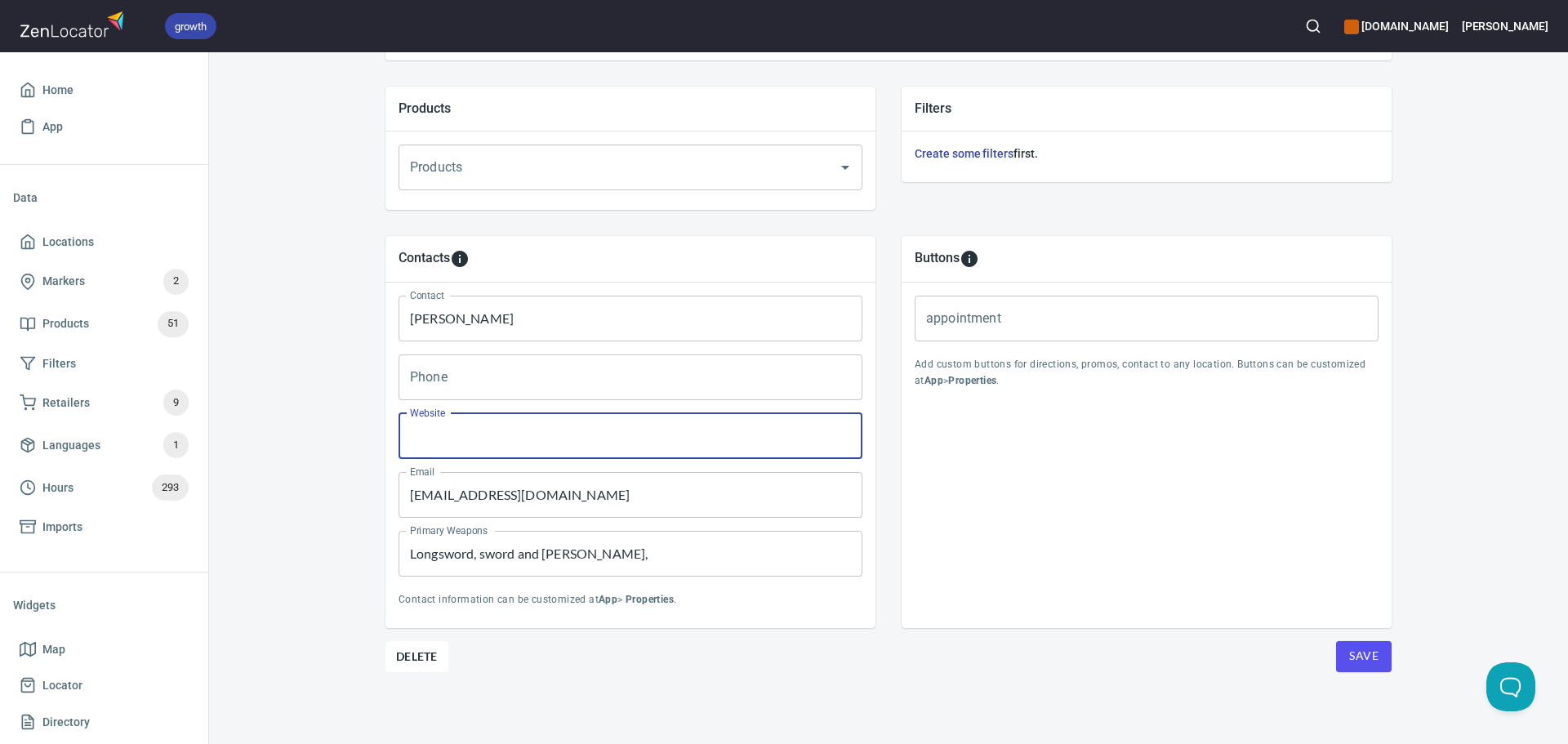
type input "v"
paste input "https://www.facebook.com/Freifechter.vu"
type input "https://www.facebook.com/Freifechter.vu"
click at [1402, 660] on div "Locations Location Details Location Details Properties Geocode Analytics Locati…" at bounding box center [889, 126] width 1046 height 1233
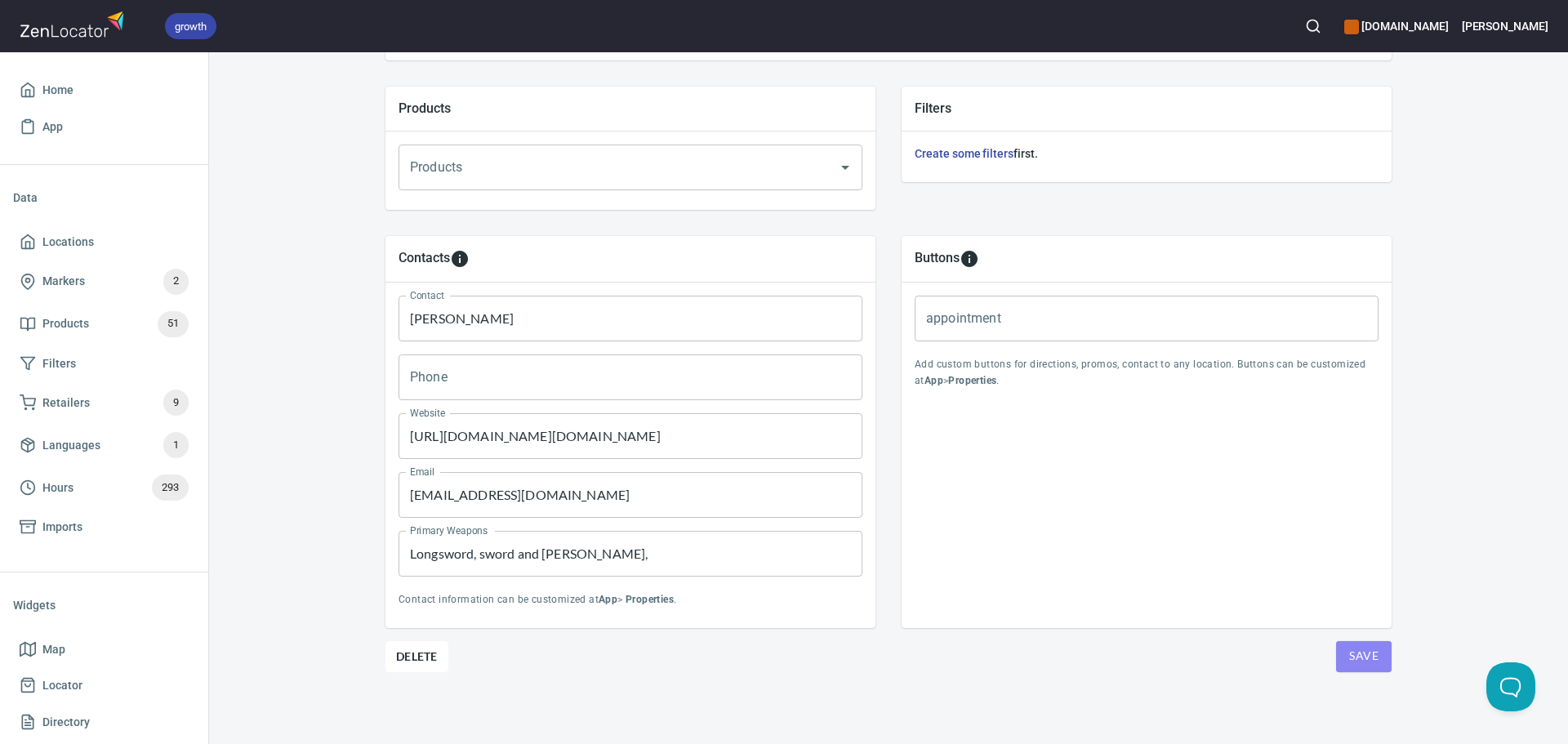
click at [1366, 656] on span "Save" at bounding box center [1364, 655] width 30 height 20
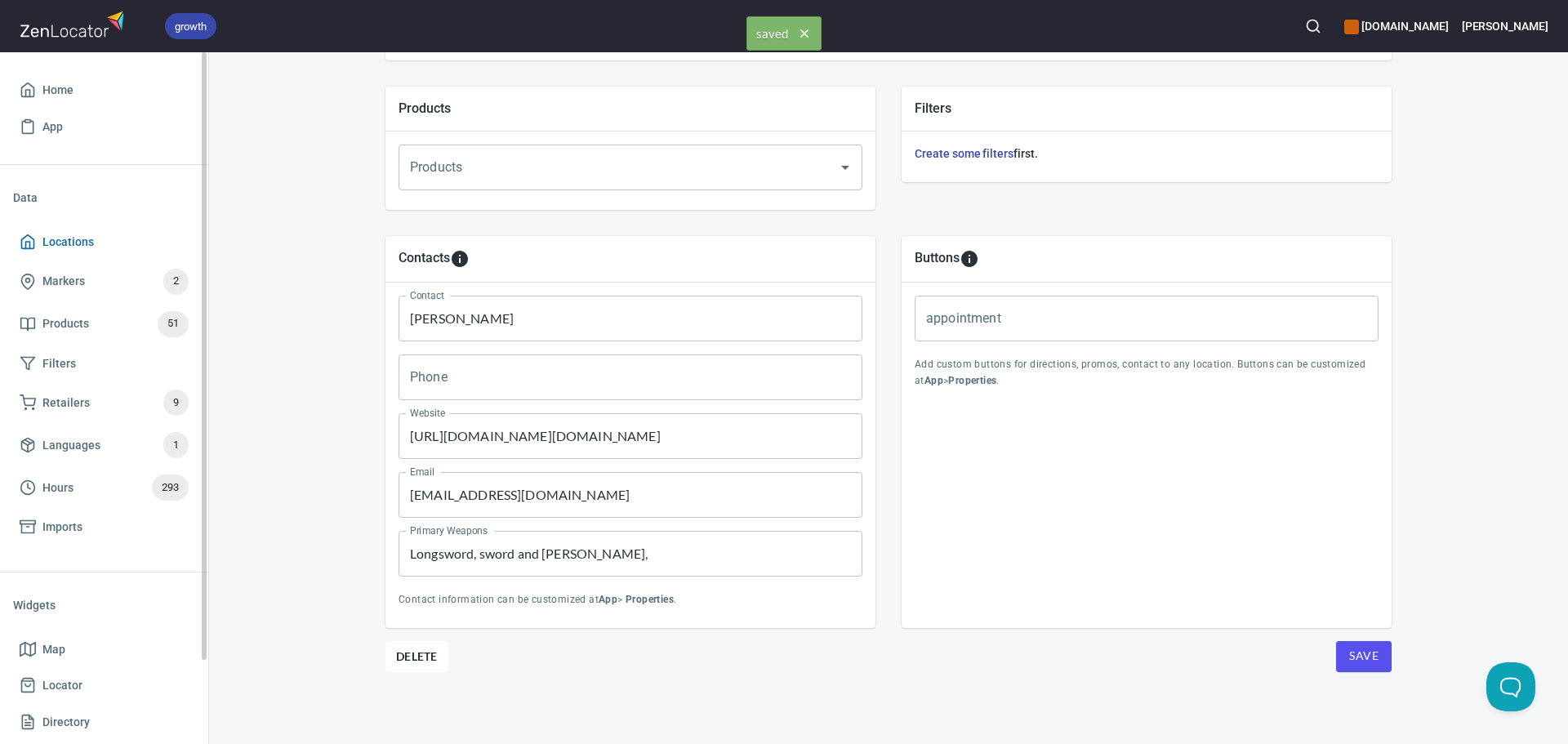
click at [142, 247] on span "Locations" at bounding box center [103, 242] width 169 height 20
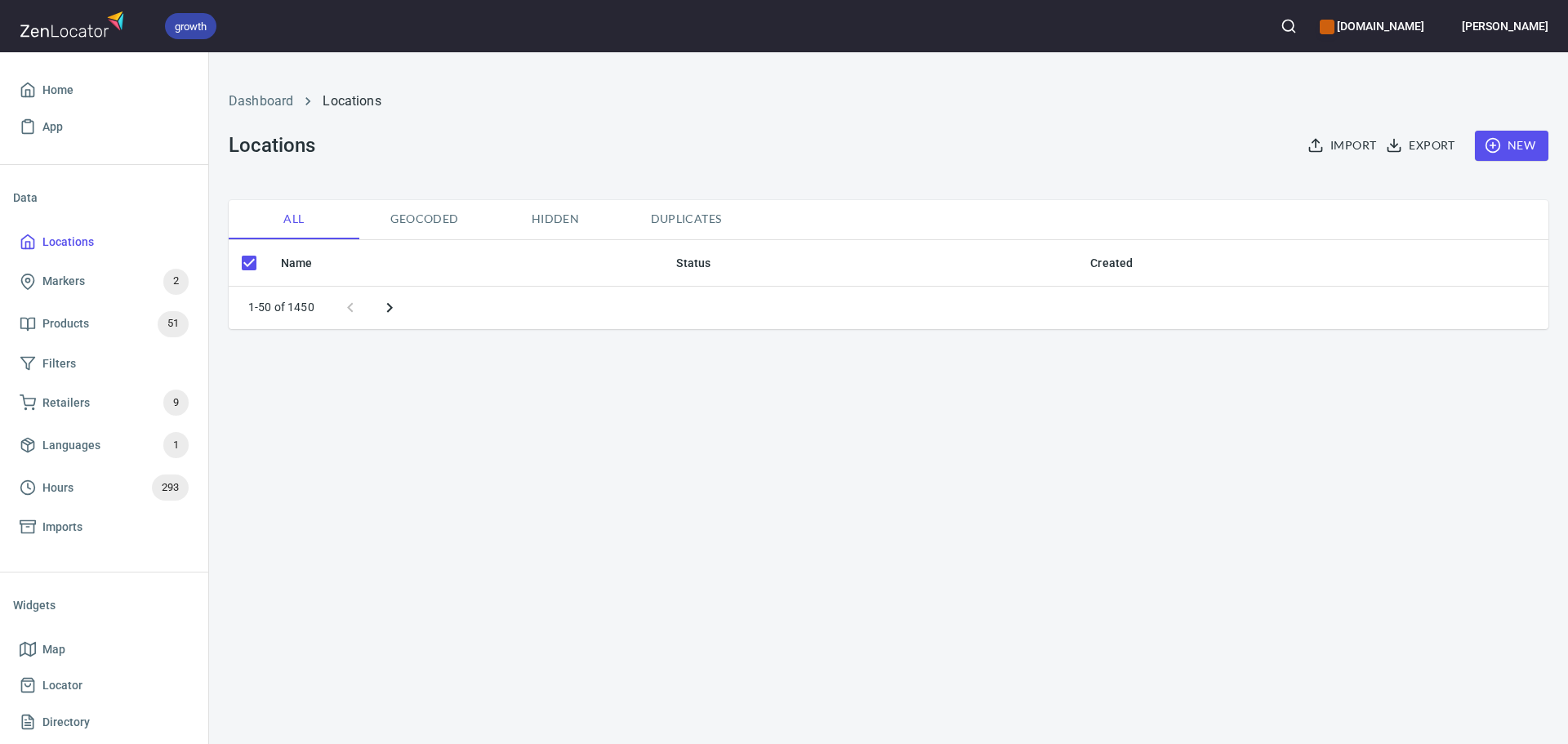
checkbox input "false"
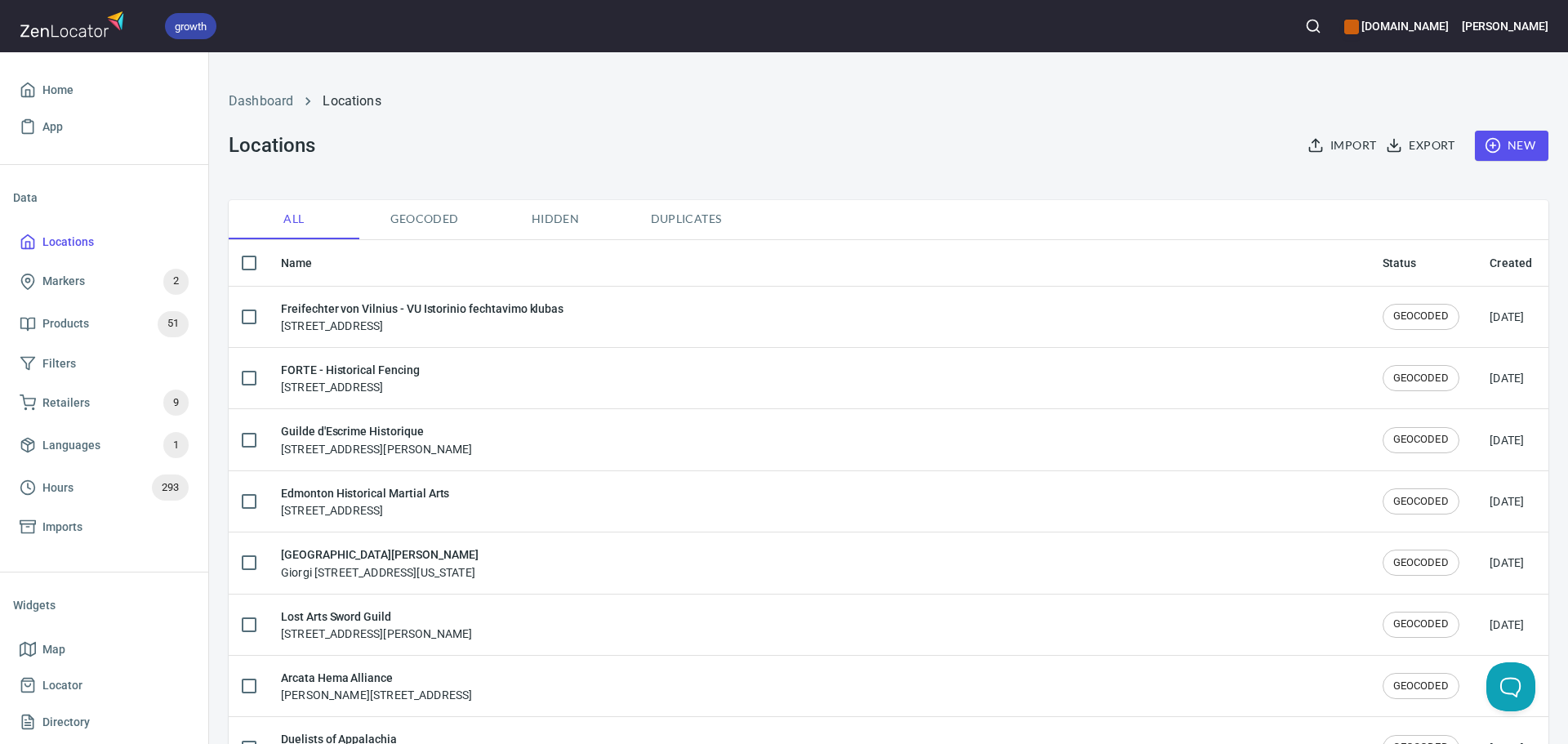
click at [1508, 150] on span "New" at bounding box center [1511, 146] width 47 height 20
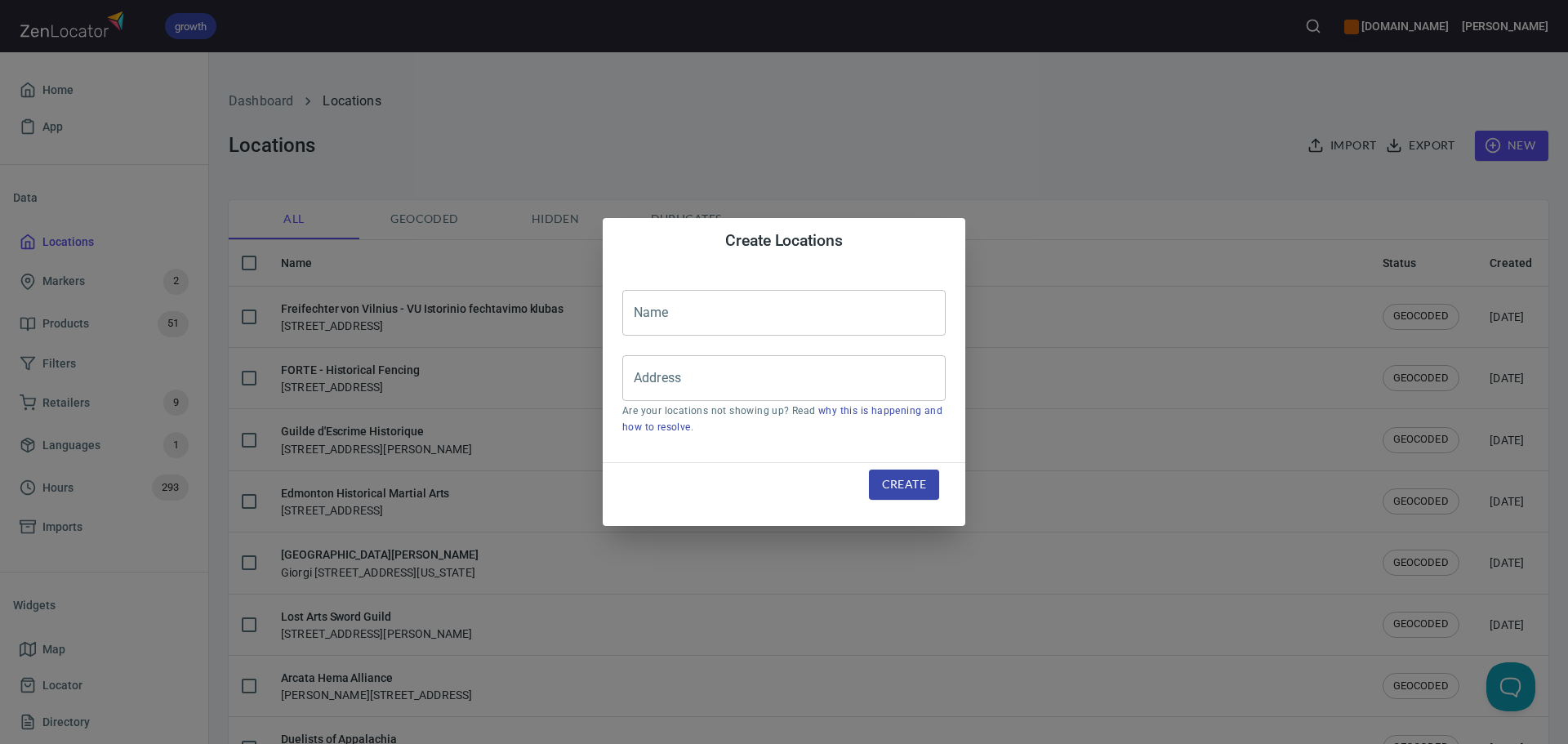
click at [801, 317] on input "text" at bounding box center [784, 312] width 324 height 45
paste input "[PERSON_NAME]"
type input "[PERSON_NAME]"
click at [708, 380] on input "Address" at bounding box center [771, 378] width 284 height 31
paste input "[STREET_ADDRESS]"
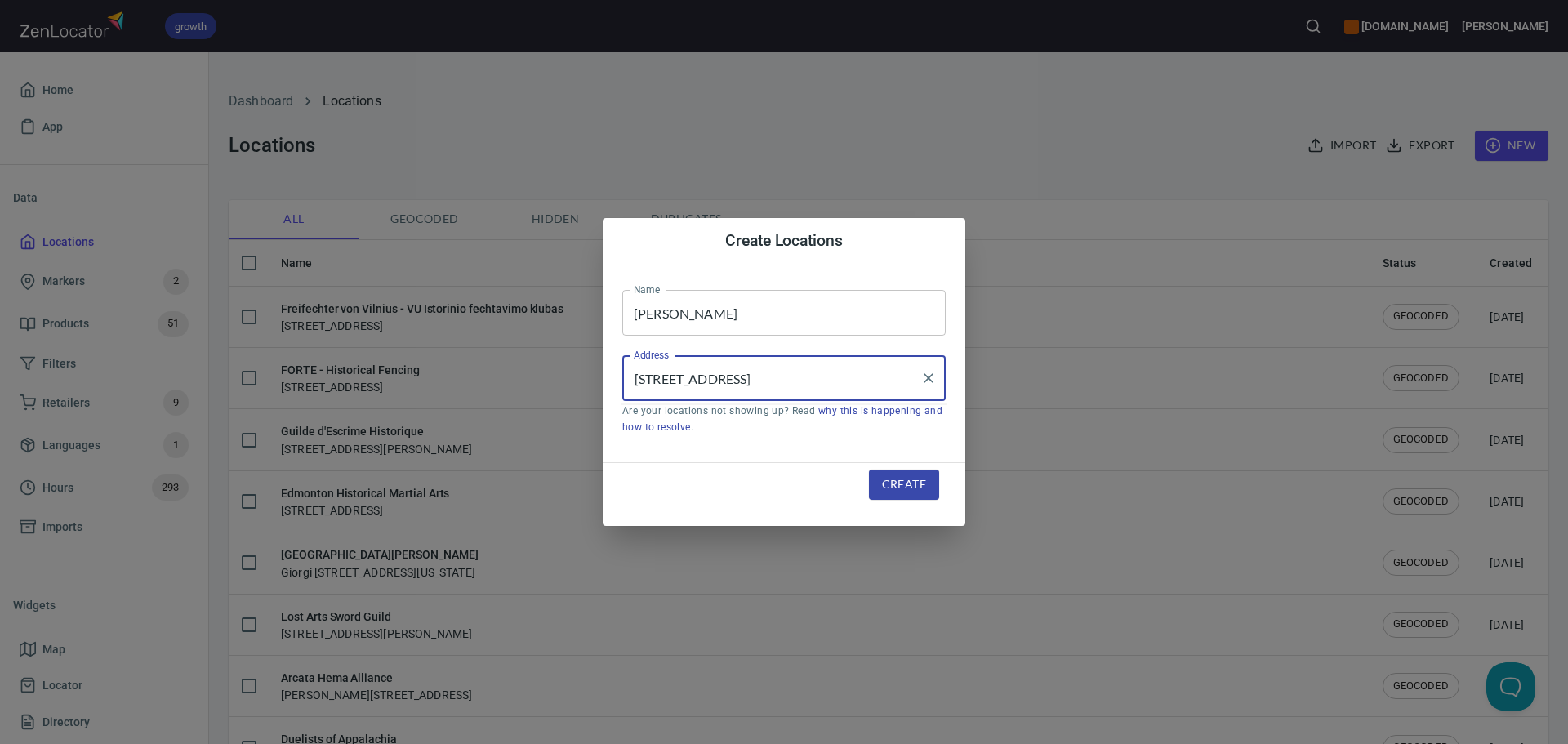
scroll to position [0, 511]
type input "[STREET_ADDRESS]"
click at [927, 483] on button "Create" at bounding box center [903, 484] width 70 height 30
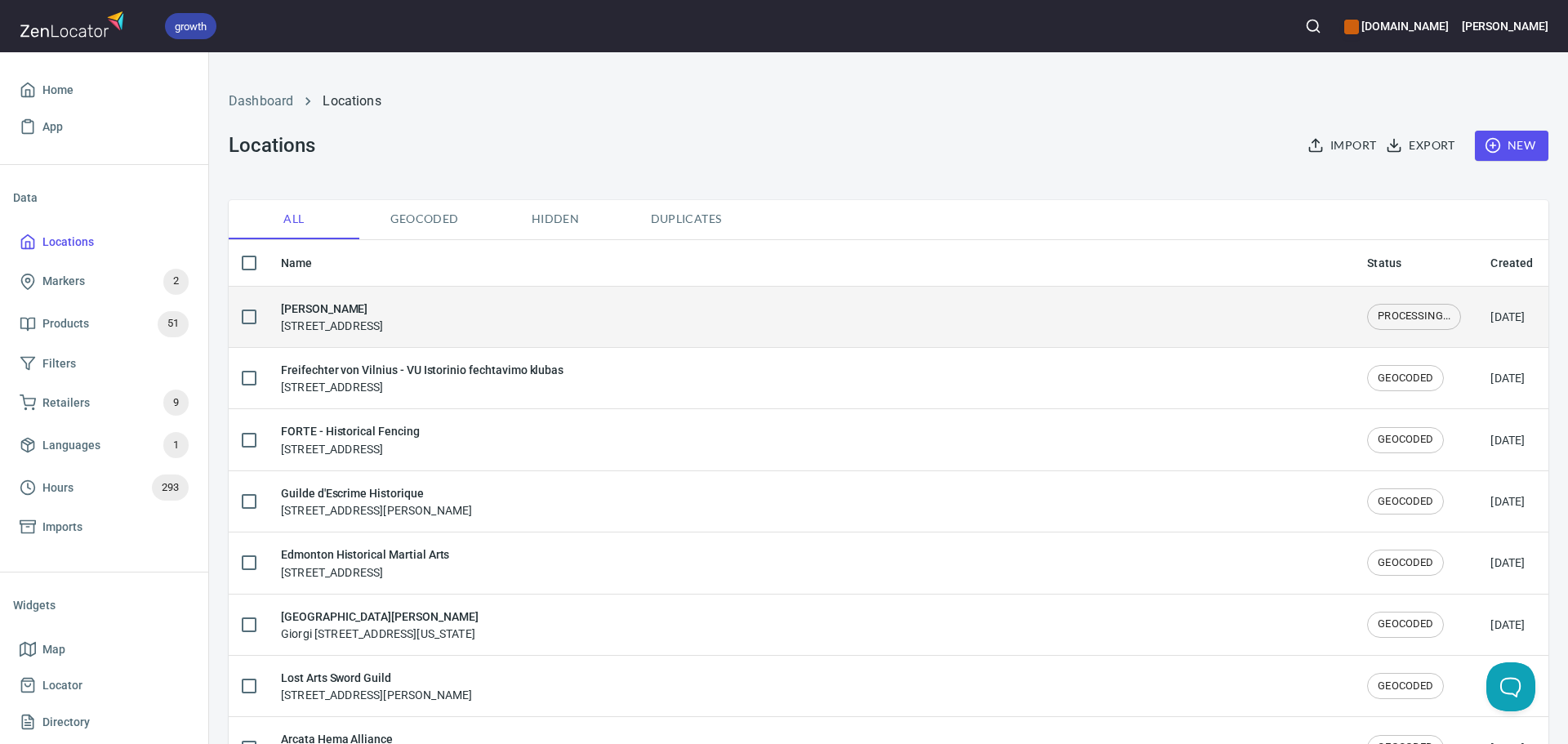
click at [383, 318] on div "[PERSON_NAME] 100052, [STREET_ADDRESS]" at bounding box center [332, 317] width 102 height 35
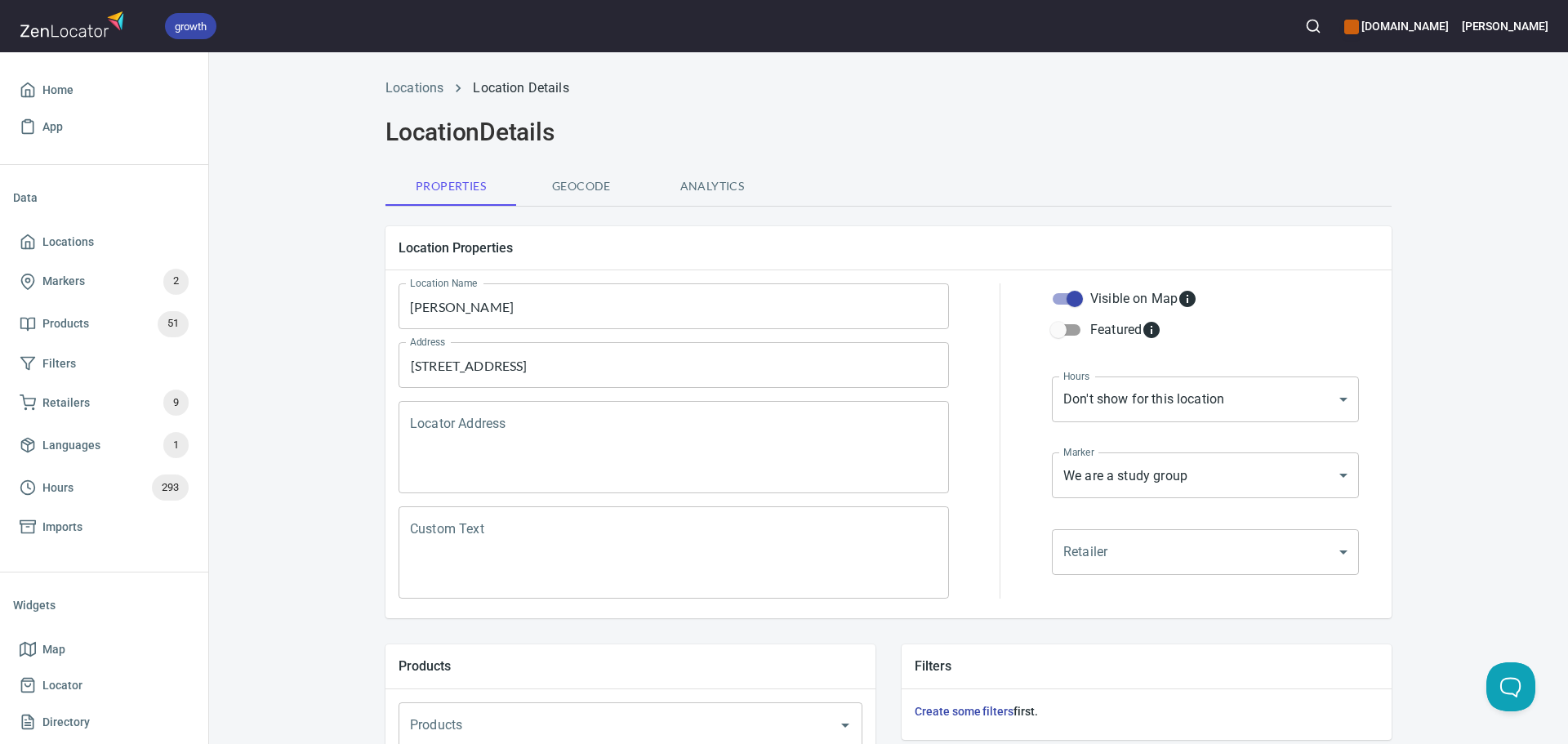
click at [452, 419] on textarea "Locator Address" at bounding box center [673, 447] width 527 height 62
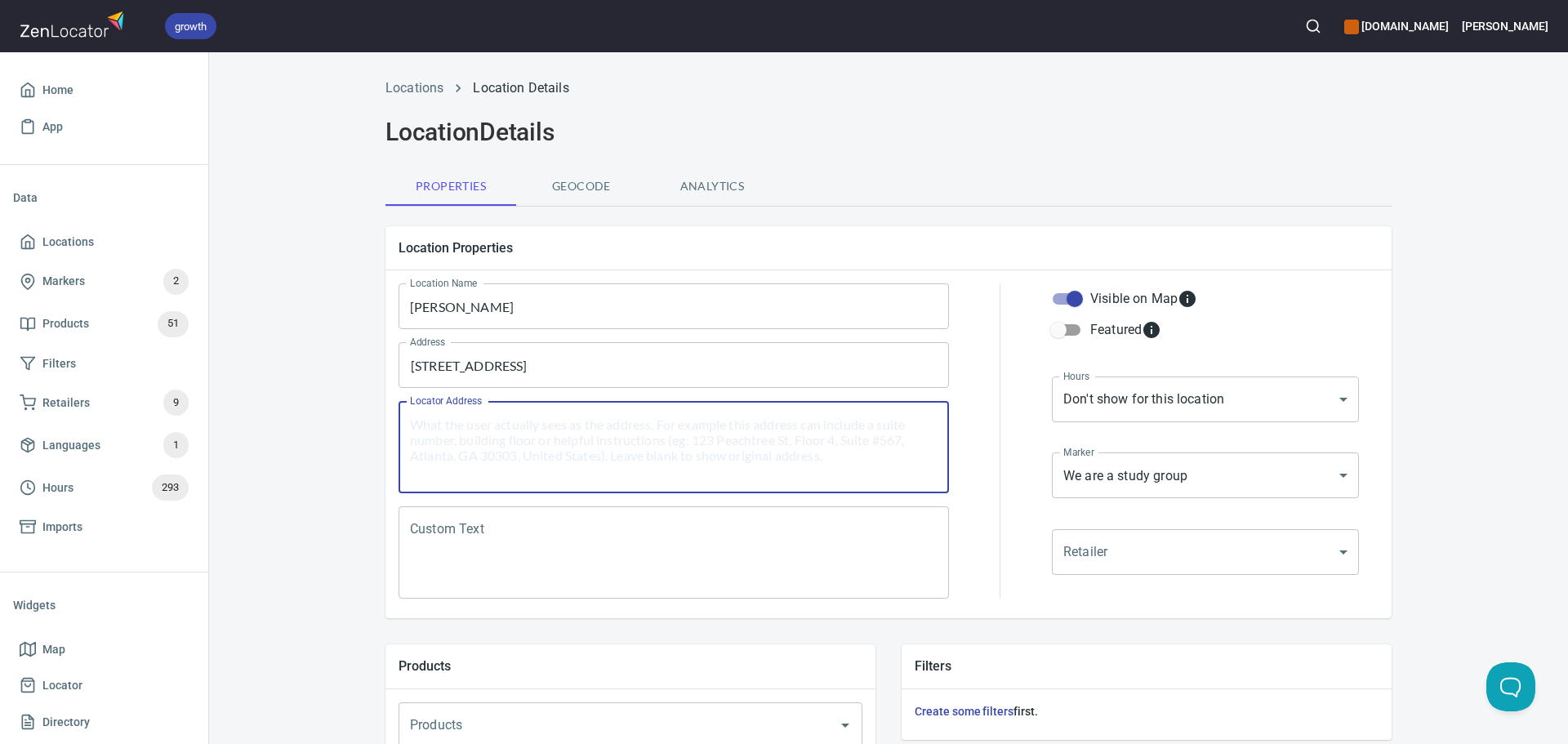
paste textarea "[STREET_ADDRESS]"
type textarea "[STREET_ADDRESS]"
click at [635, 496] on div "Locator Address [STREET_ADDRESS] Locator Address" at bounding box center [674, 446] width 564 height 105
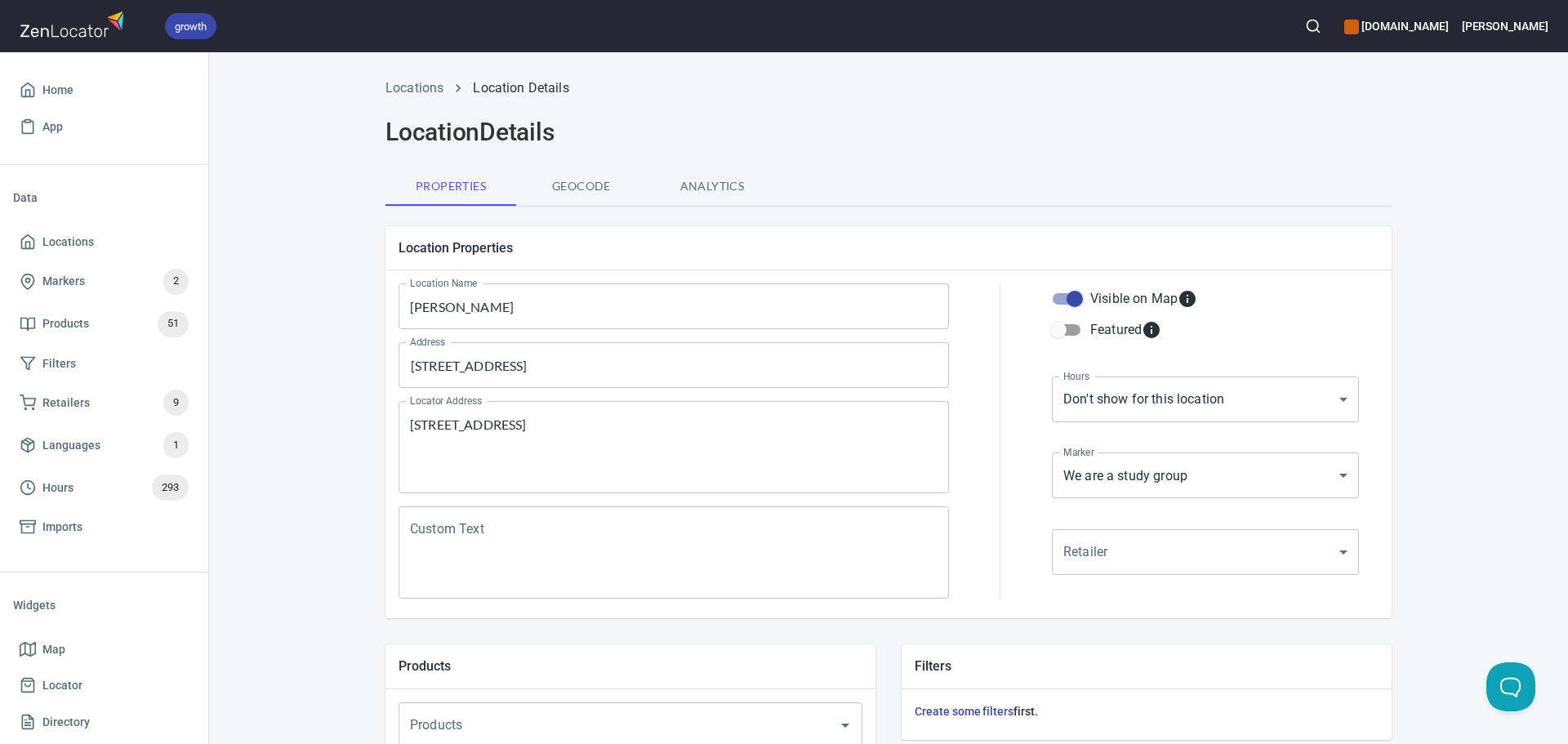
click at [633, 505] on div "Custom Text Custom Text" at bounding box center [674, 552] width 564 height 105
click at [629, 516] on div "Custom Text" at bounding box center [673, 552] width 550 height 93
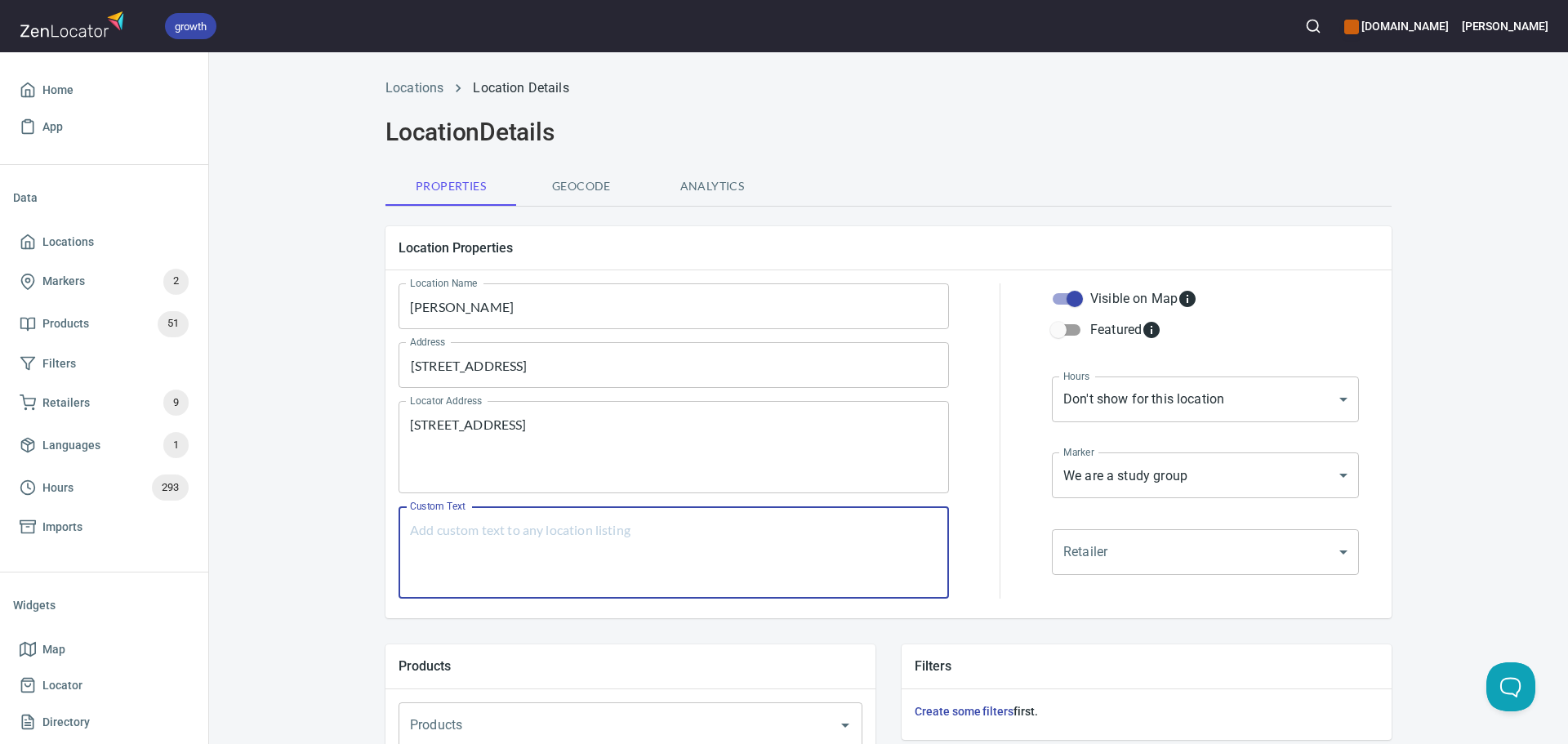
paste textarea ""Locate in center [GEOGRAPHIC_DATA]. Sparring&Trainning about HEMA.""
type textarea ""Locate in center [GEOGRAPHIC_DATA]. Sparring&Trainning about HEMA.""
click at [1253, 463] on body "growth hemaalliance.com Donald Home App Data Locations Markers 2 Products 51 Fi…" at bounding box center [784, 372] width 1568 height 744
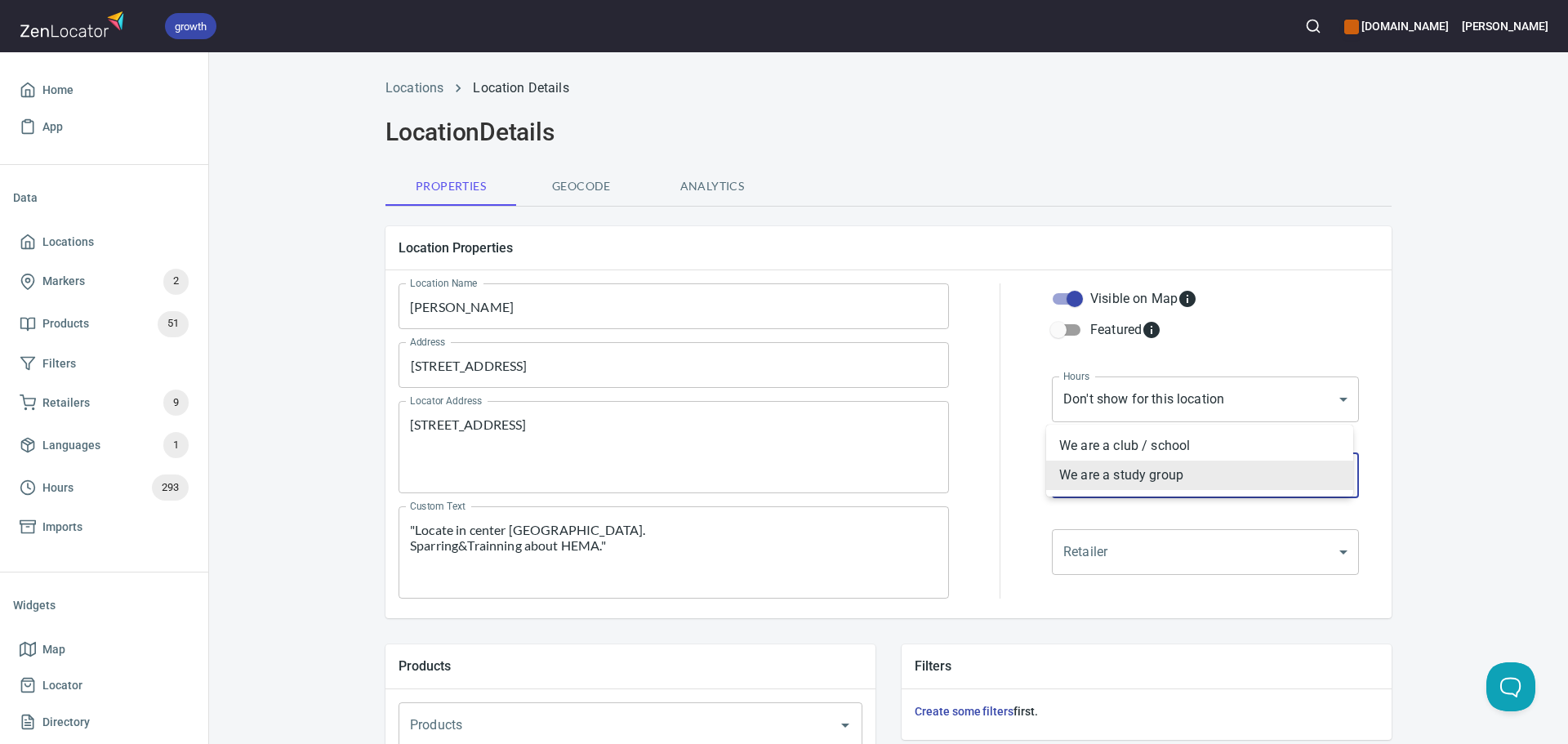
click at [1199, 393] on div at bounding box center [784, 372] width 1568 height 744
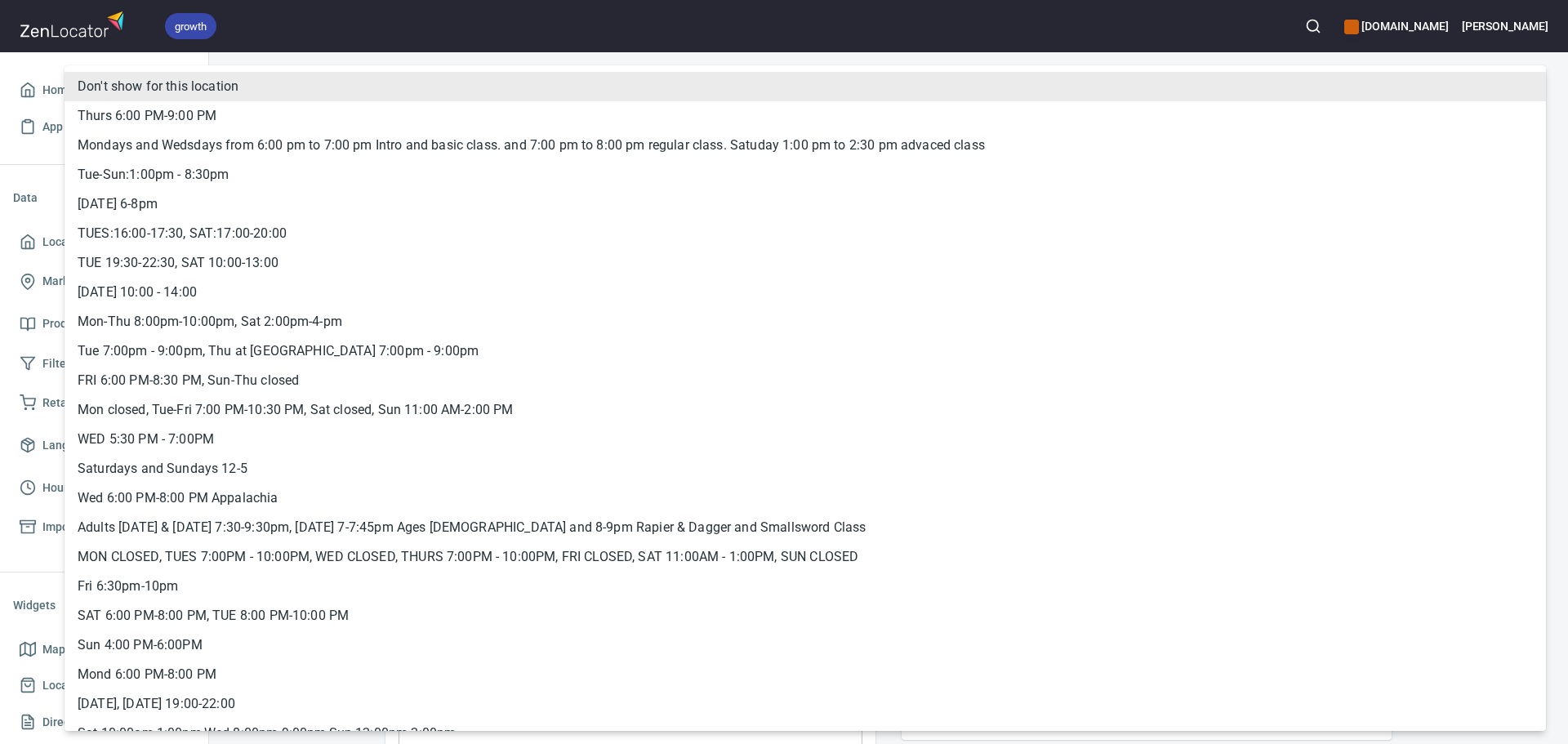
click at [1208, 393] on body "growth hemaalliance.com Donald Home App Data Locations Markers 2 Products 51 Fi…" at bounding box center [784, 372] width 1568 height 744
click at [227, 163] on li "Tue-Sun:1:00pm - 8:30pm" at bounding box center [805, 174] width 1481 height 30
type input "hrs_xjb2dyc4"
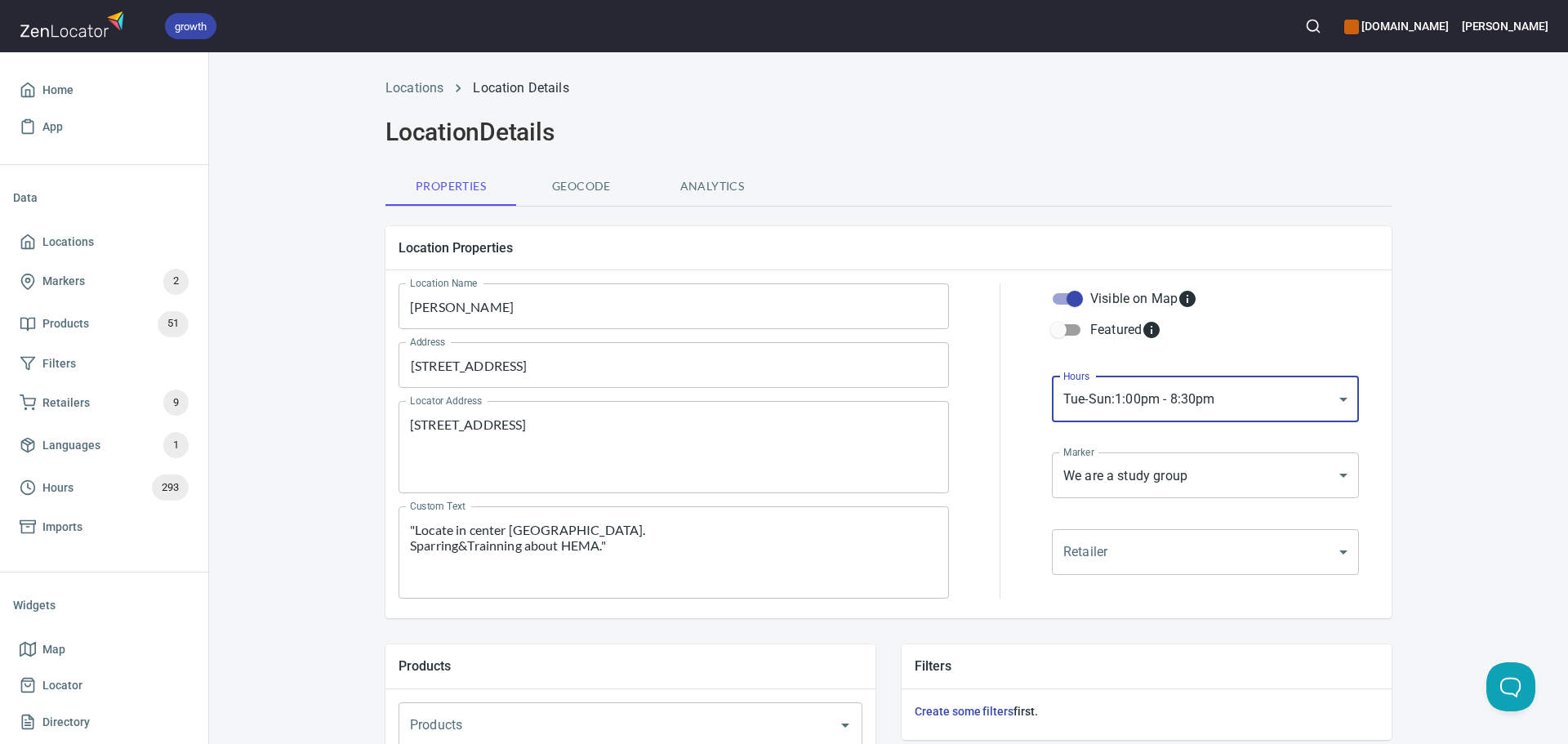
click at [1351, 172] on div "Properties Geocode Analytics" at bounding box center [889, 186] width 1006 height 40
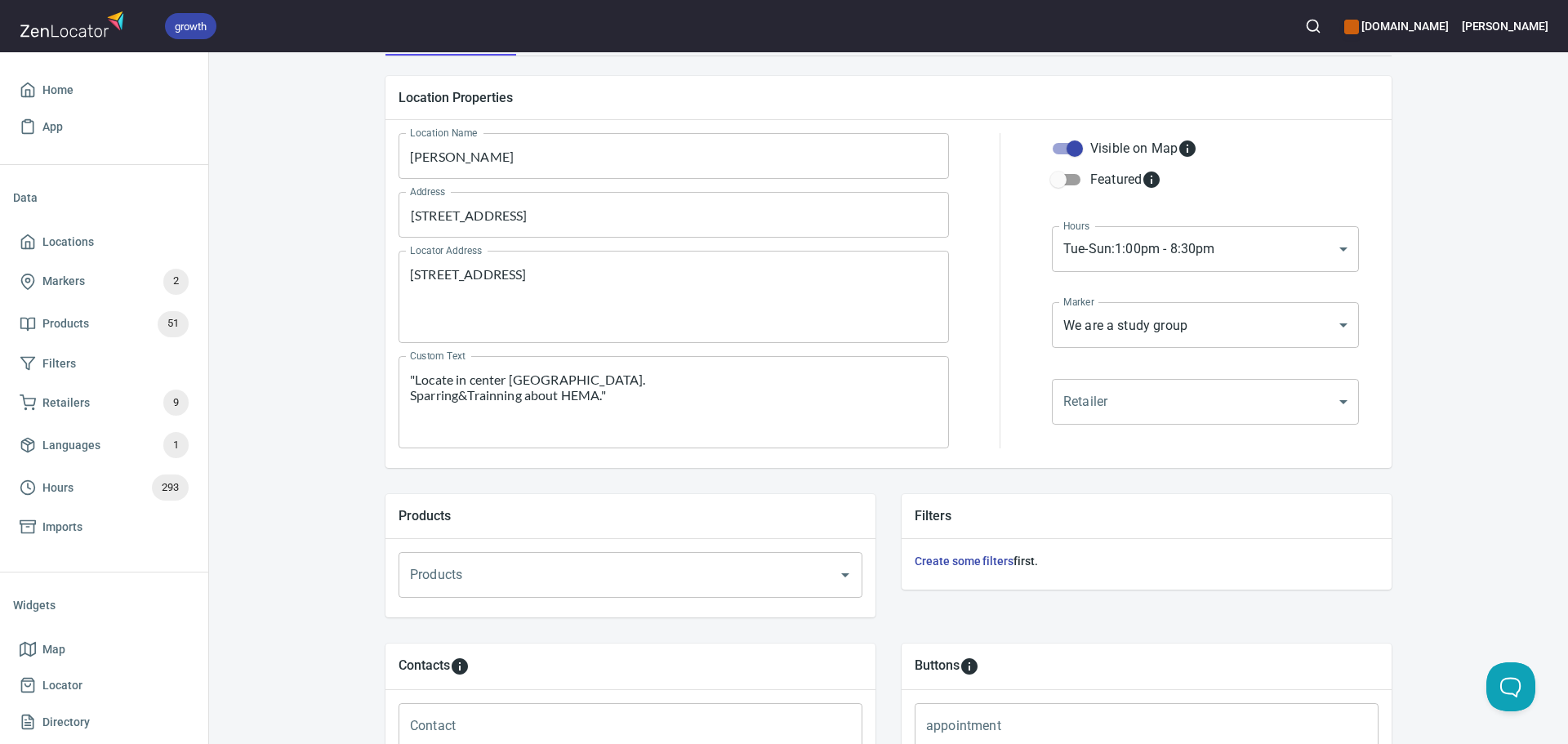
scroll to position [558, 0]
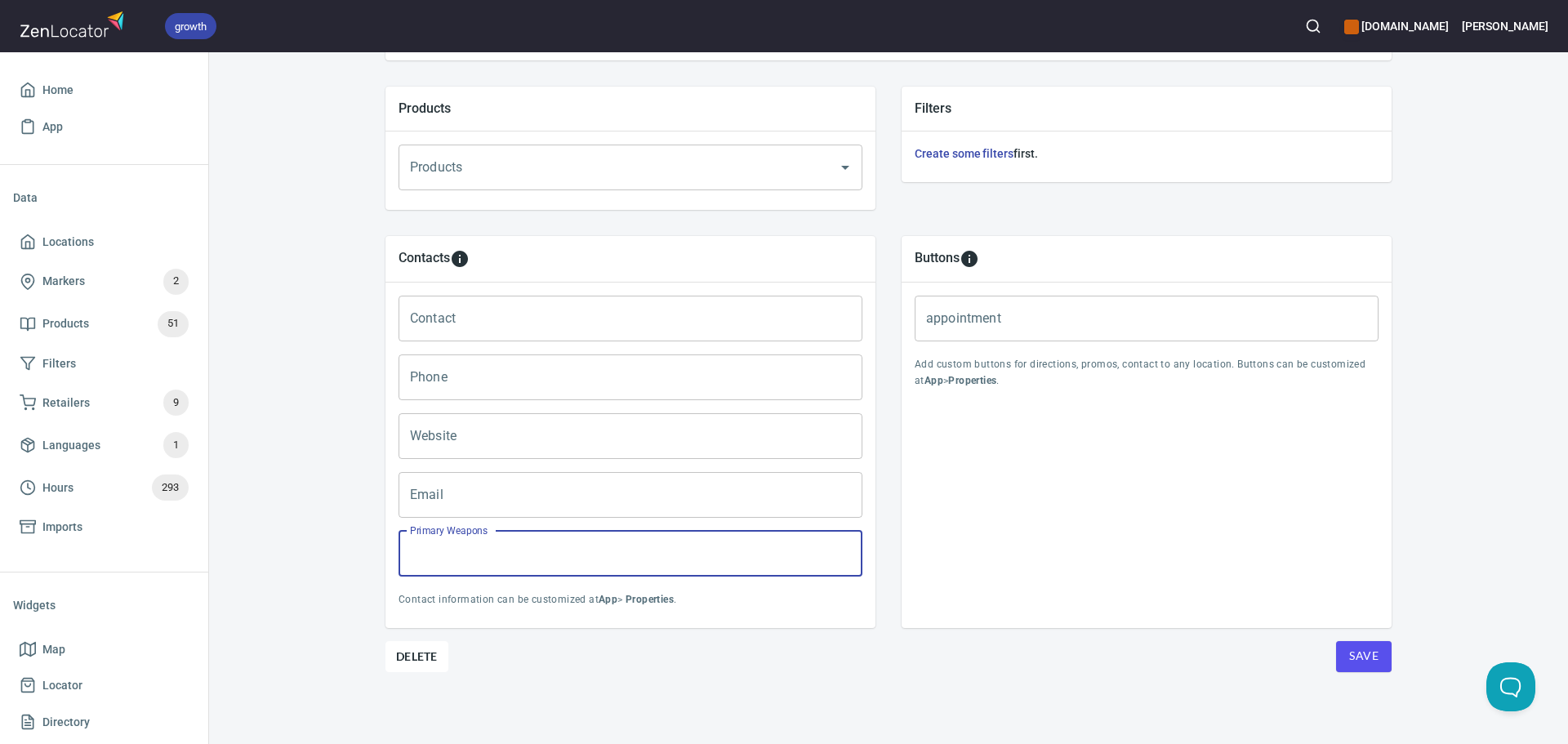
click at [442, 560] on input "Primary Weapons" at bounding box center [629, 553] width 464 height 45
paste input "KDF&Meyer longsword,sabre,sword&buckler,rapier."
type input "KDF&Meyer longsword,sabre,sword&buckler,rapier."
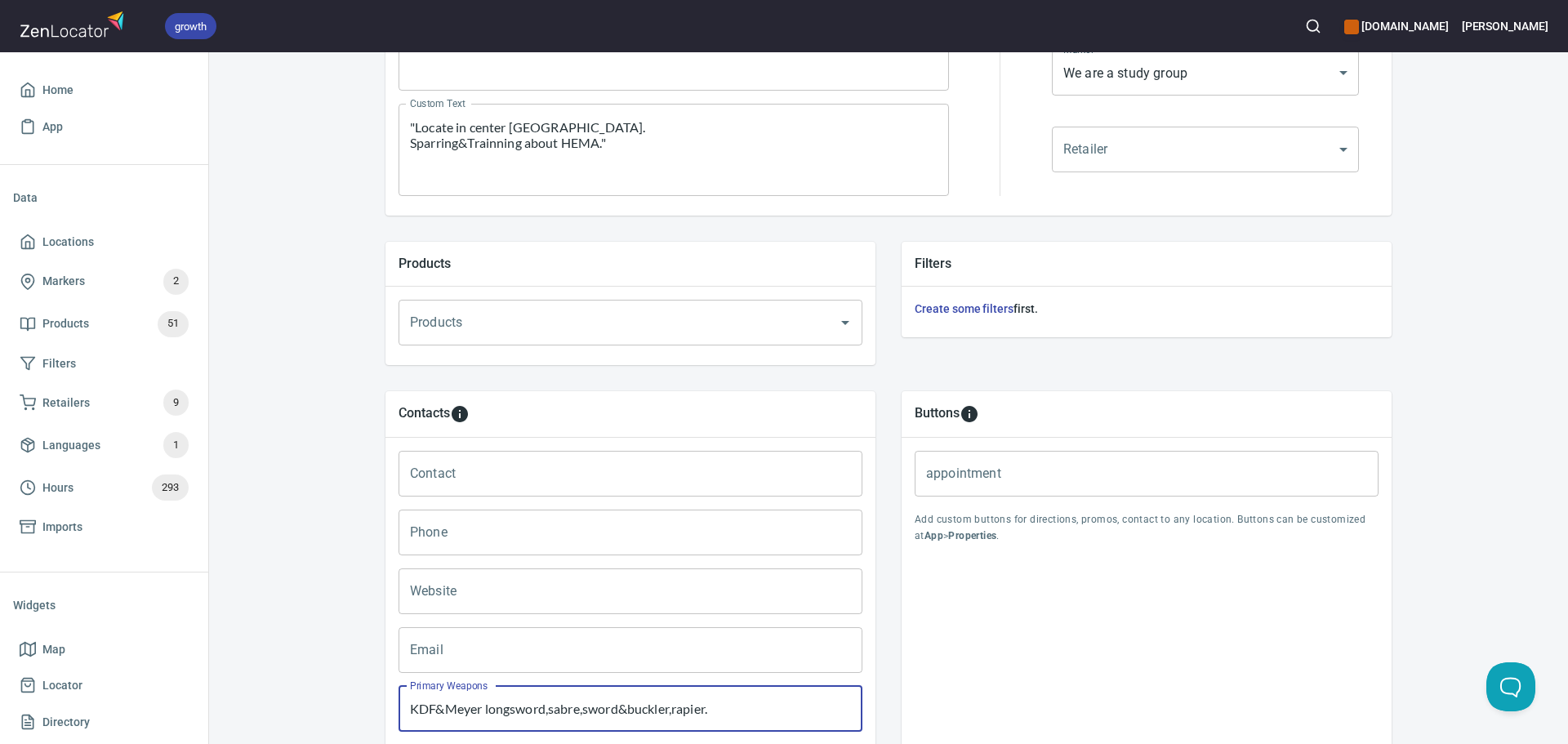
scroll to position [0, 0]
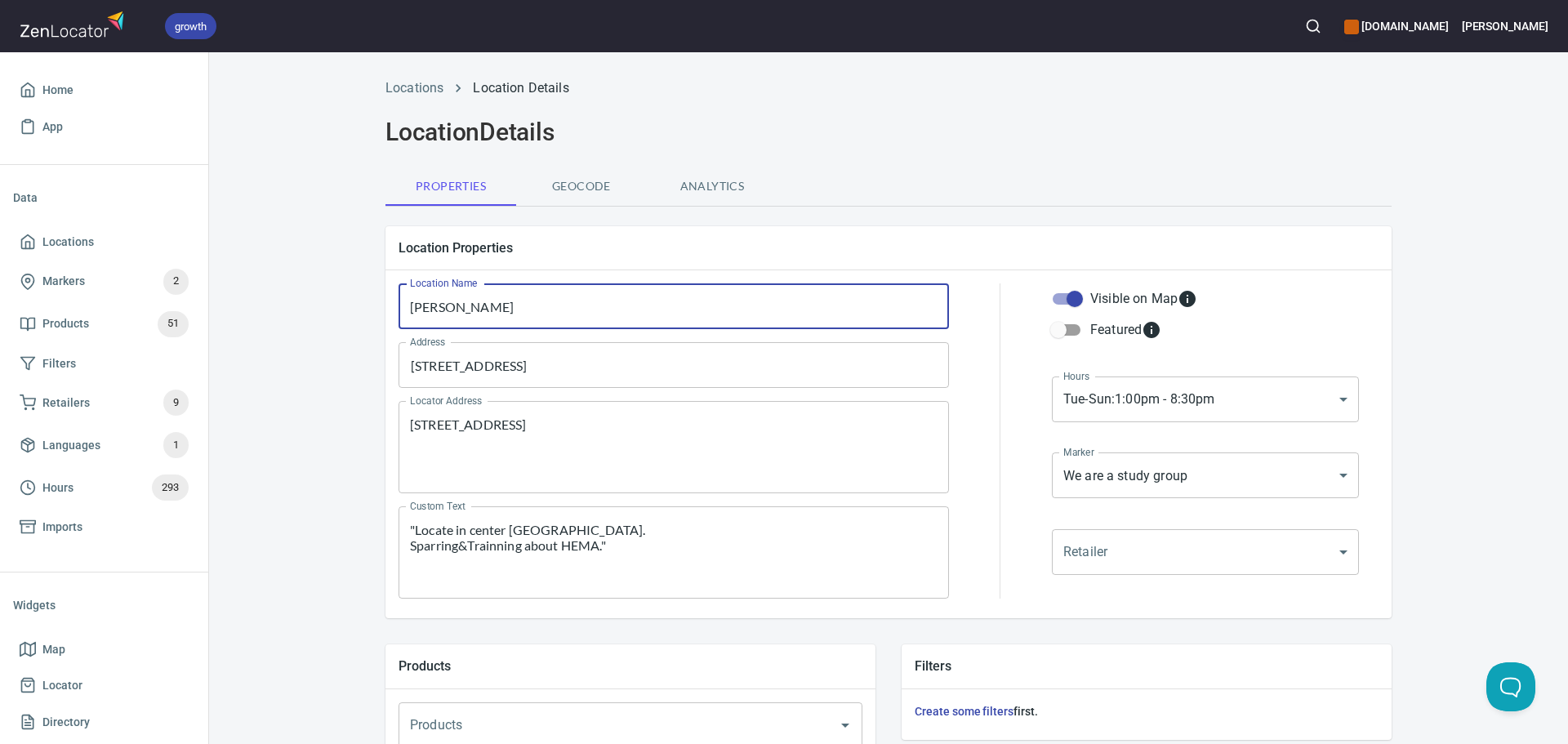
drag, startPoint x: 486, startPoint y: 299, endPoint x: 292, endPoint y: 302, distance: 194.0
click at [292, 302] on div "Locations Location Details Location Details Properties Geocode Analytics Locati…" at bounding box center [889, 684] width 1359 height 1233
paste input "Academy Begonia Fencing&Swordsmanship"
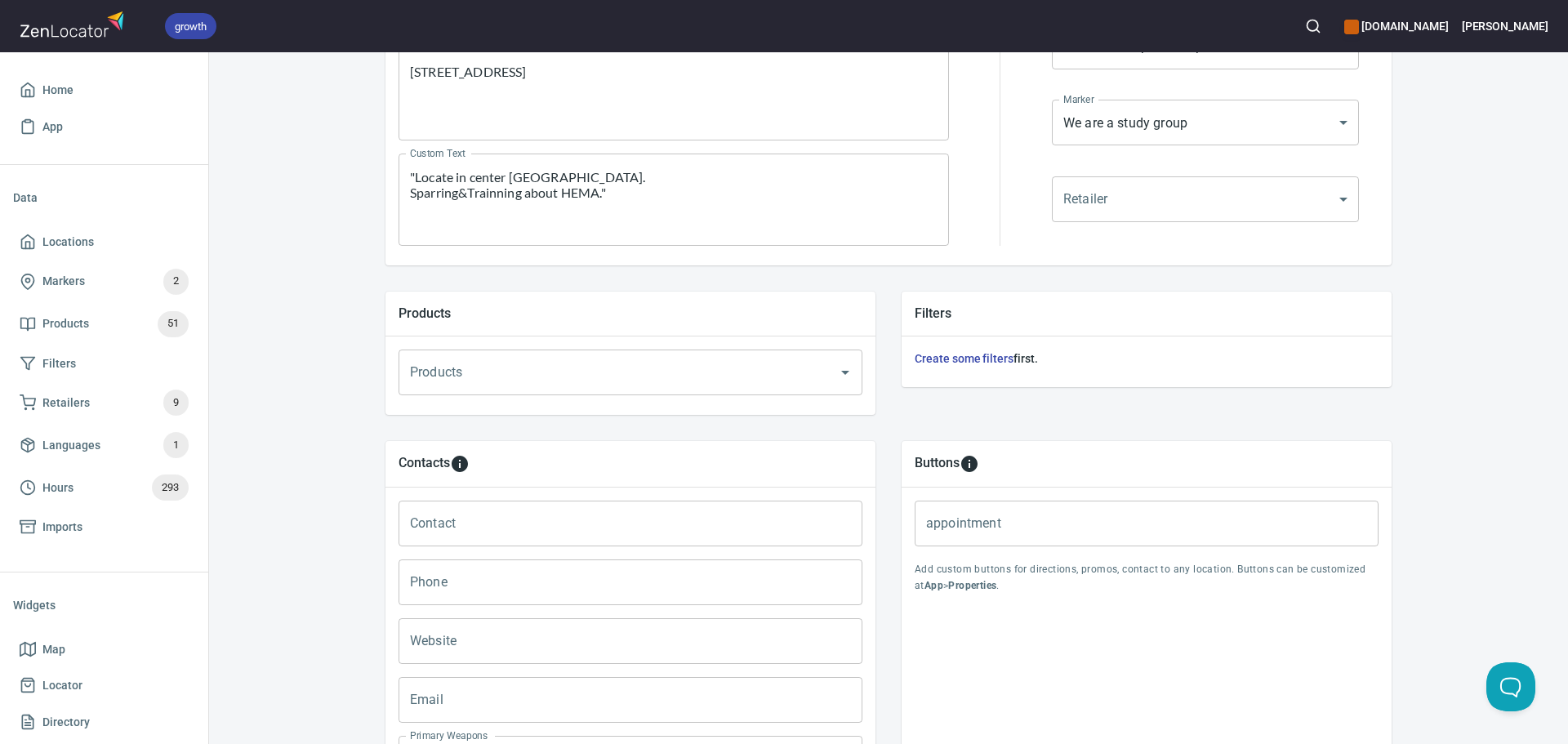
scroll to position [409, 0]
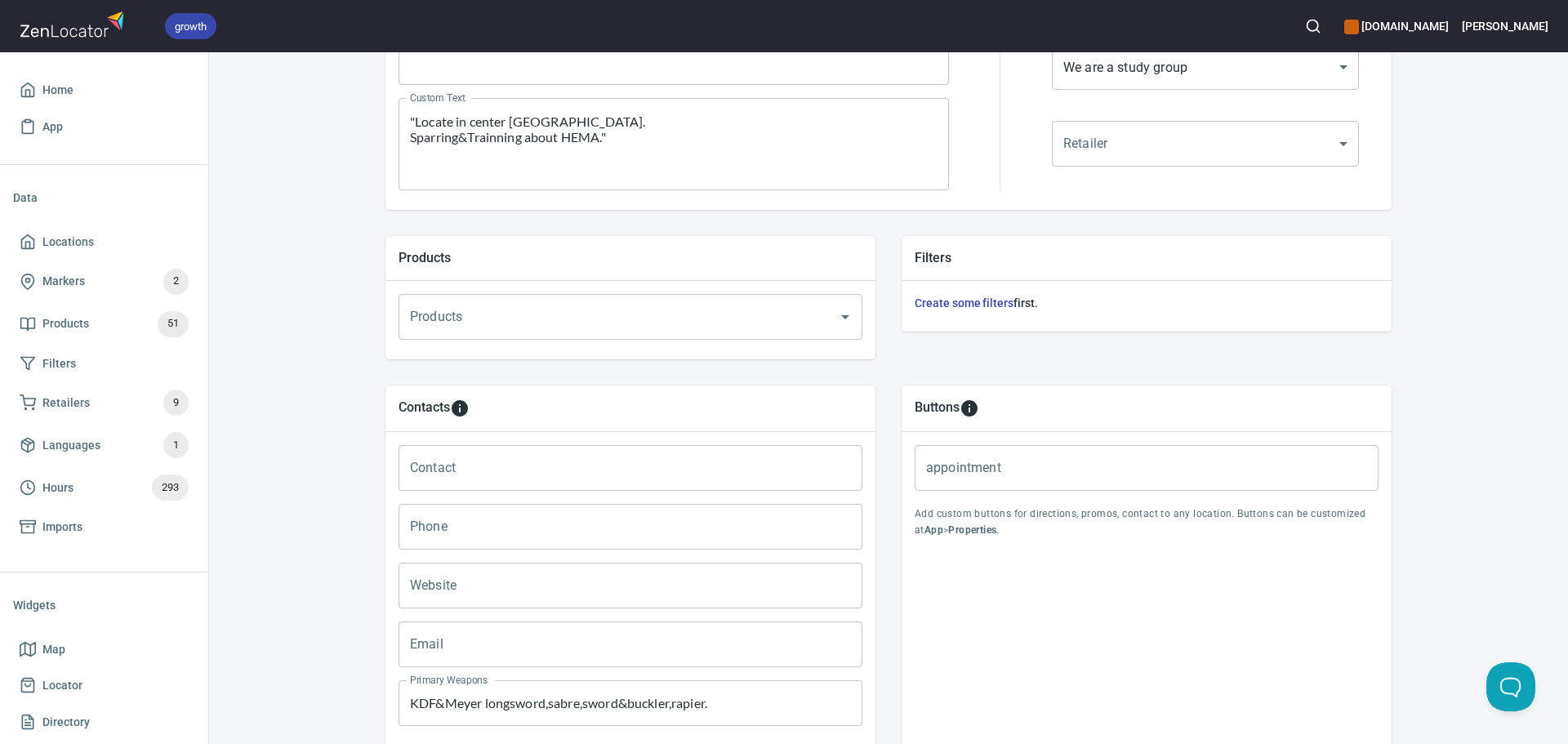
type input "Academy Begonia Fencing&Swordsmanship"
click at [551, 467] on input "Contact" at bounding box center [629, 467] width 464 height 45
paste input "Yulin Zhou"
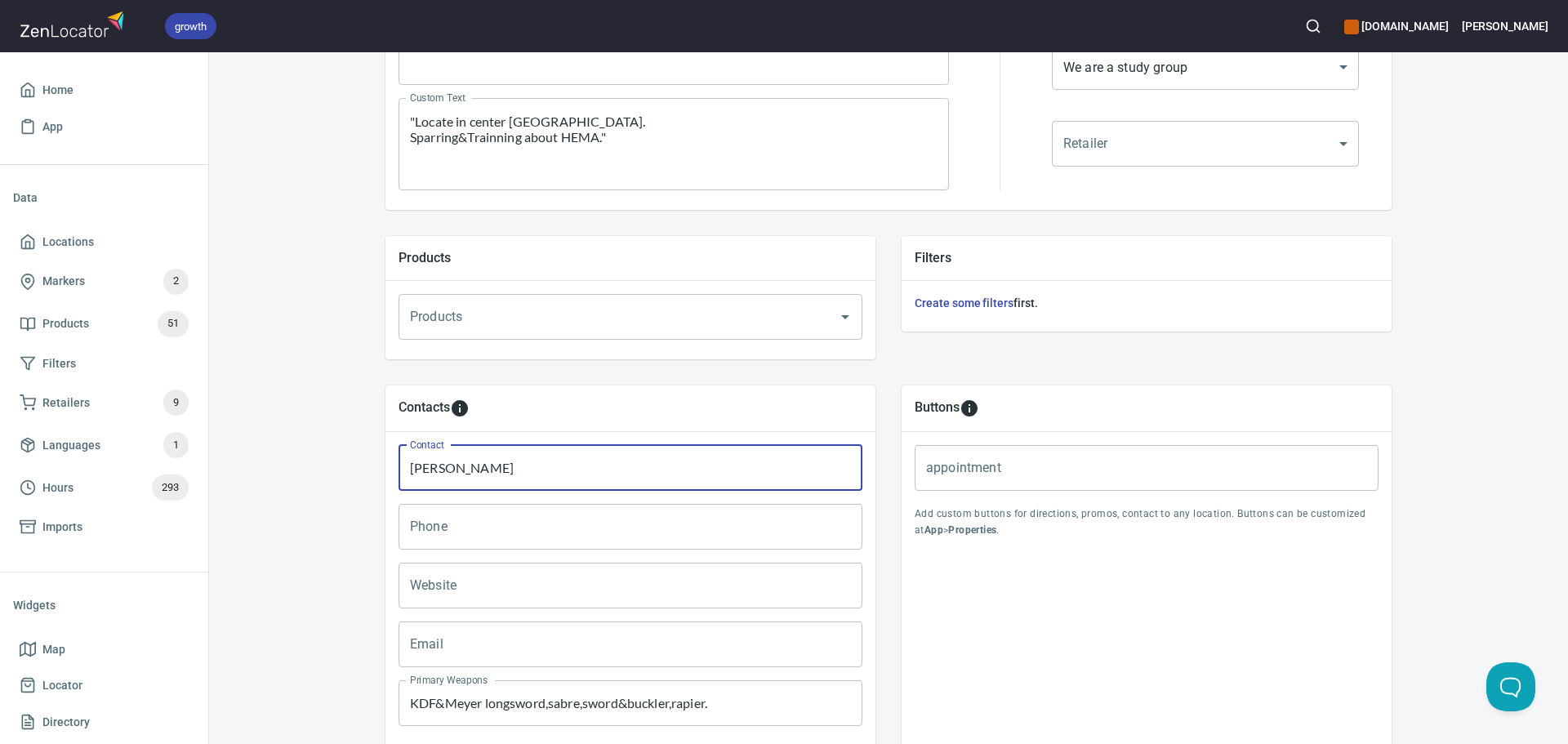
type input "Yulin Zhou"
click at [485, 649] on input "Email" at bounding box center [629, 644] width 464 height 45
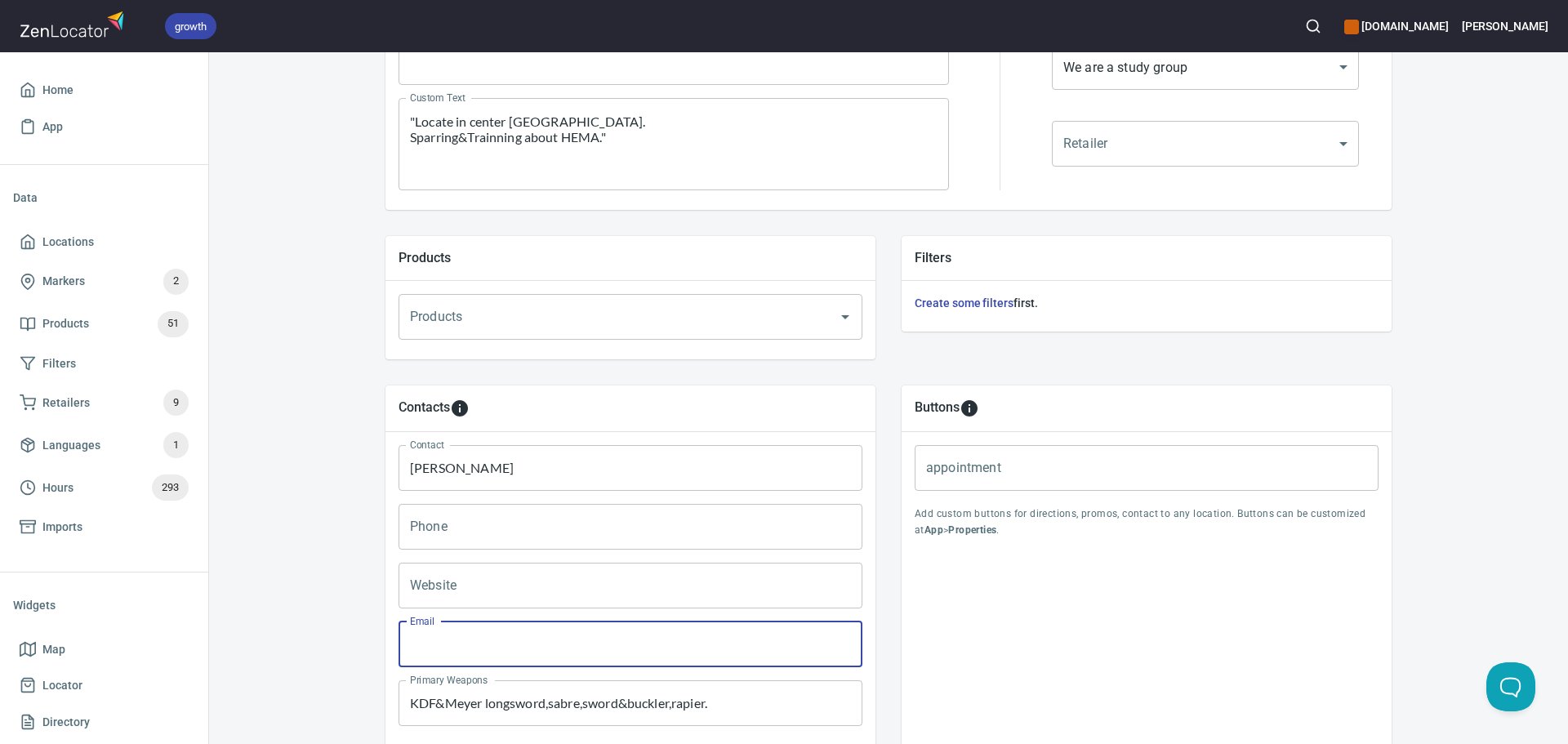
paste input "touhoushuusensei@163.com"
type input "touhoushuusensei@163.com"
click at [580, 523] on input "Phone" at bounding box center [629, 526] width 464 height 45
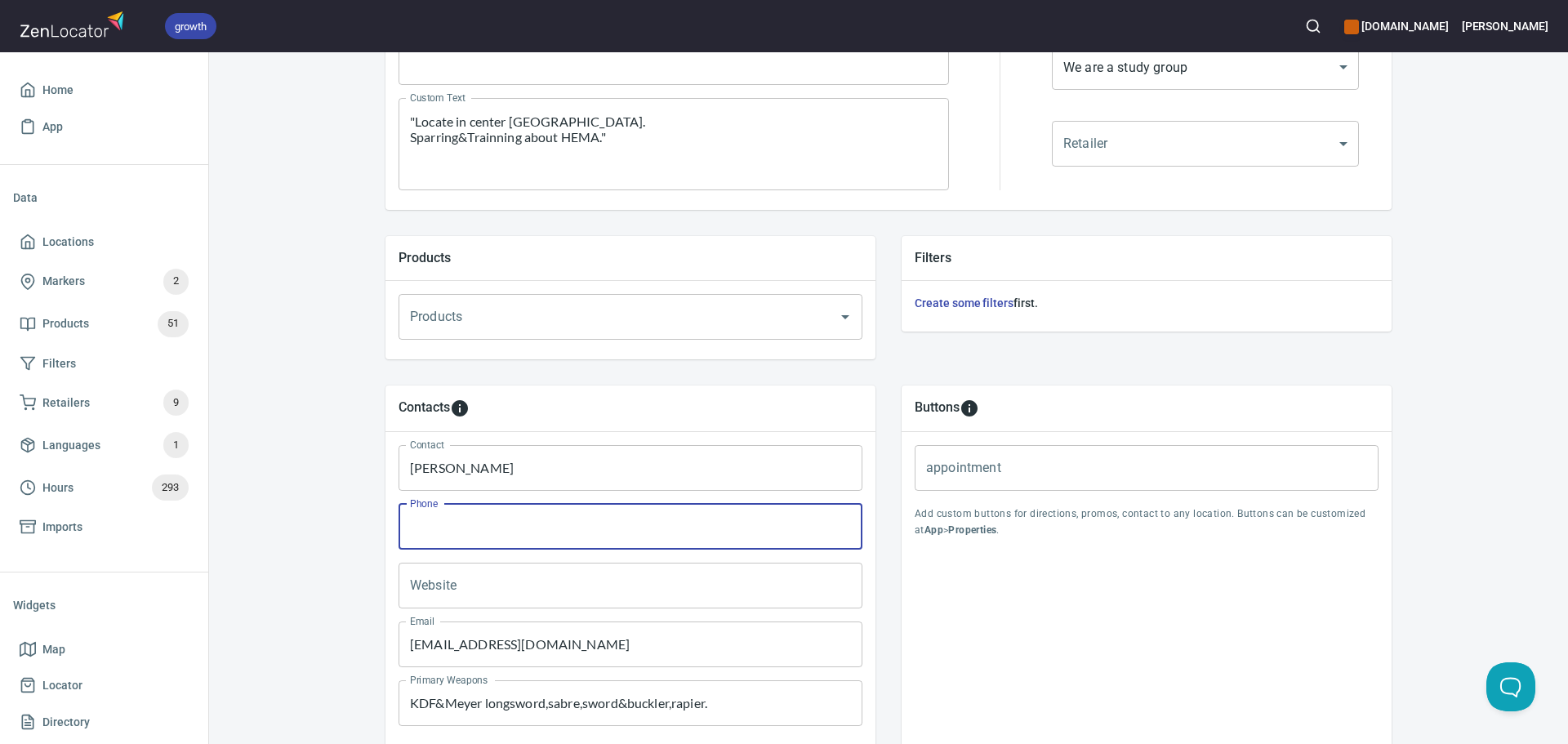
paste input "+86 13 051 928 768"
type input "+86 13 051 928 768"
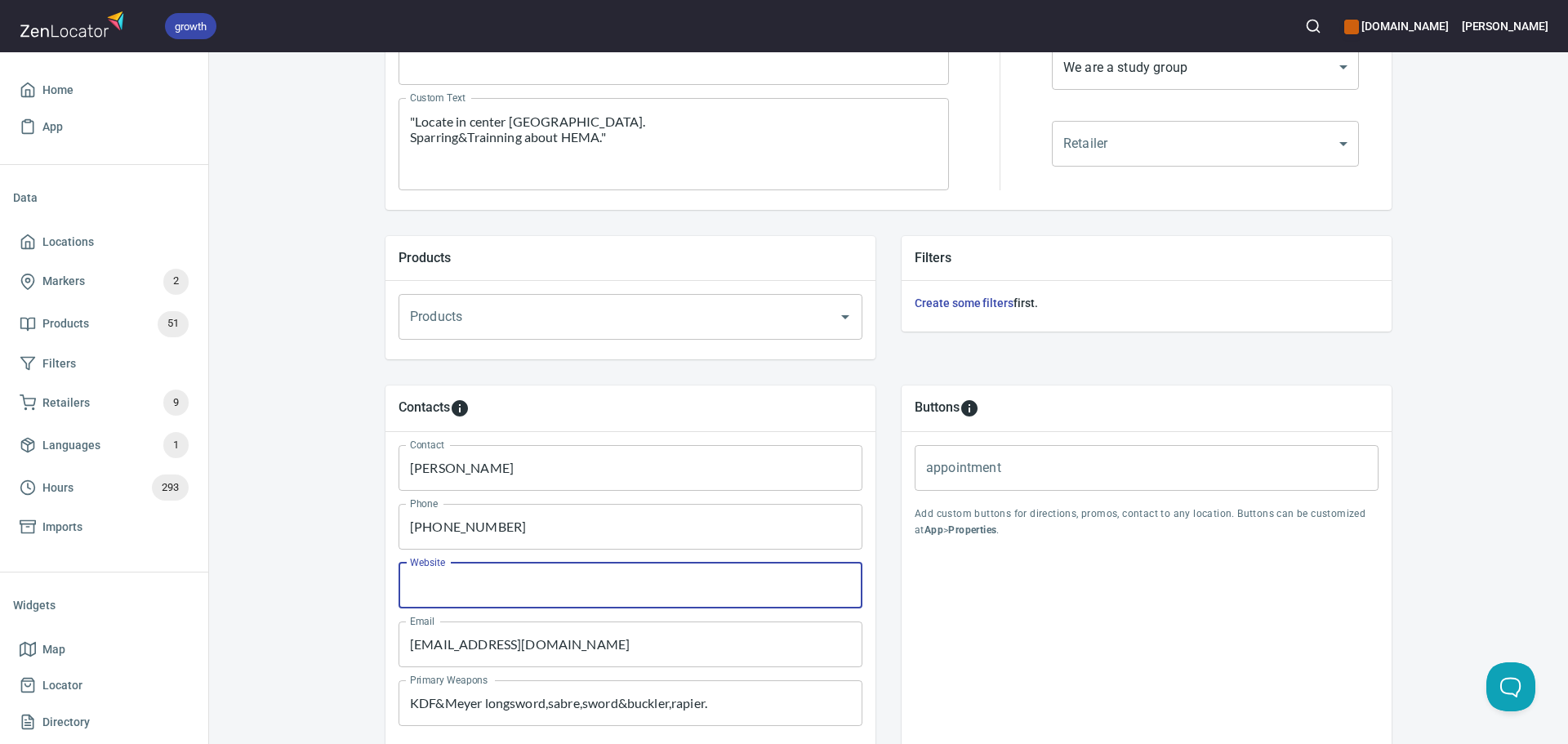
click at [807, 587] on input "Website" at bounding box center [629, 585] width 464 height 45
paste input "http://www.facebook.com/share/1AX63tYgdP/"
type input "http://www.facebook.com/share/1AX63tYgdP/"
click at [1109, 614] on div "Buttons appointment appointment Add custom buttons for directions, promos, cont…" at bounding box center [1146, 581] width 490 height 392
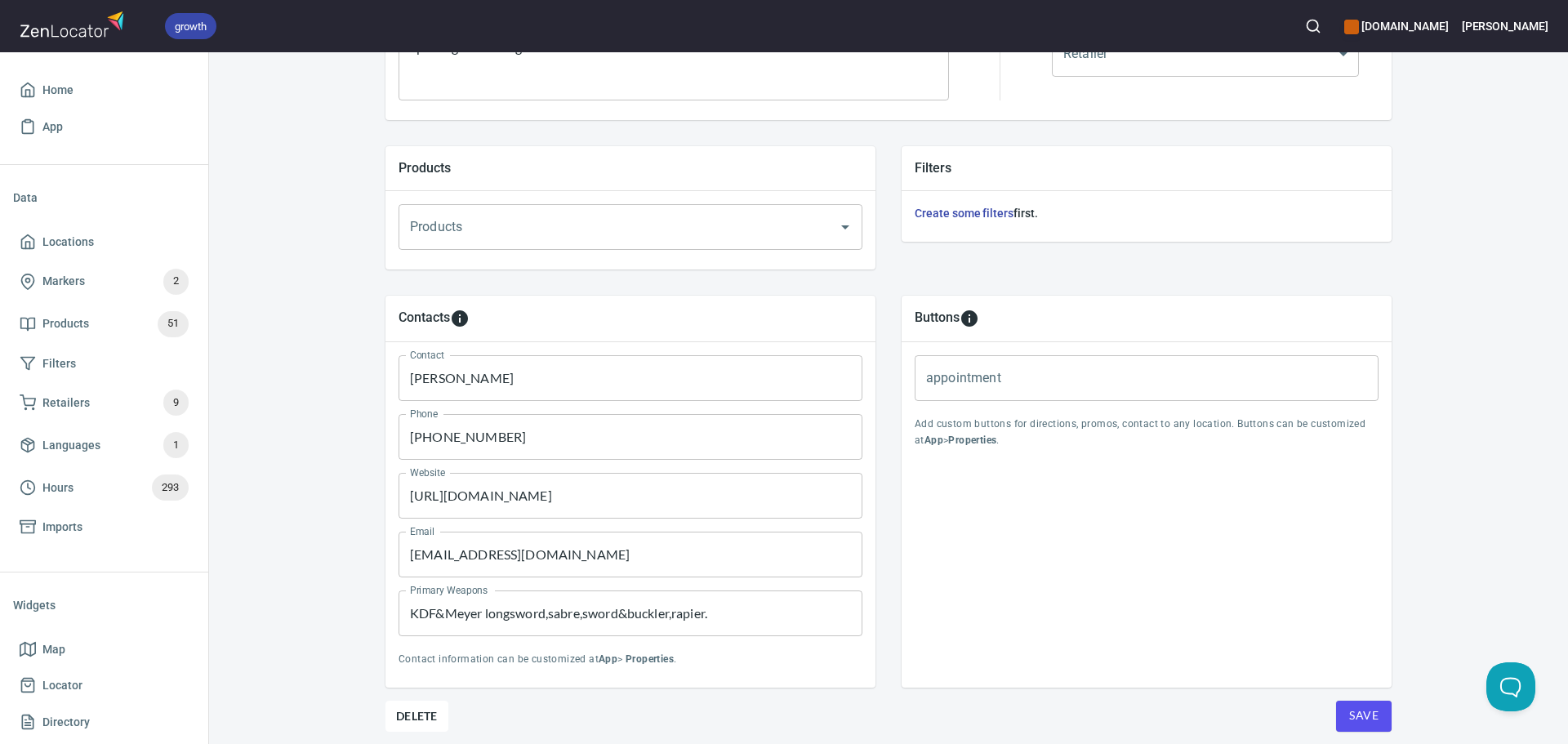
scroll to position [558, 0]
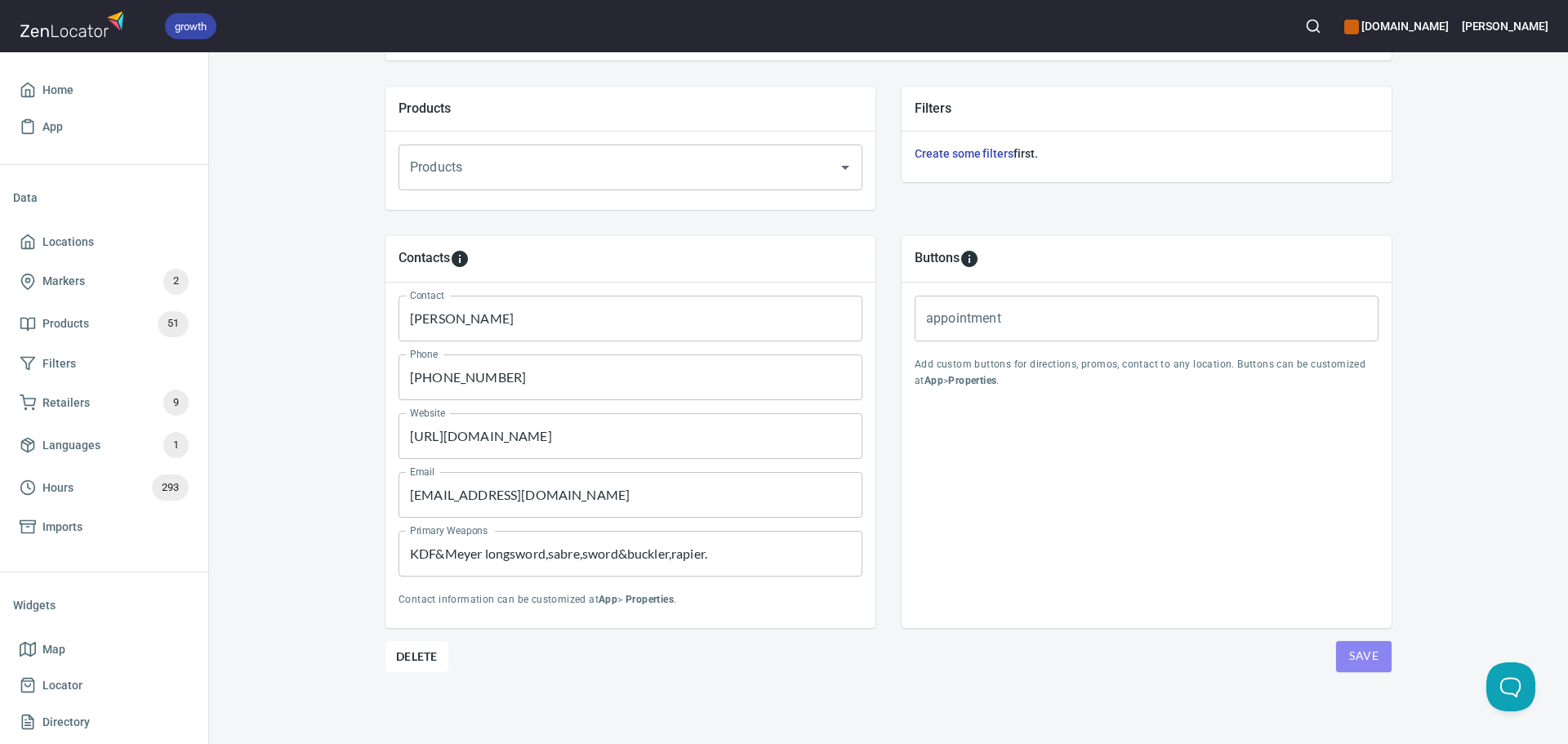
click at [1372, 646] on button "Save" at bounding box center [1364, 656] width 56 height 31
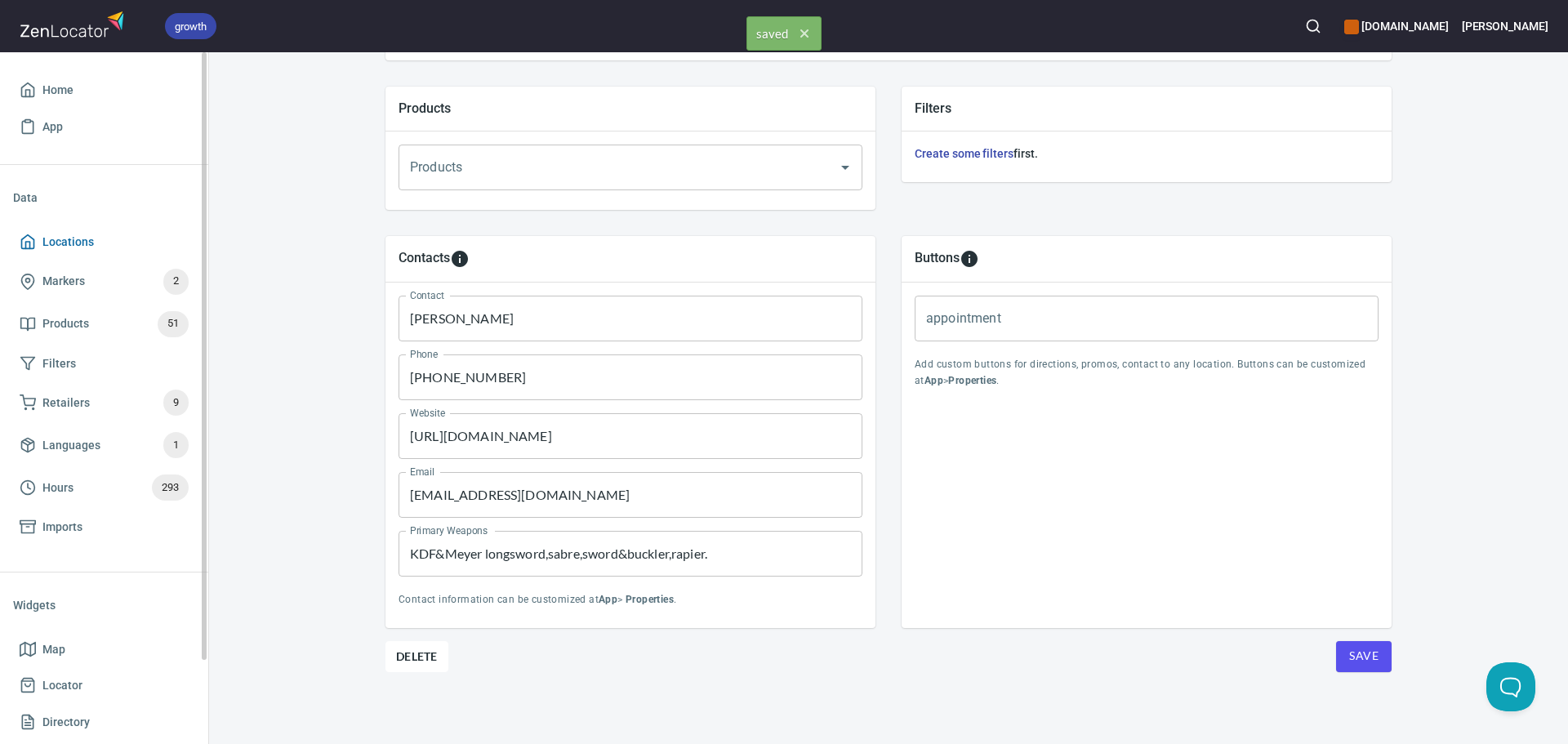
drag, startPoint x: 65, startPoint y: 235, endPoint x: 93, endPoint y: 246, distance: 30.1
click at [65, 235] on span "Locations" at bounding box center [67, 242] width 51 height 20
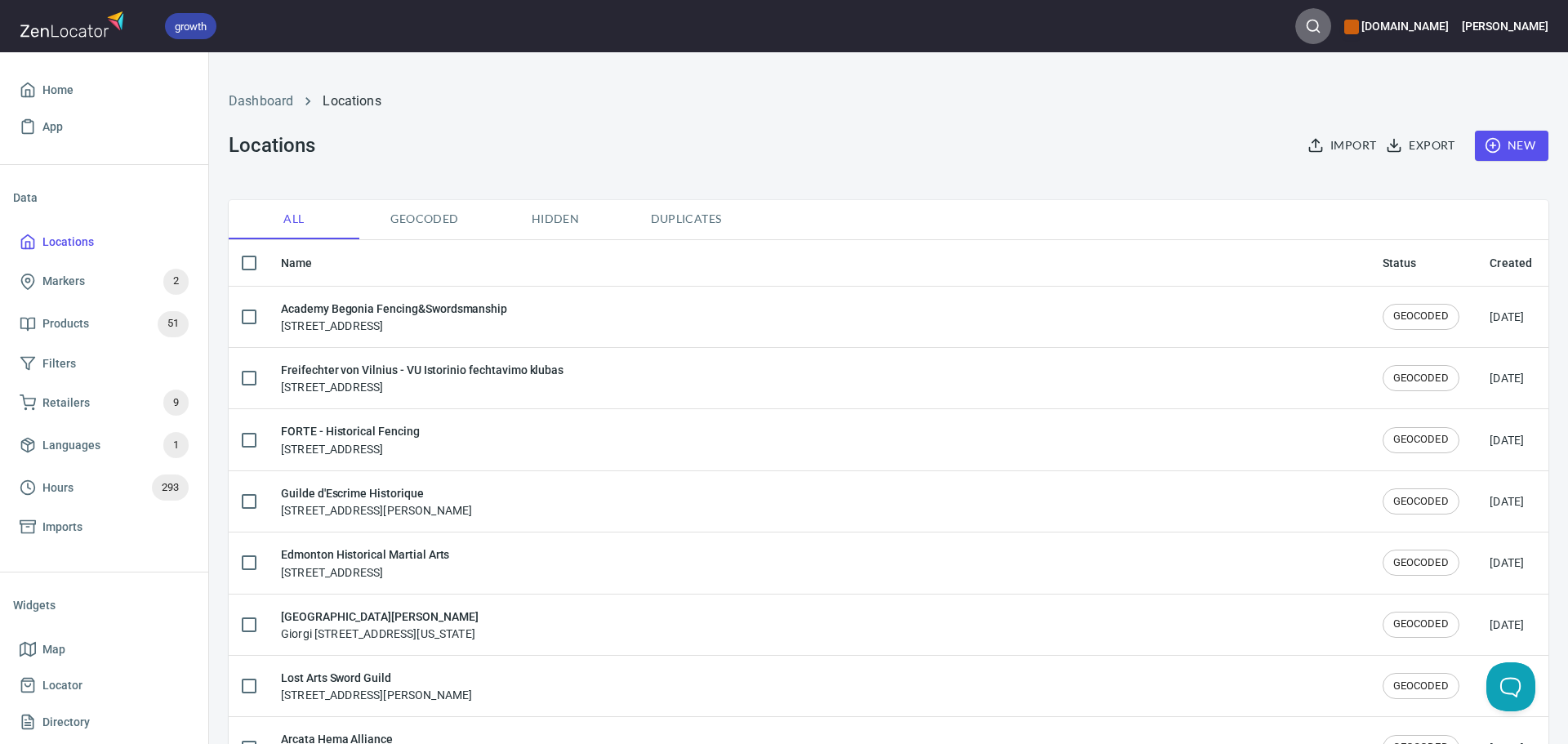
click at [1321, 19] on icon "button" at bounding box center [1313, 26] width 16 height 16
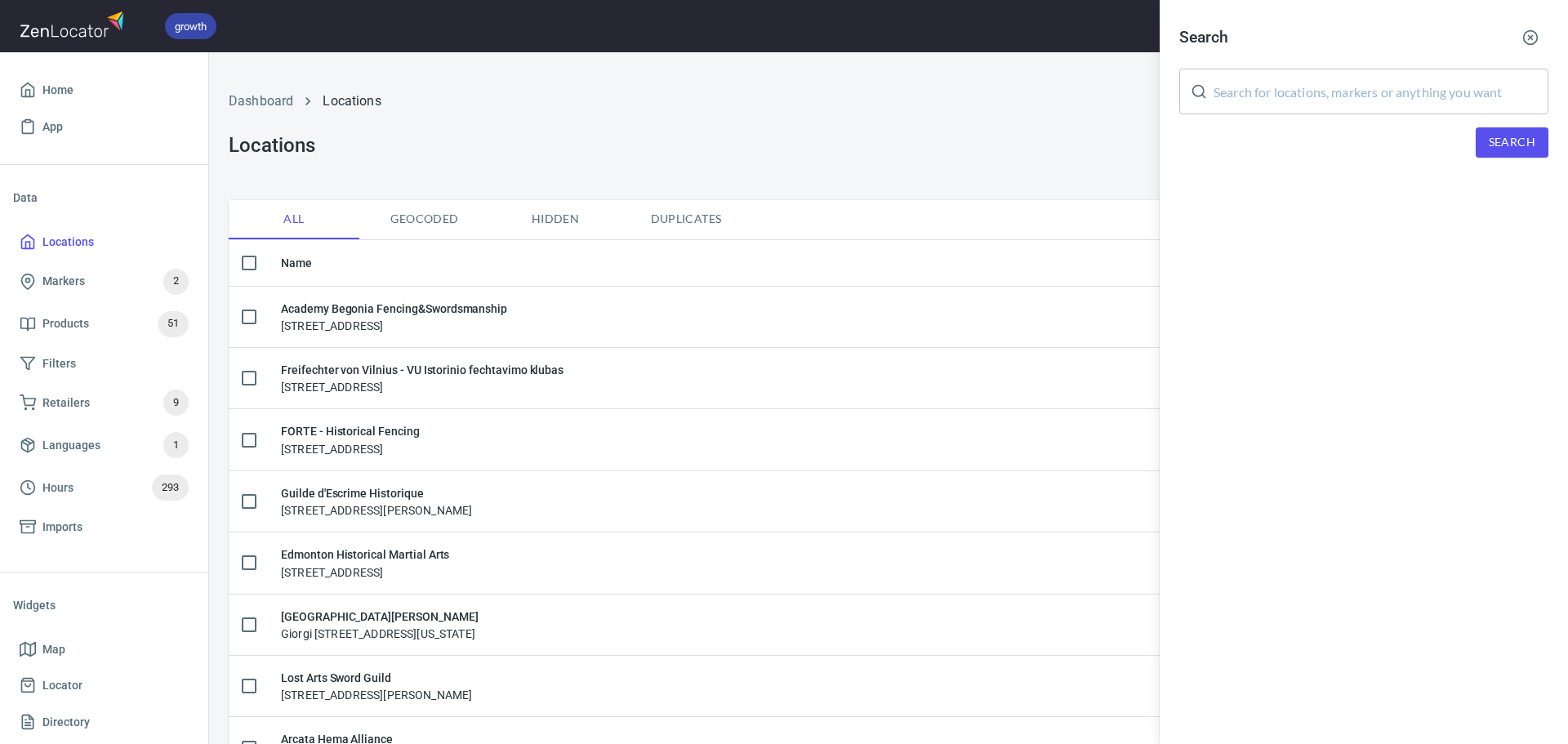
drag, startPoint x: 1337, startPoint y: 86, endPoint x: 1439, endPoint y: 142, distance: 116.4
click at [1337, 89] on input "text" at bounding box center [1380, 91] width 334 height 45
paste input "IRSA Customer"
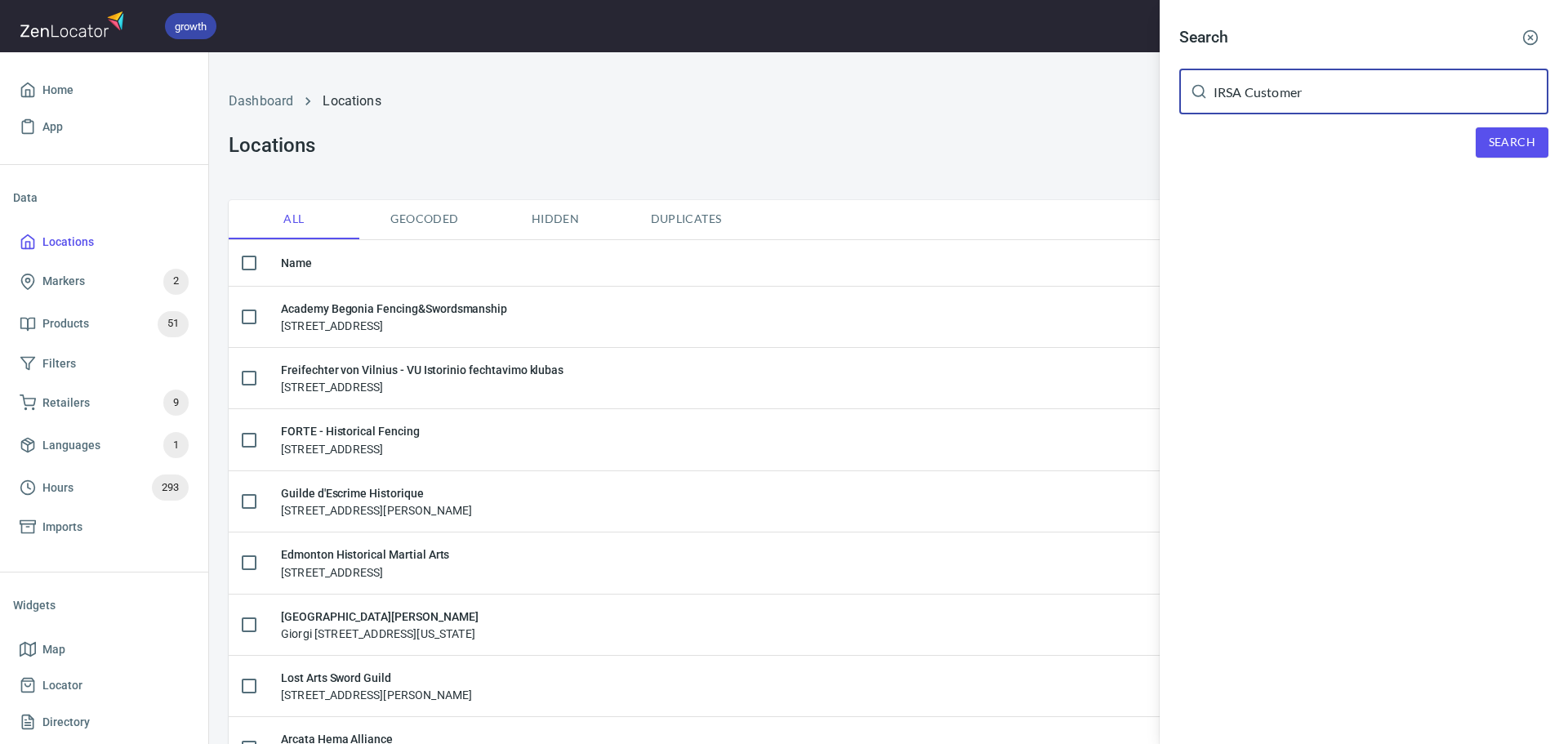
click at [1497, 138] on span "Search" at bounding box center [1512, 142] width 46 height 20
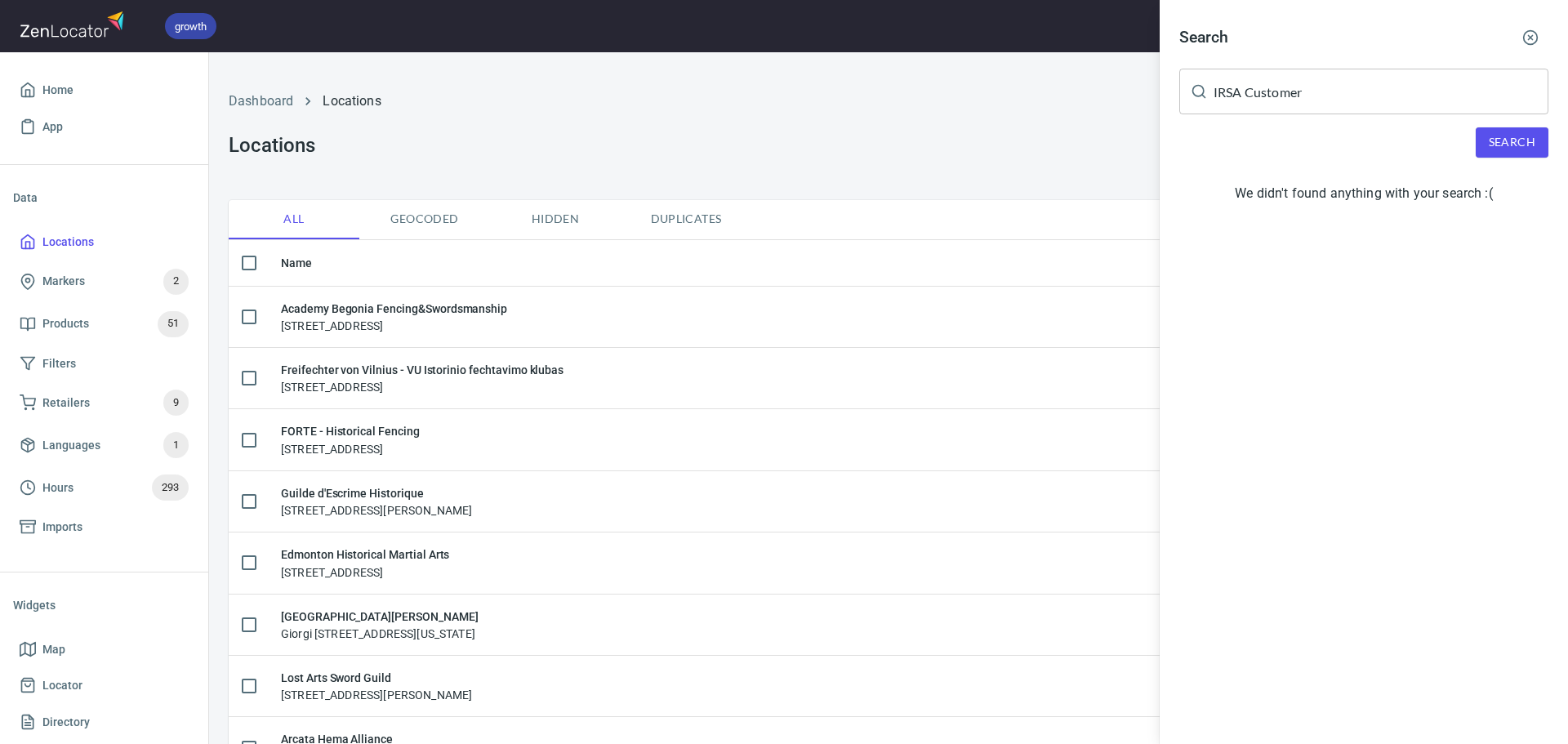
click at [1274, 88] on input "IRSA Customer" at bounding box center [1380, 91] width 334 height 45
click at [1528, 151] on span "Search" at bounding box center [1512, 142] width 46 height 20
drag, startPoint x: 1255, startPoint y: 93, endPoint x: 1113, endPoint y: 93, distance: 142.0
click at [1113, 93] on div "Search IRSA ​ Search We didn't found anything with your search :(" at bounding box center [784, 372] width 1568 height 744
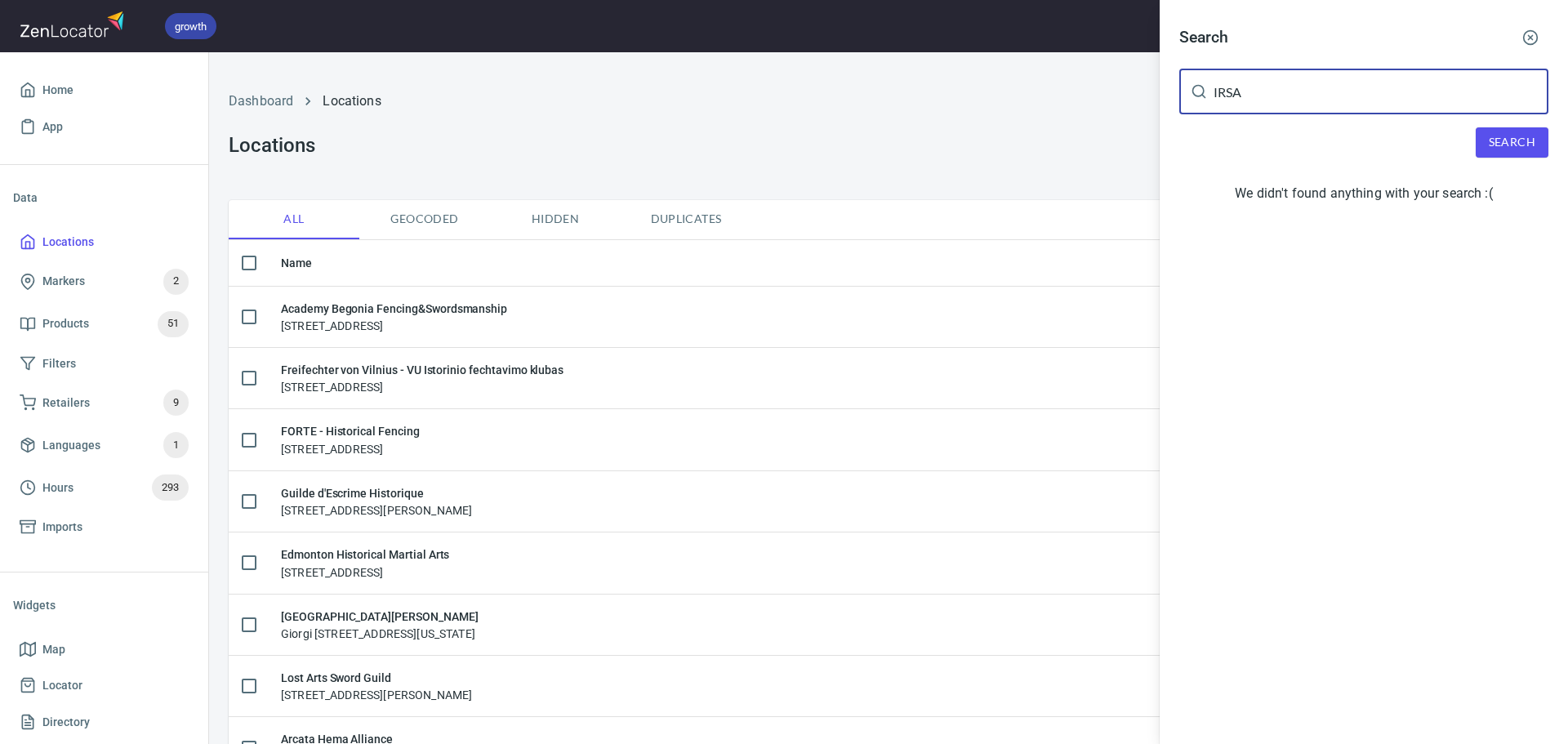
paste input "[PERSON_NAME]"
click at [1505, 131] on button "Search" at bounding box center [1511, 142] width 72 height 30
drag, startPoint x: 1350, startPoint y: 87, endPoint x: 954, endPoint y: 83, distance: 396.0
click at [954, 83] on div "Search [PERSON_NAME] ​ Search We didn't found anything with your search :(" at bounding box center [784, 372] width 1568 height 744
paste input "[EMAIL_ADDRESS][DOMAIN_NAME]"
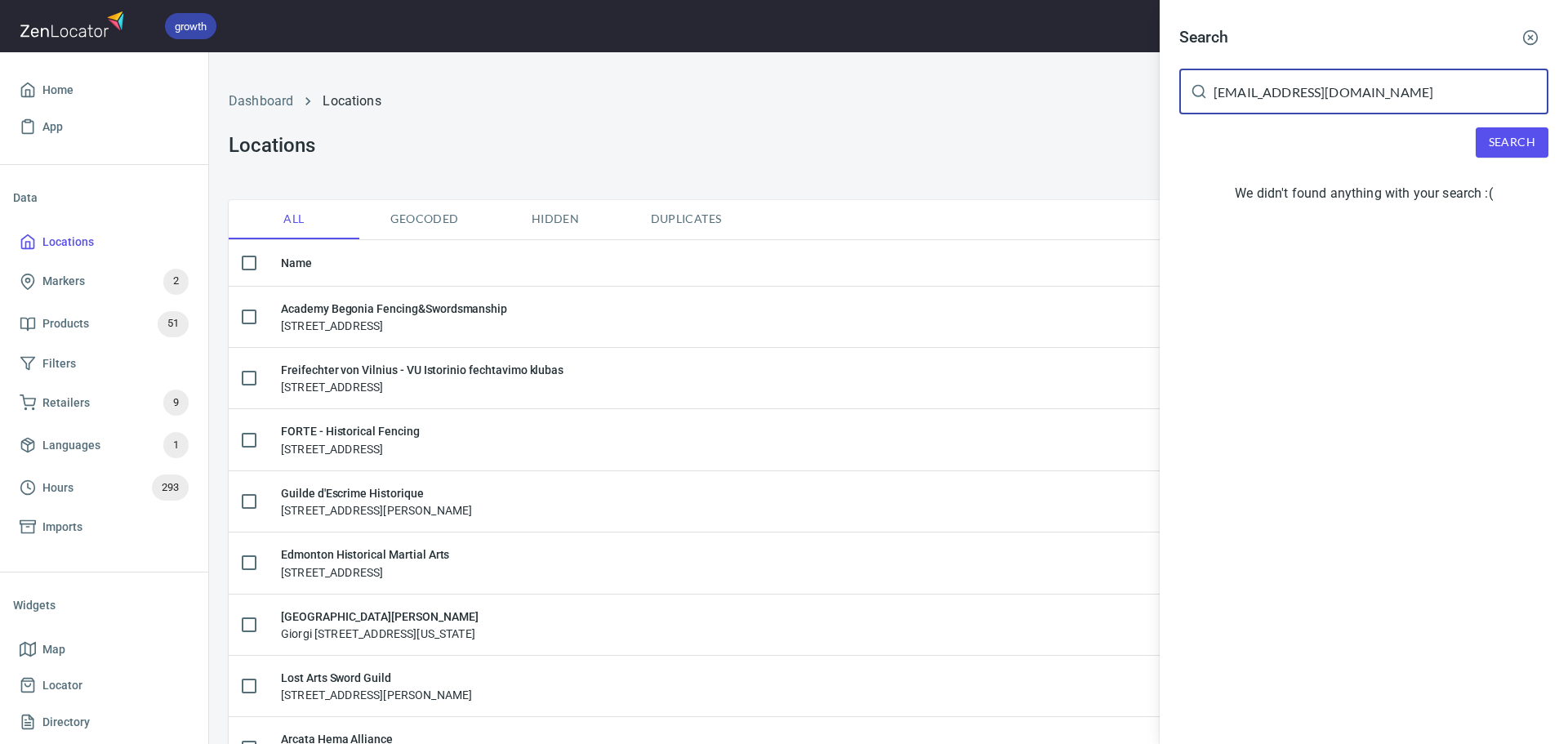
type input "[EMAIL_ADDRESS][DOMAIN_NAME]"
click at [1508, 138] on span "Search" at bounding box center [1512, 142] width 46 height 20
click at [1029, 96] on div at bounding box center [784, 372] width 1568 height 744
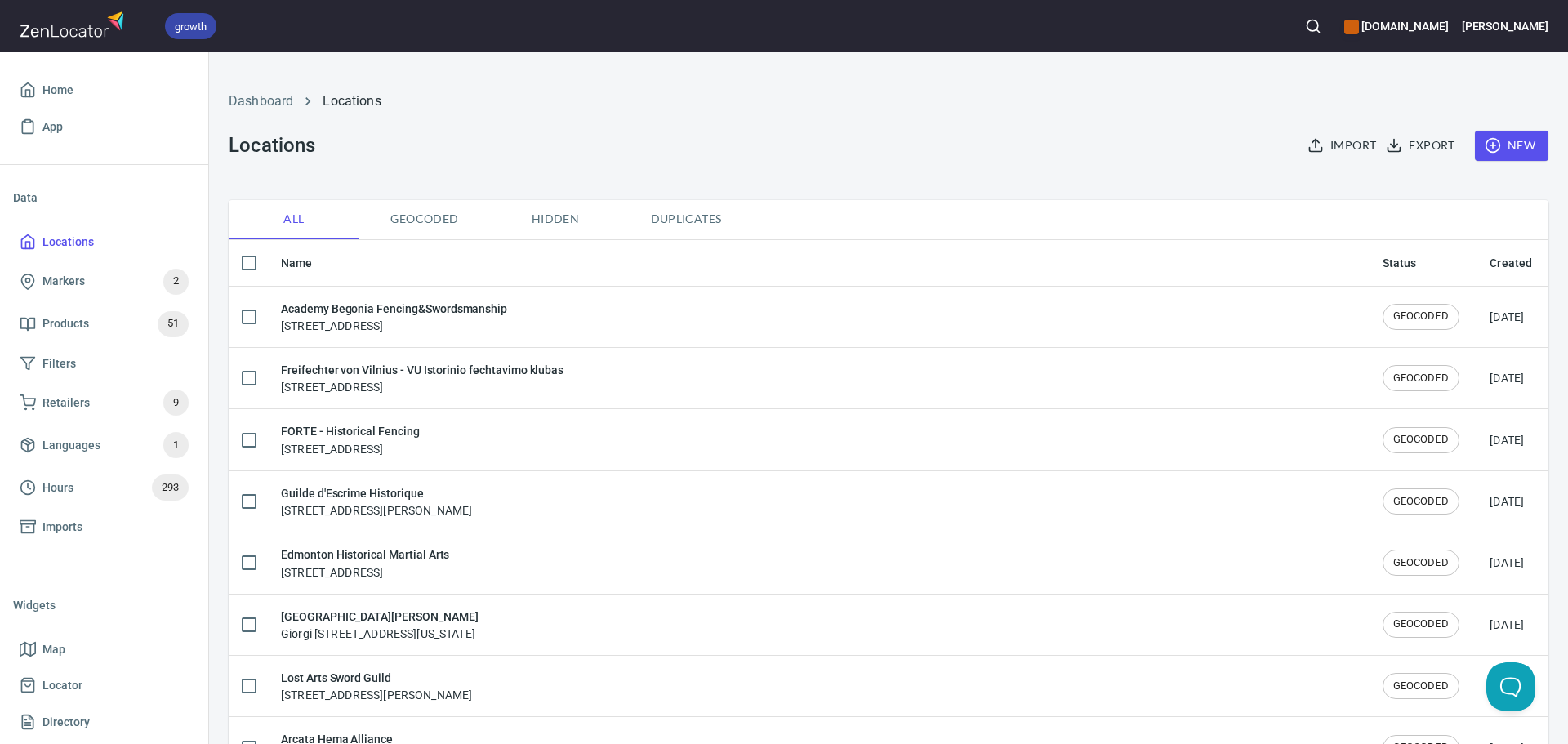
click at [1487, 139] on icon "button" at bounding box center [1492, 145] width 16 height 16
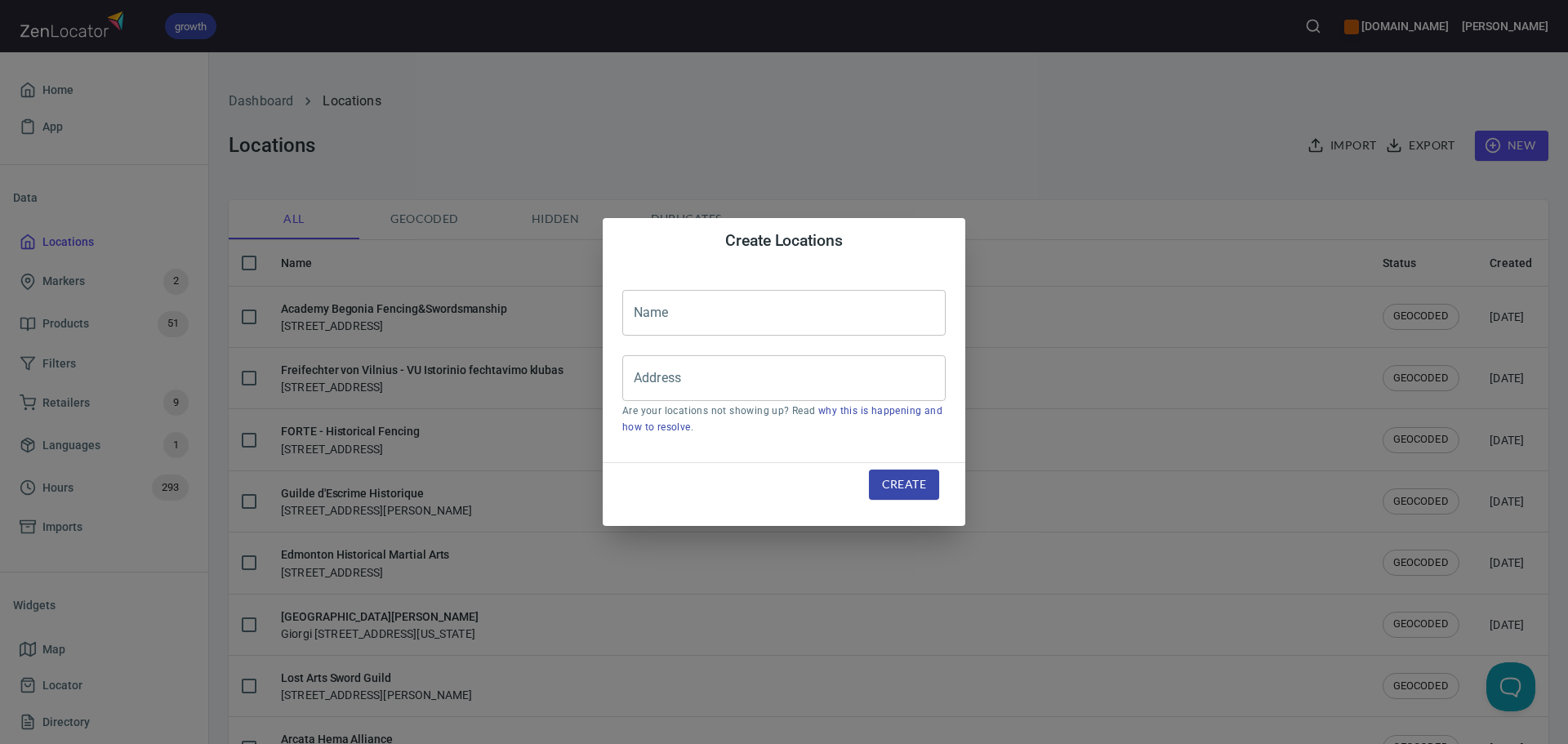
click at [672, 323] on input "text" at bounding box center [784, 312] width 324 height 45
paste input "IRSA Customer"
type input "IRSA Customer"
drag, startPoint x: 726, startPoint y: 359, endPoint x: 727, endPoint y: 371, distance: 12.0
click at [725, 366] on div "Address" at bounding box center [784, 378] width 324 height 45
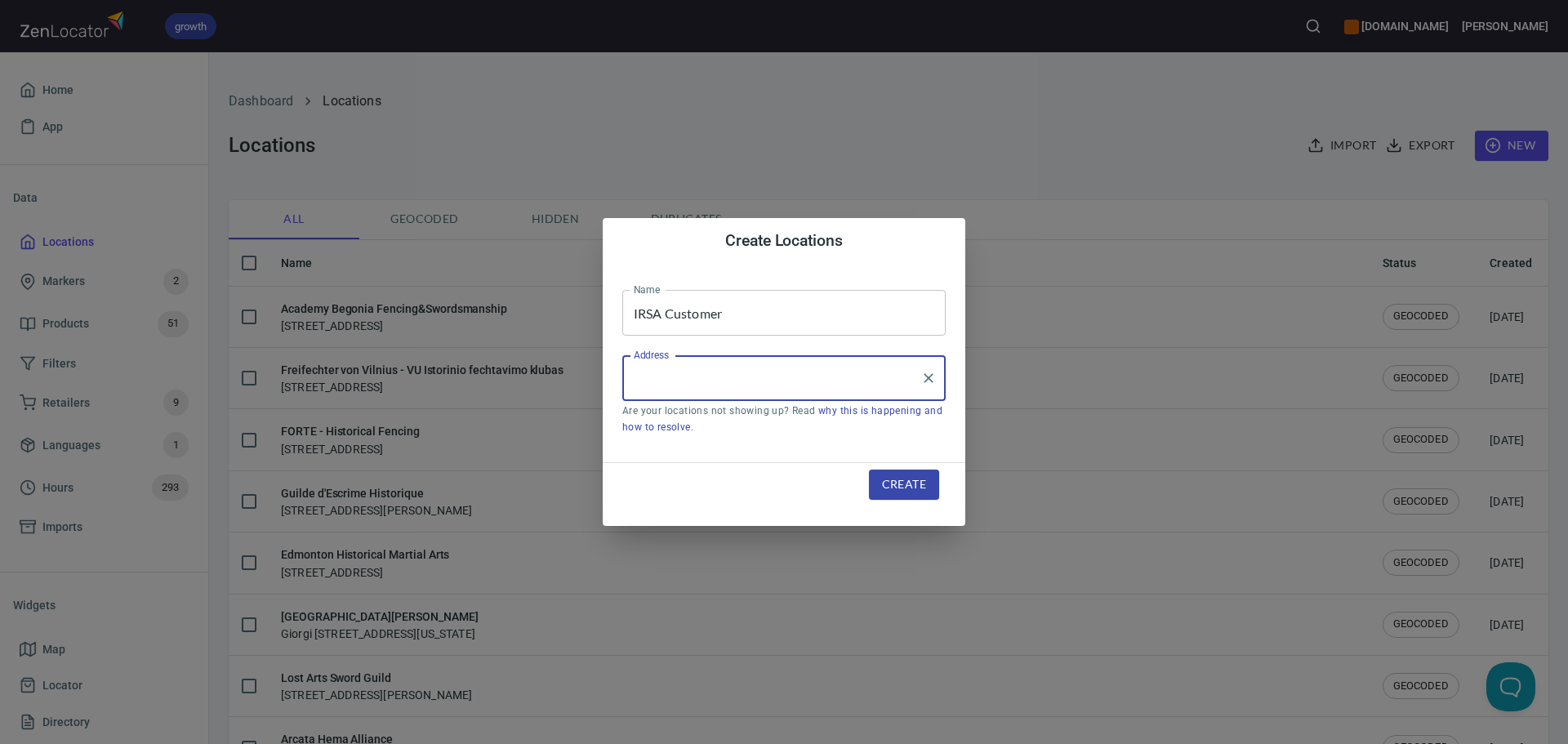
paste input "[STREET_ADDRESS][PERSON_NAME][PERSON_NAME]"
type input "[STREET_ADDRESS]"
click at [914, 484] on span "Create" at bounding box center [904, 484] width 44 height 20
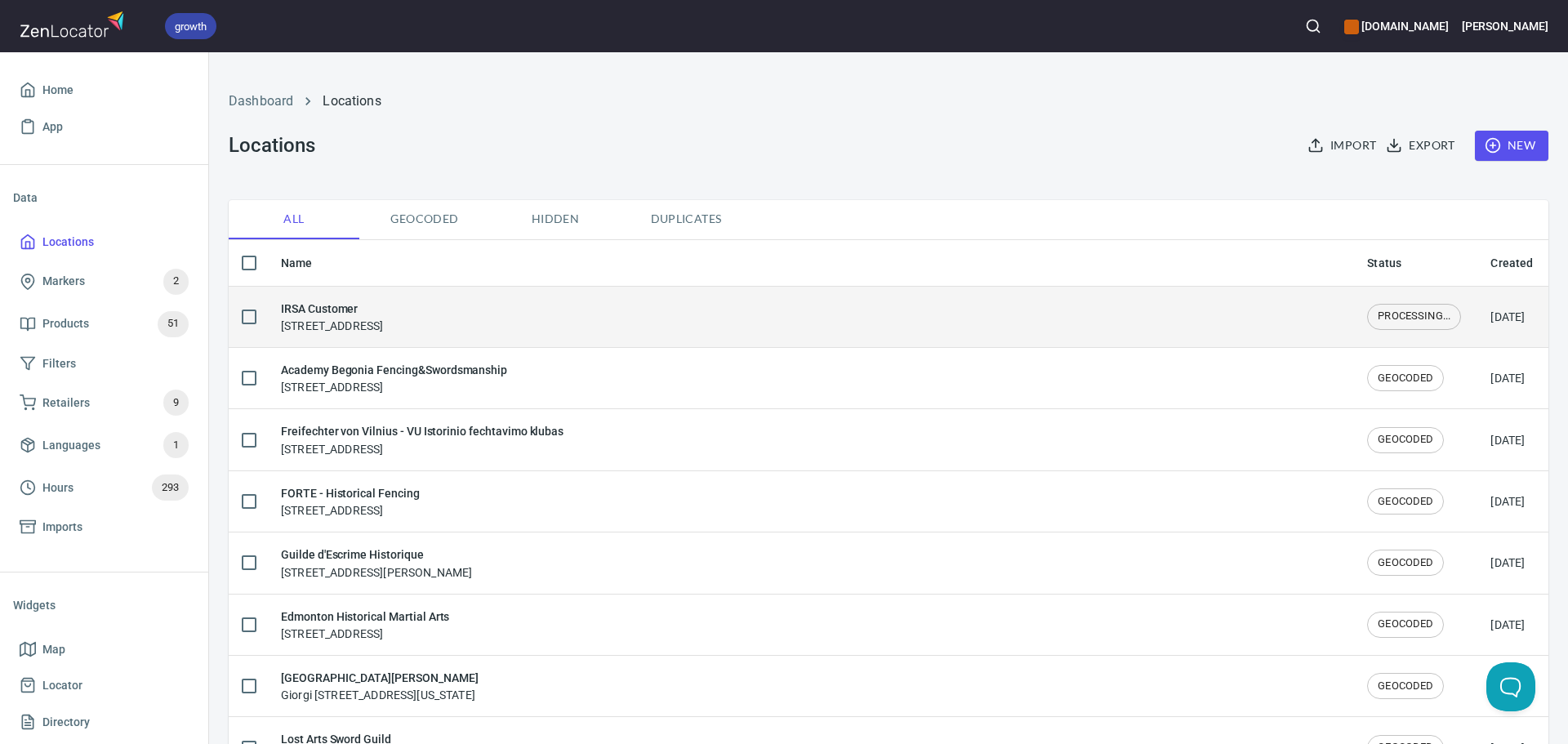
click at [383, 300] on h6 "IRSA Customer" at bounding box center [332, 308] width 102 height 18
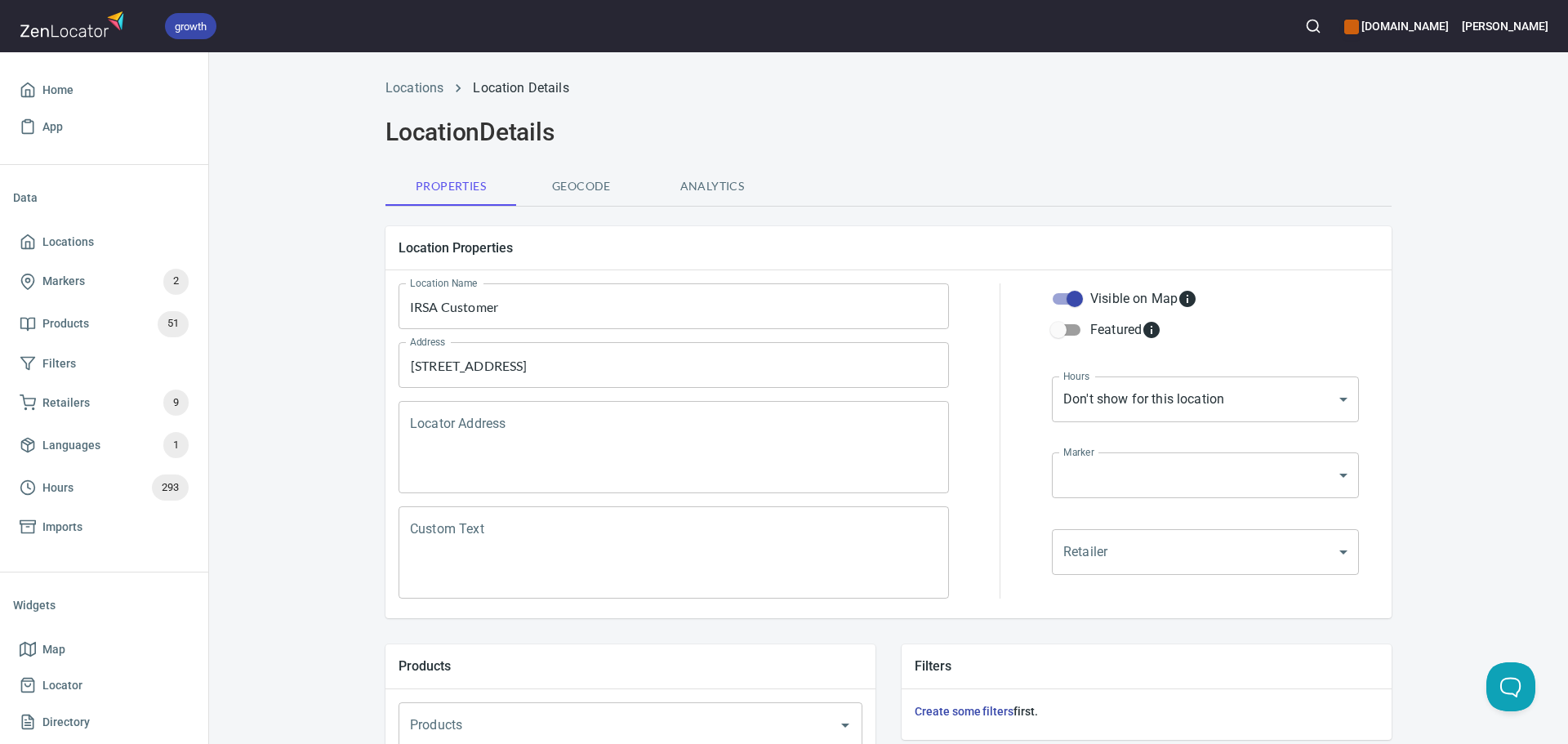
click at [518, 441] on textarea "Locator Address" at bounding box center [673, 447] width 527 height 62
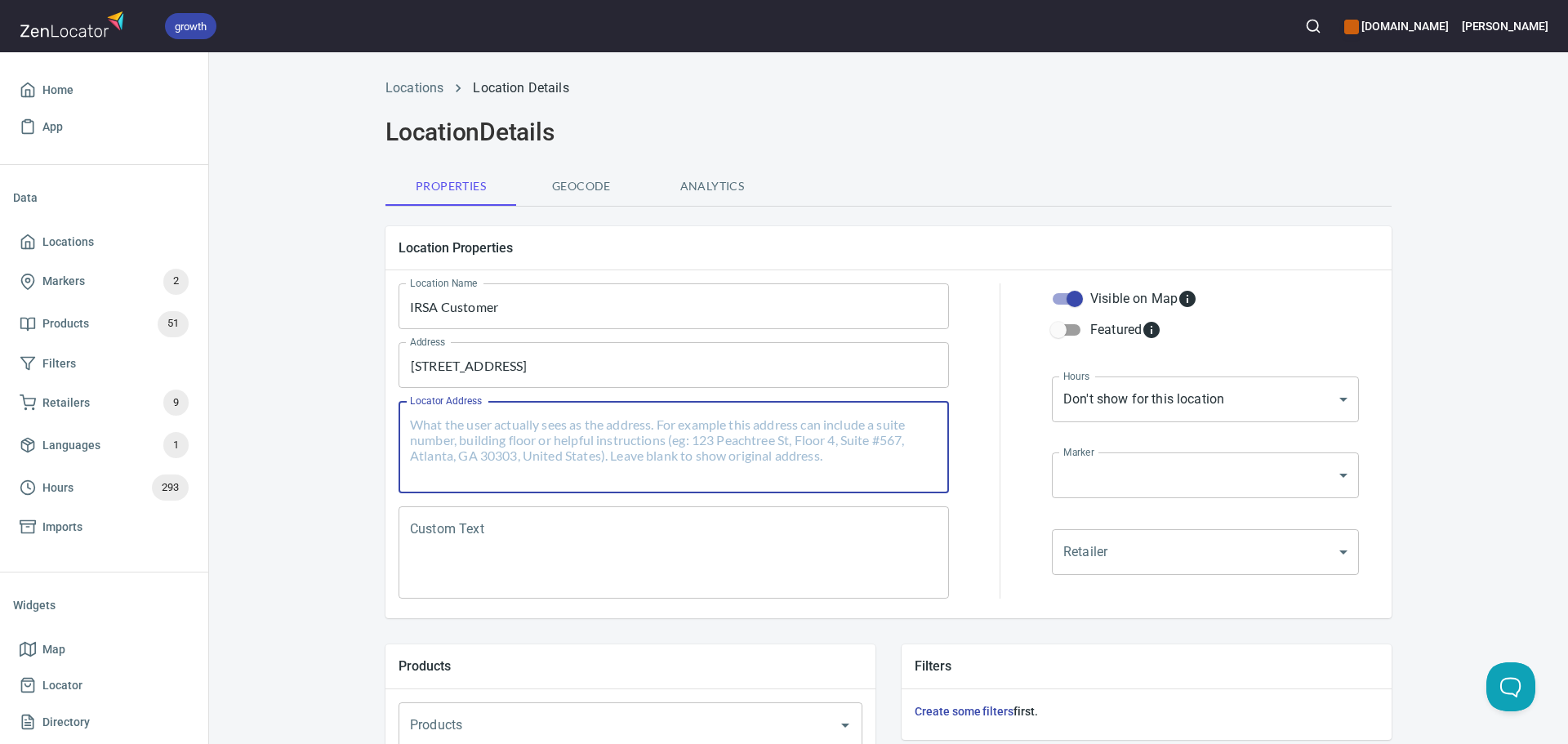
paste textarea "[STREET_ADDRESS]"
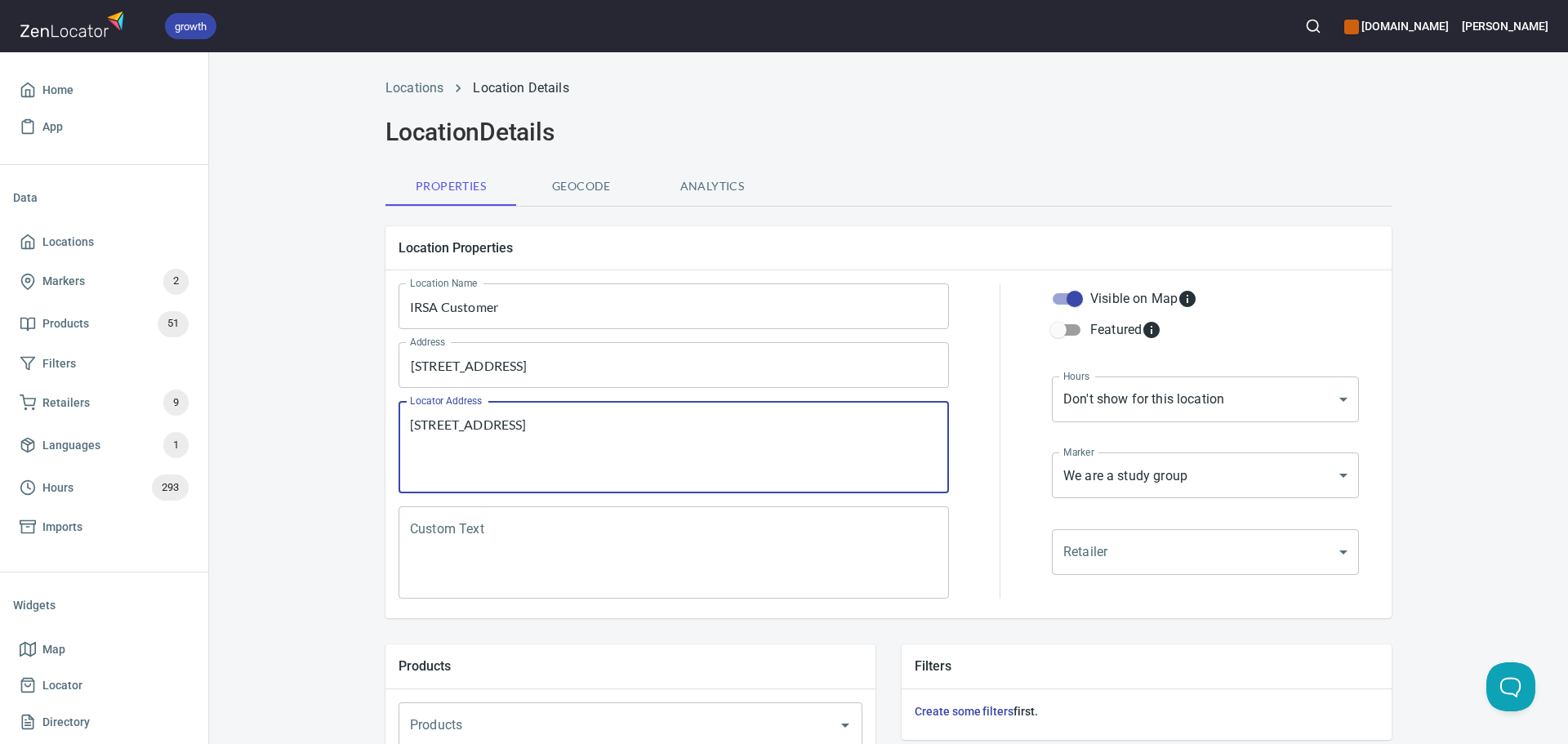
type textarea "[STREET_ADDRESS]"
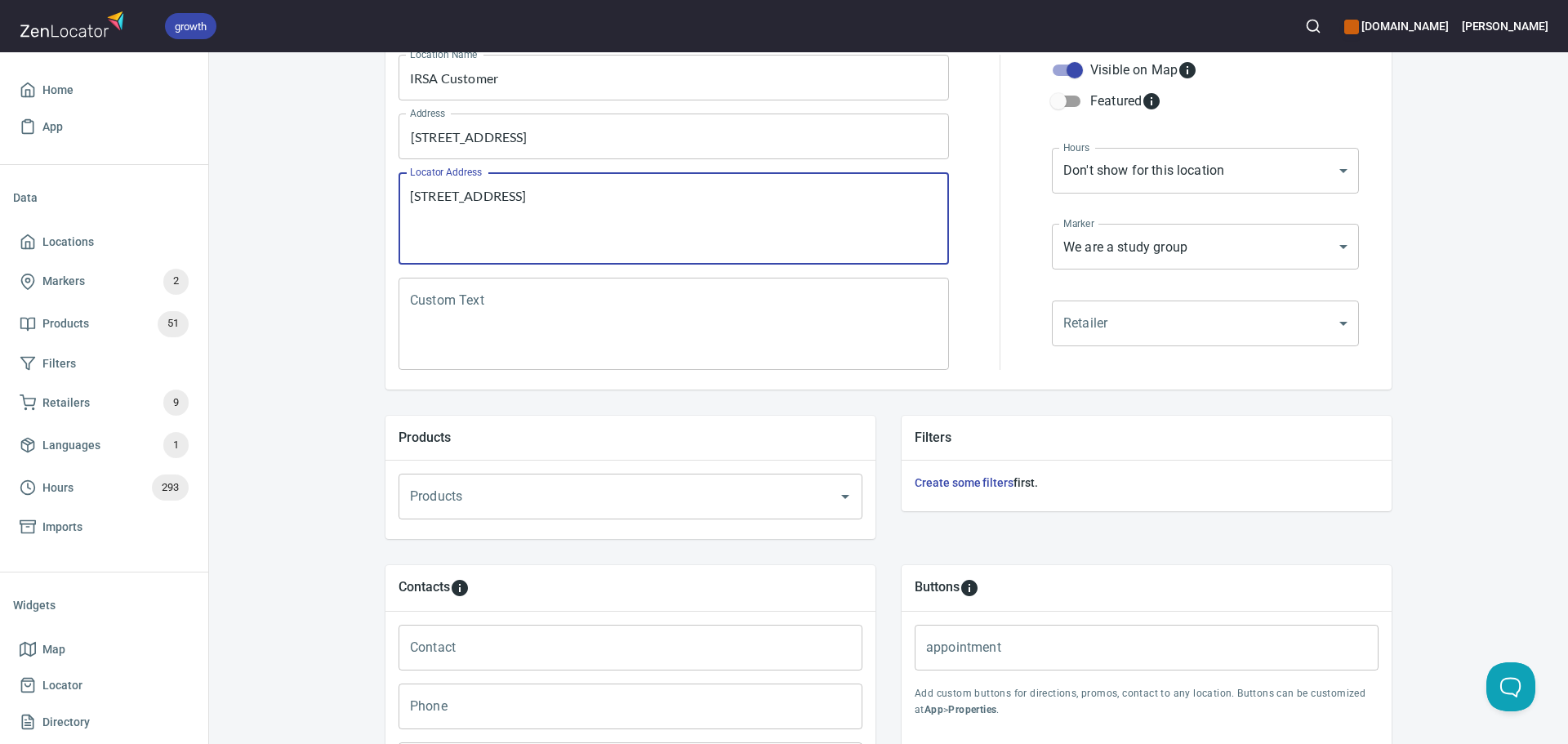
scroll to position [245, 0]
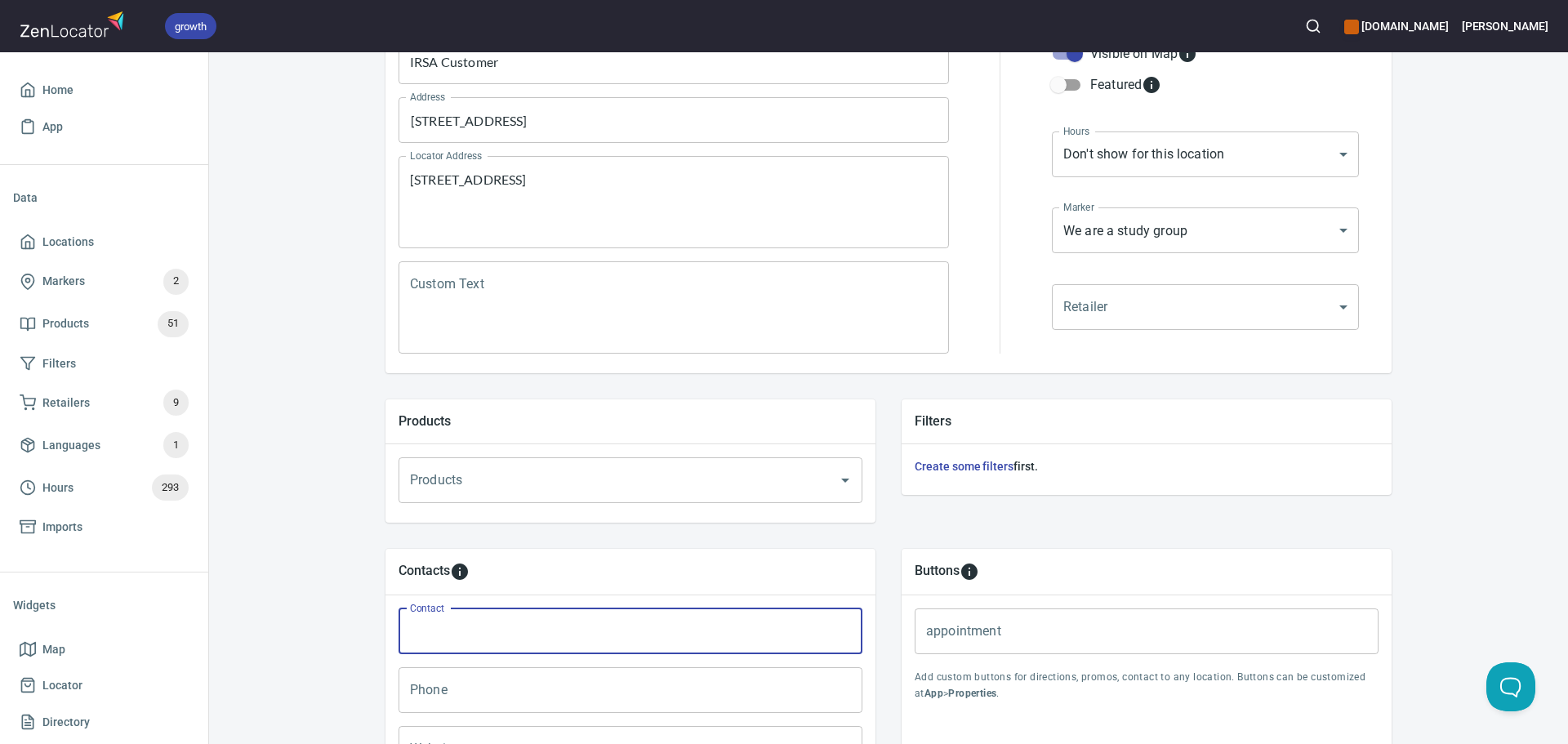
click at [514, 621] on input "Contact" at bounding box center [629, 630] width 464 height 45
paste input "Tony Barajas"
type input "Tony Barajas"
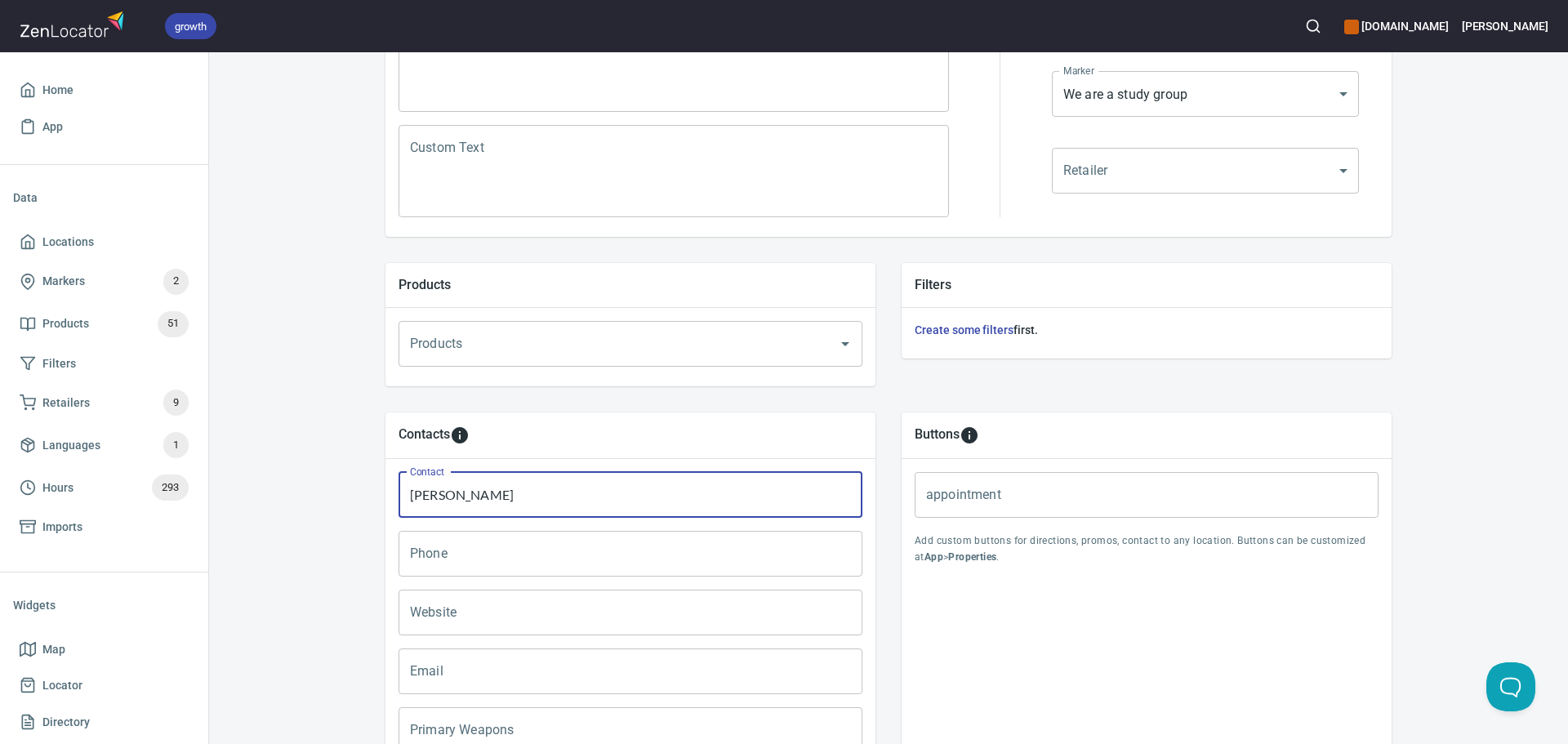
scroll to position [231, 0]
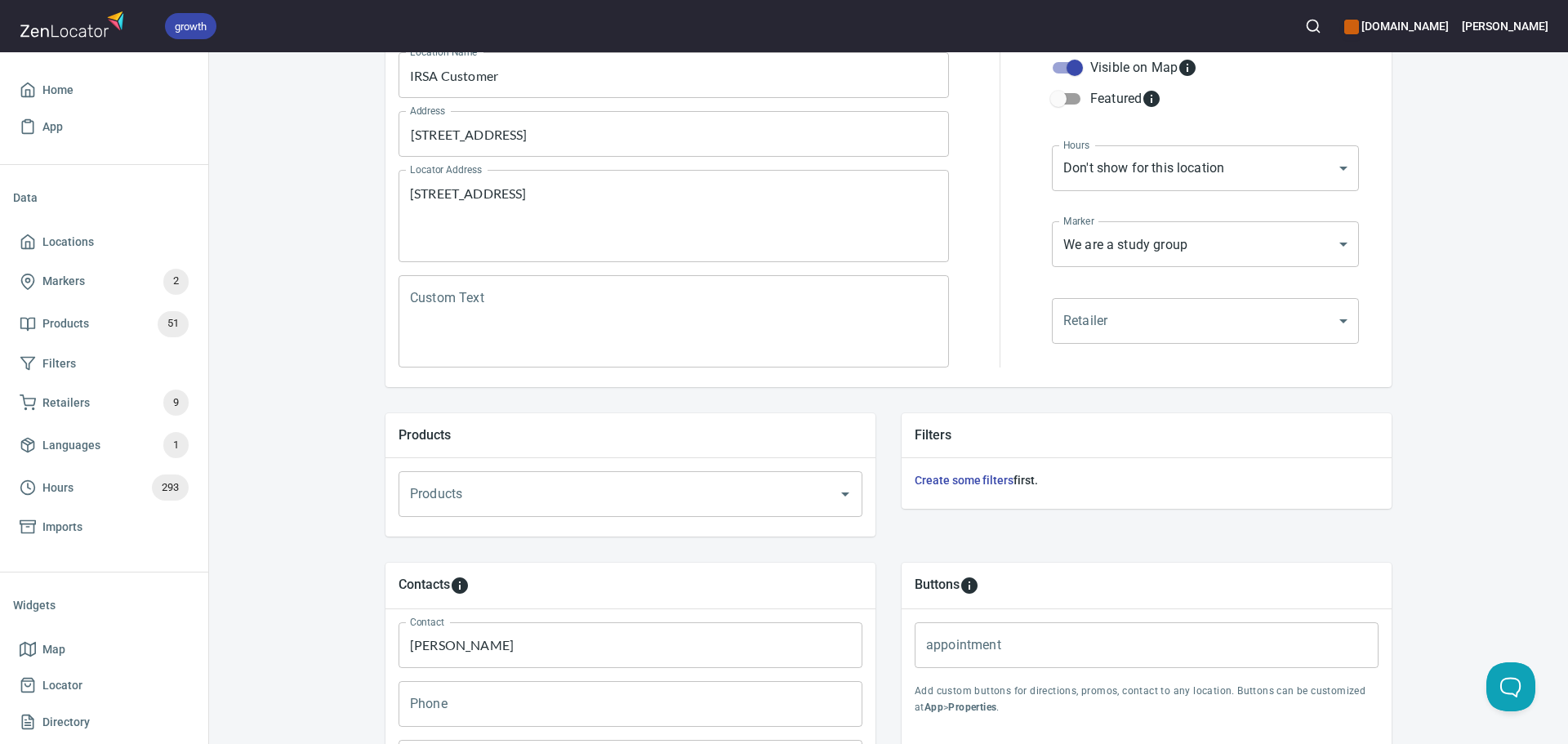
click at [413, 285] on div "Custom Text" at bounding box center [673, 322] width 550 height 93
paste textarea "At the Italian Renaissance Swordsmanship Academy (IRSA), students study the com…"
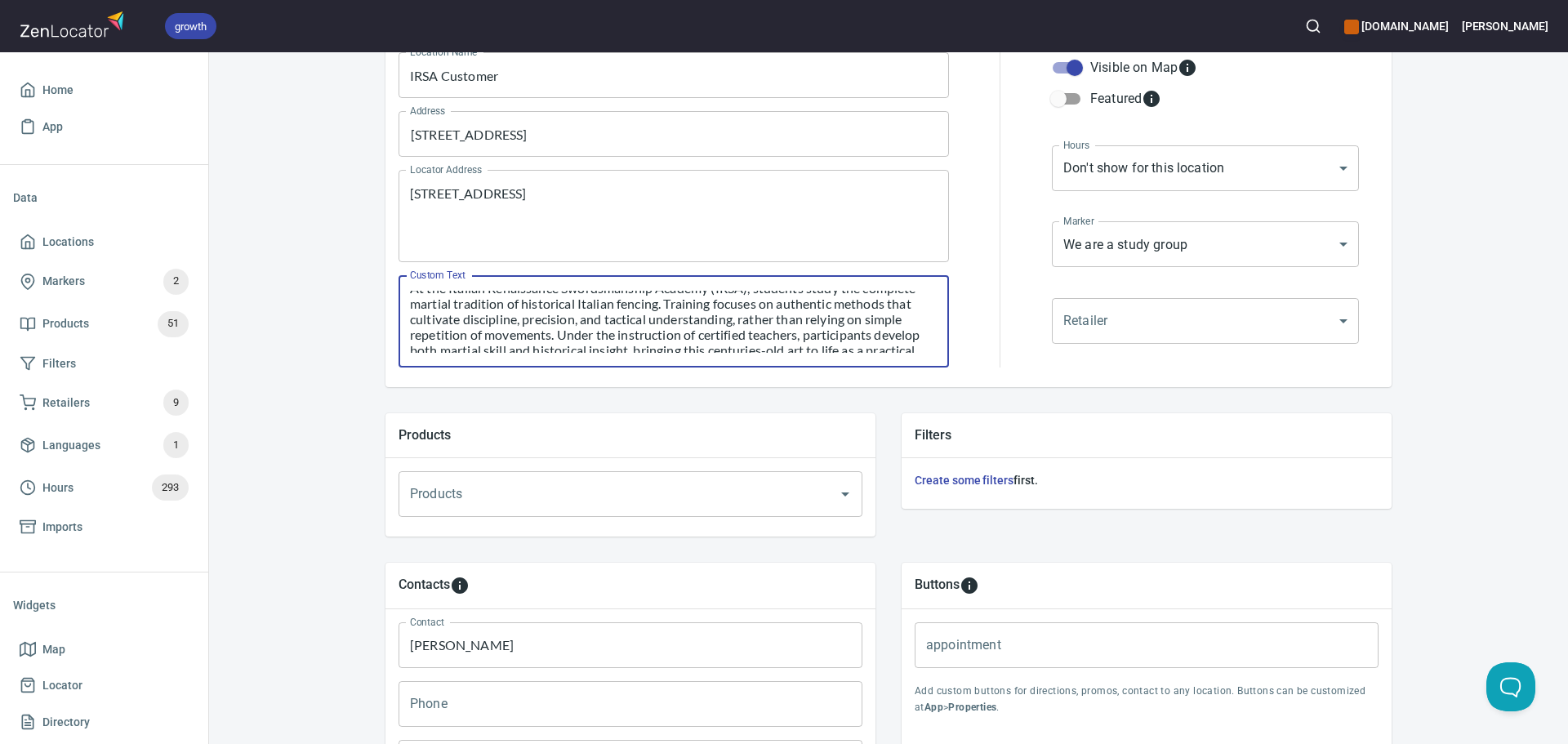
scroll to position [0, 0]
drag, startPoint x: 441, startPoint y: 299, endPoint x: 744, endPoint y: 295, distance: 303.0
click at [744, 295] on textarea "At the Italian Renaissance Swordsmanship Academy (IRSA), students study the com…" at bounding box center [673, 322] width 527 height 62
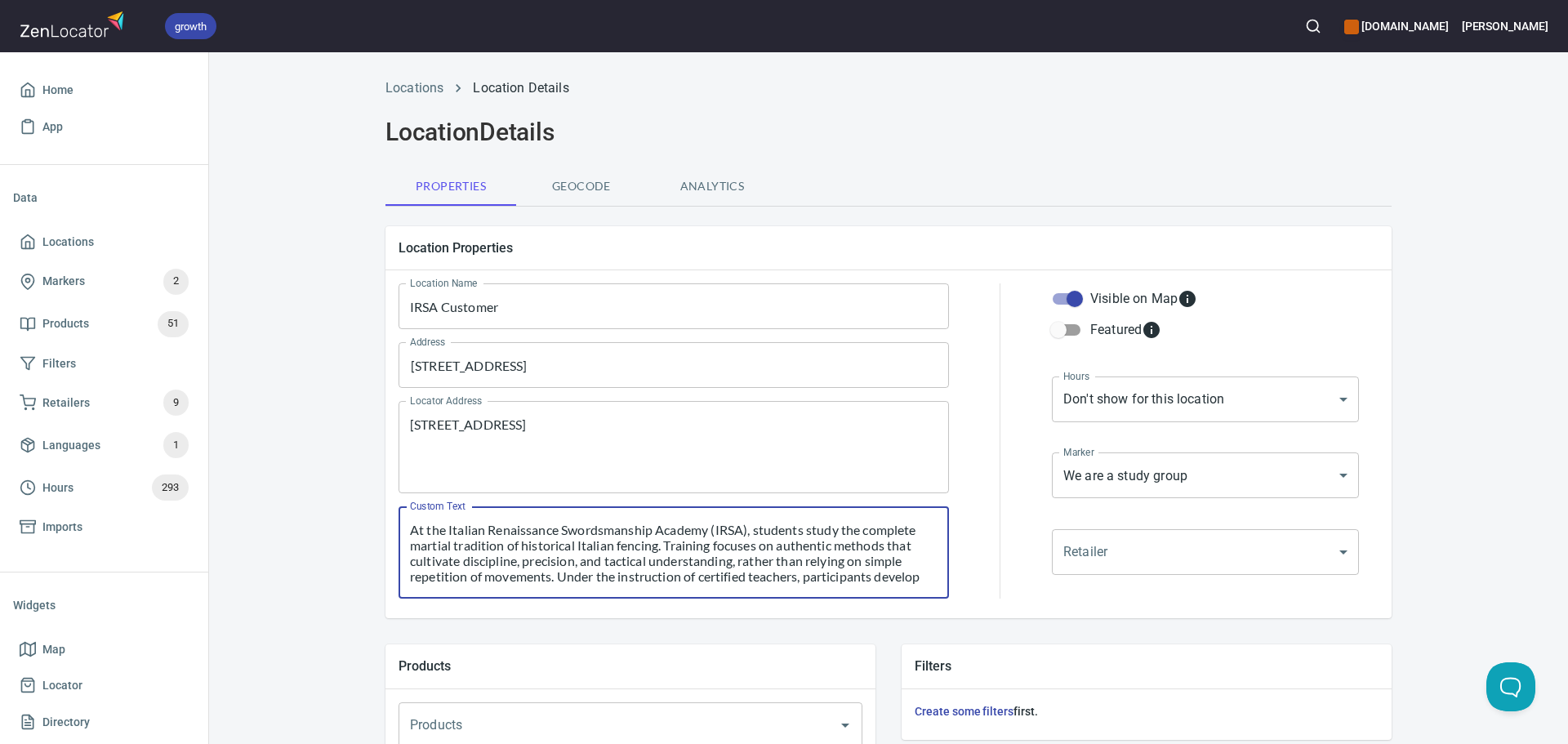
type textarea "At the Italian Renaissance Swordsmanship Academy (IRSA), students study the com…"
drag, startPoint x: 573, startPoint y: 307, endPoint x: 0, endPoint y: 307, distance: 573.0
click at [0, 307] on div "growth hemaalliance.com Donald Home App Data Locations Markers 2 Products 51 Fi…" at bounding box center [784, 372] width 1568 height 744
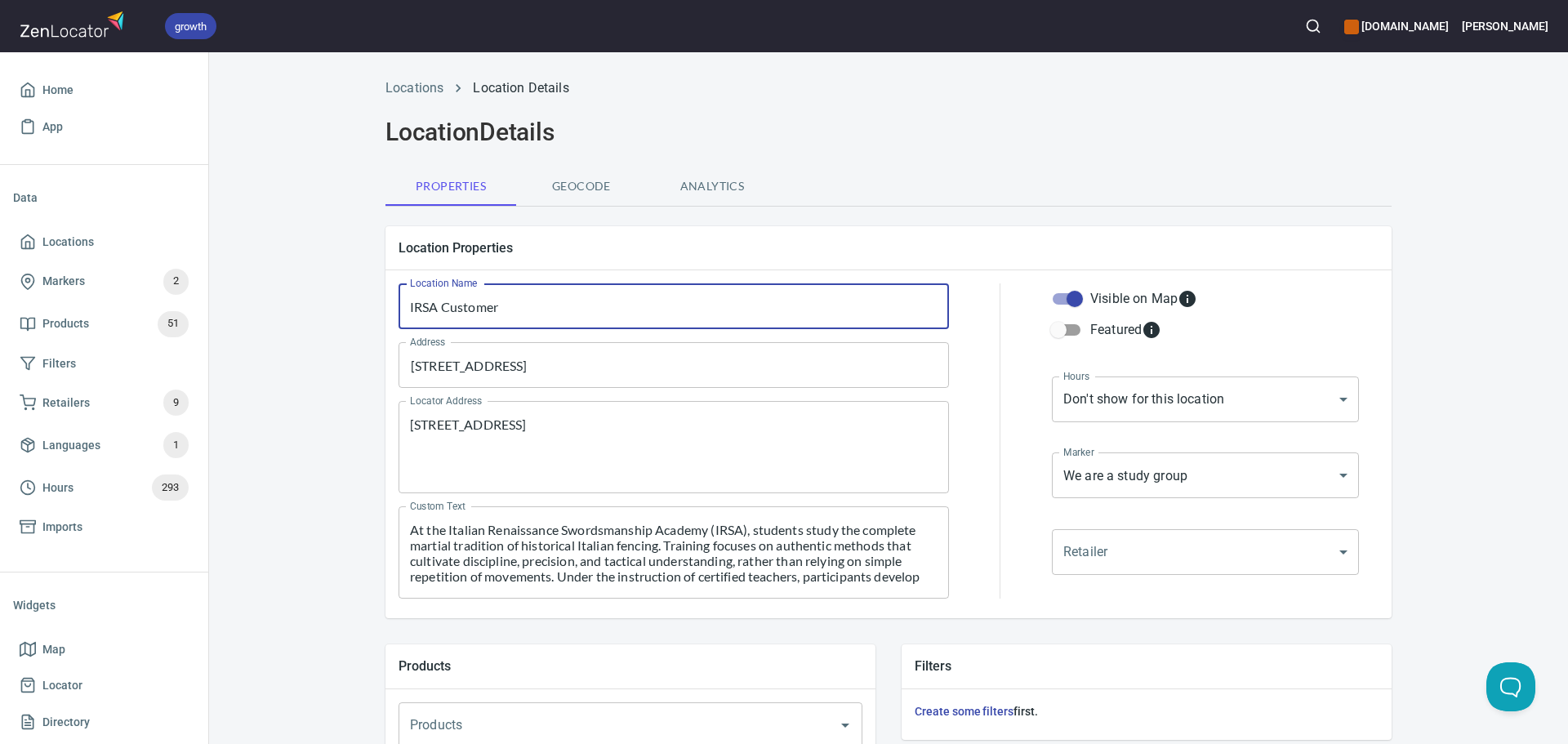
paste input "Italian Renaissance Swordsmanship Academy (IRSA)"
type input "Italian Renaissance Swordsmanship Academy (IRSA)"
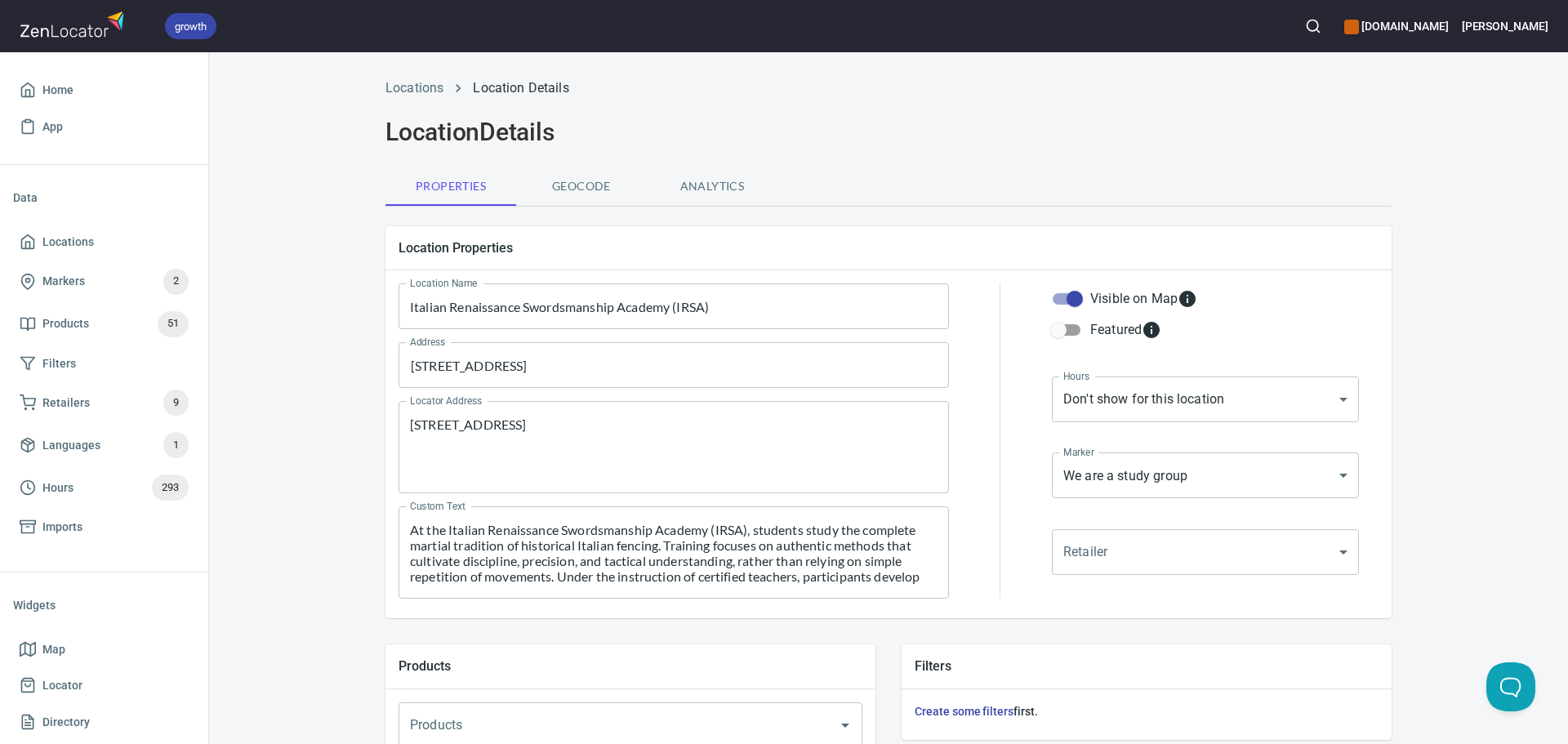
drag, startPoint x: 935, startPoint y: 236, endPoint x: 938, endPoint y: 263, distance: 27.2
click at [936, 236] on div "Location Properties" at bounding box center [889, 248] width 1006 height 43
click at [1227, 414] on body "growth hemaalliance.com Donald Home App Data Locations Markers 2 Products 51 Fi…" at bounding box center [784, 372] width 1568 height 744
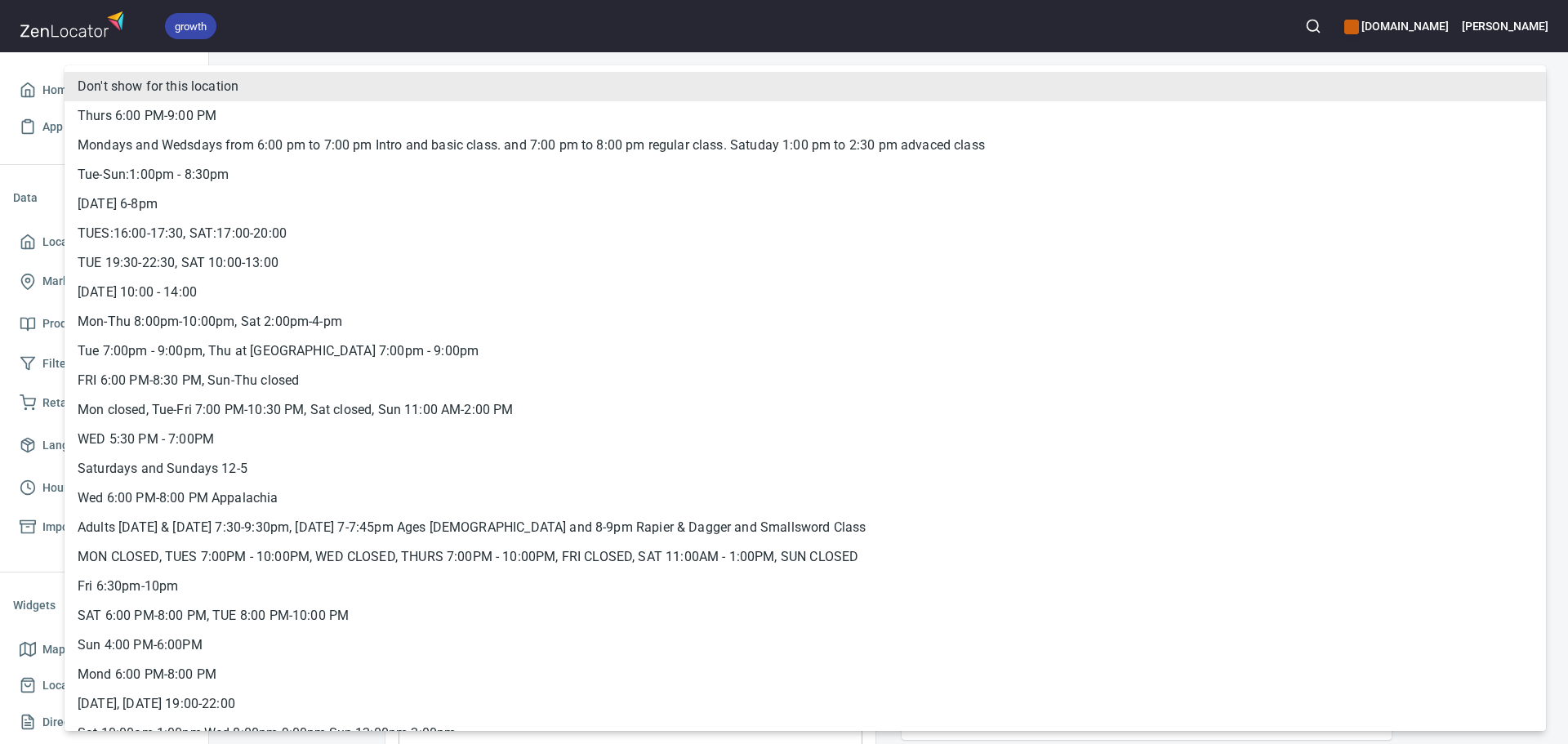
click at [309, 142] on li "Mondays and Wedsdays from 6:00 pm to 7:00 pm Intro and basic class. and 7:00 pm…" at bounding box center [805, 146] width 1481 height 30
type input "hrs_85gmx795"
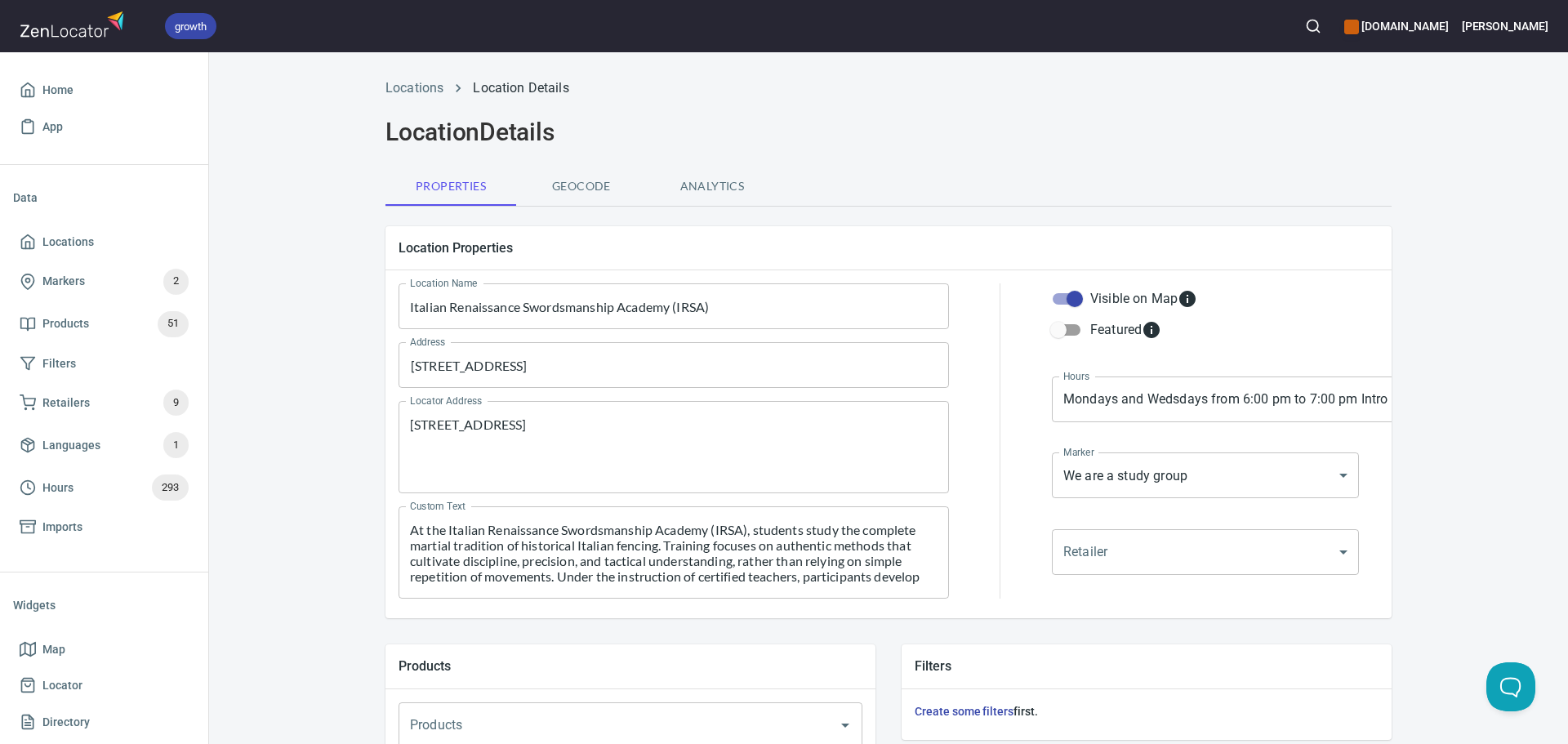
click at [1296, 329] on label "Featured" at bounding box center [1194, 330] width 303 height 31
click at [1104, 329] on input "Featured" at bounding box center [1058, 330] width 93 height 31
checkbox input "true"
click at [1286, 492] on body "growth hemaalliance.com Donald Home App Data Locations Markers 2 Products 51 Fi…" at bounding box center [784, 372] width 1568 height 744
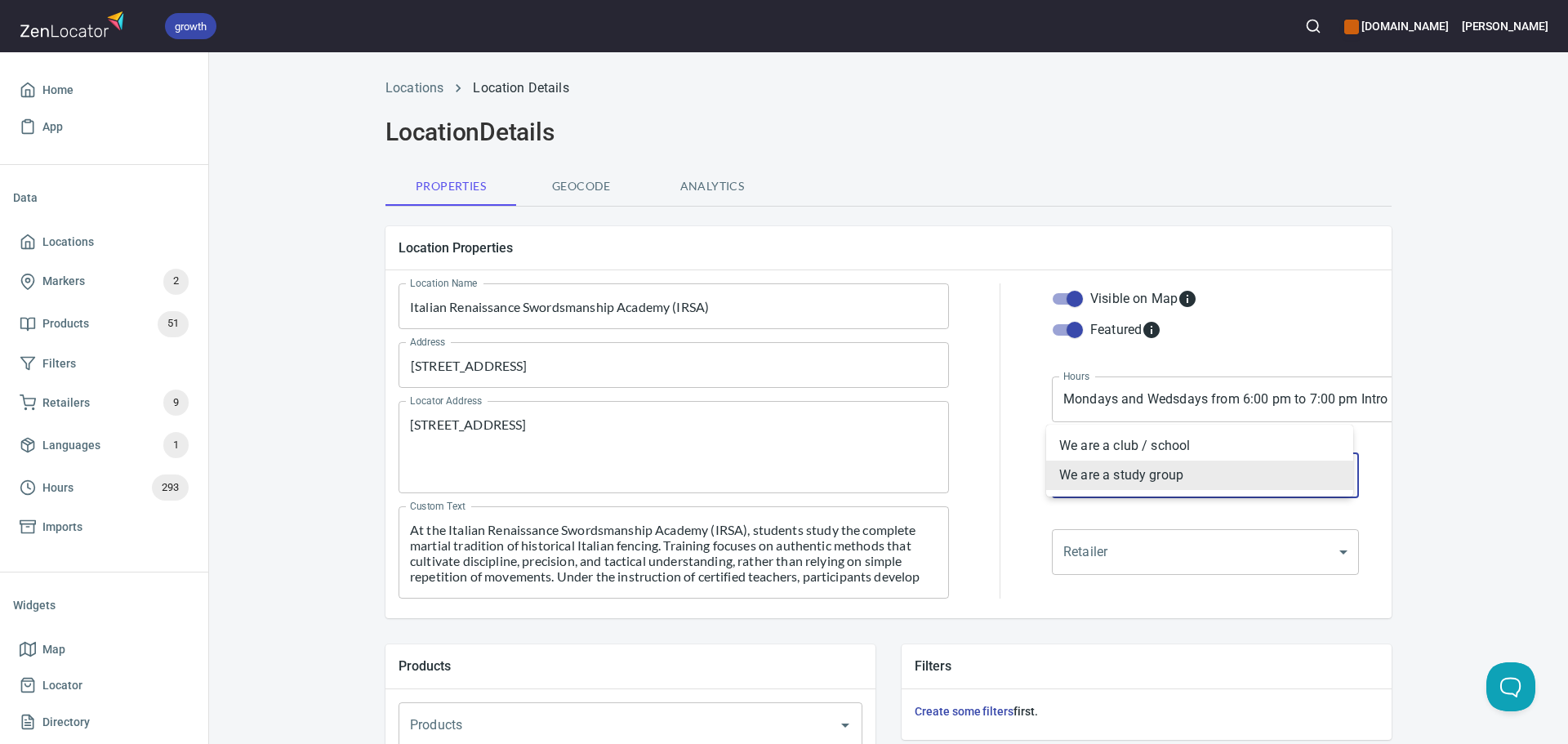
click at [1200, 455] on li "We are a club / school" at bounding box center [1199, 445] width 307 height 30
type input "mrk_k5vbpvas"
click at [1053, 334] on input "Featured" at bounding box center [1075, 330] width 93 height 31
checkbox input "false"
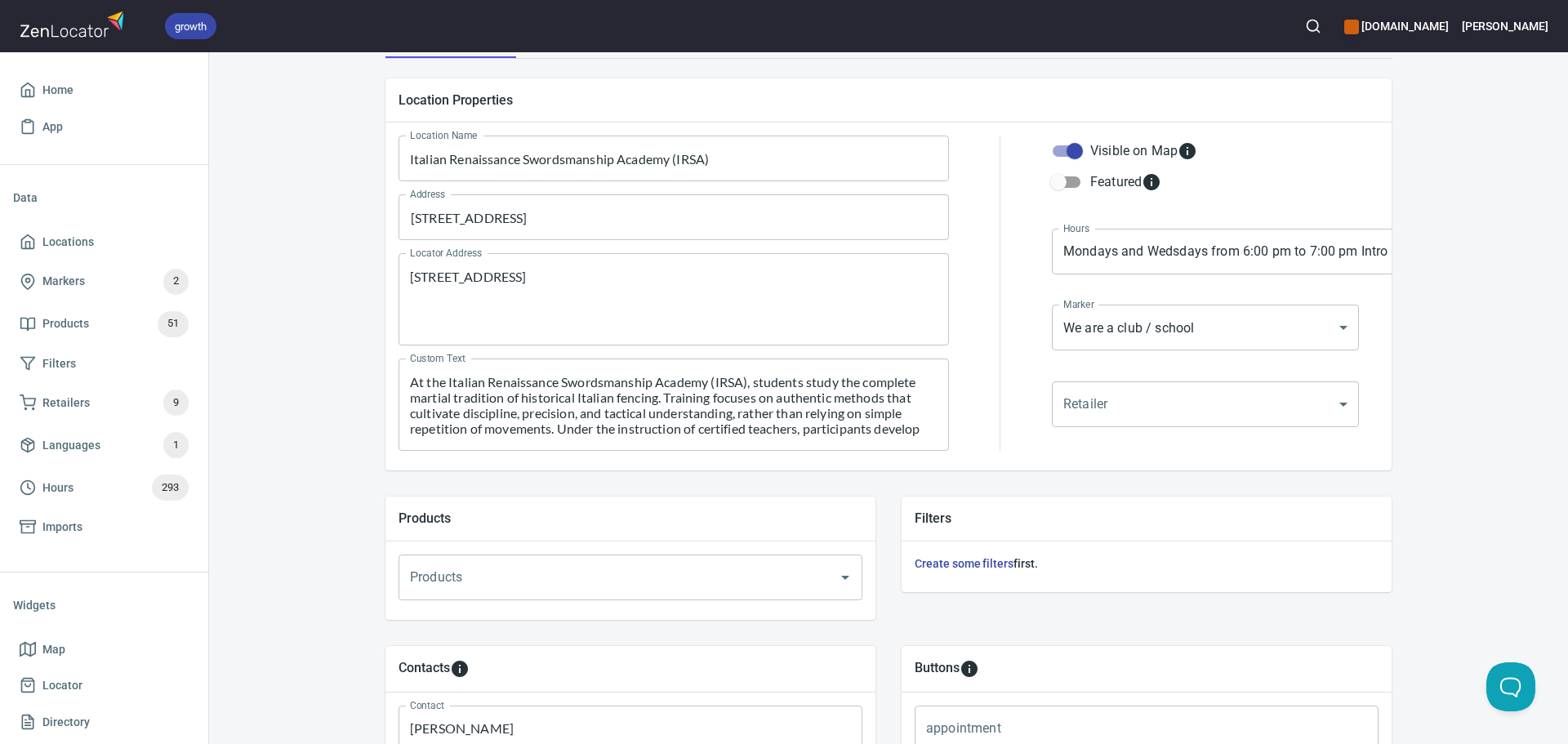
scroll to position [558, 0]
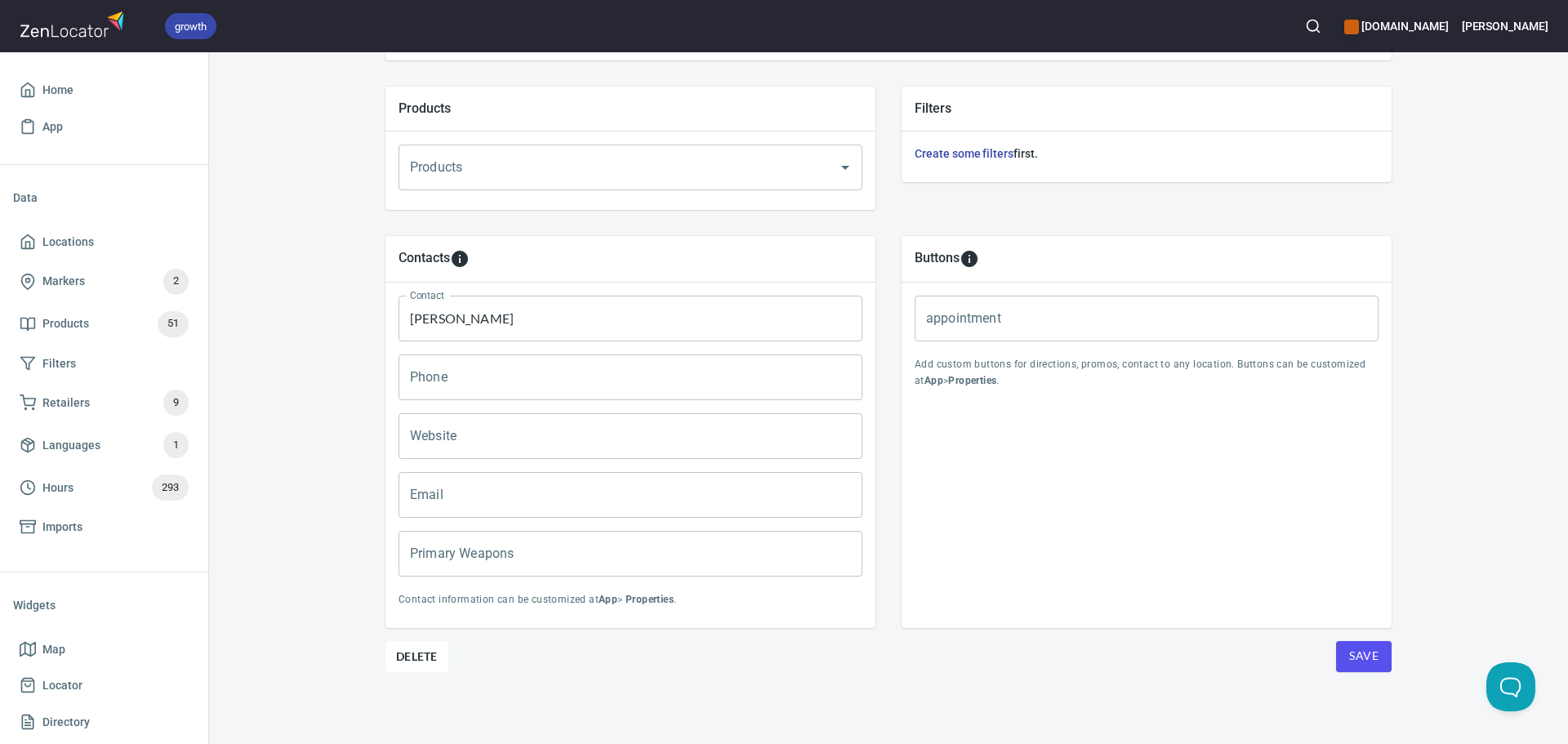
click at [481, 484] on input "Email" at bounding box center [629, 494] width 464 height 45
paste input "info@italian-swordsmanship.com"
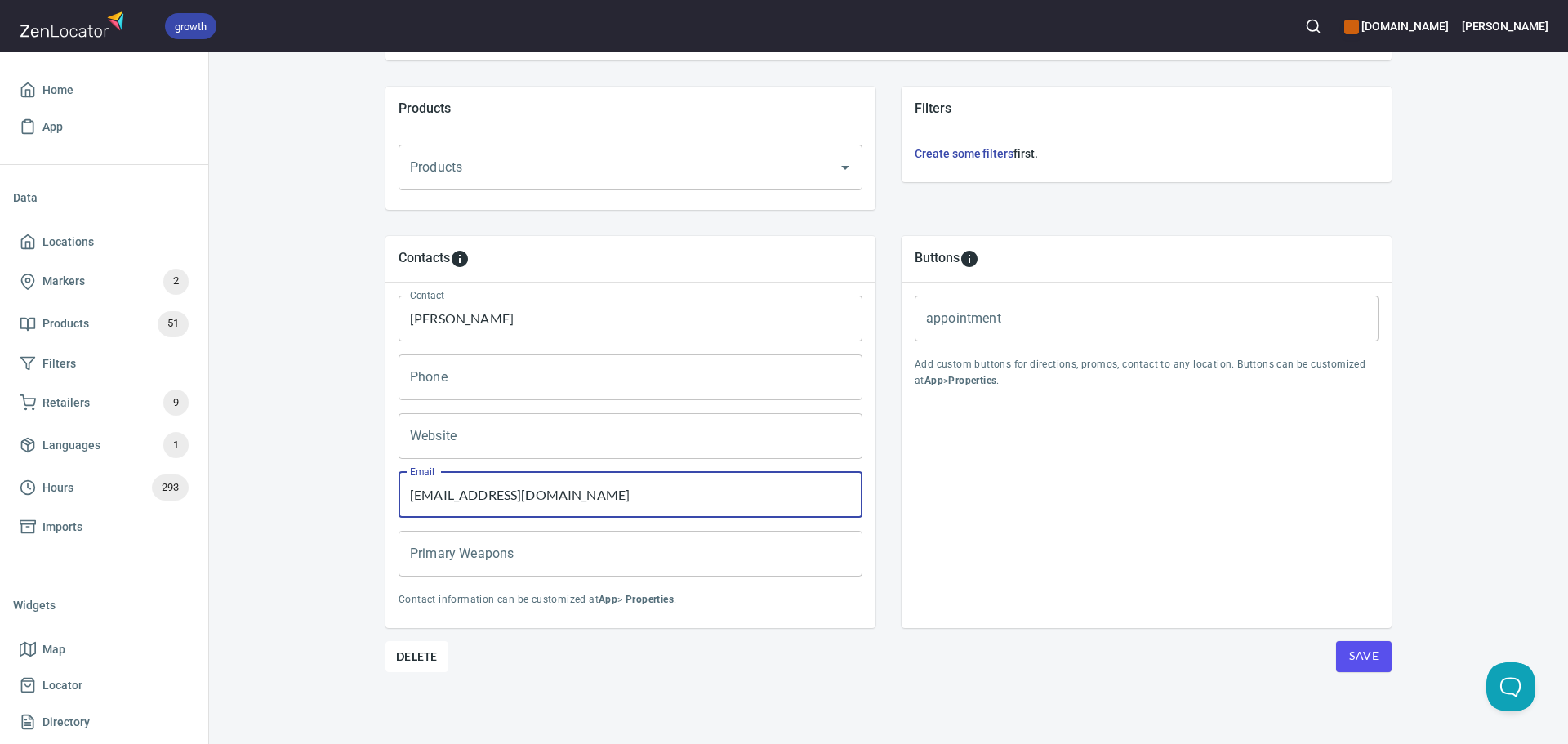
type input "info@italian-swordsmanship.com"
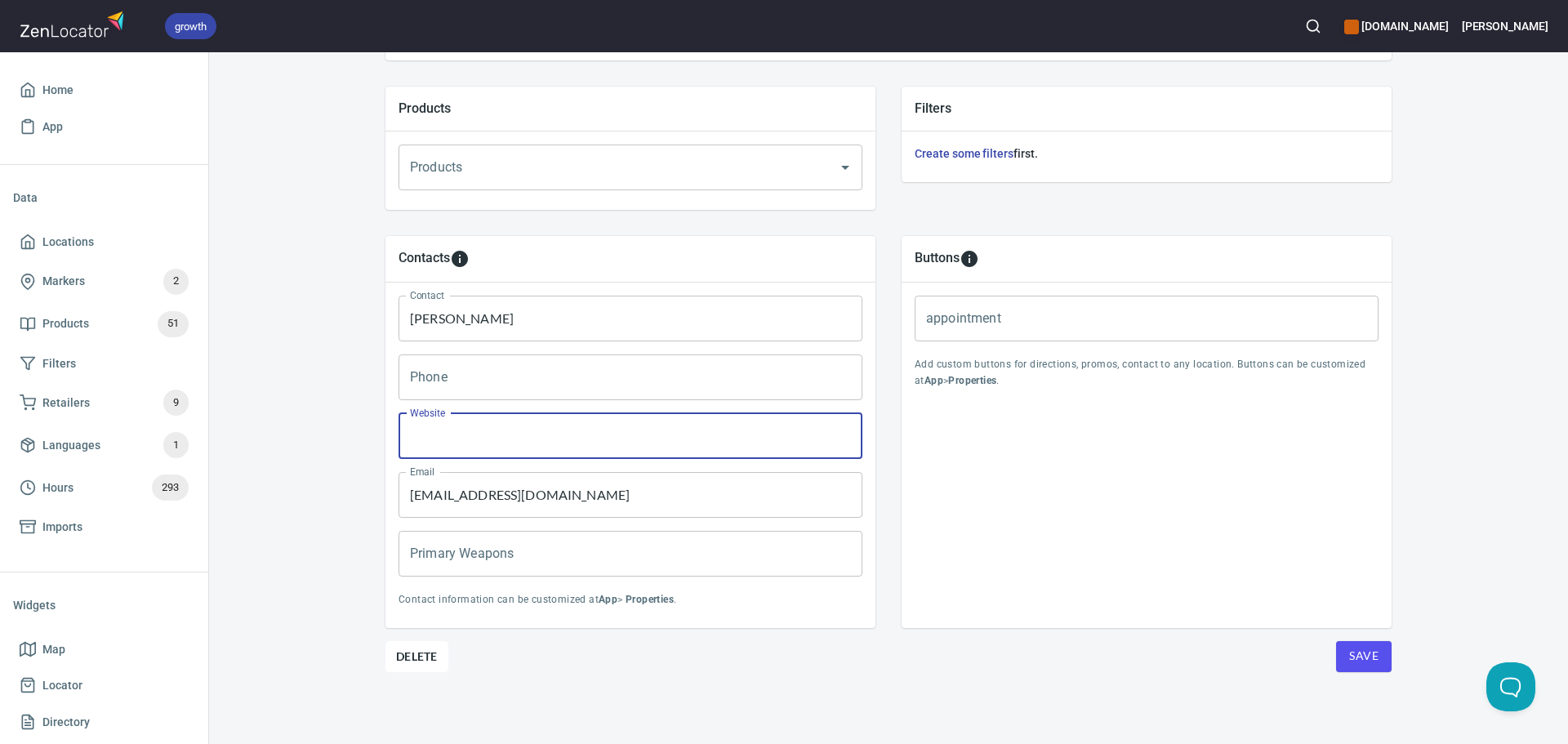
click at [543, 424] on input "Website" at bounding box center [629, 436] width 464 height 45
paste input "http://italian-swordsmanship.com"
type input "http://italian-swordsmanship.com"
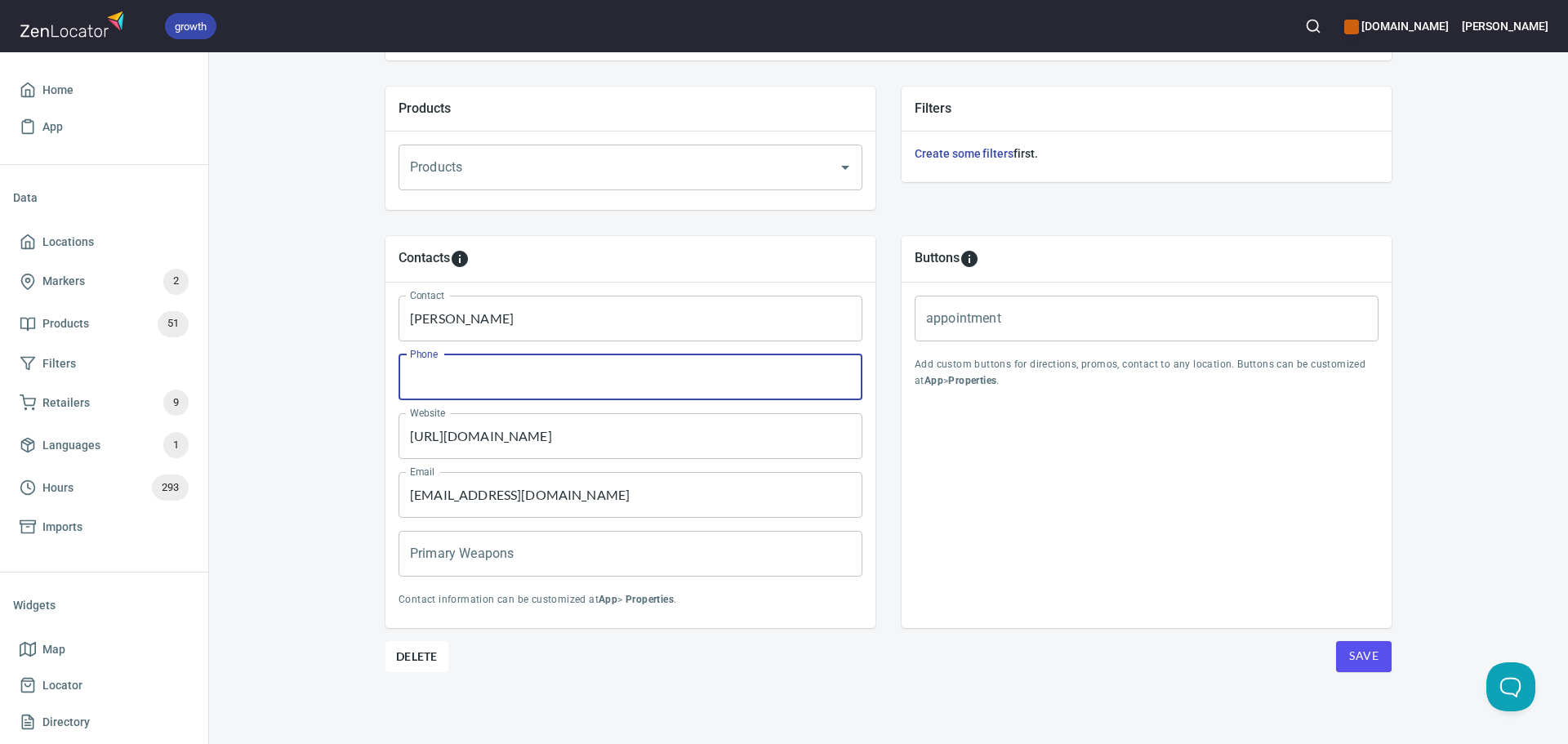
click at [492, 382] on input "Phone" at bounding box center [629, 377] width 464 height 45
paste input "+1 (408) 471-7544"
type input "+1 (408) 471-7544"
click at [717, 570] on input "Primary Weapons" at bounding box center [629, 553] width 464 height 45
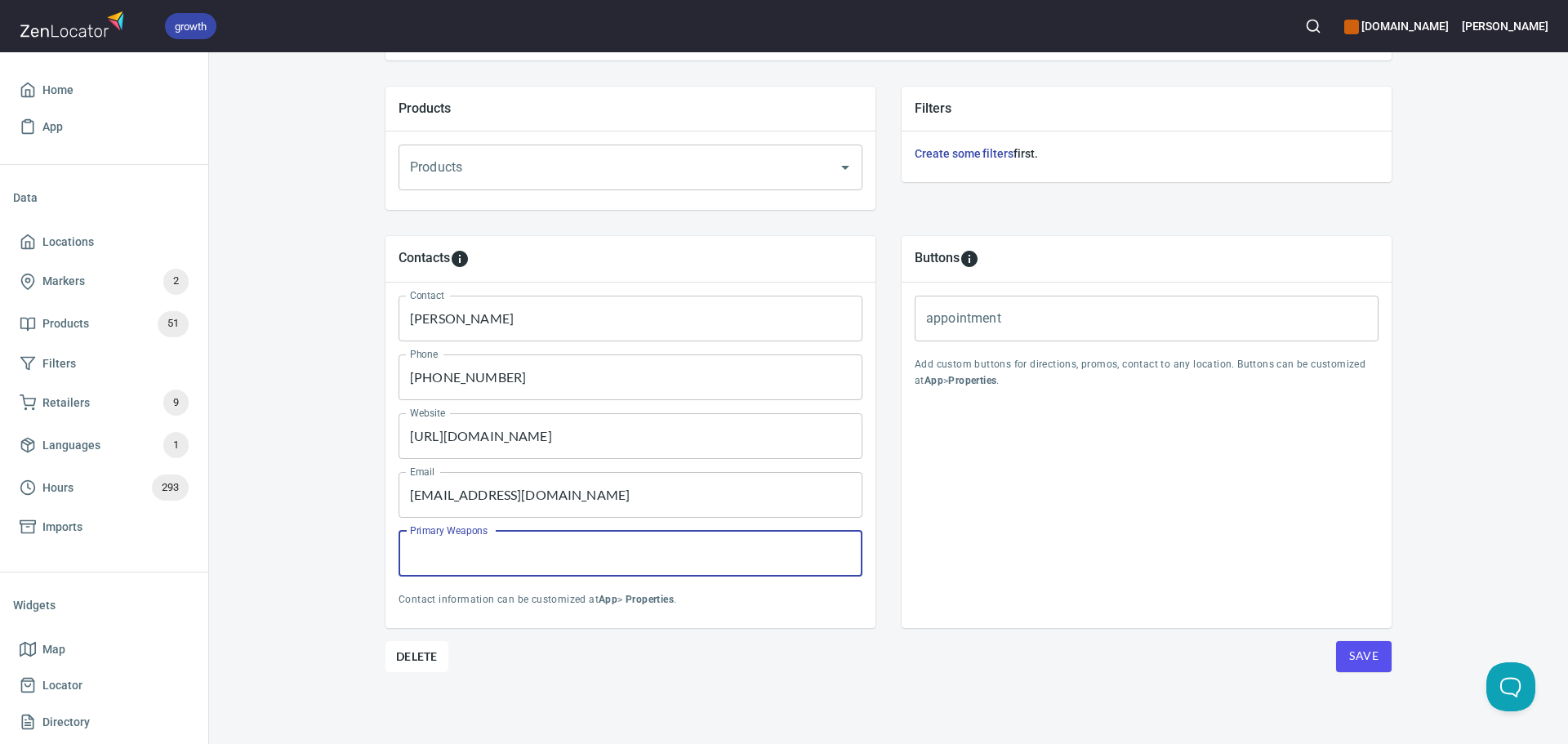
paste input "Longsword, sidesword, rapier and dagger, single dagger and Saber."
type input "Longsword, sidesword, rapier and dagger, single dagger and Saber."
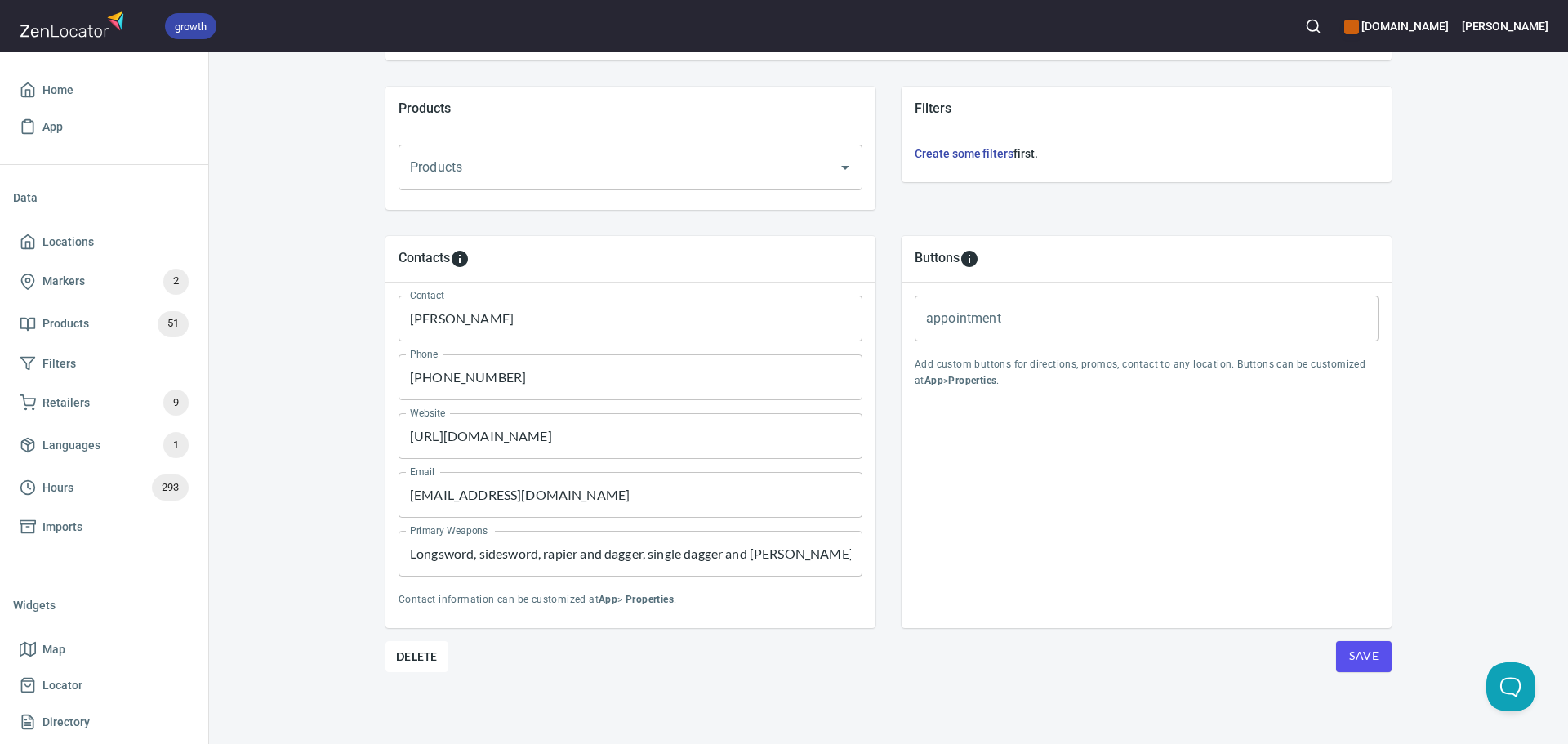
click at [1129, 553] on div "Buttons appointment appointment Add custom buttons for directions, promos, cont…" at bounding box center [1146, 432] width 490 height 392
click at [1366, 666] on button "Save" at bounding box center [1364, 656] width 56 height 31
click at [80, 237] on span "Locations" at bounding box center [67, 242] width 51 height 20
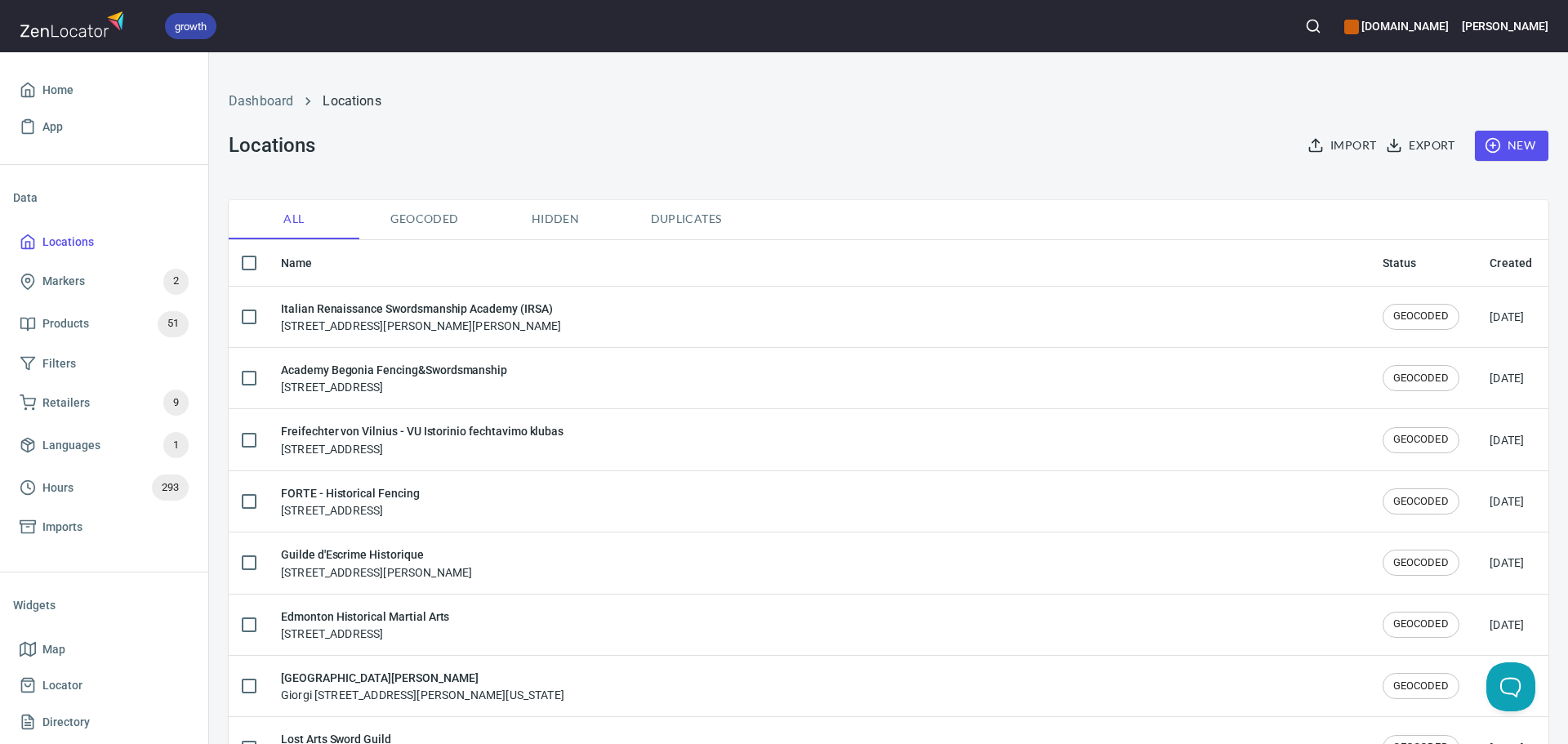
click at [1456, 127] on div "Import Export New" at bounding box center [1419, 146] width 277 height 50
click at [1489, 134] on button "New" at bounding box center [1511, 146] width 73 height 30
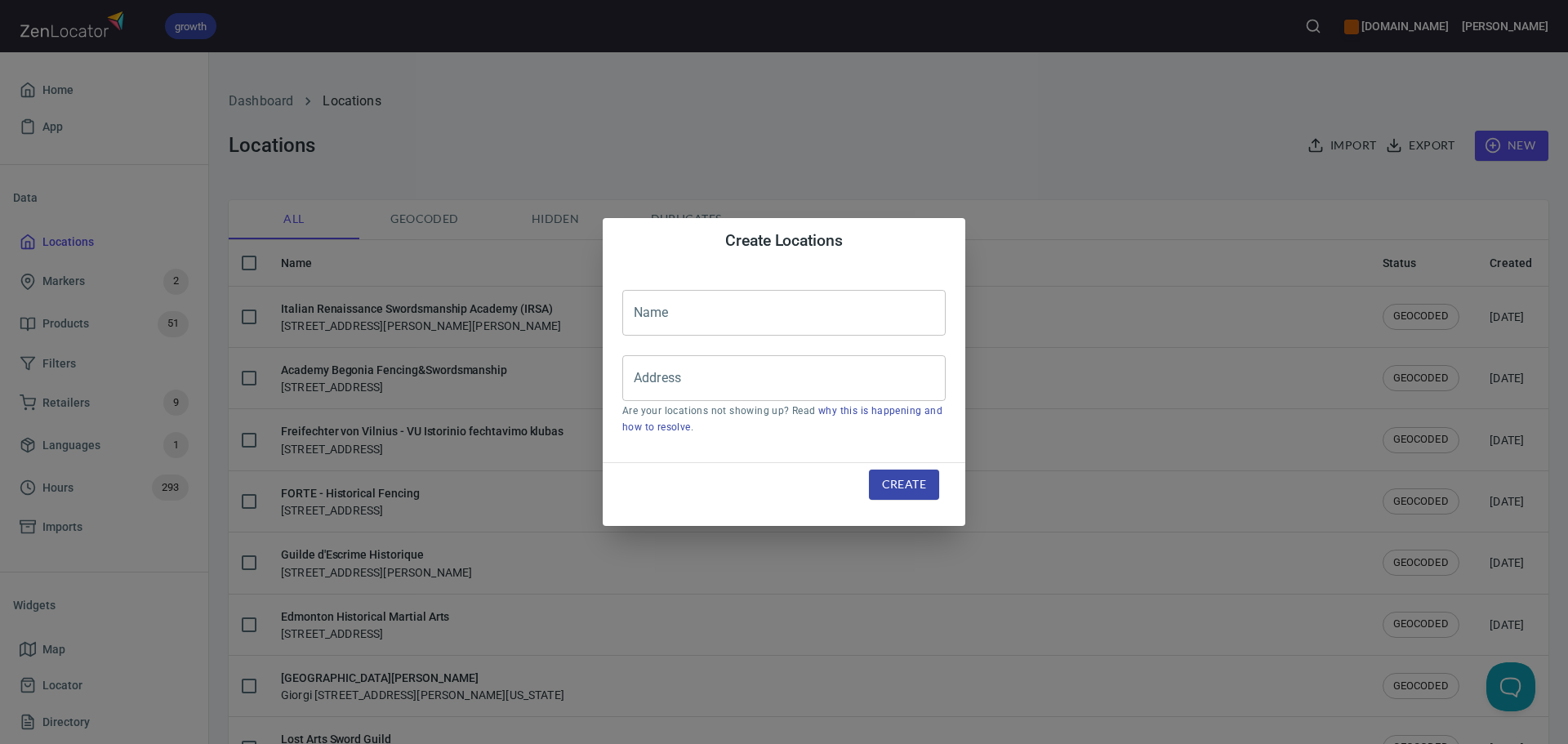
click at [788, 315] on input "text" at bounding box center [784, 312] width 324 height 45
paste input "[PERSON_NAME][GEOGRAPHIC_DATA]"
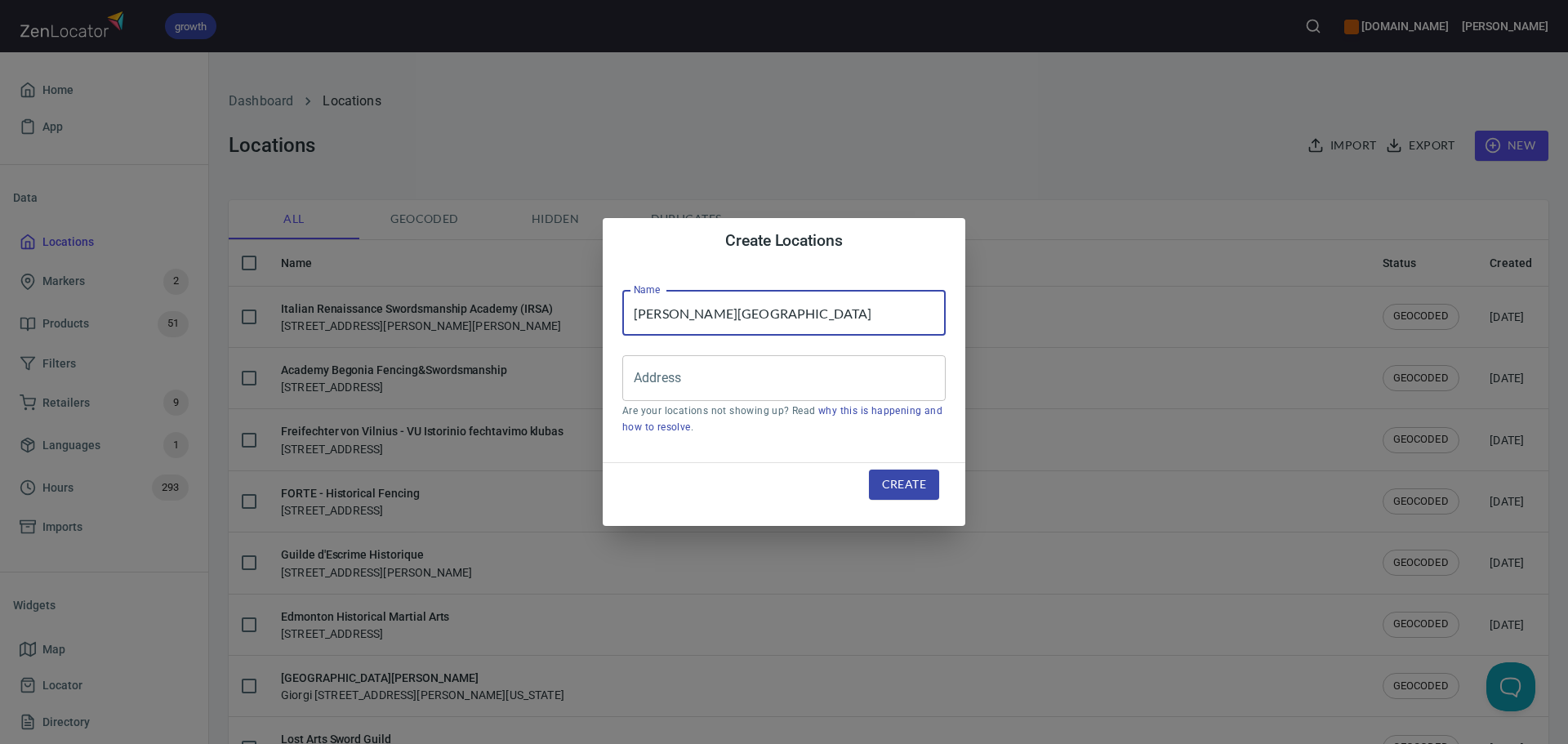
type input "[PERSON_NAME][GEOGRAPHIC_DATA]"
click at [706, 414] on p "Are your locations not showing up? Read why this is happening and how to resolv…" at bounding box center [784, 420] width 324 height 33
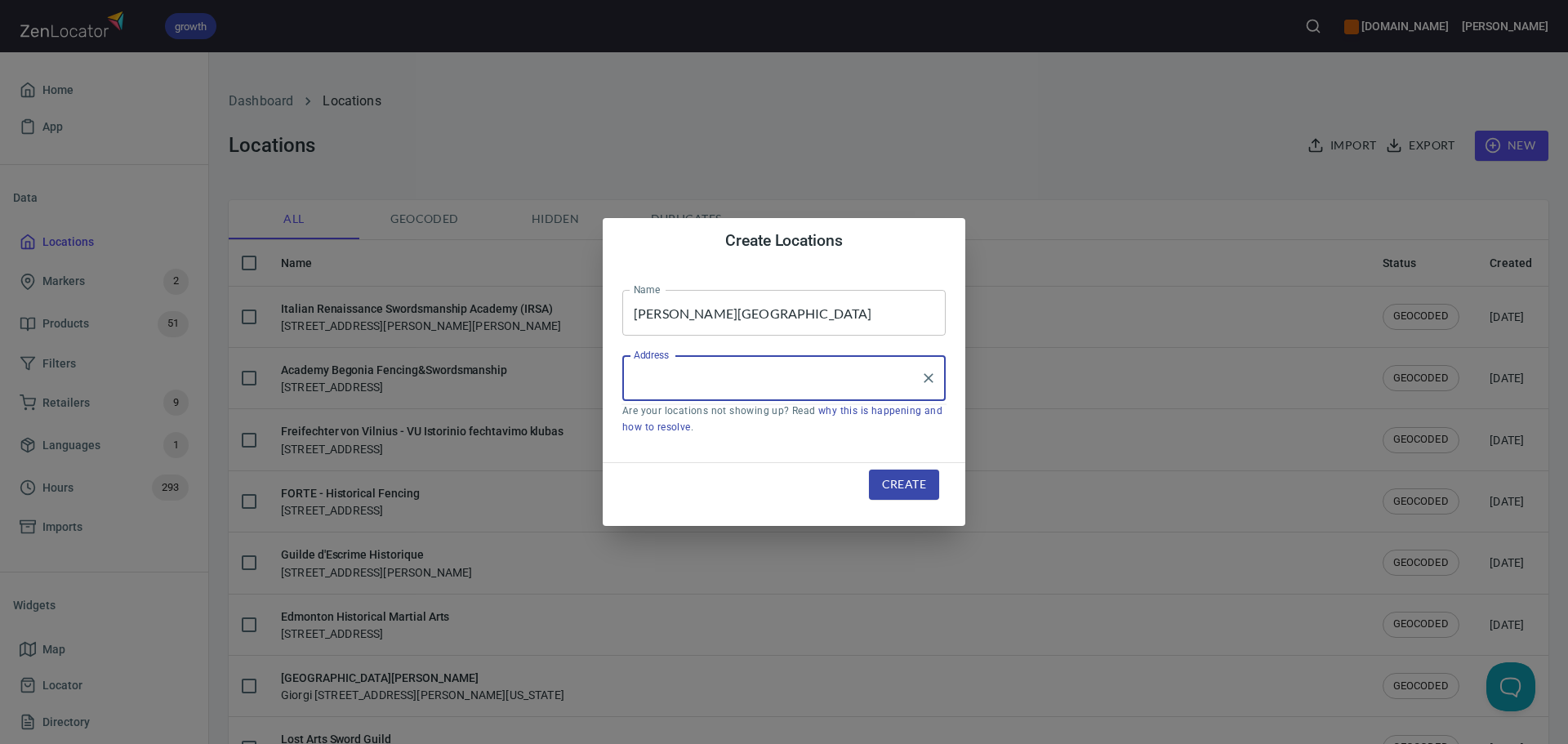
click at [702, 376] on input "Address" at bounding box center [771, 378] width 284 height 31
paste input "XW3W+79J, C. 57A, [GEOGRAPHIC_DATA], [GEOGRAPHIC_DATA], [GEOGRAPHIC_DATA][PERSO…"
type input "XW3W+79J, C. 57A, [GEOGRAPHIC_DATA], [GEOGRAPHIC_DATA], [GEOGRAPHIC_DATA][PERSO…"
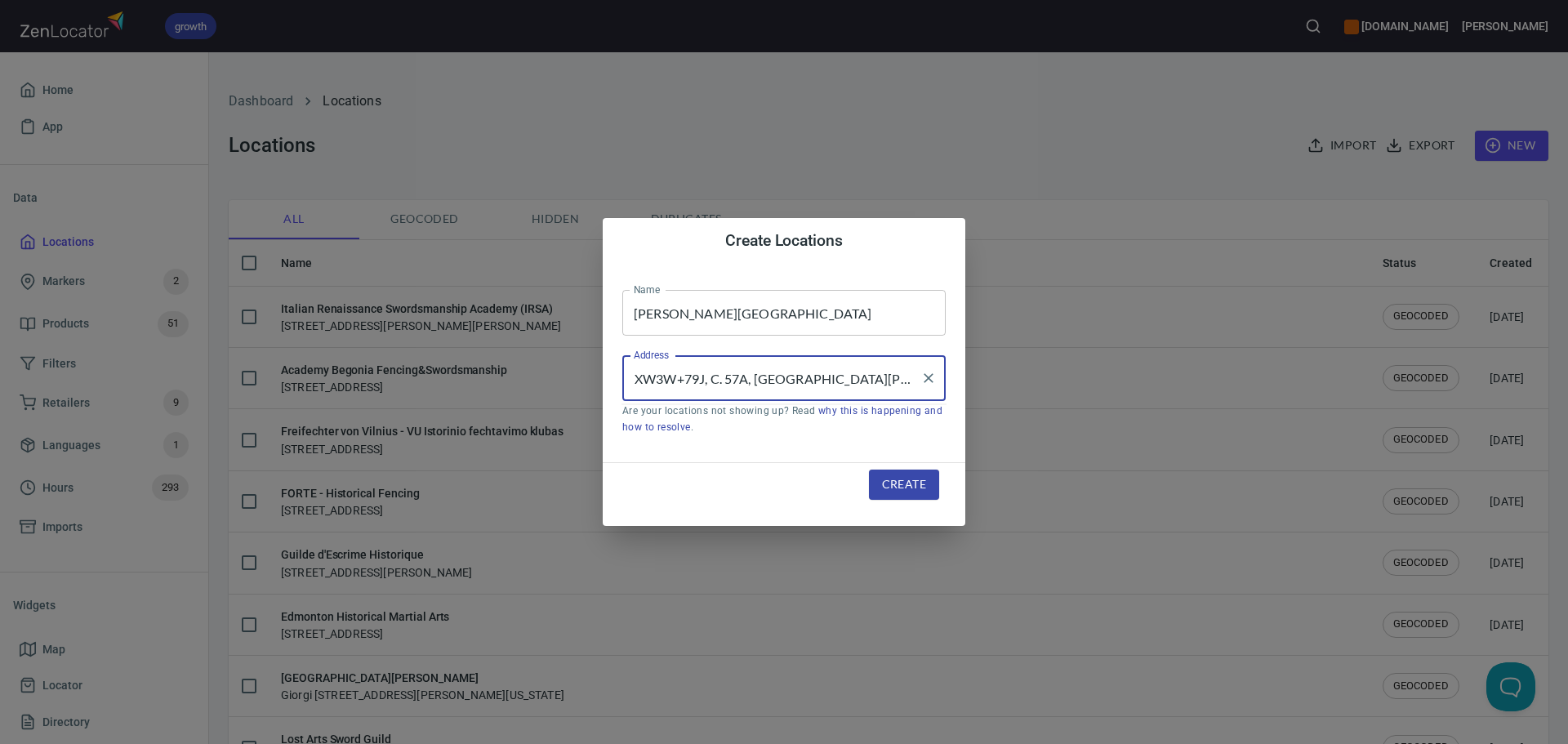
click at [915, 479] on span "Create" at bounding box center [904, 484] width 44 height 20
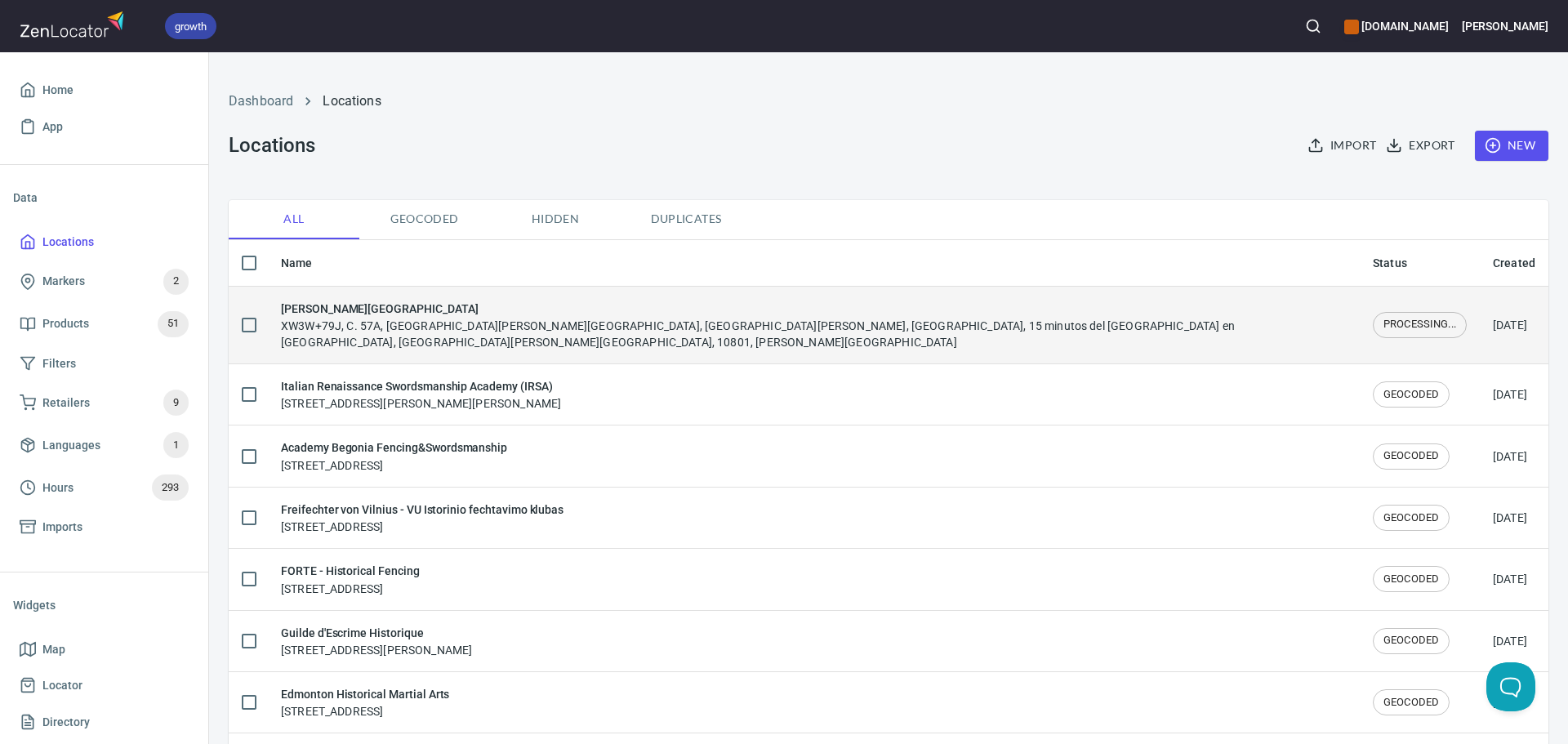
click at [504, 326] on div "Kalok HEMA Costa Rica XW3W+79J, C. 57A, San José, Guadalupe, Barrio Santa Cecil…" at bounding box center [813, 325] width 1066 height 51
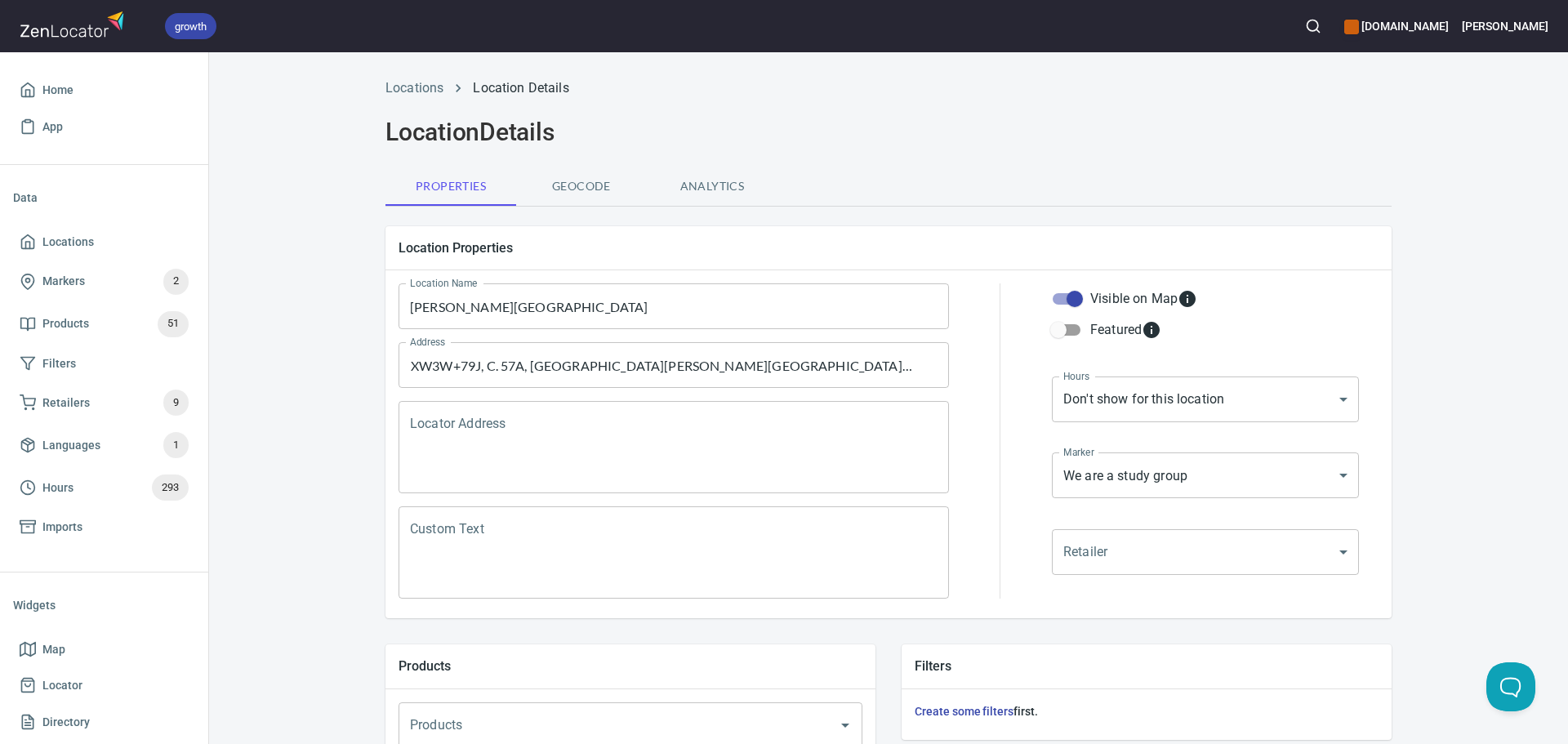
click at [540, 449] on textarea "Locator Address" at bounding box center [673, 447] width 527 height 62
paste textarea "XW3W+79J, C. 57A, [GEOGRAPHIC_DATA], [GEOGRAPHIC_DATA], [GEOGRAPHIC_DATA][PERSO…"
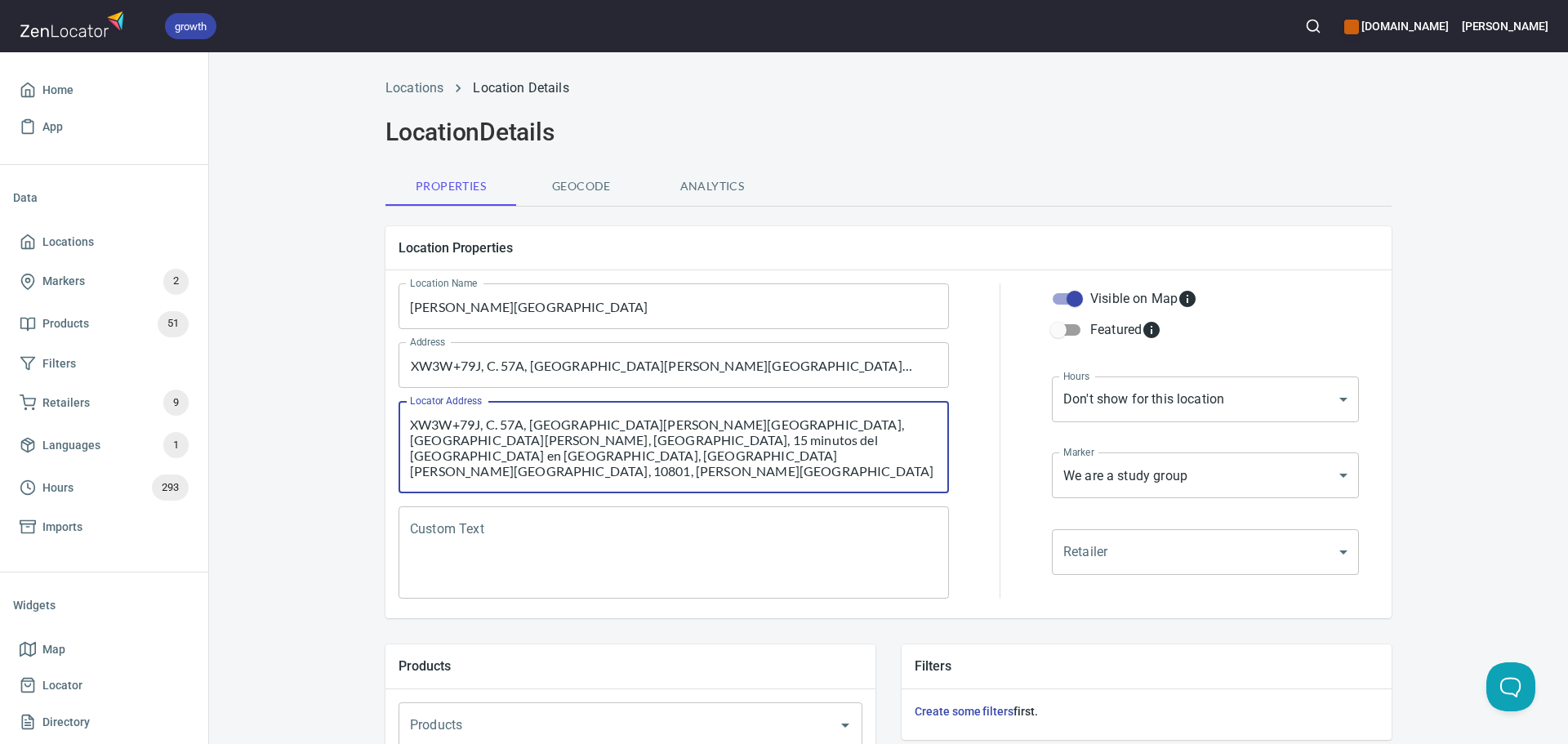
type textarea "XW3W+79J, C. 57A, [GEOGRAPHIC_DATA], [GEOGRAPHIC_DATA], [GEOGRAPHIC_DATA][PERSO…"
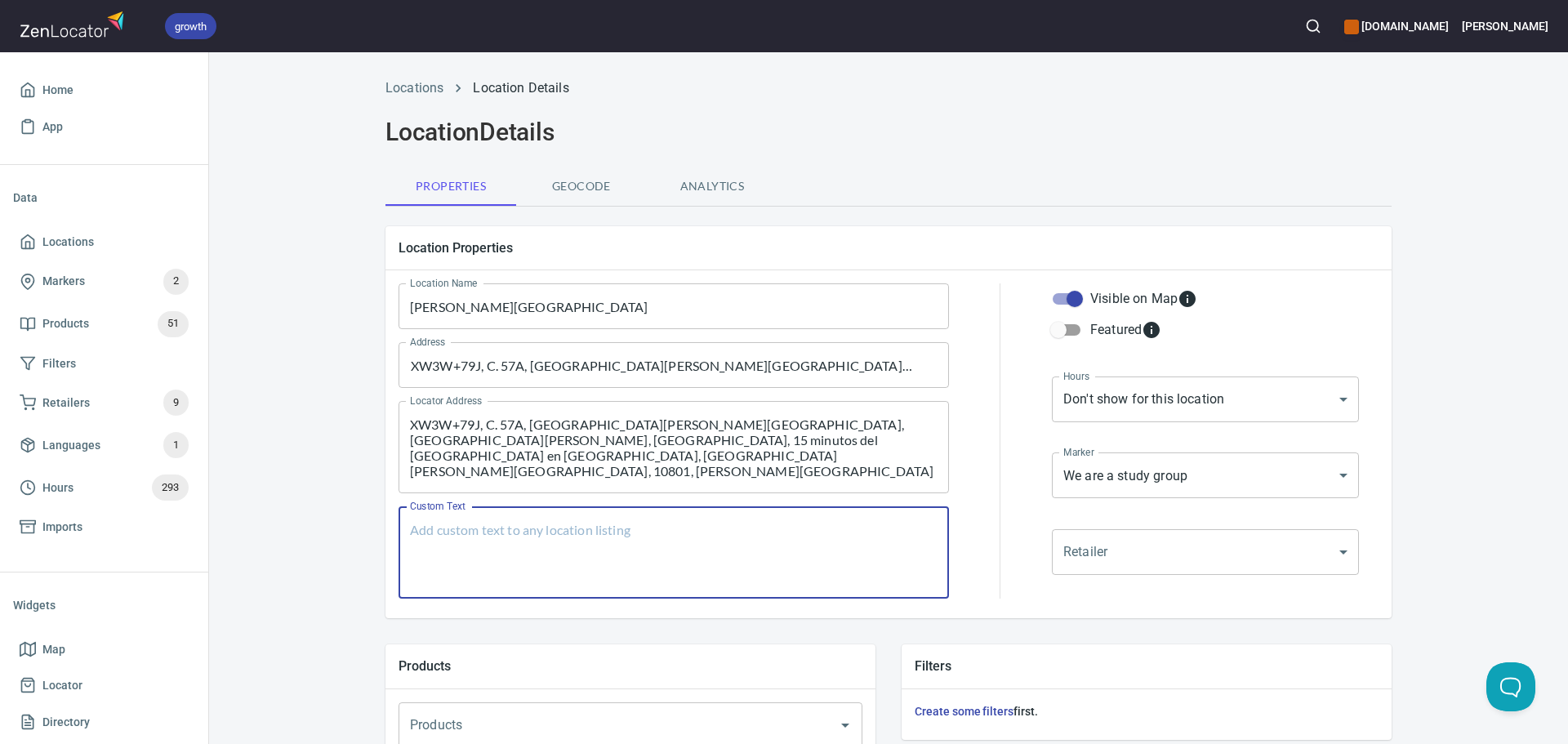
click at [548, 583] on textarea "Custom Text" at bounding box center [673, 552] width 527 height 62
paste textarea "Bienvenido aquel que quiera practicar un arte de forma moderna y cálida. Entren…"
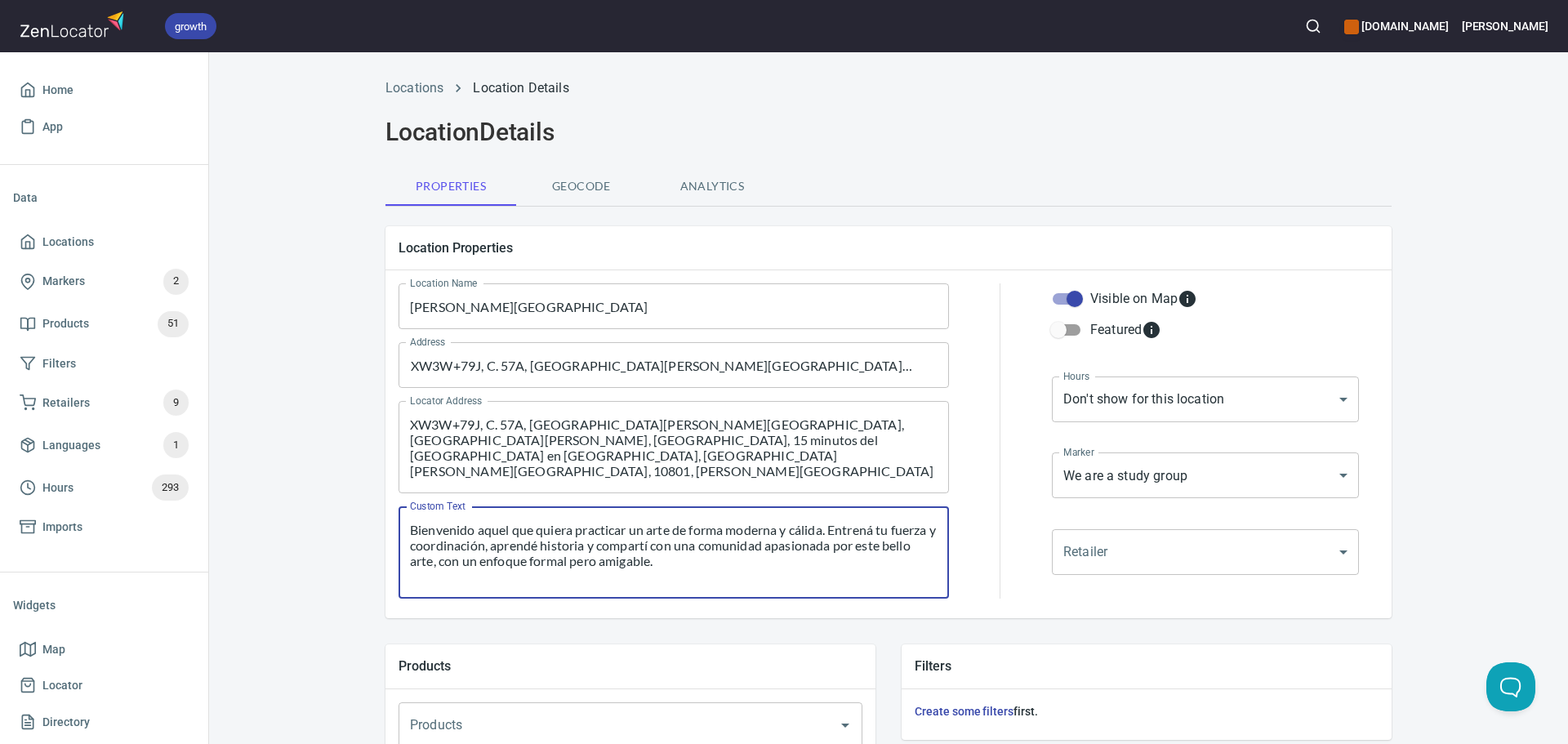
type textarea "Bienvenido aquel que quiera practicar un arte de forma moderna y cálida. Entren…"
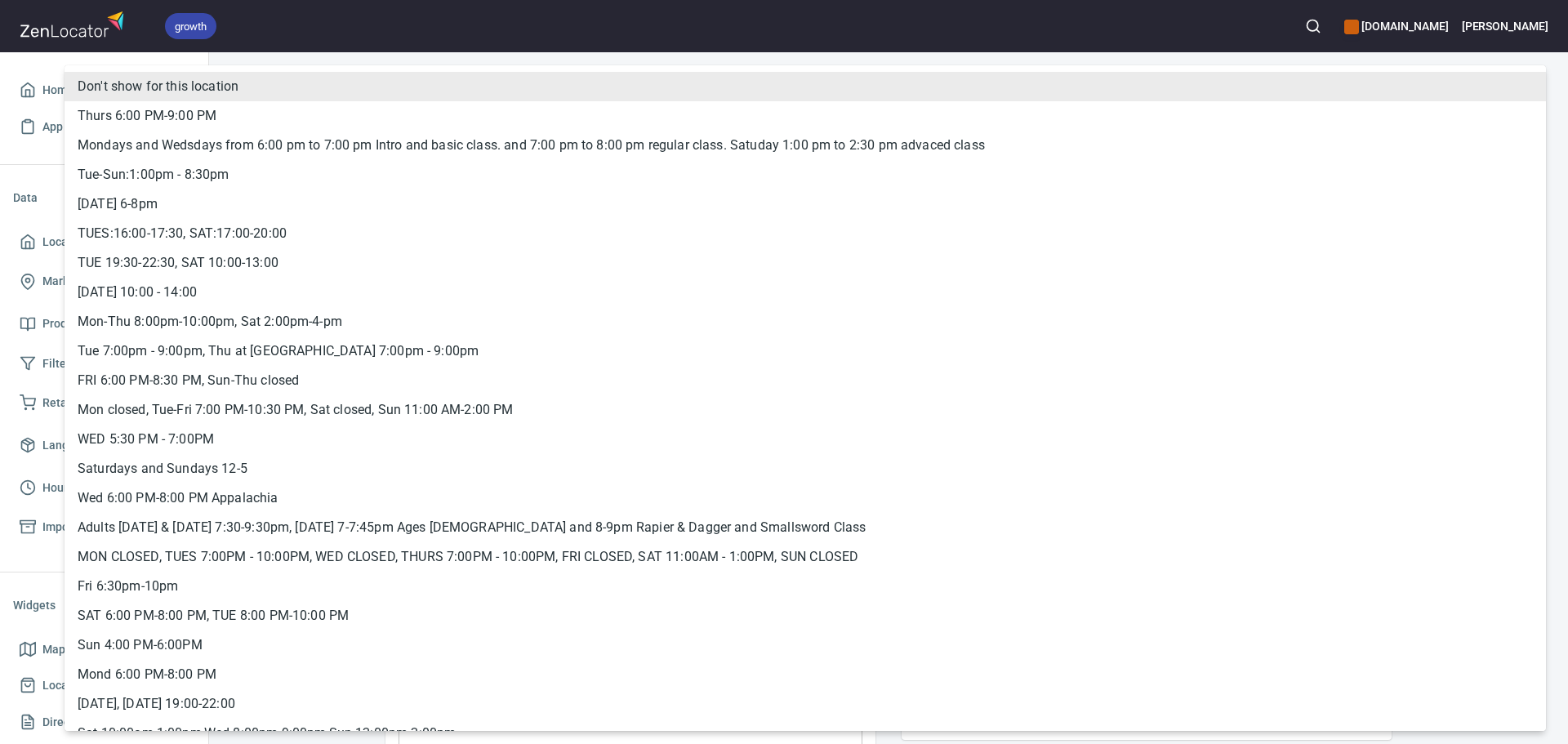
click at [1249, 398] on body "growth hemaalliance.com Donald Home App Data Locations Markers 2 Products 51 Fi…" at bounding box center [784, 372] width 1568 height 744
click at [276, 110] on li "Thurs 6:00 PM-9:00 PM" at bounding box center [805, 116] width 1481 height 30
type input "hrs_6desqppv"
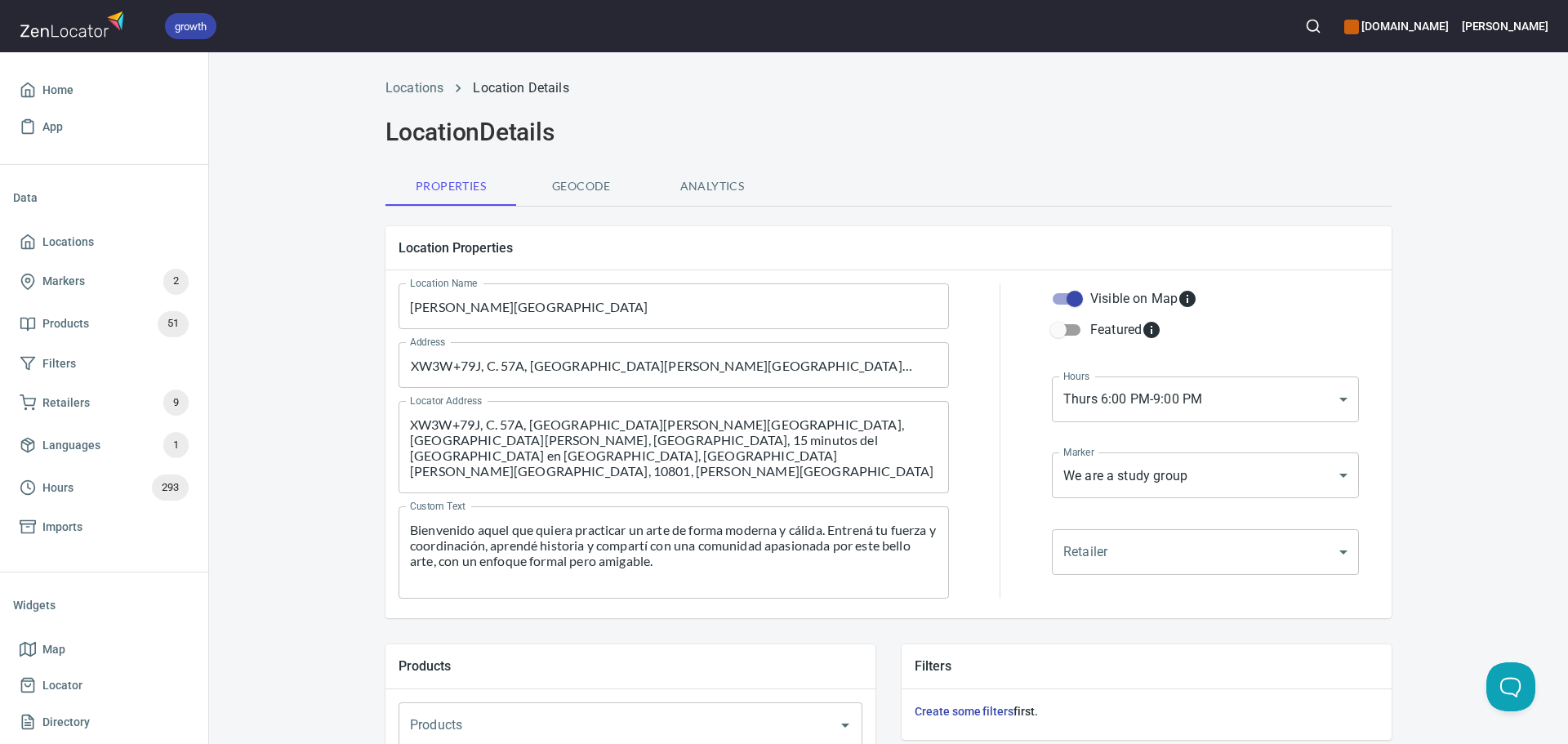
click at [1441, 445] on div "Locations Location Details Location Details Properties Geocode Analytics Locati…" at bounding box center [889, 684] width 1359 height 1233
click at [1316, 467] on body "growth hemaalliance.com Donald Home App Data Locations Markers 2 Products 51 Fi…" at bounding box center [784, 372] width 1568 height 744
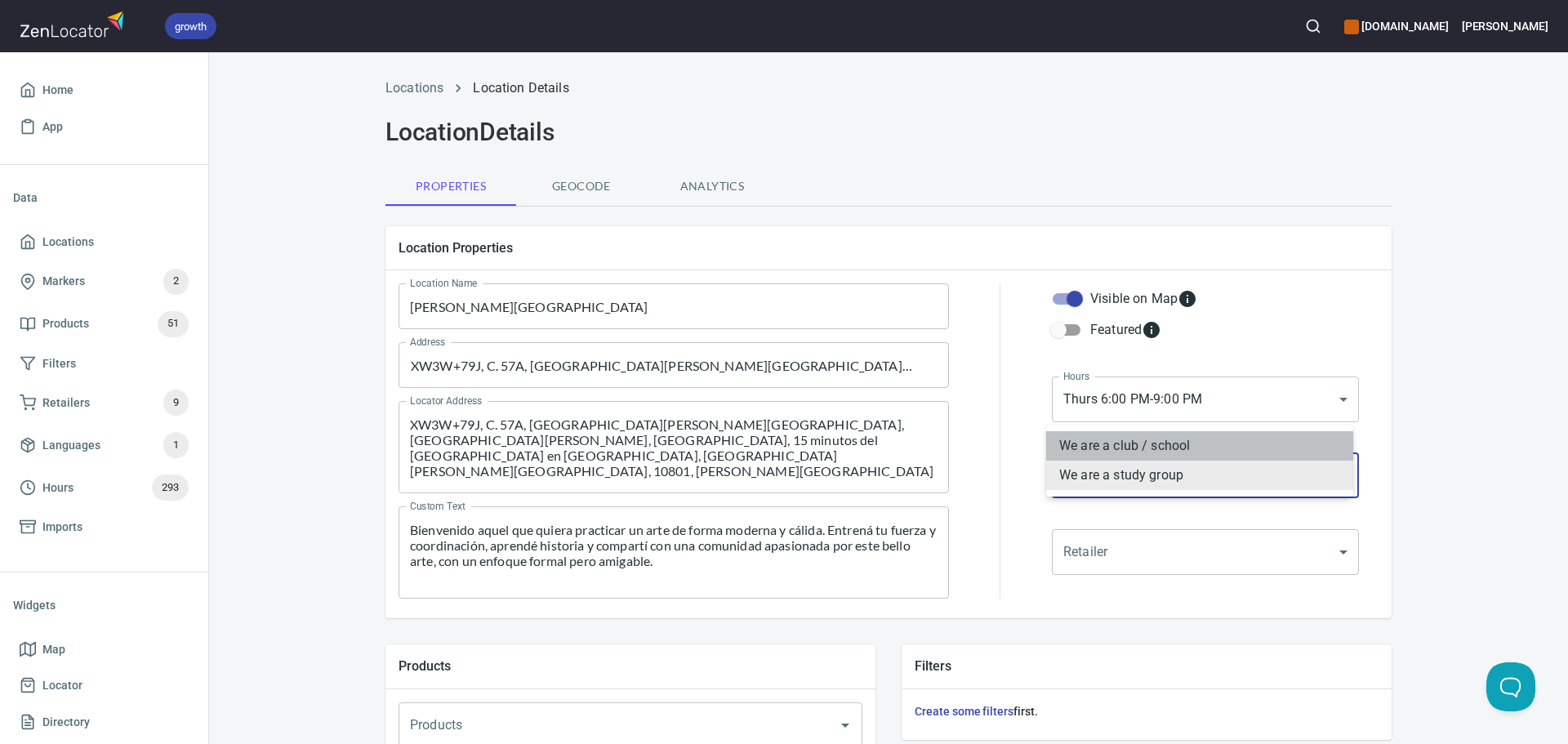
click at [1190, 446] on li "We are a club / school" at bounding box center [1199, 445] width 307 height 30
type input "mrk_k5vbpvas"
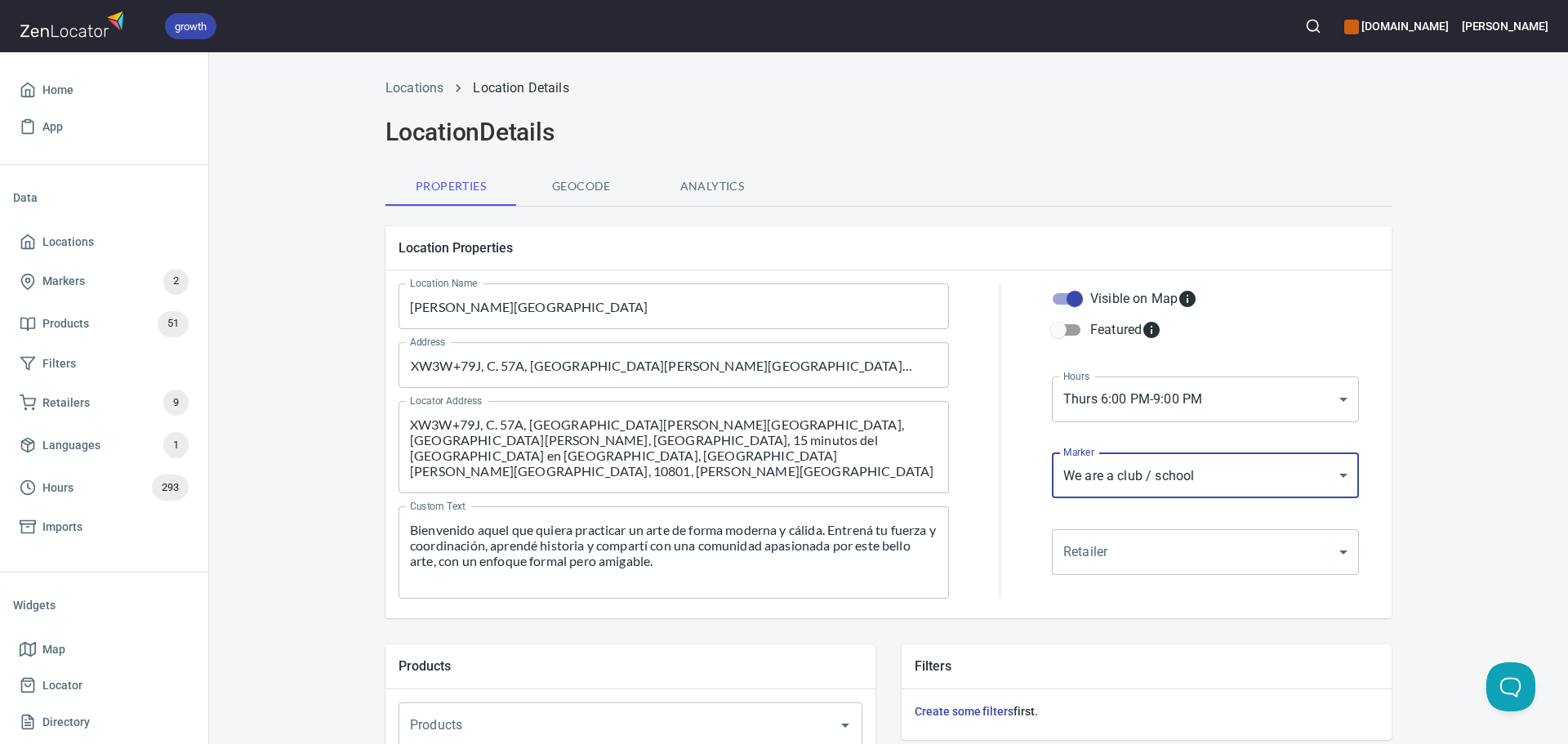
click at [1470, 478] on div "Locations Location Details Location Details Properties Geocode Analytics Locati…" at bounding box center [889, 684] width 1359 height 1233
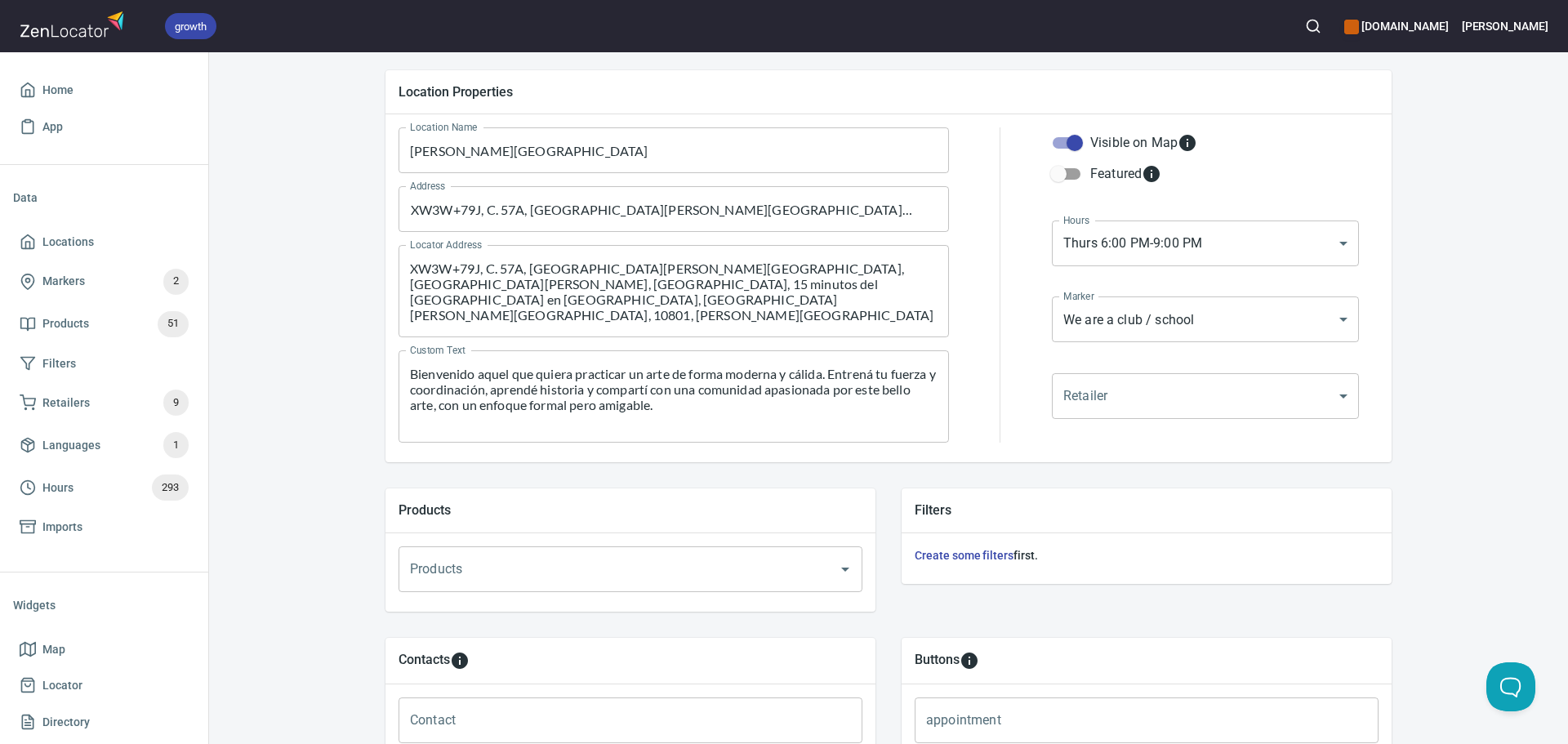
scroll to position [558, 0]
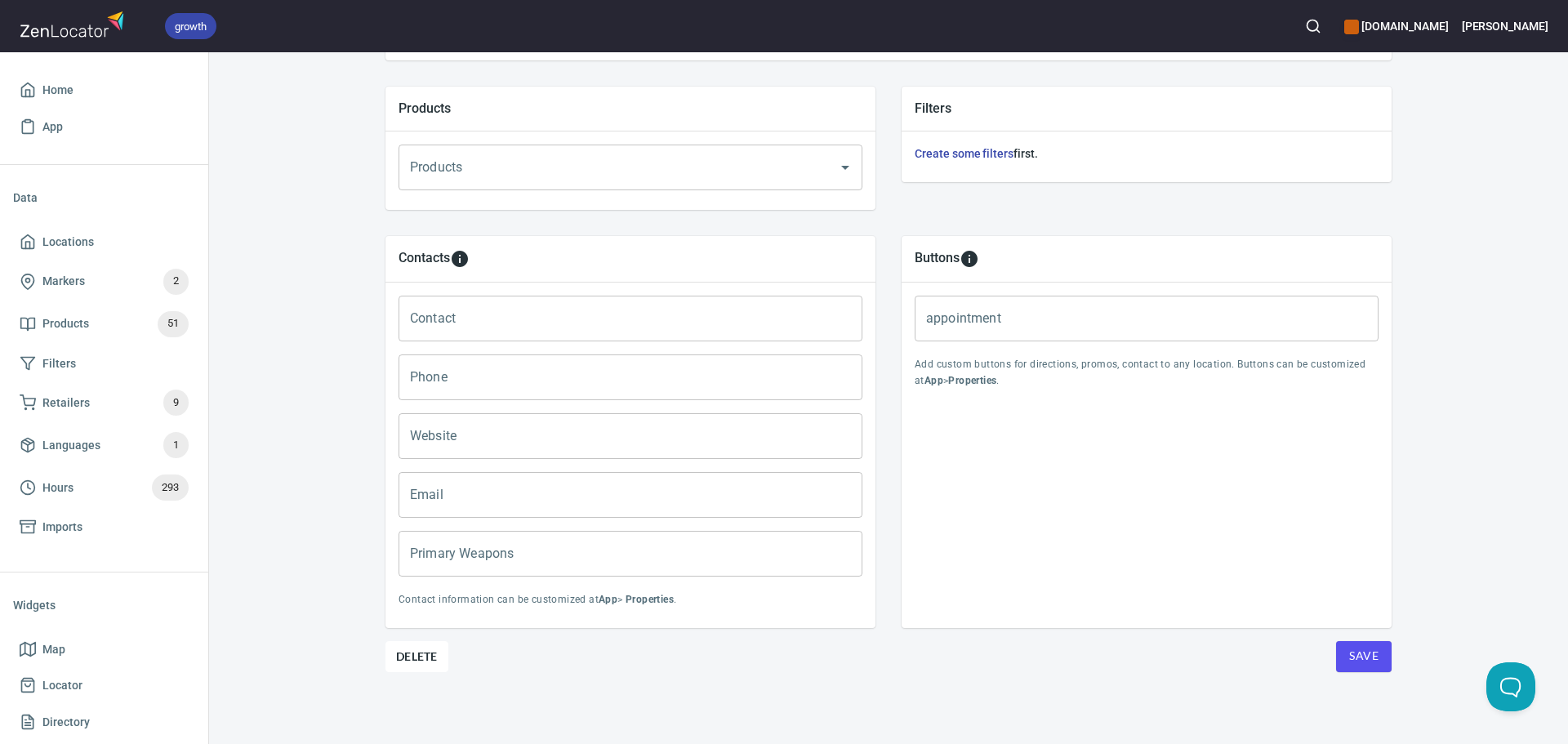
click at [704, 570] on input "Primary Weapons" at bounding box center [629, 553] width 464 height 45
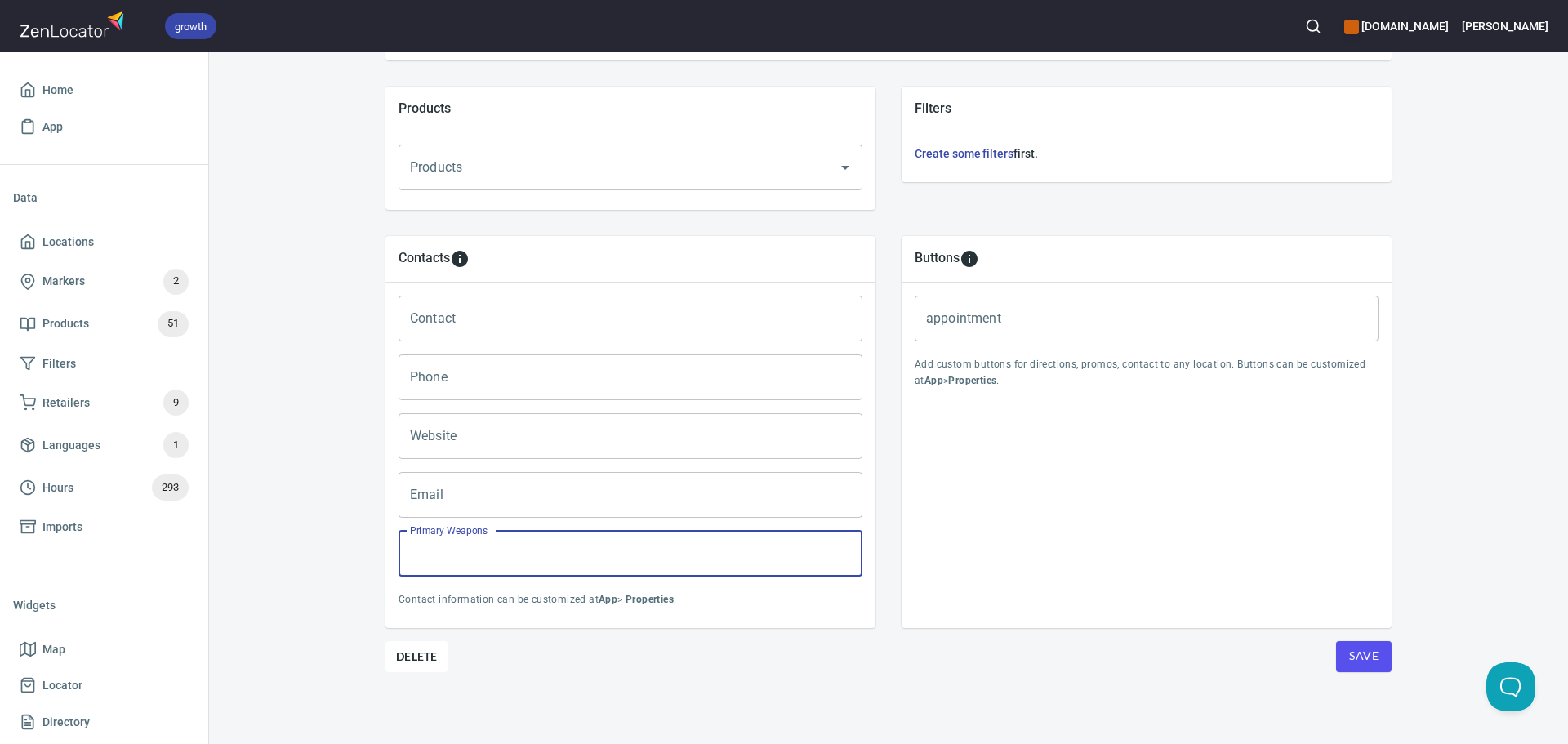
paste input "Escuela Italina y Alemana: Espada Larga, Sable (Polaco y Mexicano), Lanza, Daga…"
type input "Escuela Italina y Alemana: Espada Larga, Sable (Polaco y Mexicano), Lanza, Daga…"
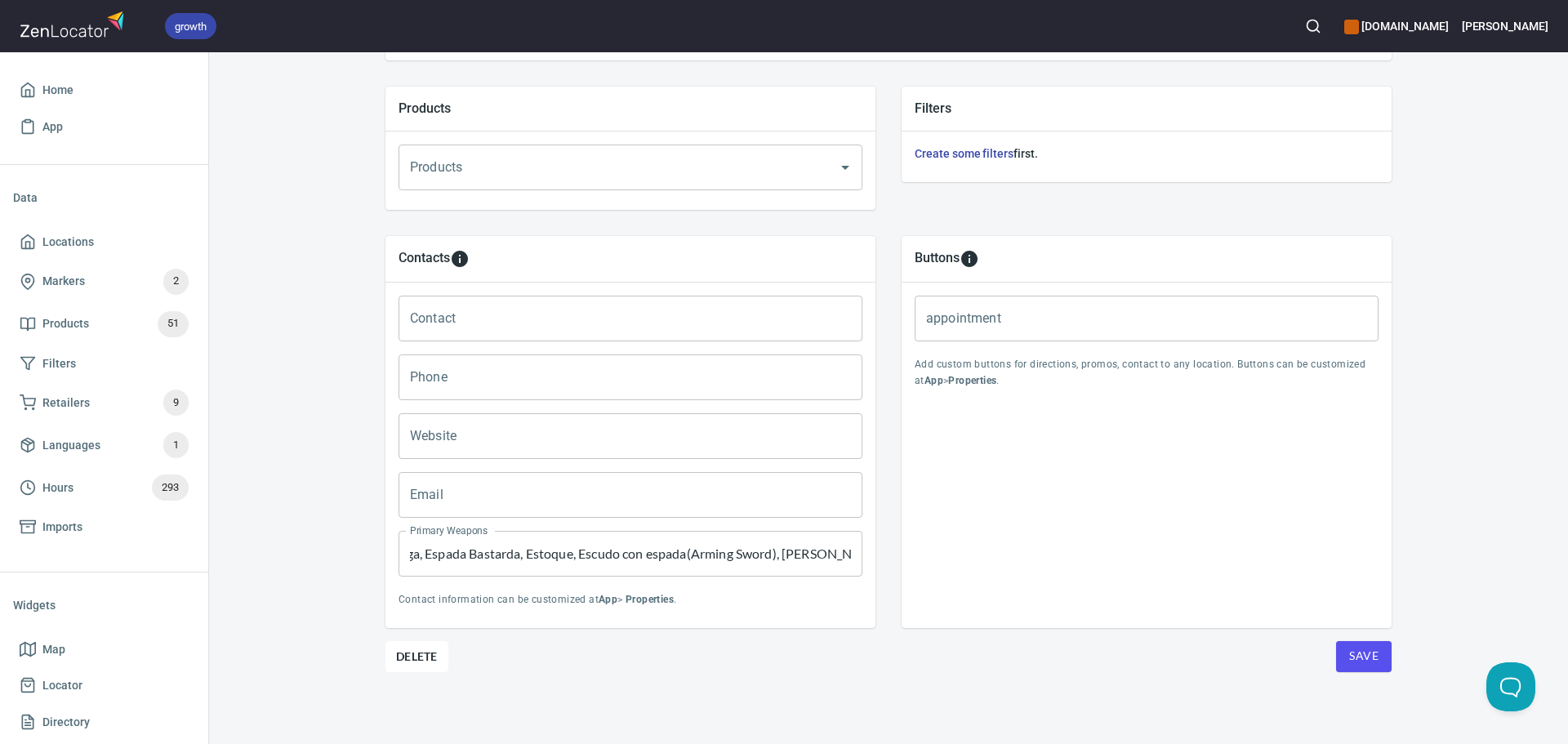
scroll to position [0, 0]
click at [459, 334] on input "Contact" at bounding box center [629, 318] width 464 height 45
paste input "Eduardo Vargas"
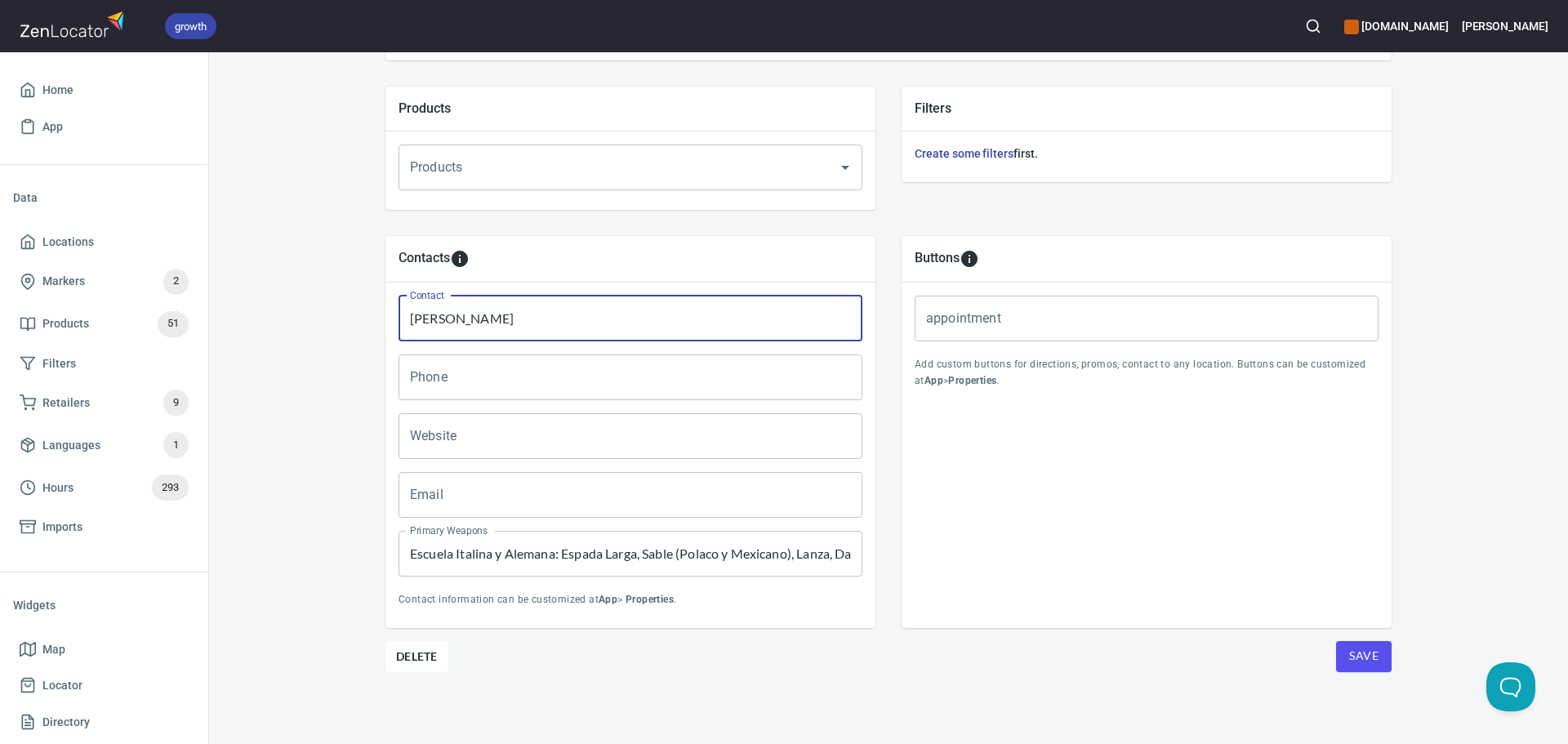
type input "Eduardo Vargas"
click at [461, 499] on input "Email" at bounding box center [629, 494] width 464 height 45
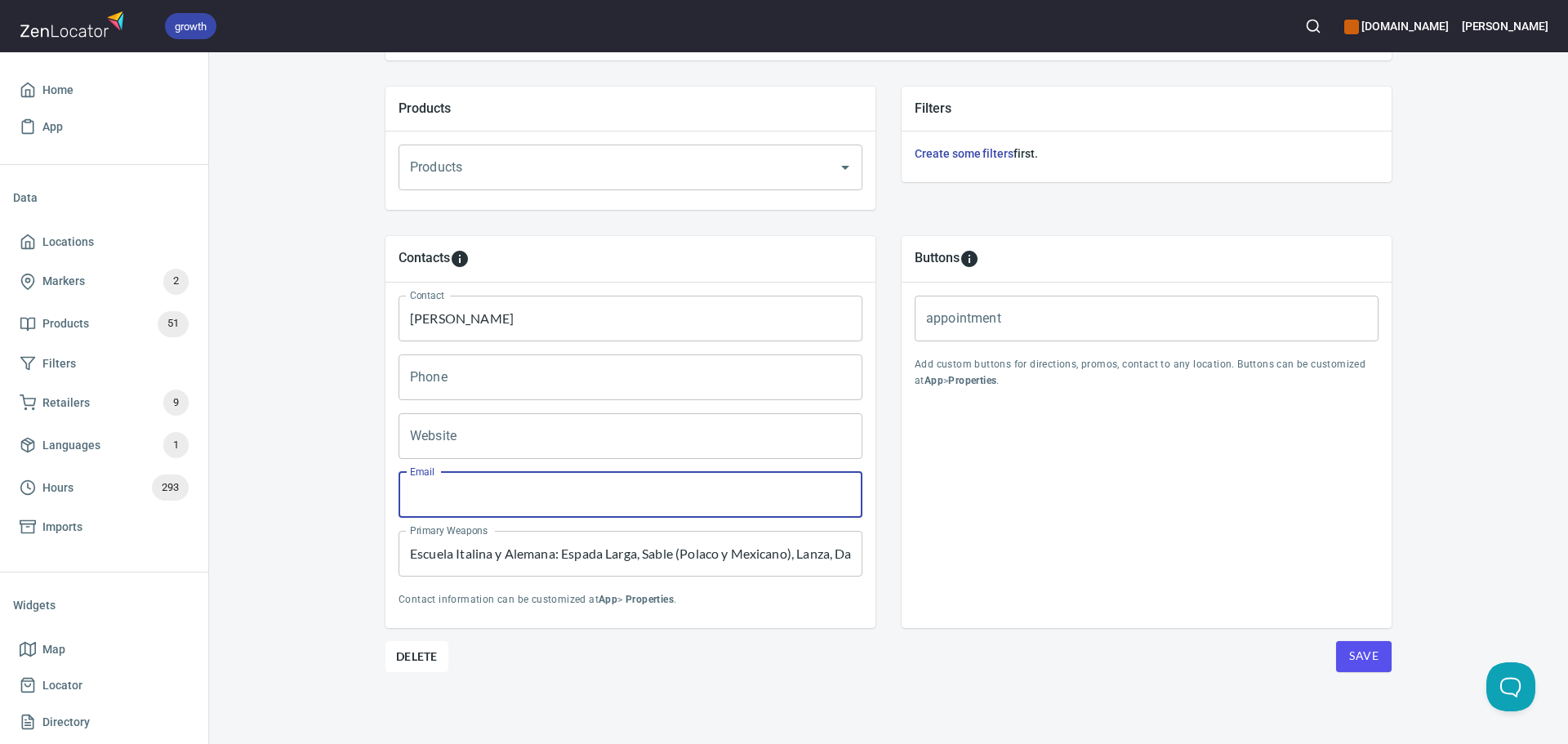
paste input "hemacostarica@gmail.com"
type input "hemacostarica@gmail.com"
click at [457, 402] on div "Phone Phone" at bounding box center [630, 377] width 477 height 59
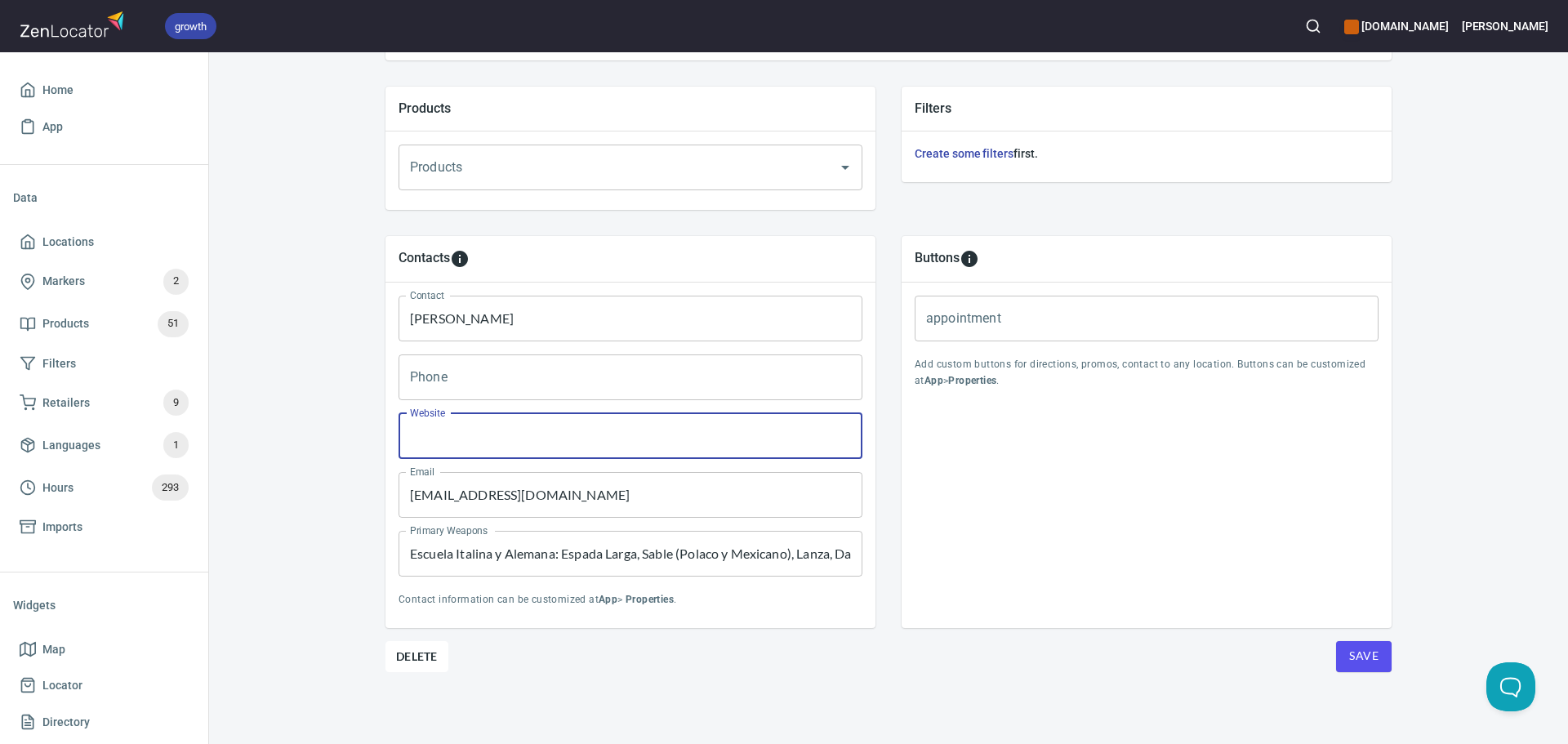
click at [461, 422] on input "Website" at bounding box center [629, 436] width 464 height 45
paste input "http://www.facebook.com/profile.php?id=61579126654255"
type input "http://www.facebook.com/profile.php?id=61579126654255"
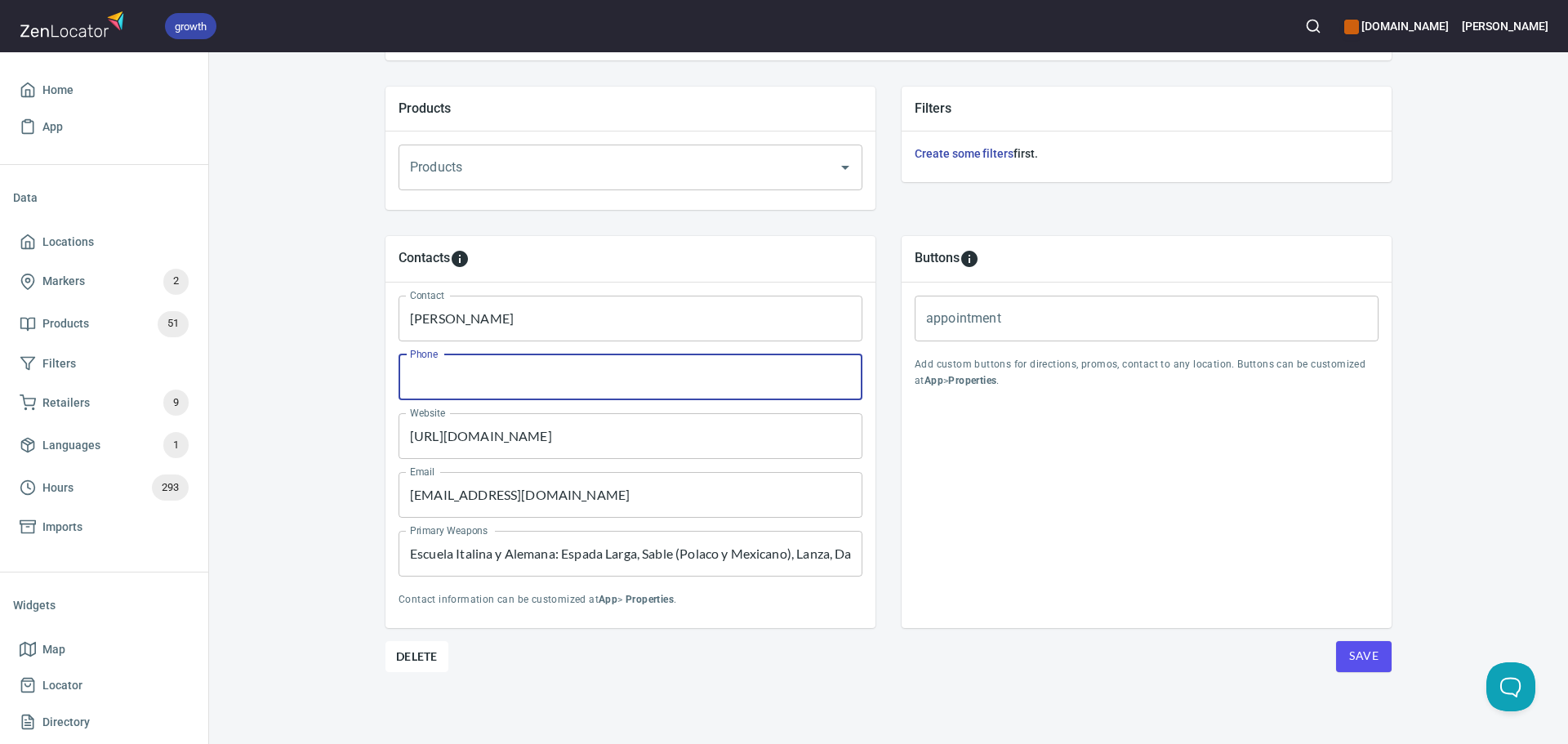
click at [490, 374] on input "Phone" at bounding box center [629, 377] width 464 height 45
paste input "+506 877-736-77"
type input "+506 877-736-77"
click at [1361, 641] on button "Save" at bounding box center [1364, 656] width 56 height 31
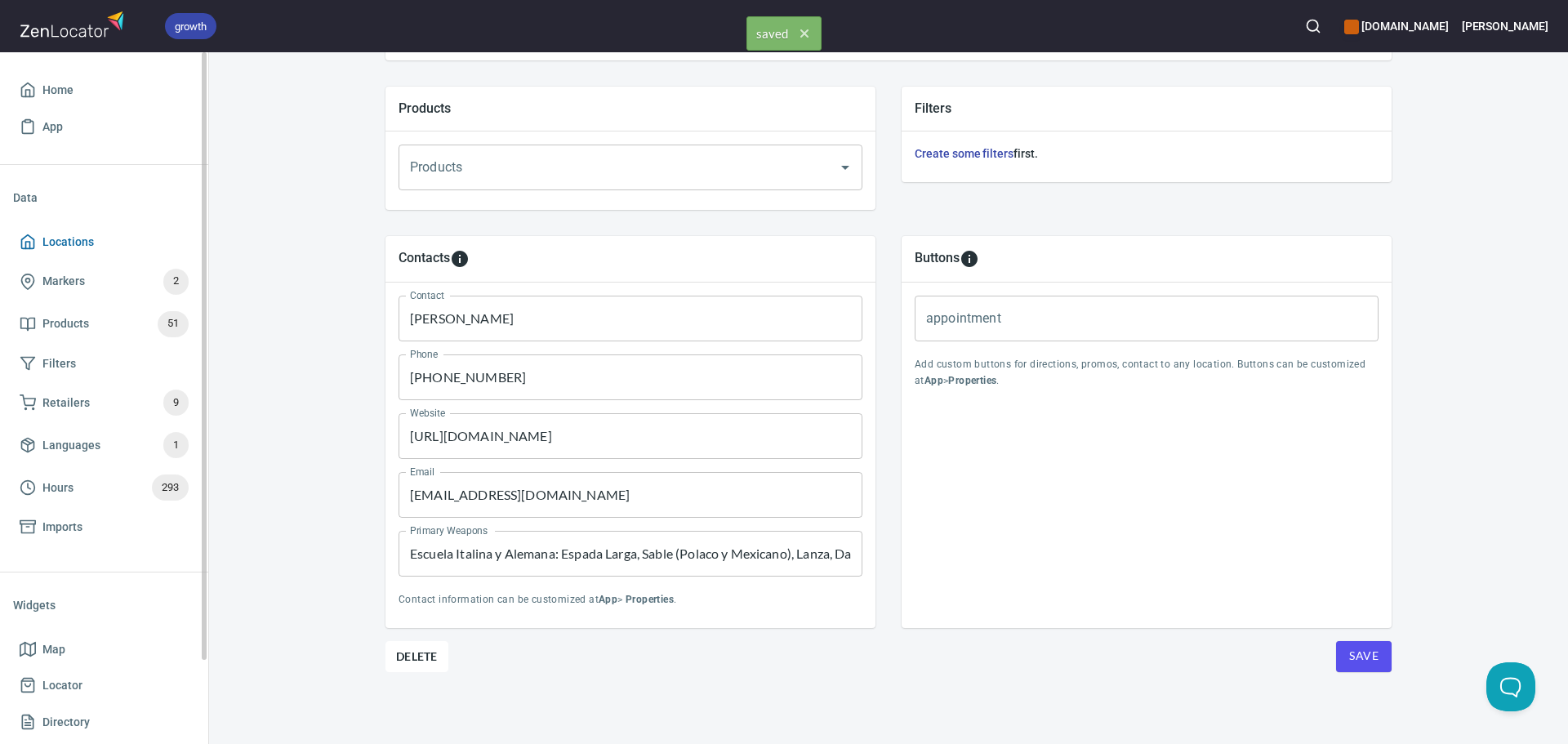
click at [141, 236] on span "Locations" at bounding box center [103, 242] width 169 height 20
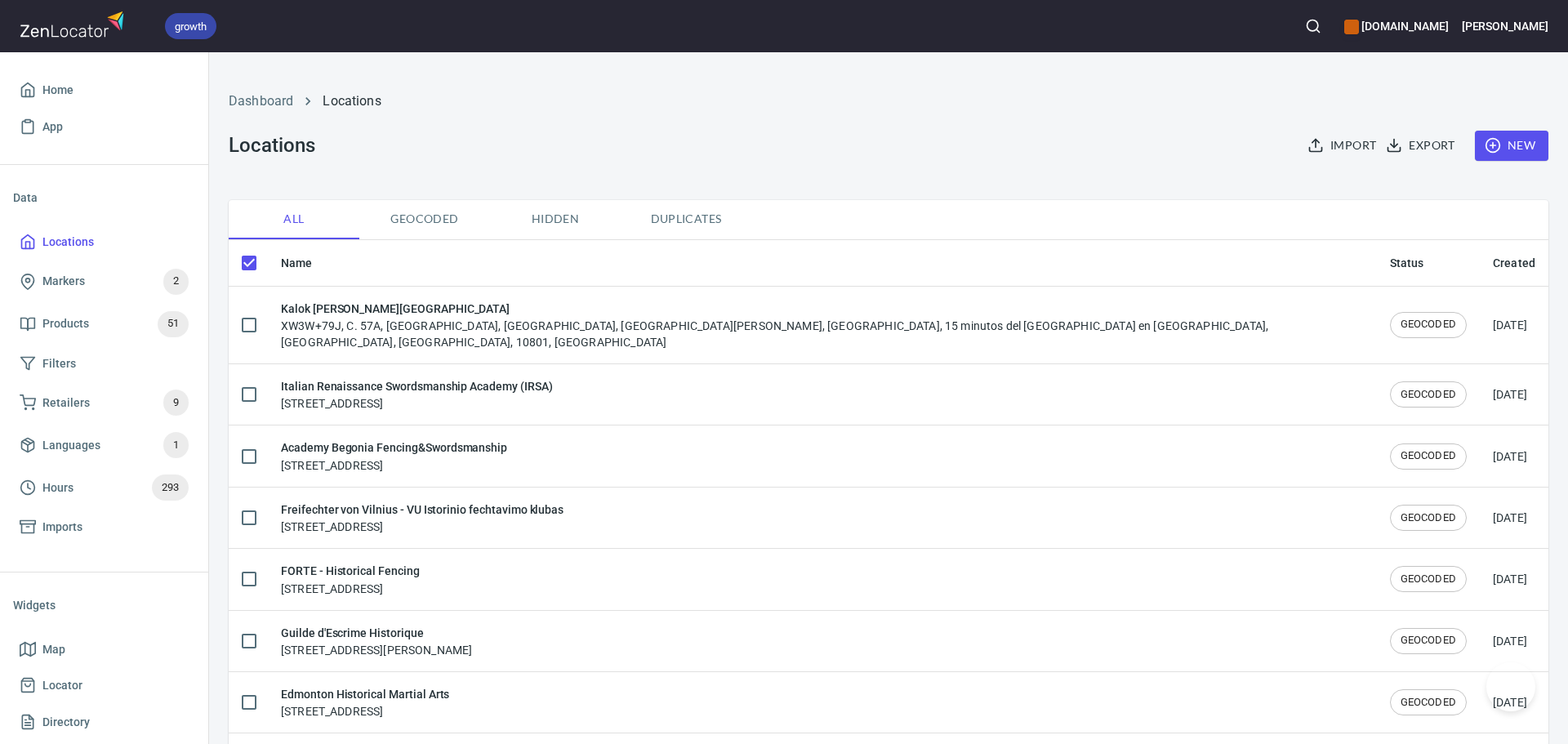
checkbox input "false"
click at [1511, 139] on span "New" at bounding box center [1511, 146] width 47 height 20
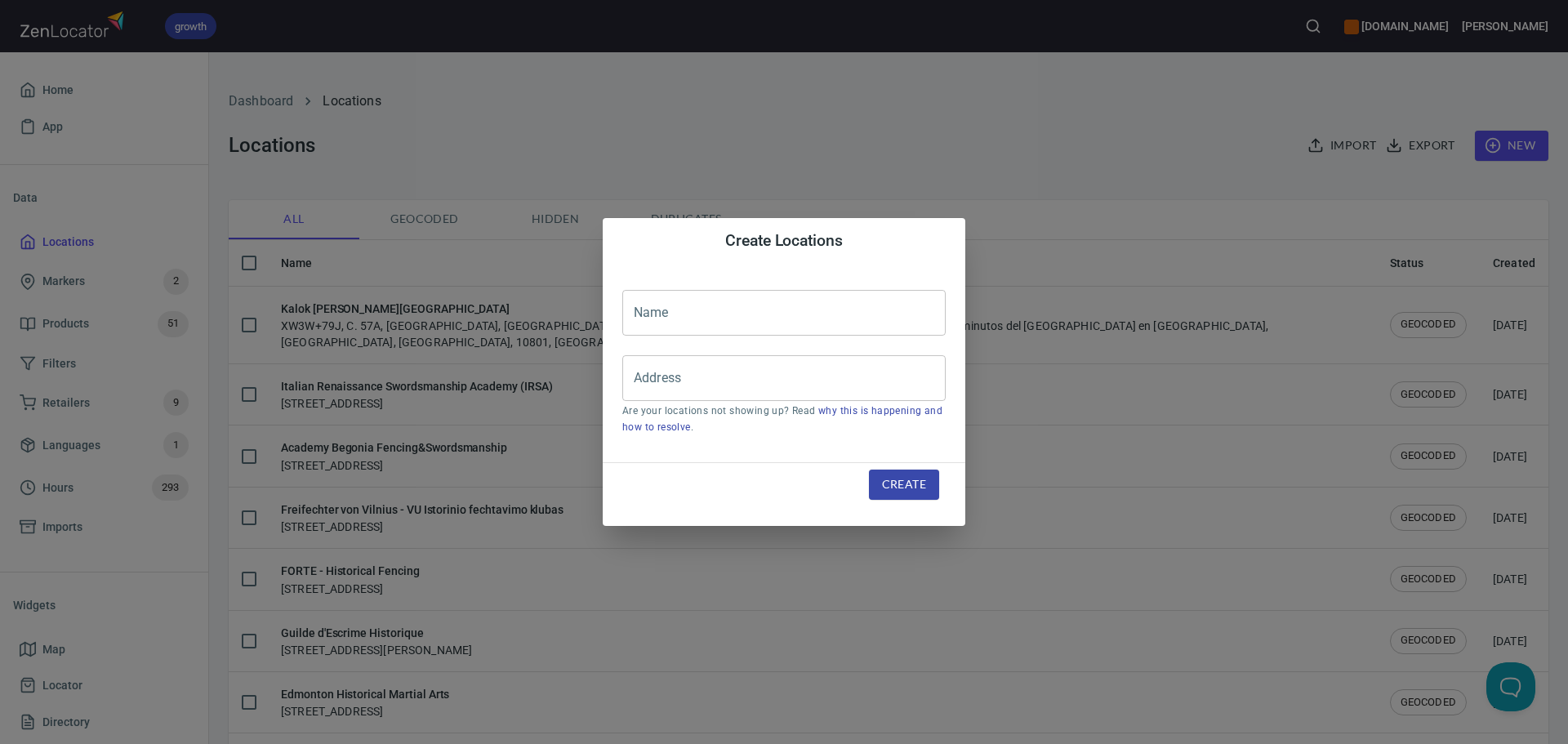
click at [639, 313] on input "text" at bounding box center [784, 312] width 324 height 45
paste input "Steadfast Sword Club"
type input "Steadfast Sword Club"
click at [722, 381] on input "Address" at bounding box center [771, 378] width 284 height 31
paste input "[STREET_ADDRESS]"
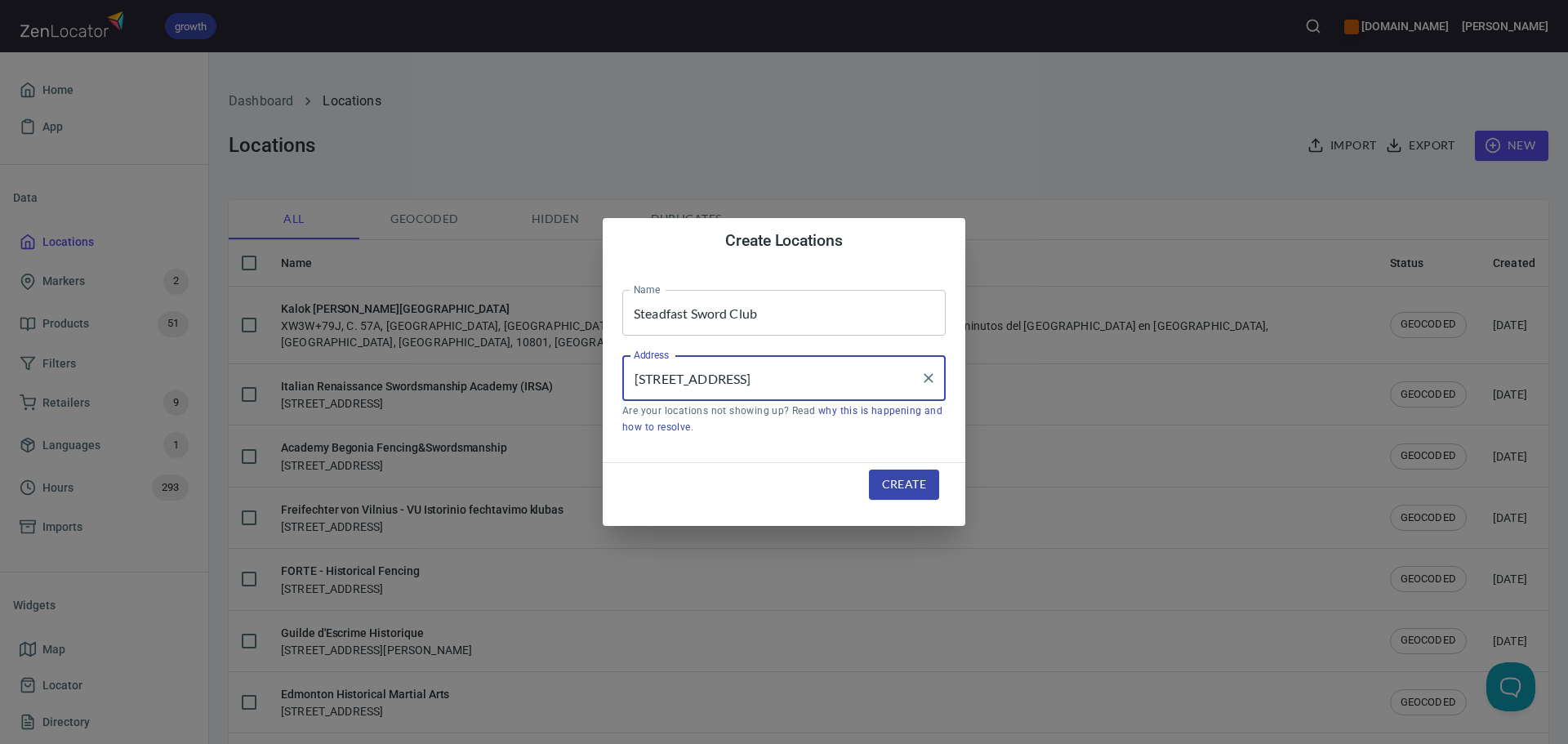
scroll to position [0, 53]
type input "[STREET_ADDRESS]"
click at [914, 485] on span "Create" at bounding box center [904, 484] width 44 height 20
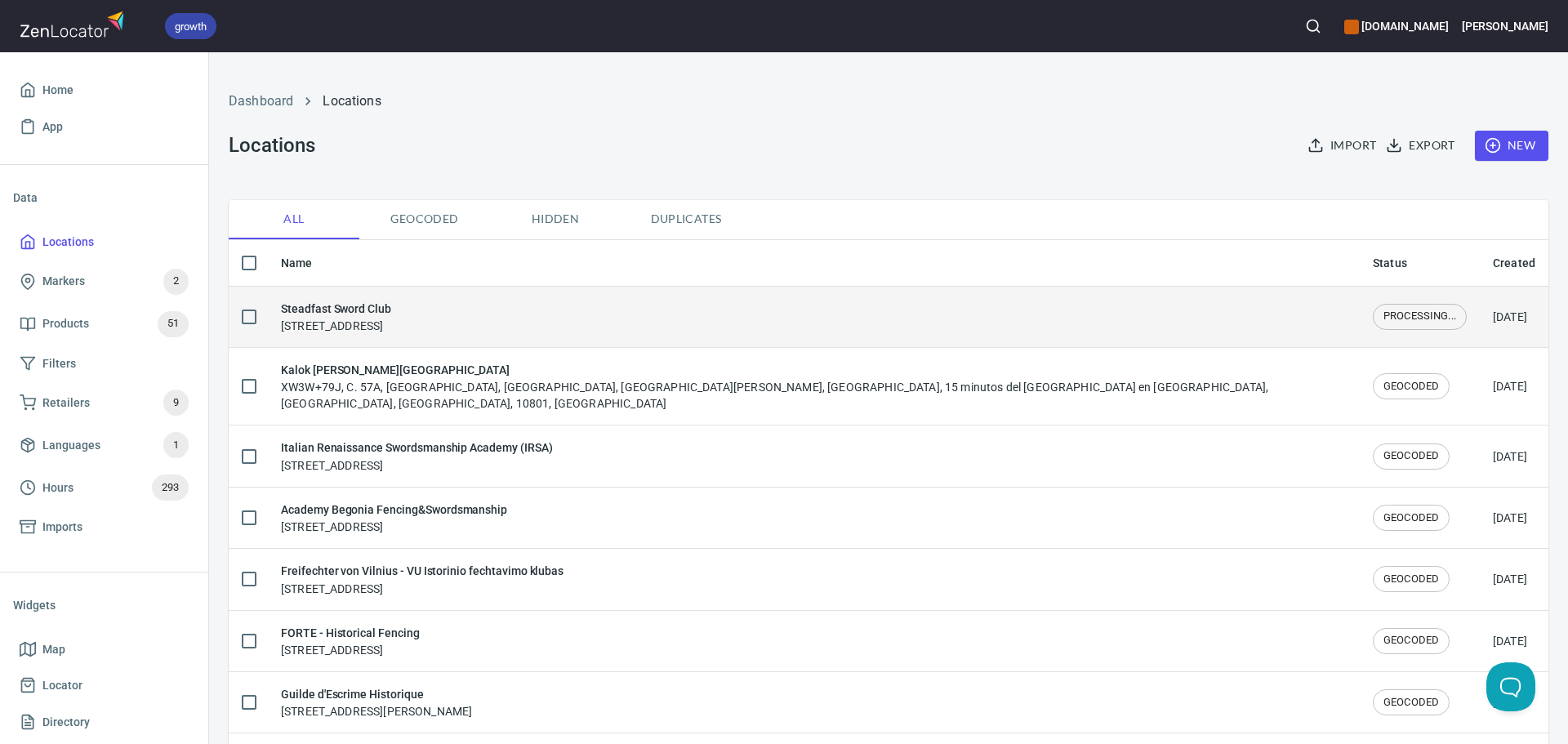
click at [391, 328] on div "Steadfast Sword Club [STREET_ADDRESS]" at bounding box center [335, 317] width 110 height 35
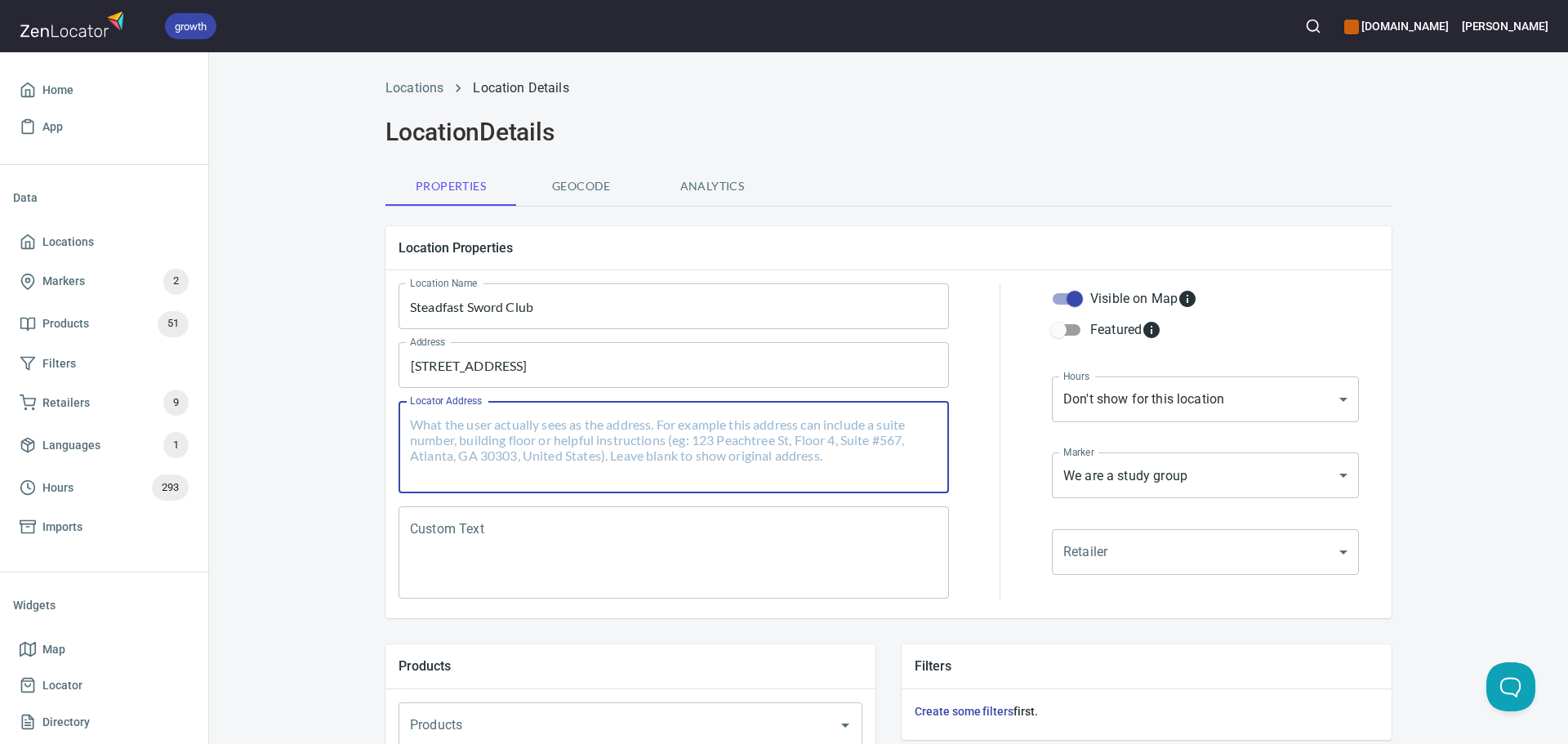
click at [490, 434] on textarea "Locator Address" at bounding box center [673, 447] width 527 height 62
paste textarea "[STREET_ADDRESS]"
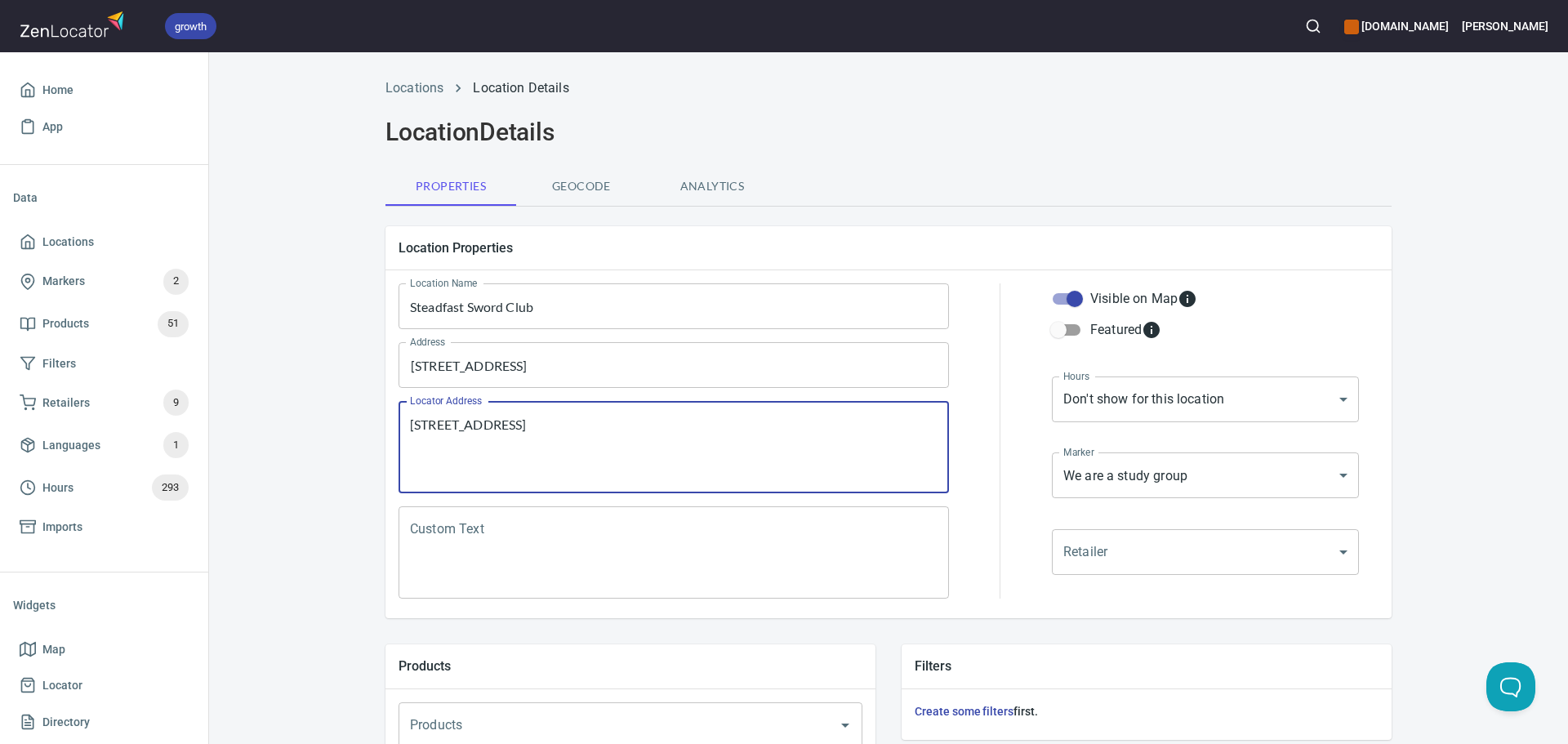
type textarea "[STREET_ADDRESS]"
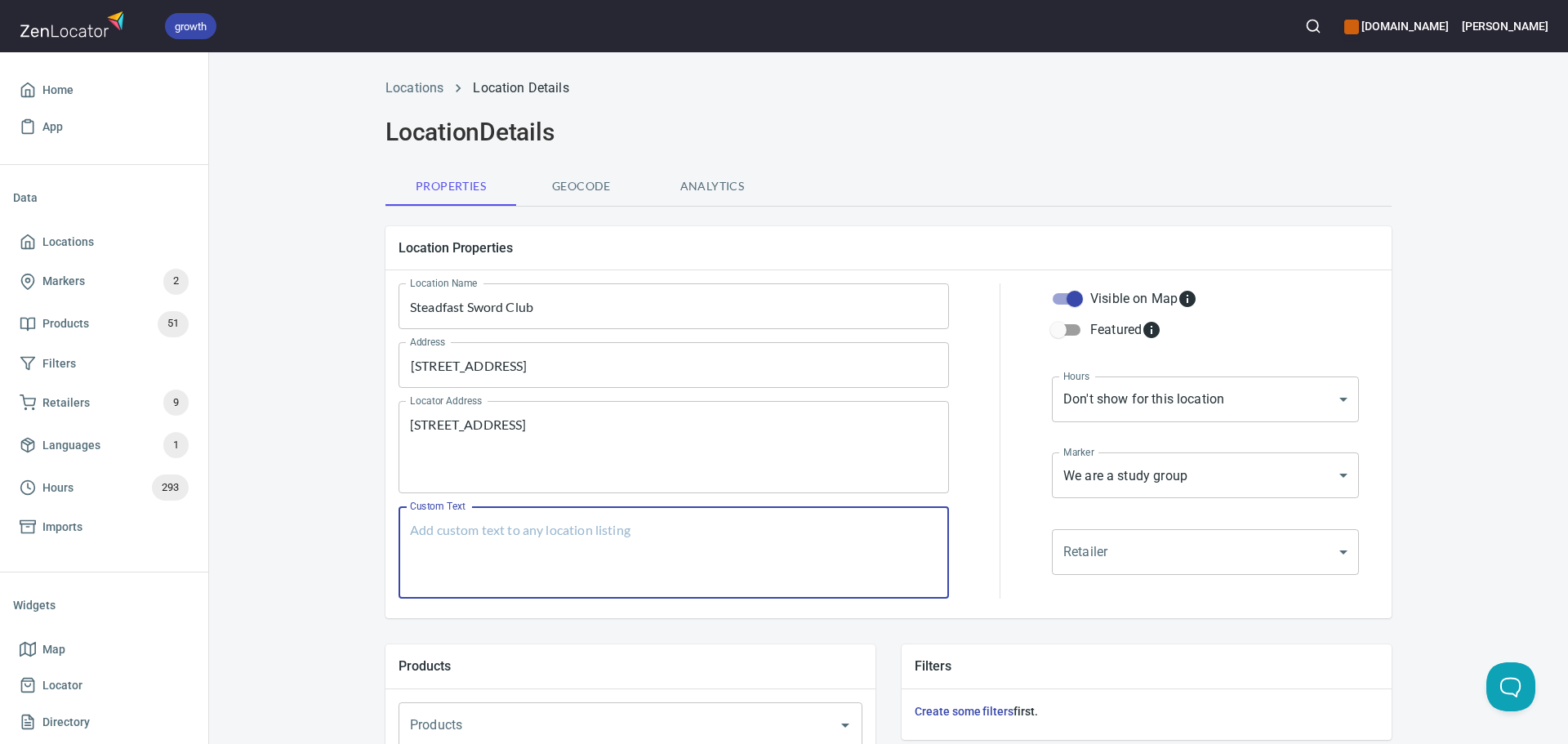
click at [556, 543] on textarea "Custom Text" at bounding box center [673, 552] width 527 height 62
paste textarea ""Saber-Roworth-classes Epee Longsword Inclusive and fun Using our skills of ana…"
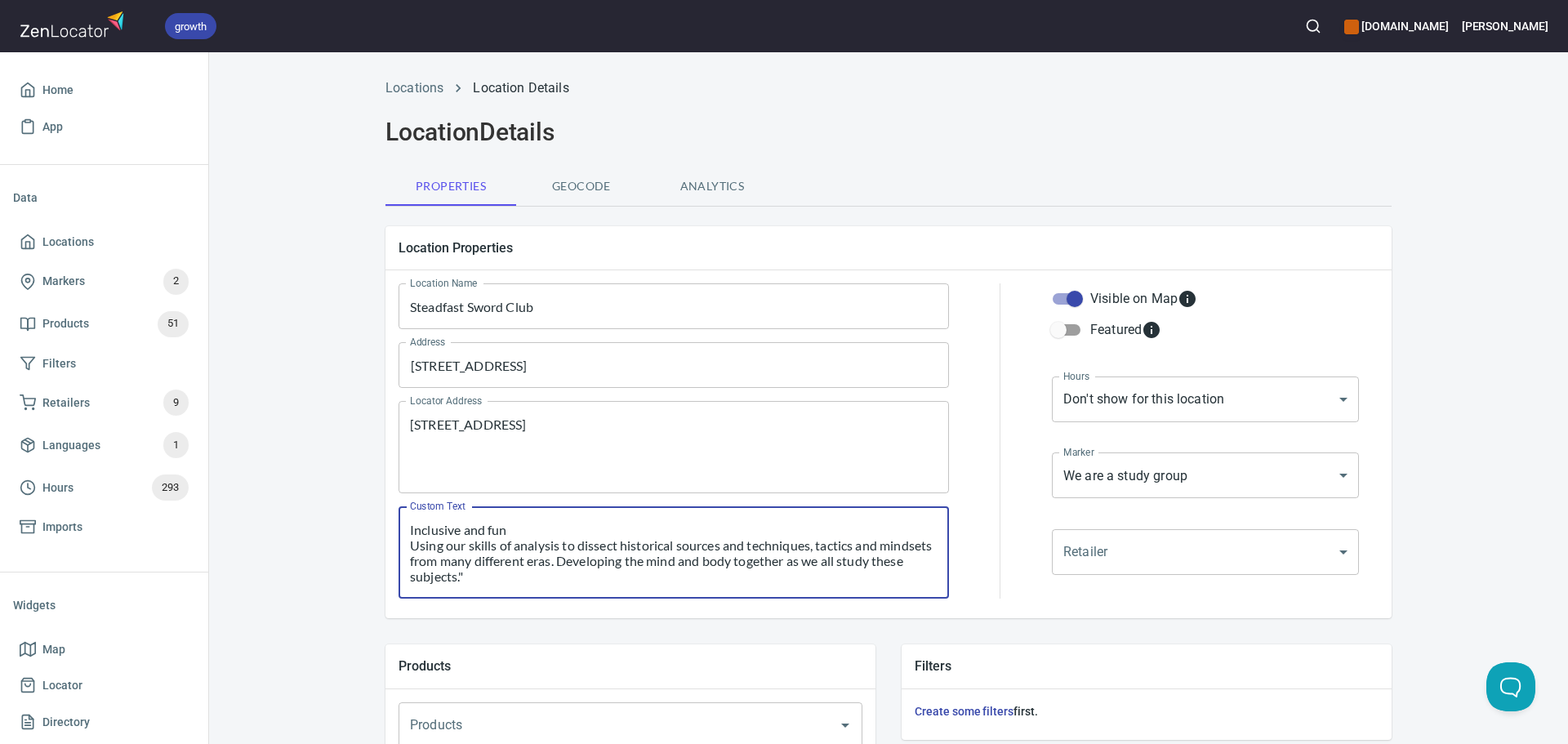
type textarea ""Saber-Roworth-classes Epee Longsword Inclusive and fun Using our skills of ana…"
click at [1102, 409] on body "growth [DOMAIN_NAME] [PERSON_NAME] Home App Data Locations Markers 2 Products 5…" at bounding box center [784, 372] width 1568 height 744
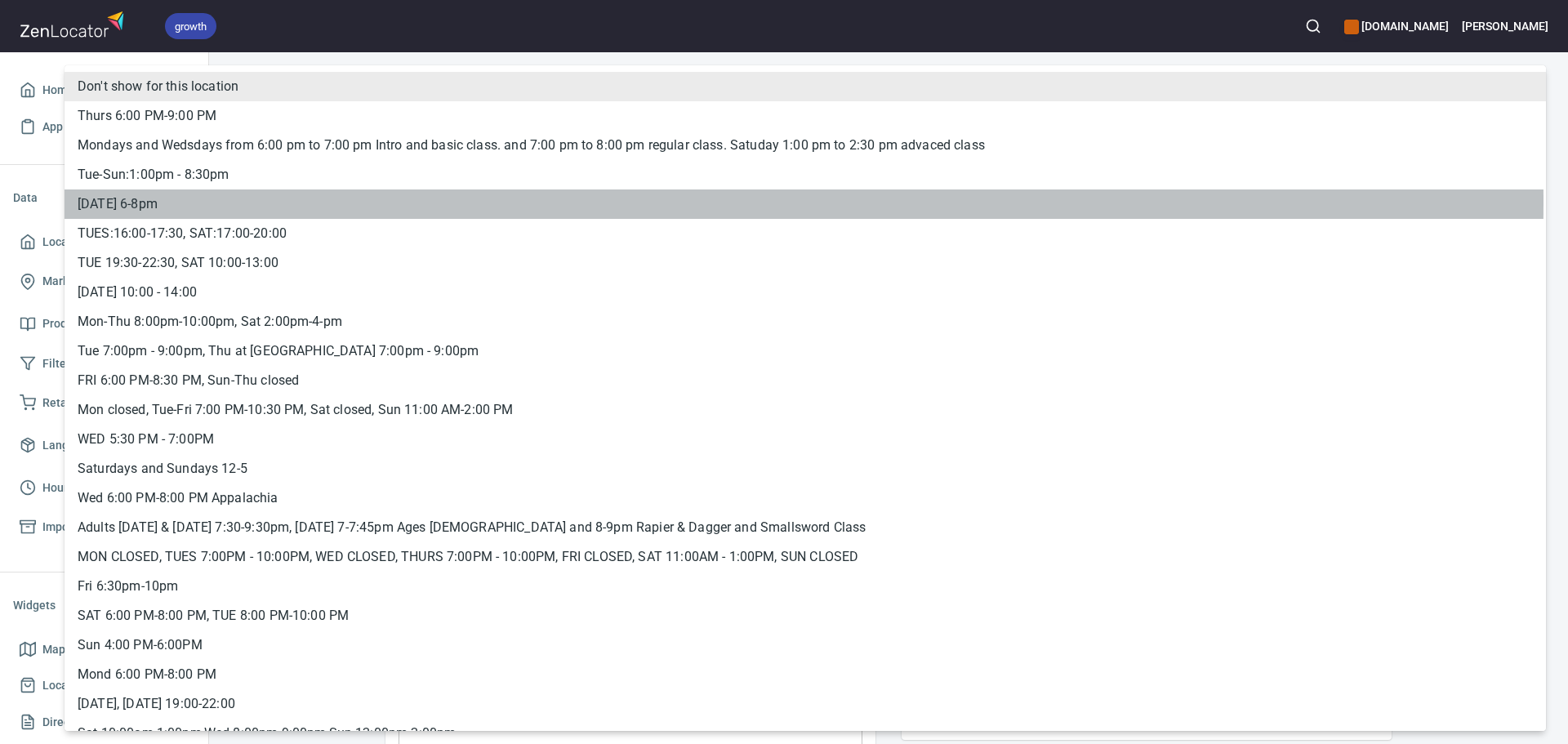
click at [174, 201] on li "[DATE] 6-8pm" at bounding box center [805, 204] width 1481 height 30
type input "hrs_gc6pg6dc"
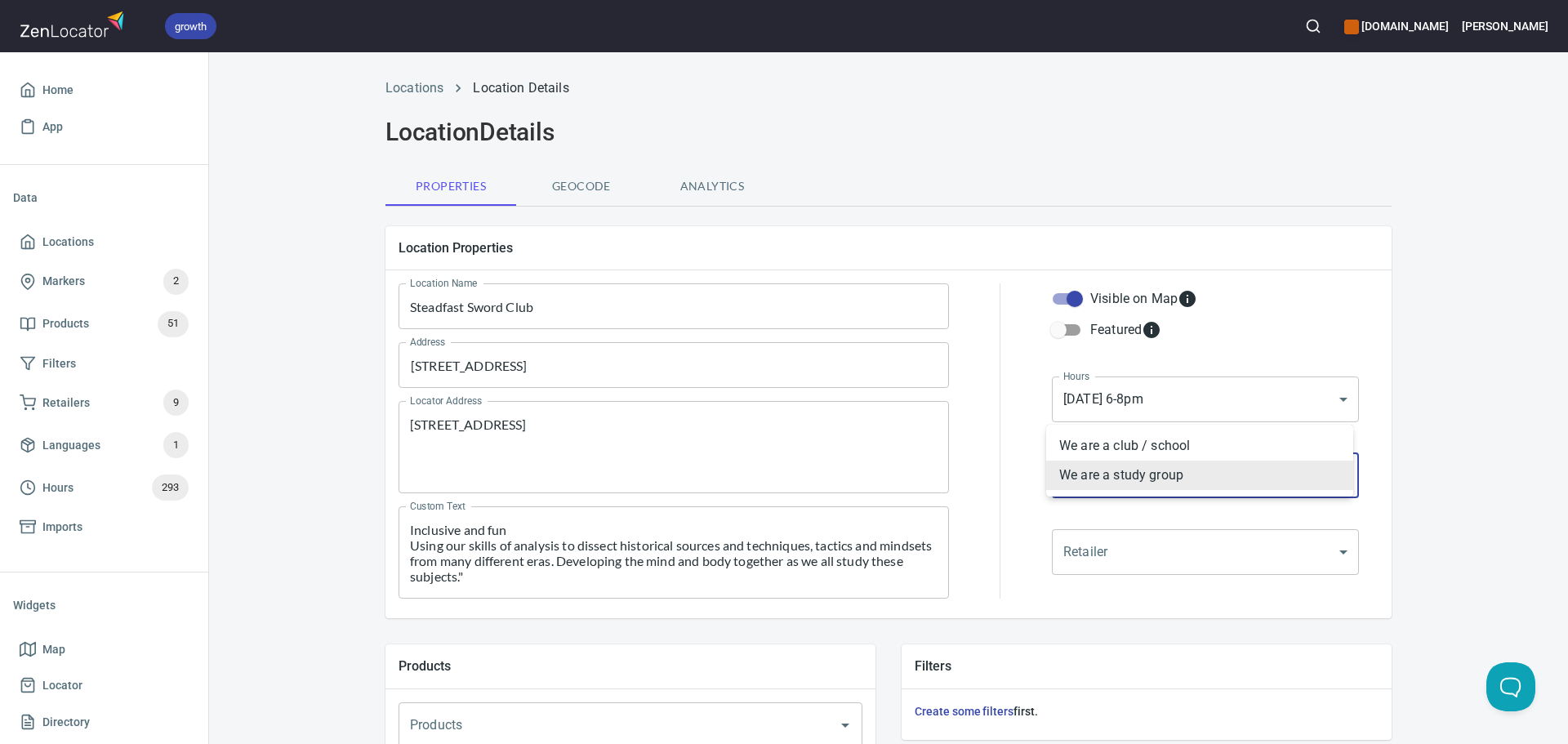
click at [1093, 475] on body "growth [DOMAIN_NAME] [PERSON_NAME] Home App Data Locations Markers 2 Products 5…" at bounding box center [784, 372] width 1568 height 744
click at [1075, 444] on li "We are a club / school" at bounding box center [1199, 445] width 307 height 30
type input "mrk_k5vbpvas"
click at [1007, 468] on div at bounding box center [1000, 440] width 83 height 334
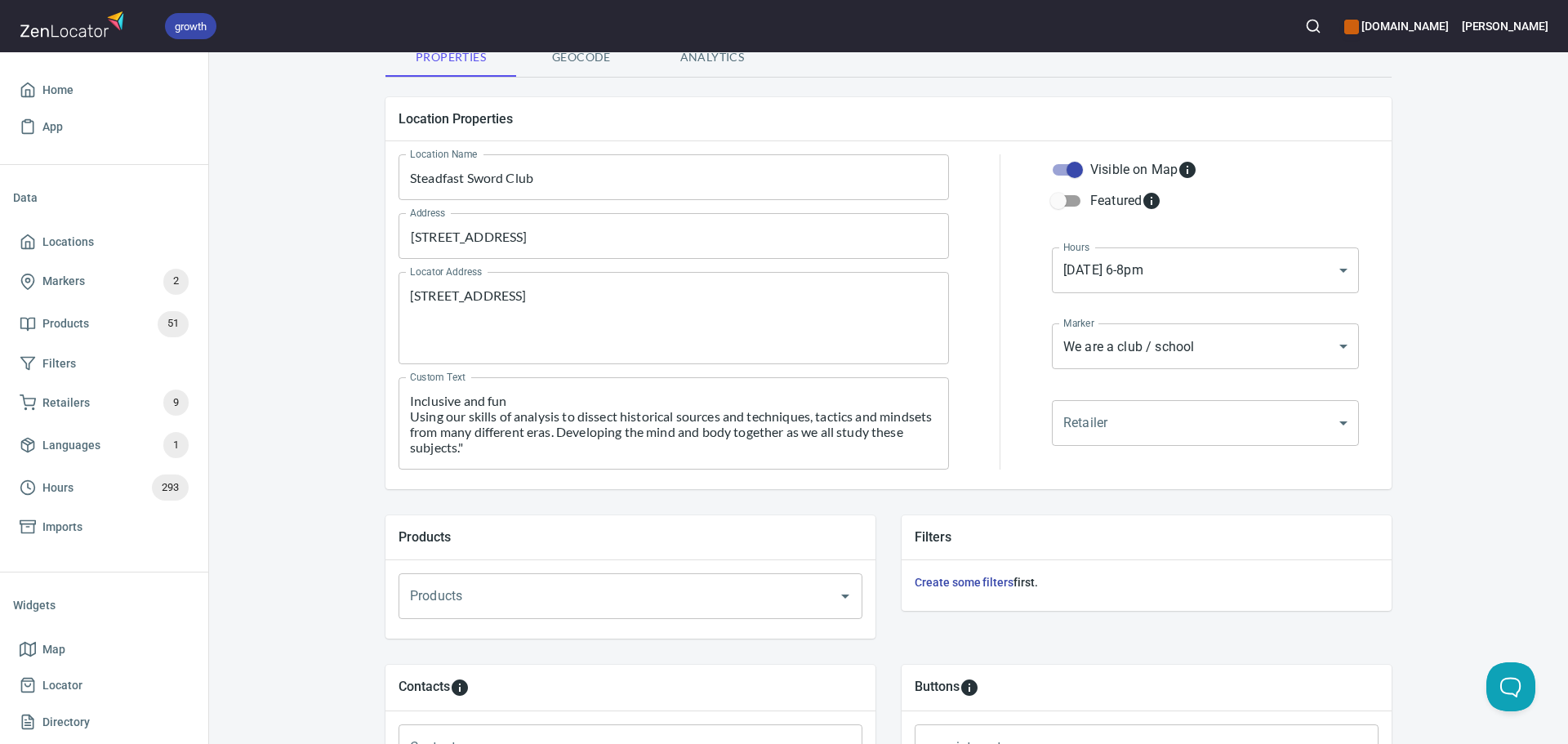
scroll to position [558, 0]
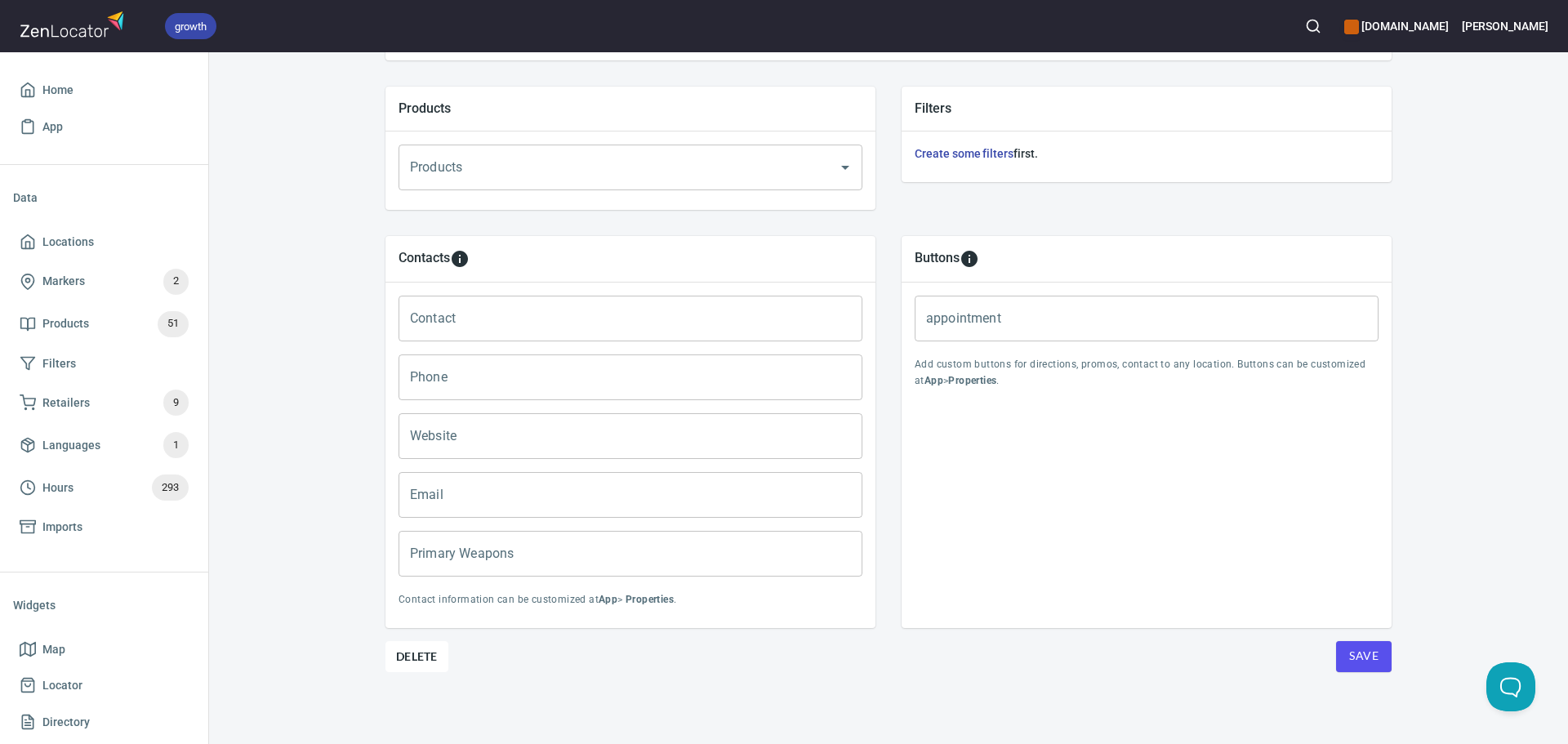
click at [492, 586] on div "Contact information can be customized at App > Properties ." at bounding box center [630, 598] width 477 height 32
drag, startPoint x: 466, startPoint y: 561, endPoint x: 484, endPoint y: 535, distance: 31.6
click at [466, 561] on input "Primary Weapons" at bounding box center [629, 553] width 464 height 45
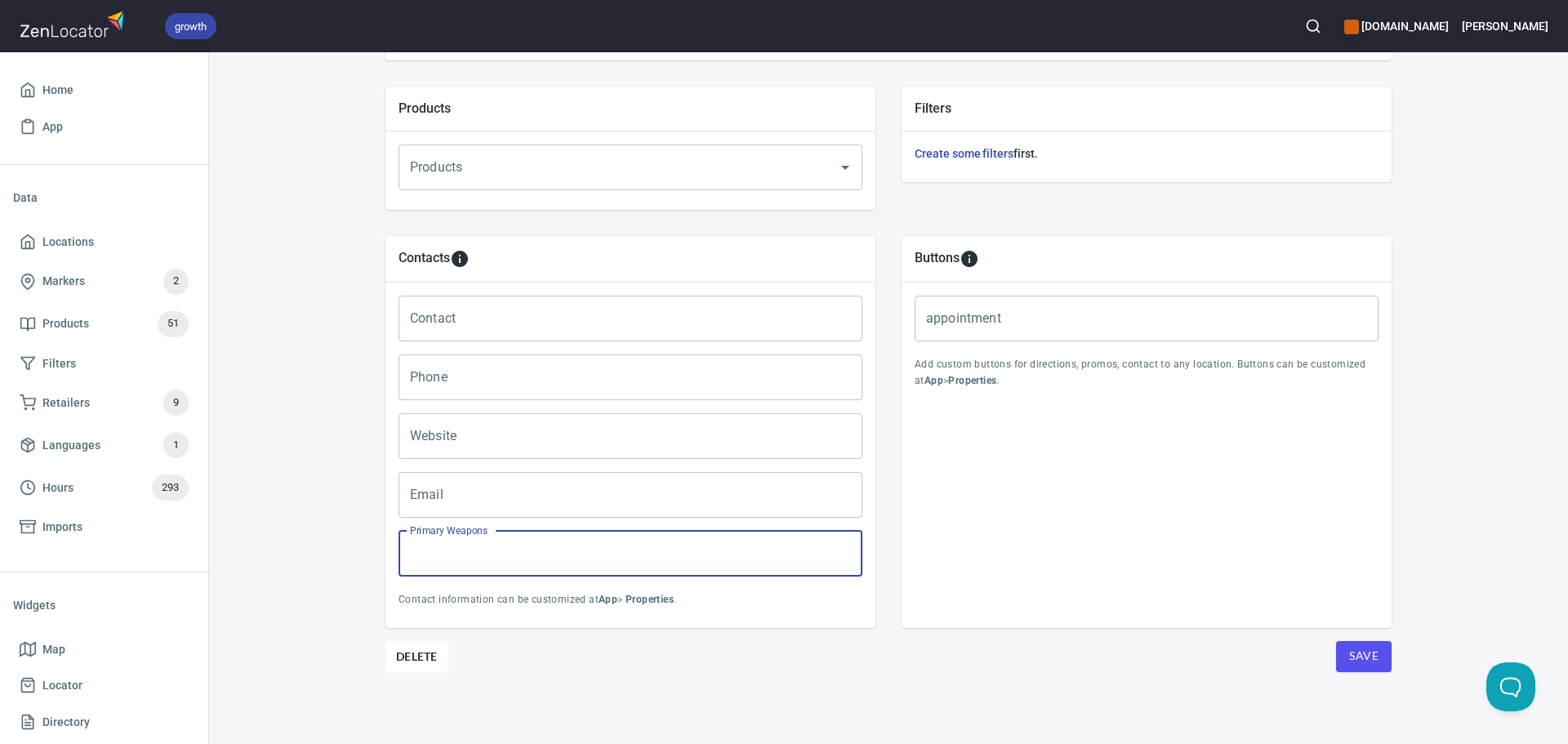
paste input "Roworth infantry saber, [PERSON_NAME] longsword"
type input "Roworth infantry saber, [PERSON_NAME] longsword"
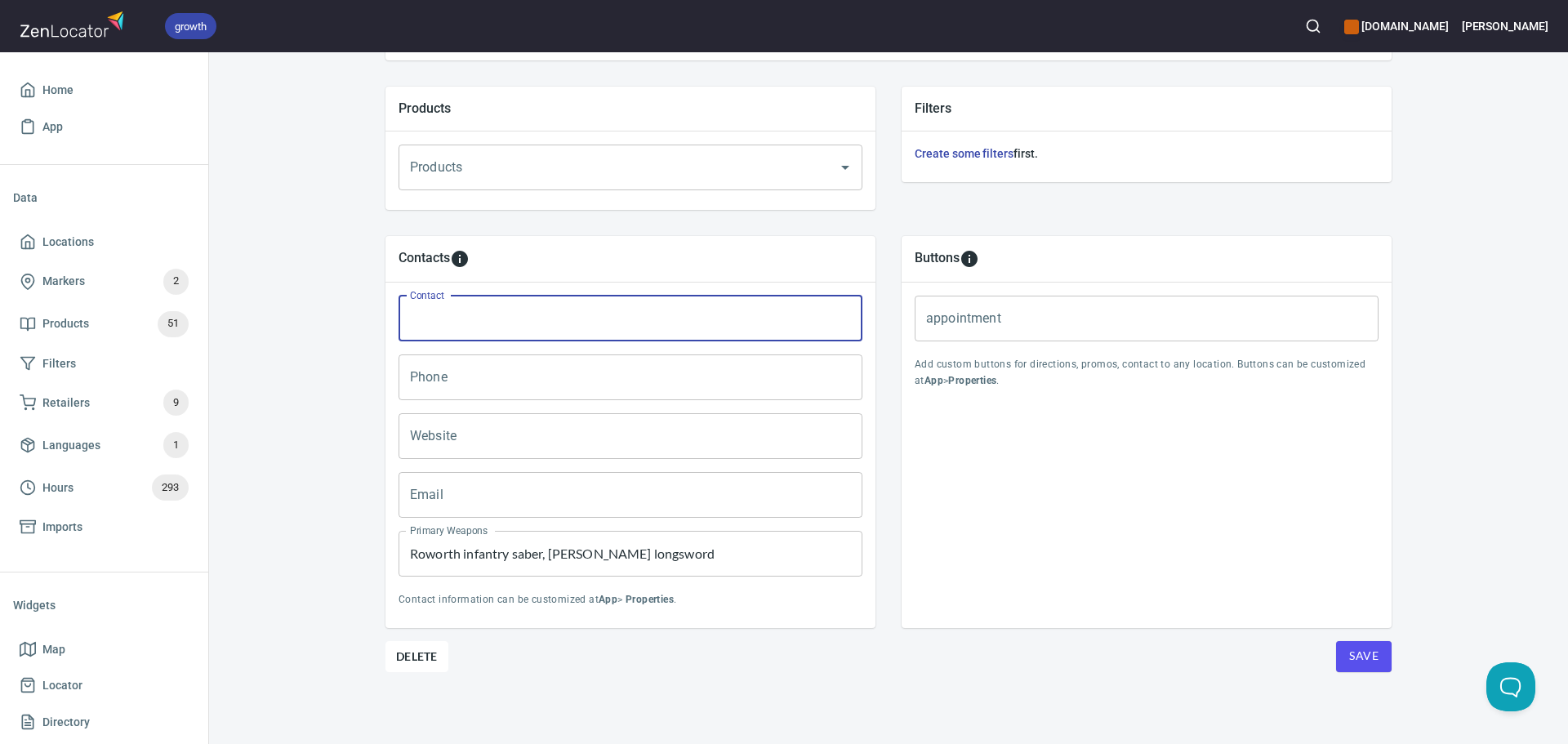
click at [449, 302] on input "Contact" at bounding box center [629, 318] width 464 height 45
paste input "[PERSON_NAME]"
type input "[PERSON_NAME]"
click at [452, 385] on input "Phone" at bounding box center [629, 377] width 464 height 45
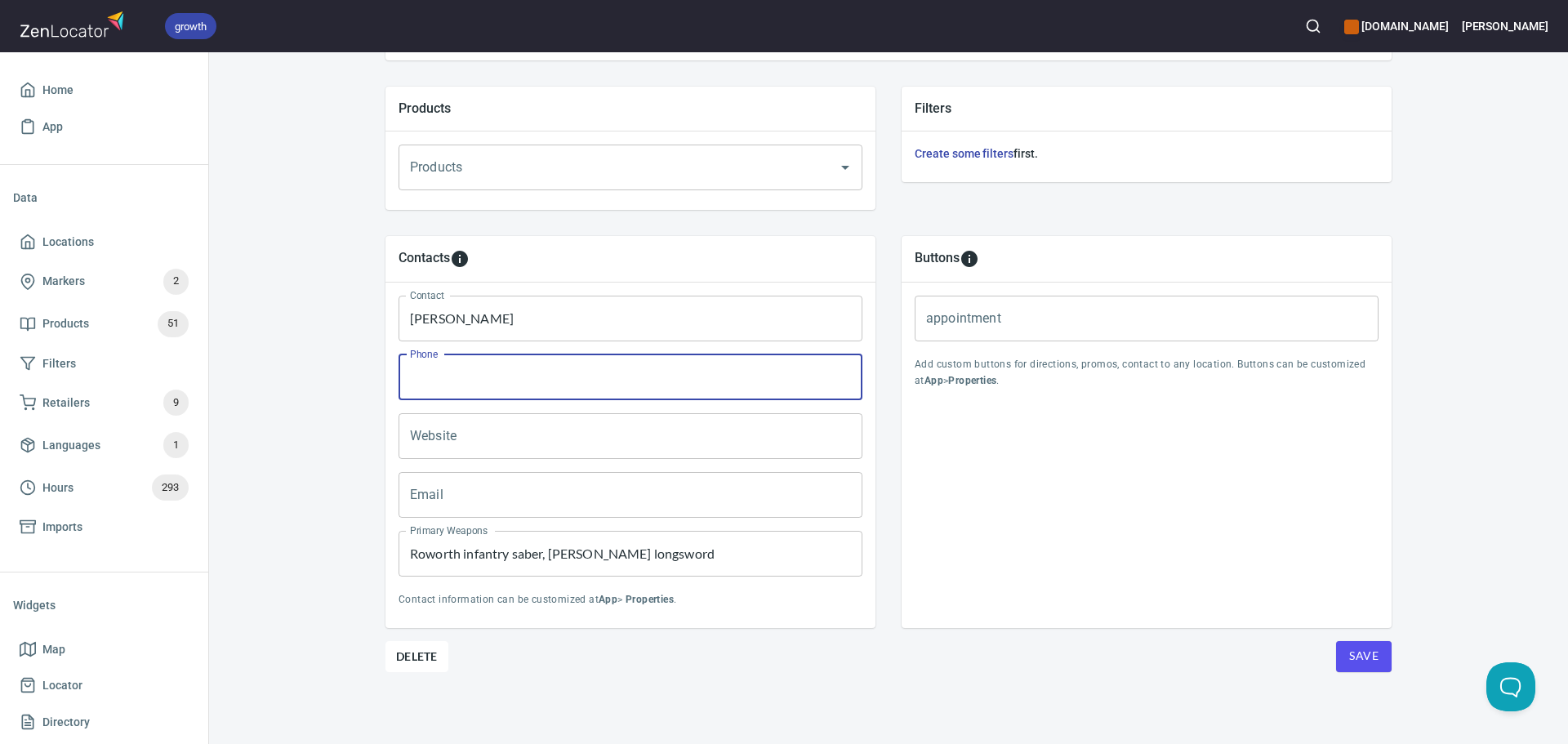
paste input "[PHONE_NUMBER]"
type input "[PHONE_NUMBER]"
click at [460, 445] on input "Website" at bounding box center [629, 436] width 464 height 45
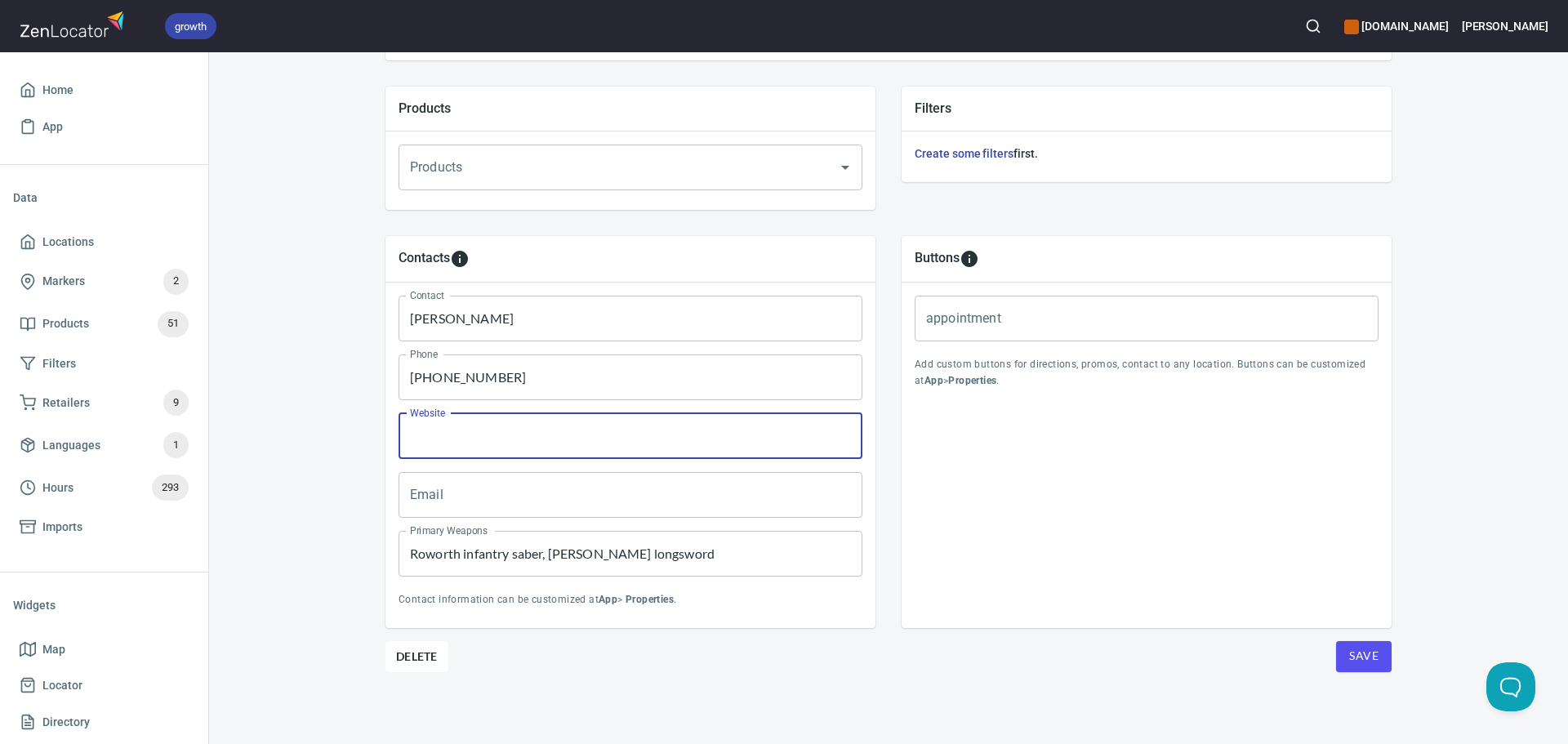
paste input "[URL][DOMAIN_NAME]"
type input "[URL][DOMAIN_NAME]"
drag, startPoint x: 573, startPoint y: 500, endPoint x: 694, endPoint y: 505, distance: 121.1
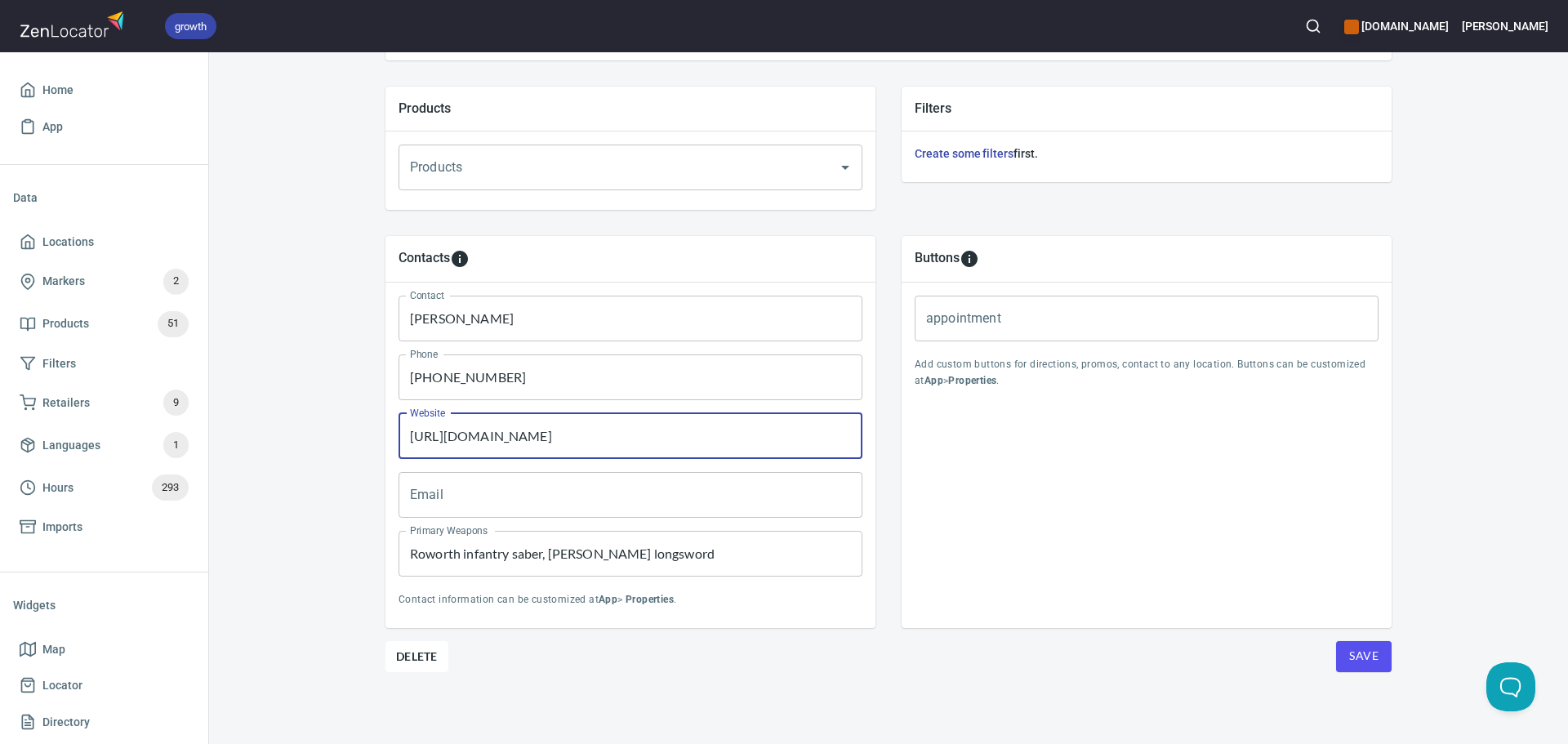
click at [573, 500] on input "Email" at bounding box center [629, 494] width 464 height 45
paste input "steadfastswordclub@gmail.com"
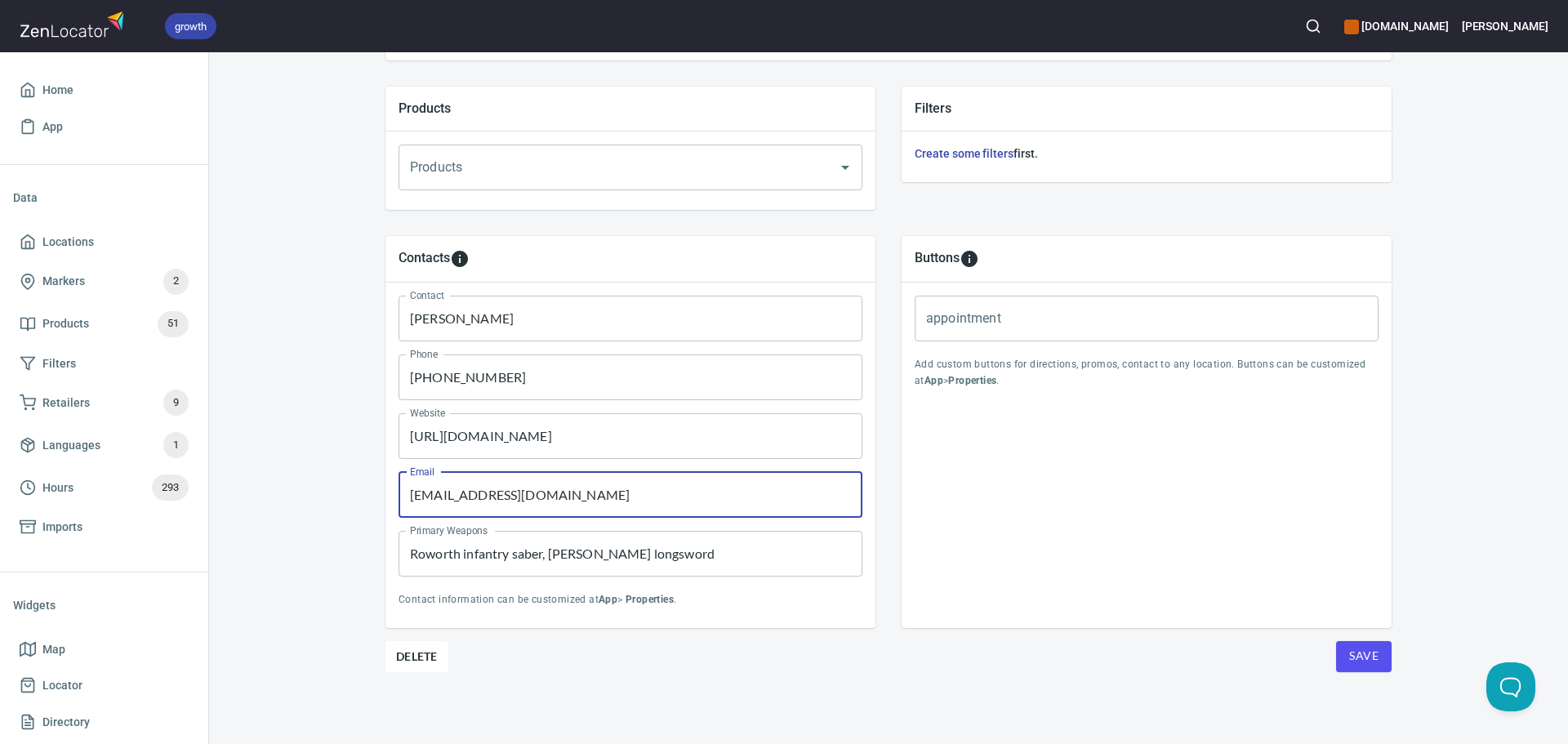
type input "steadfastswordclub@gmail.com"
click at [1350, 655] on span "Save" at bounding box center [1364, 655] width 30 height 20
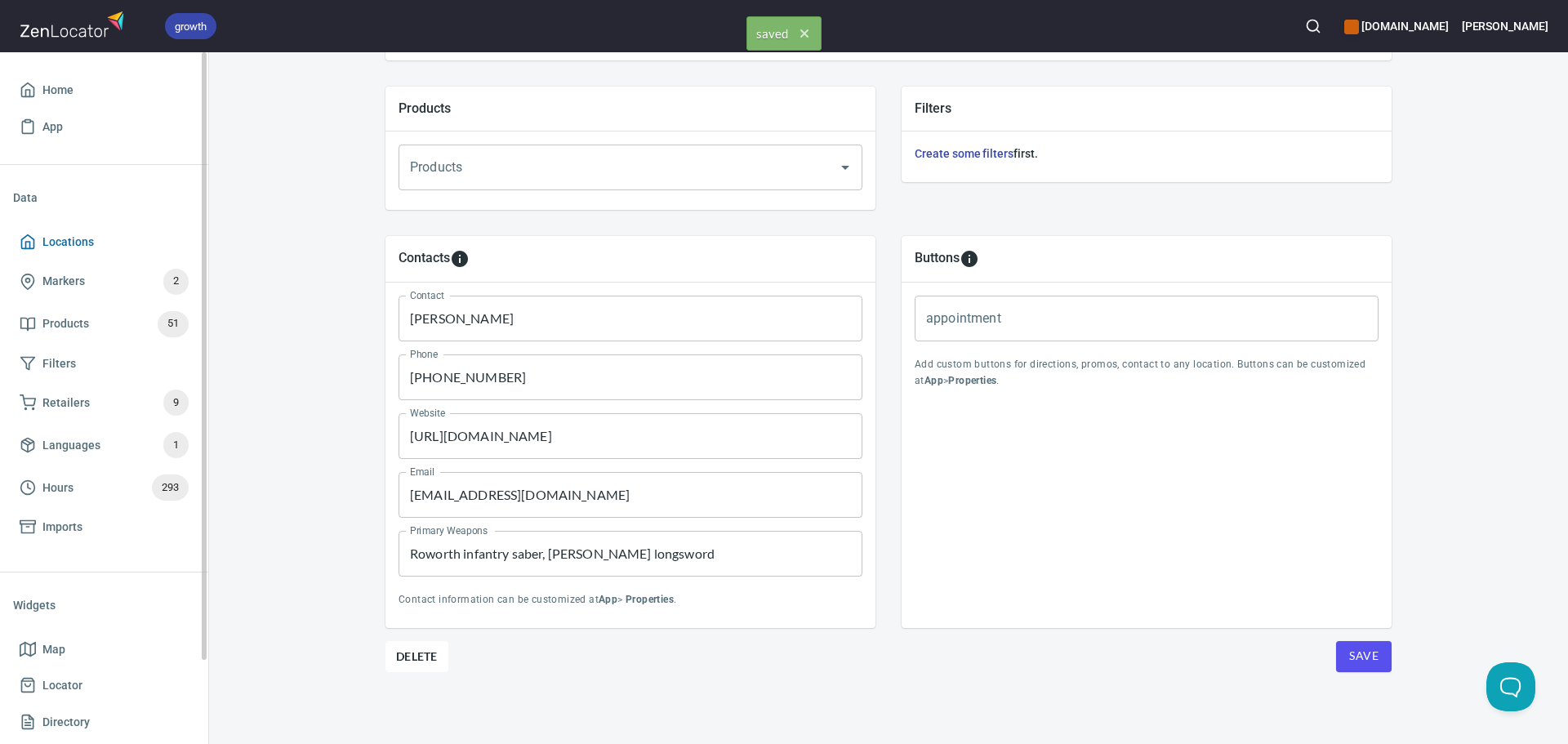
drag, startPoint x: 69, startPoint y: 232, endPoint x: 135, endPoint y: 249, distance: 68.2
click at [69, 232] on span "Locations" at bounding box center [67, 242] width 51 height 20
